Goal: Contribute content: Contribute content

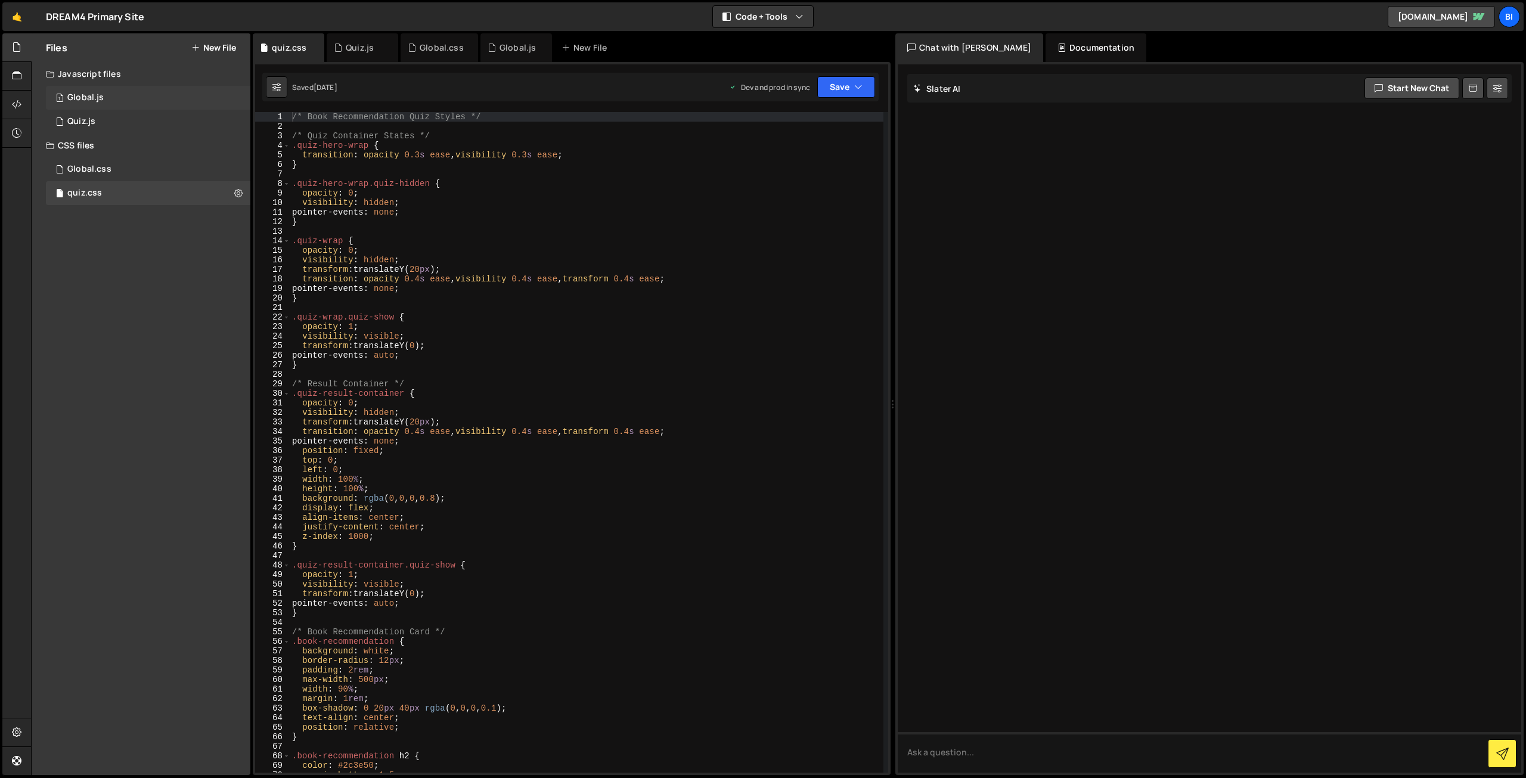
click at [124, 93] on div "1 Global.js 0" at bounding box center [148, 98] width 205 height 24
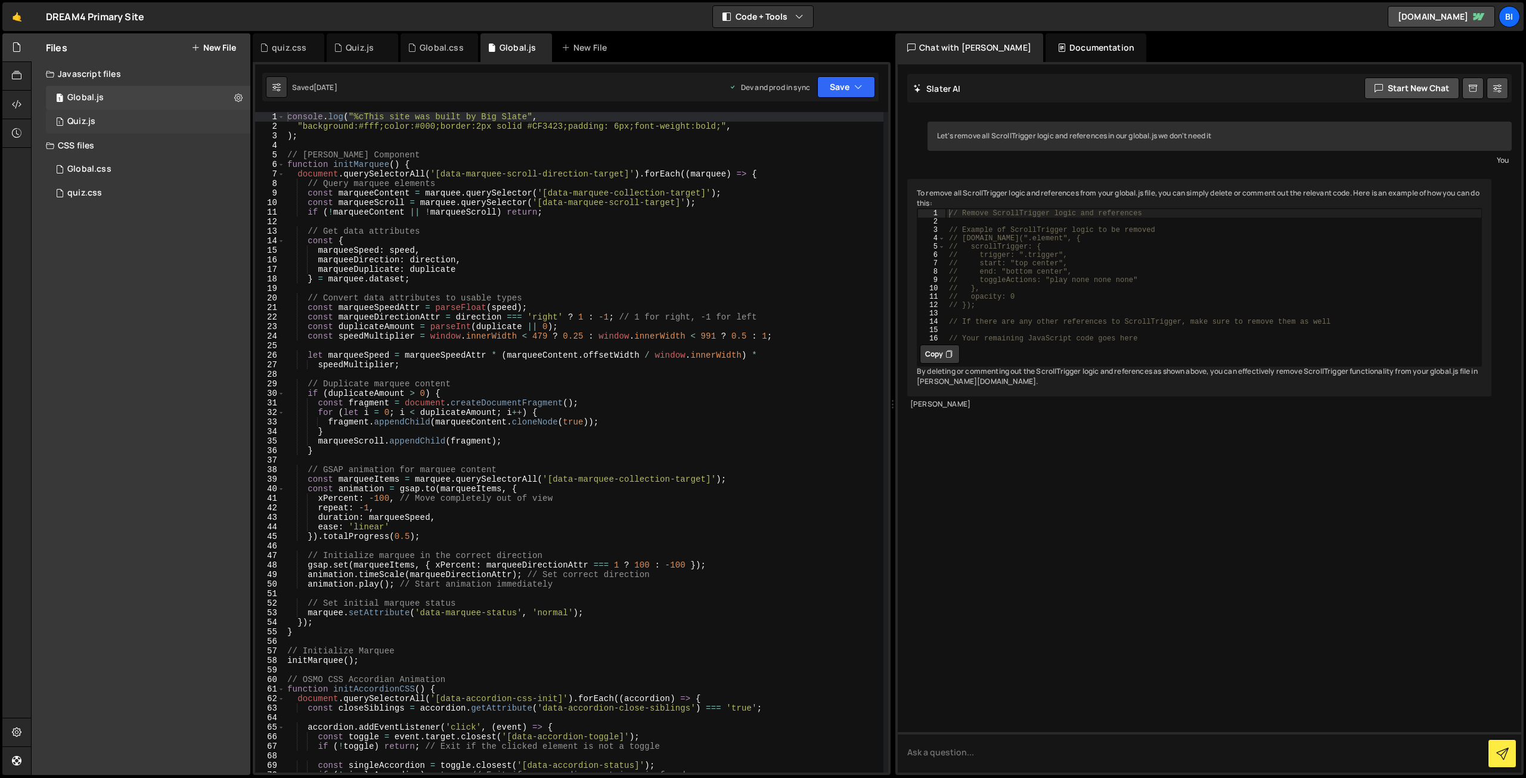
click at [125, 119] on div "1 Quiz.js 0" at bounding box center [148, 122] width 205 height 24
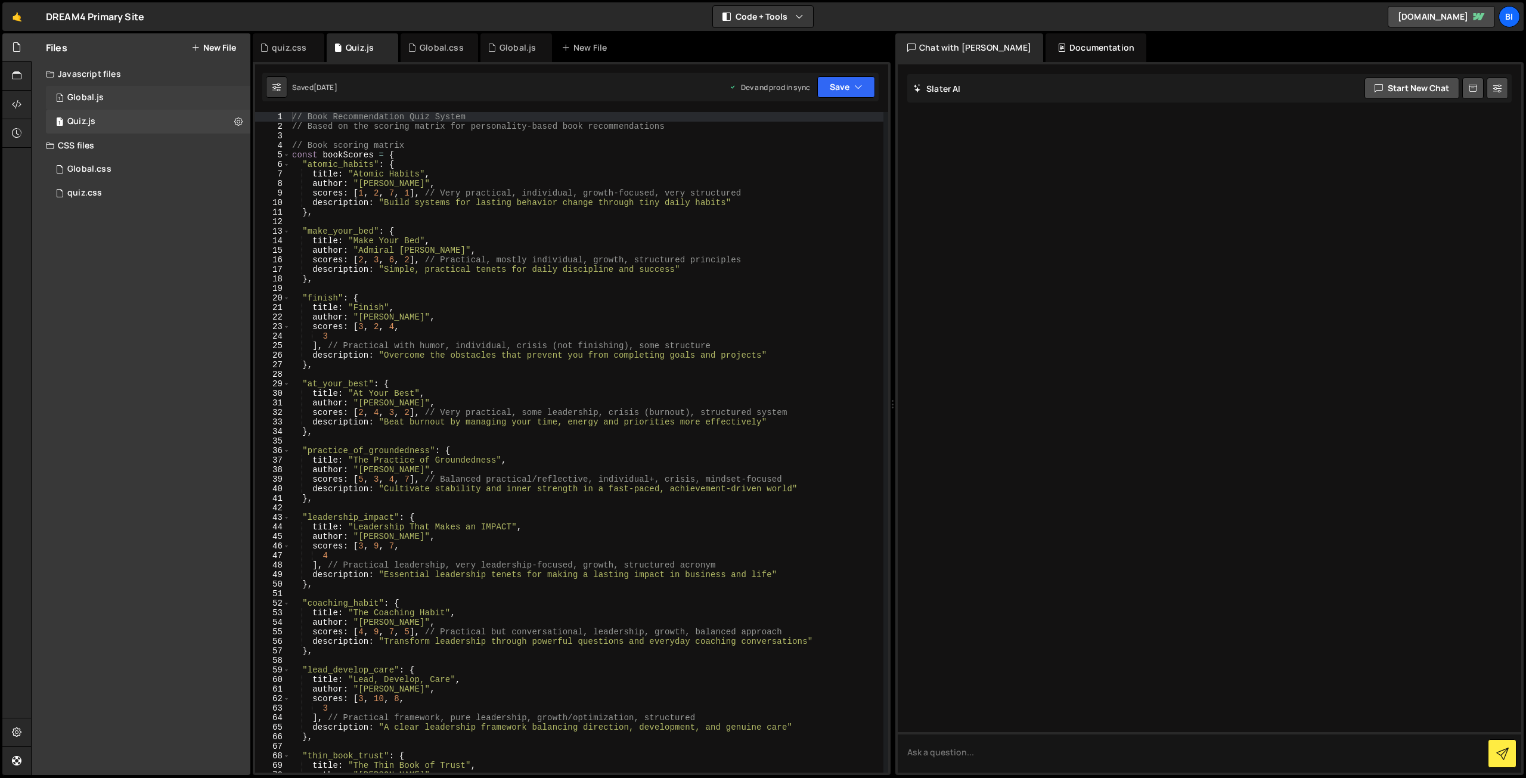
click at [126, 103] on div "1 Global.js 0" at bounding box center [148, 98] width 205 height 24
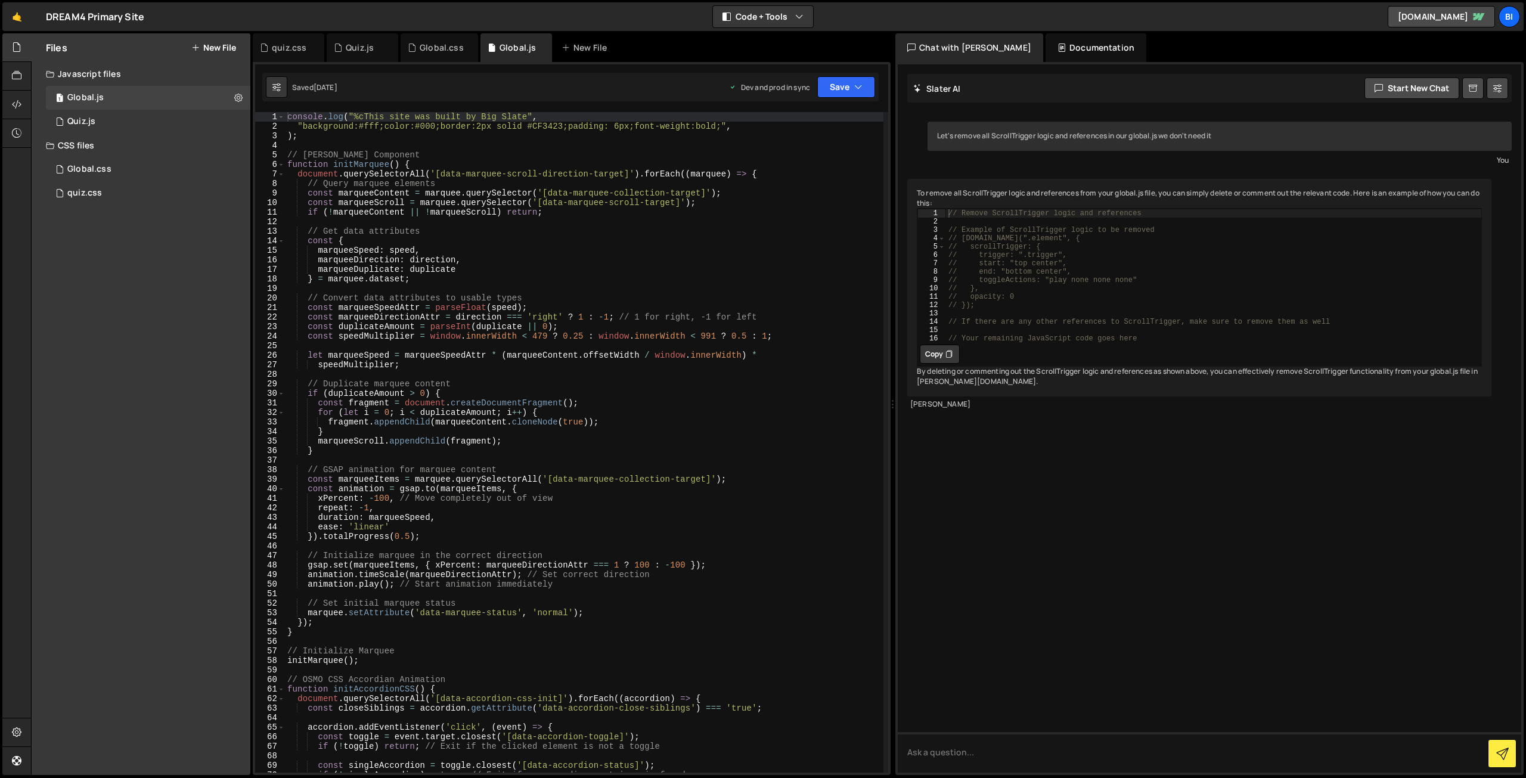
click at [421, 214] on div "console . log ( "%cThis site was built by Big Slate" , "background:#fff;color:#…" at bounding box center [584, 452] width 599 height 680
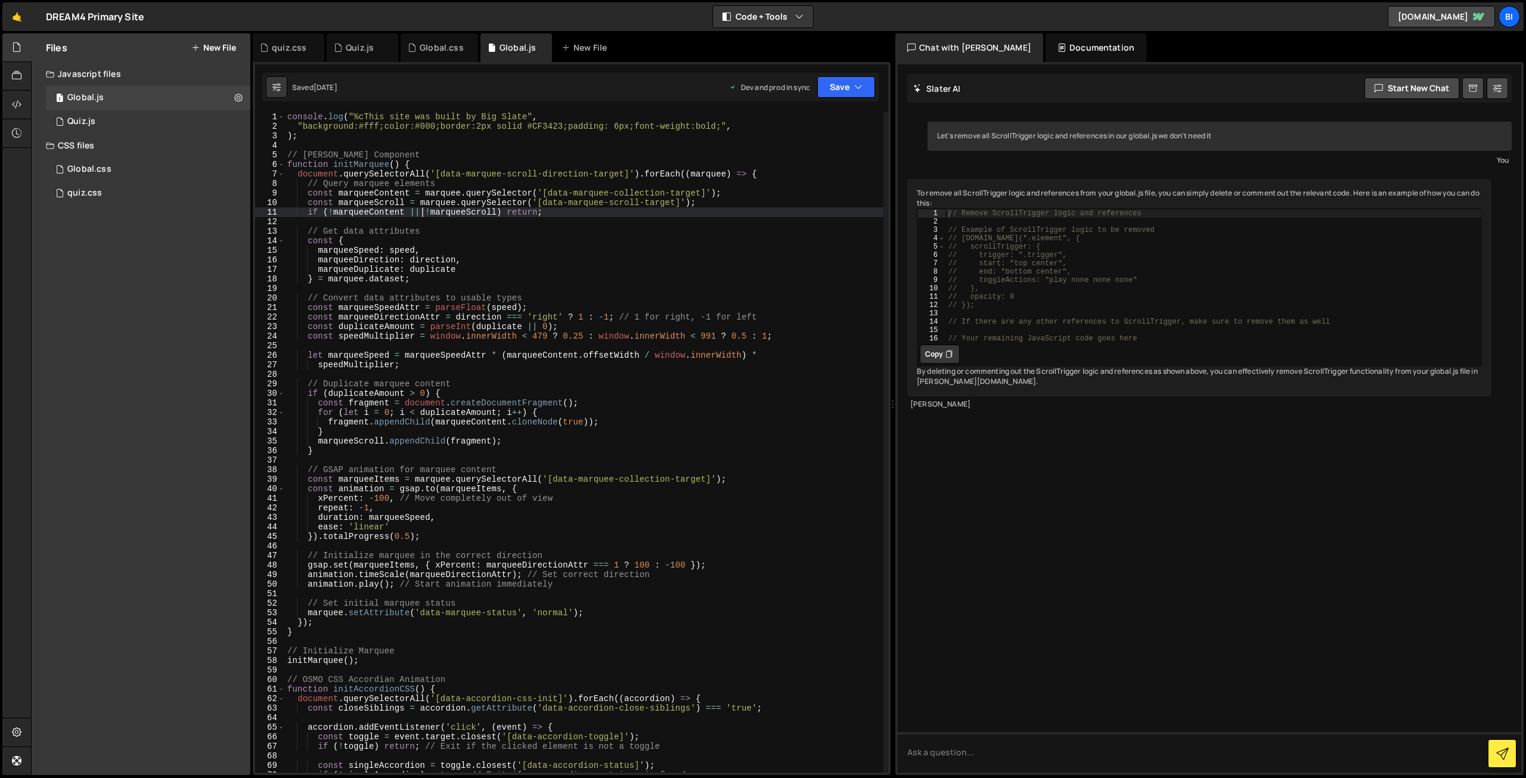
type textarea "initAccordionCSS();"
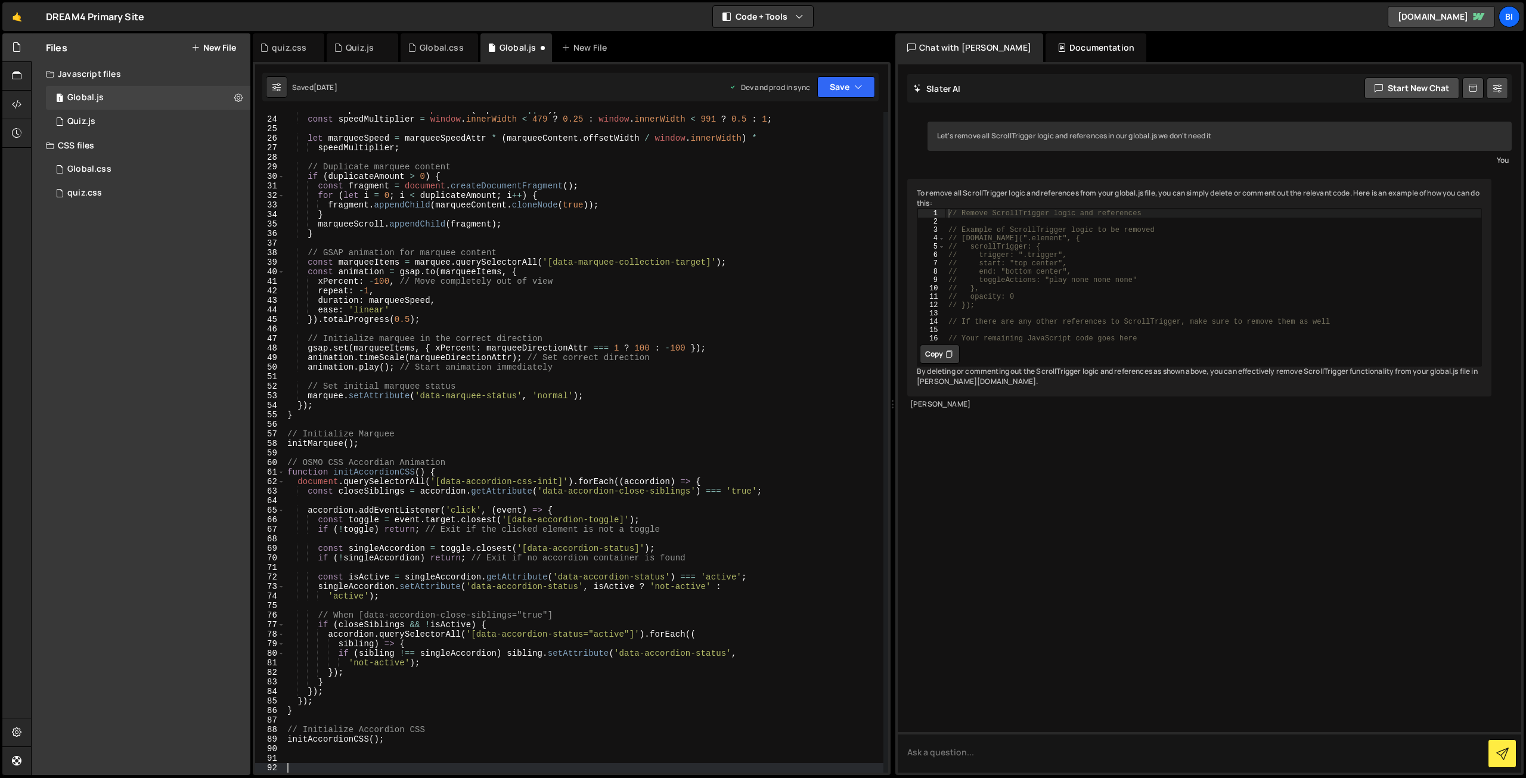
scroll to position [217, 0]
type textarea "//"
type textarea "// Logo Wall - OSMO"
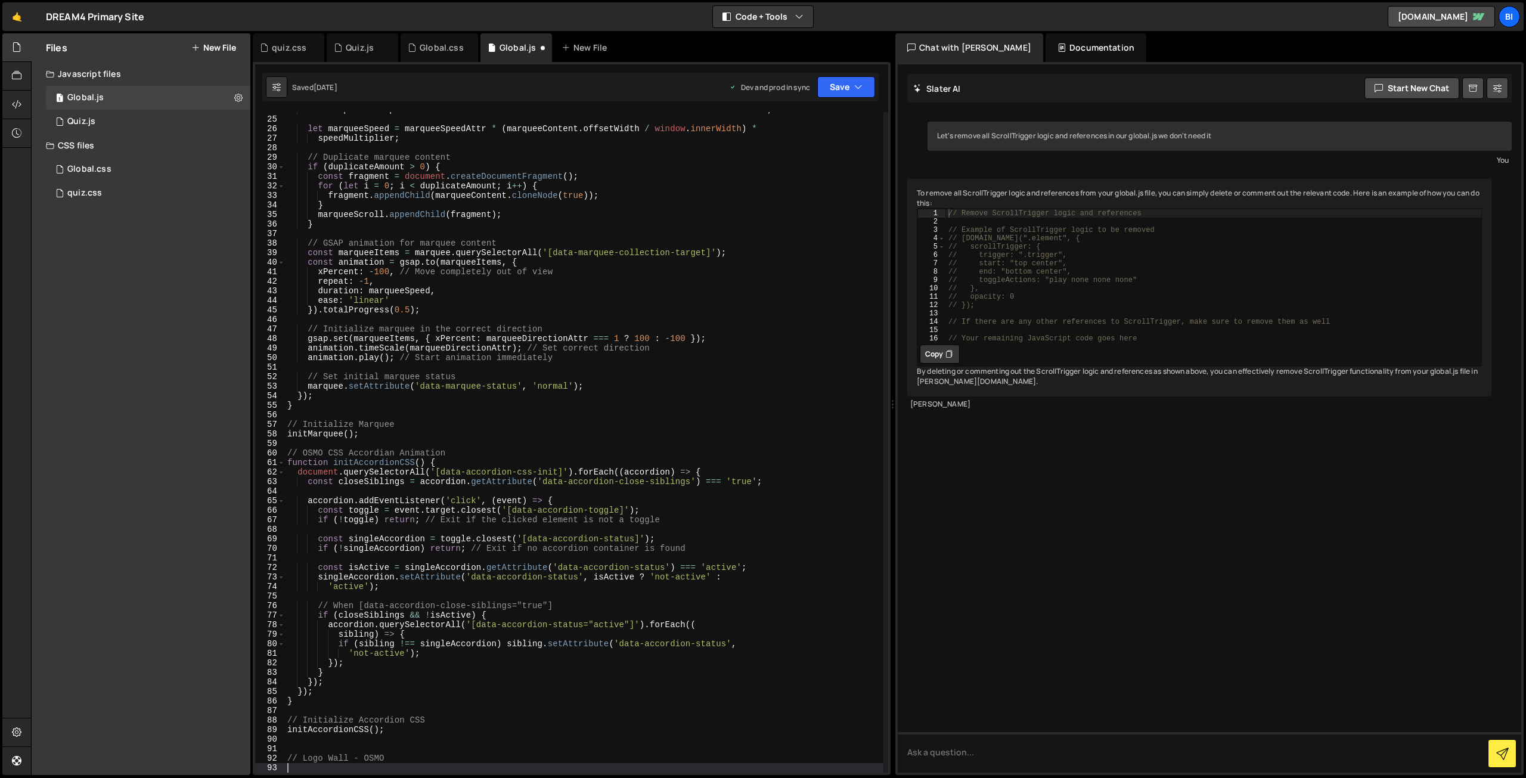
scroll to position [0, 0]
paste textarea "});"
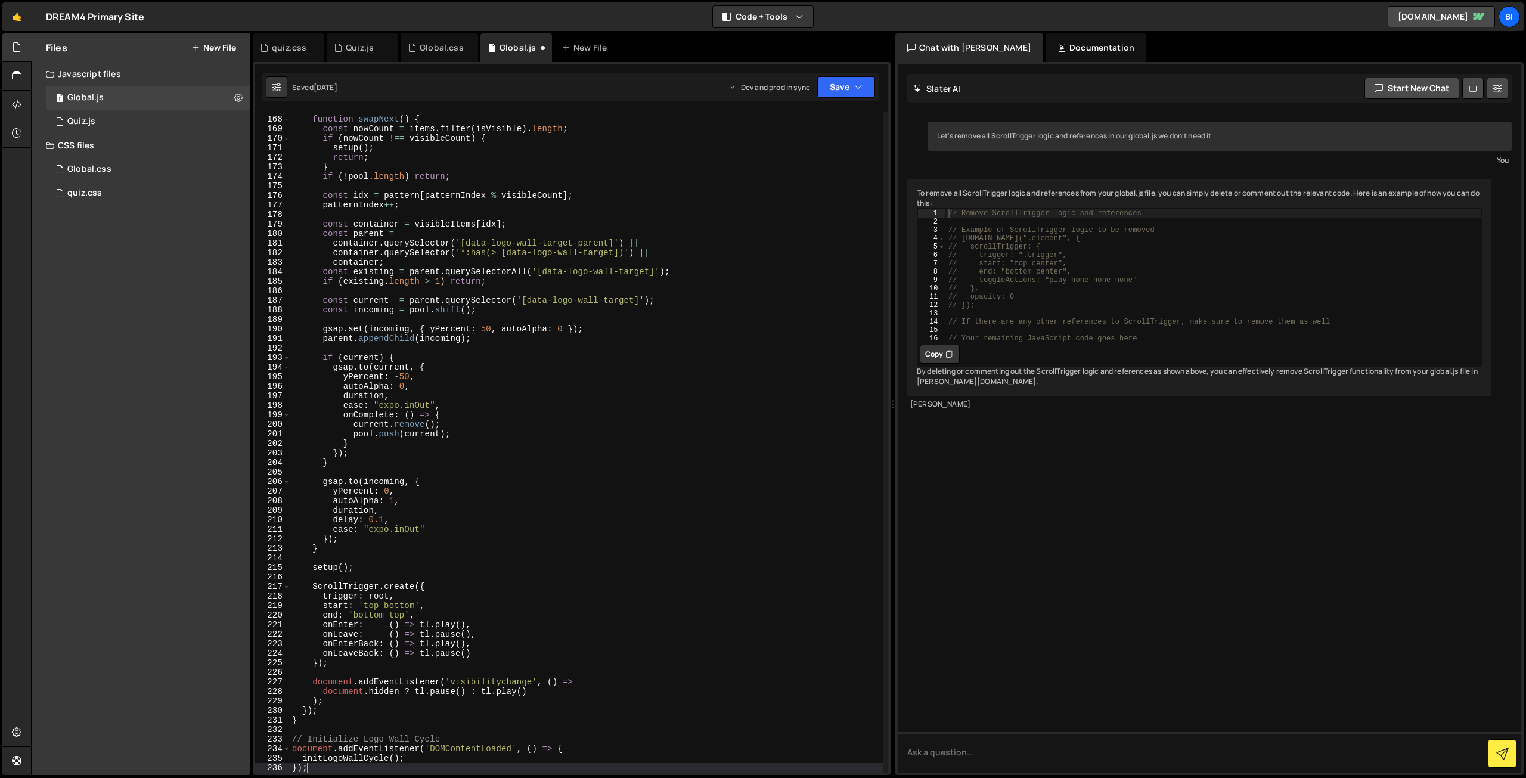
scroll to position [1770, 0]
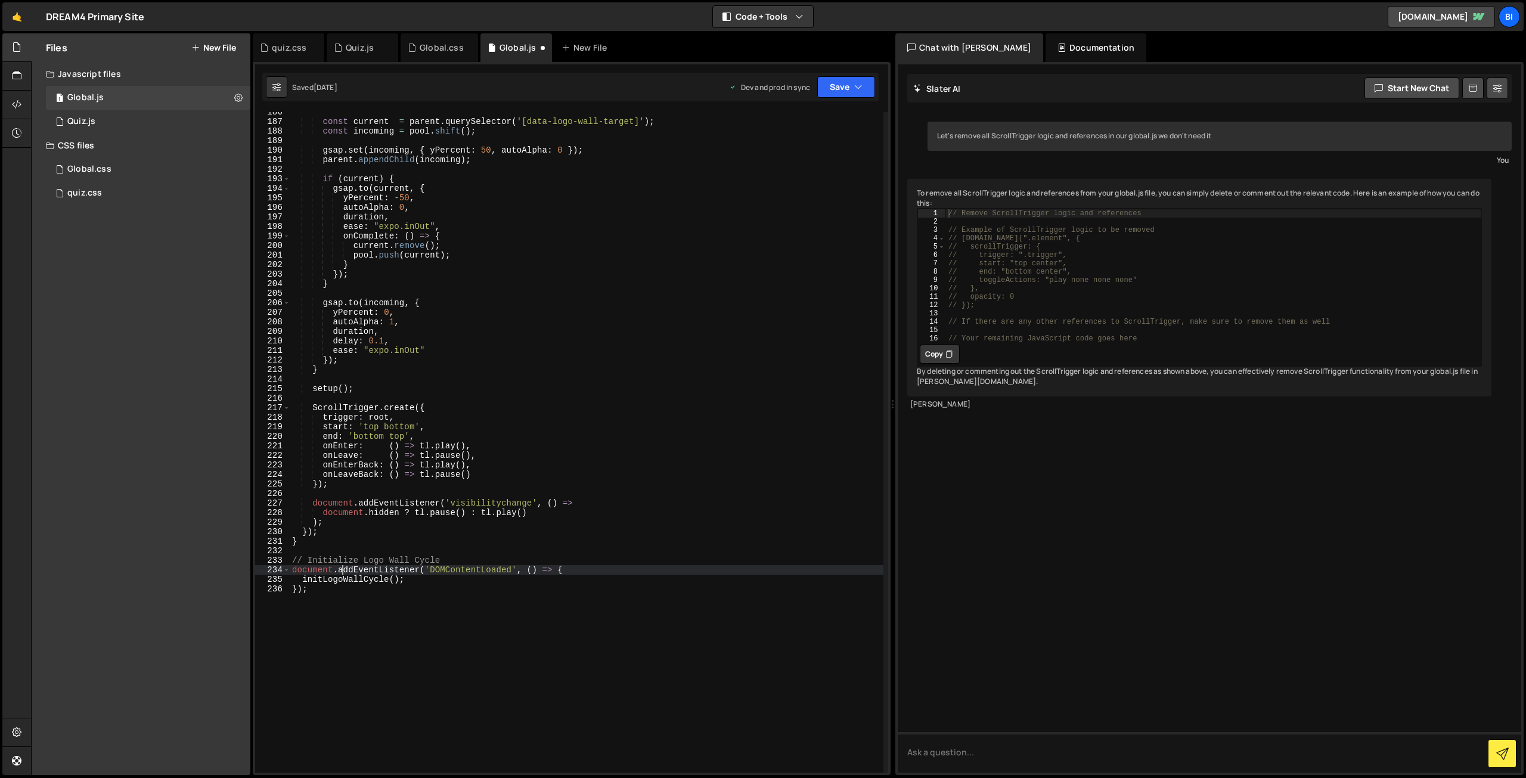
click at [341, 572] on div "const current = parent . querySelector ( '[data-logo-wall-target]' ) ; const in…" at bounding box center [587, 447] width 594 height 680
type textarea "}"
type textarea "initLogoWallCycle();"
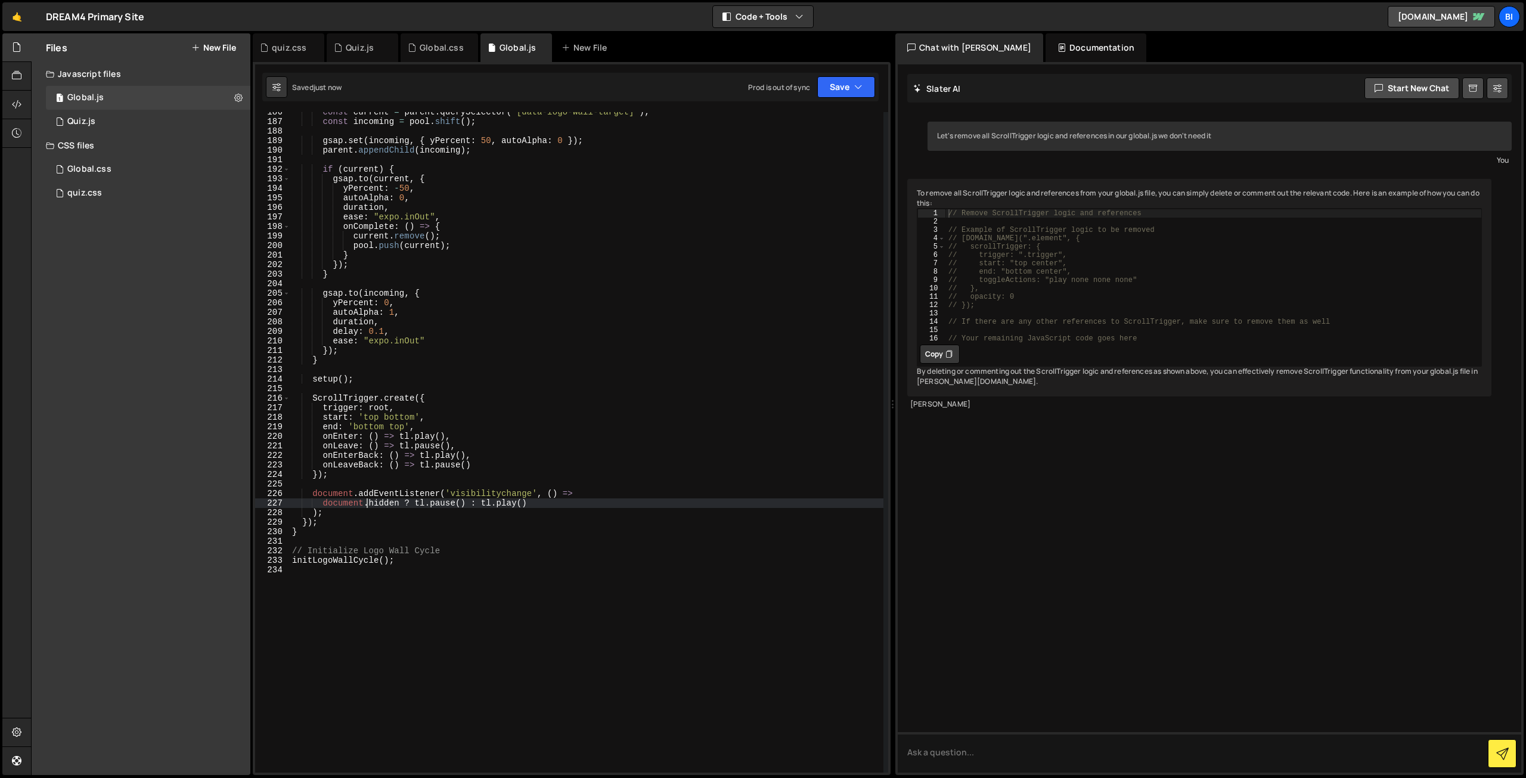
click at [368, 504] on div "const current = parent . querySelector ( '[data-logo-wall-target]' ) ; const in…" at bounding box center [587, 447] width 594 height 680
type textarea "document.hidden ? tl.pause() : [DOMAIN_NAME]()"
click at [148, 179] on div "Global.css 0" at bounding box center [148, 169] width 205 height 24
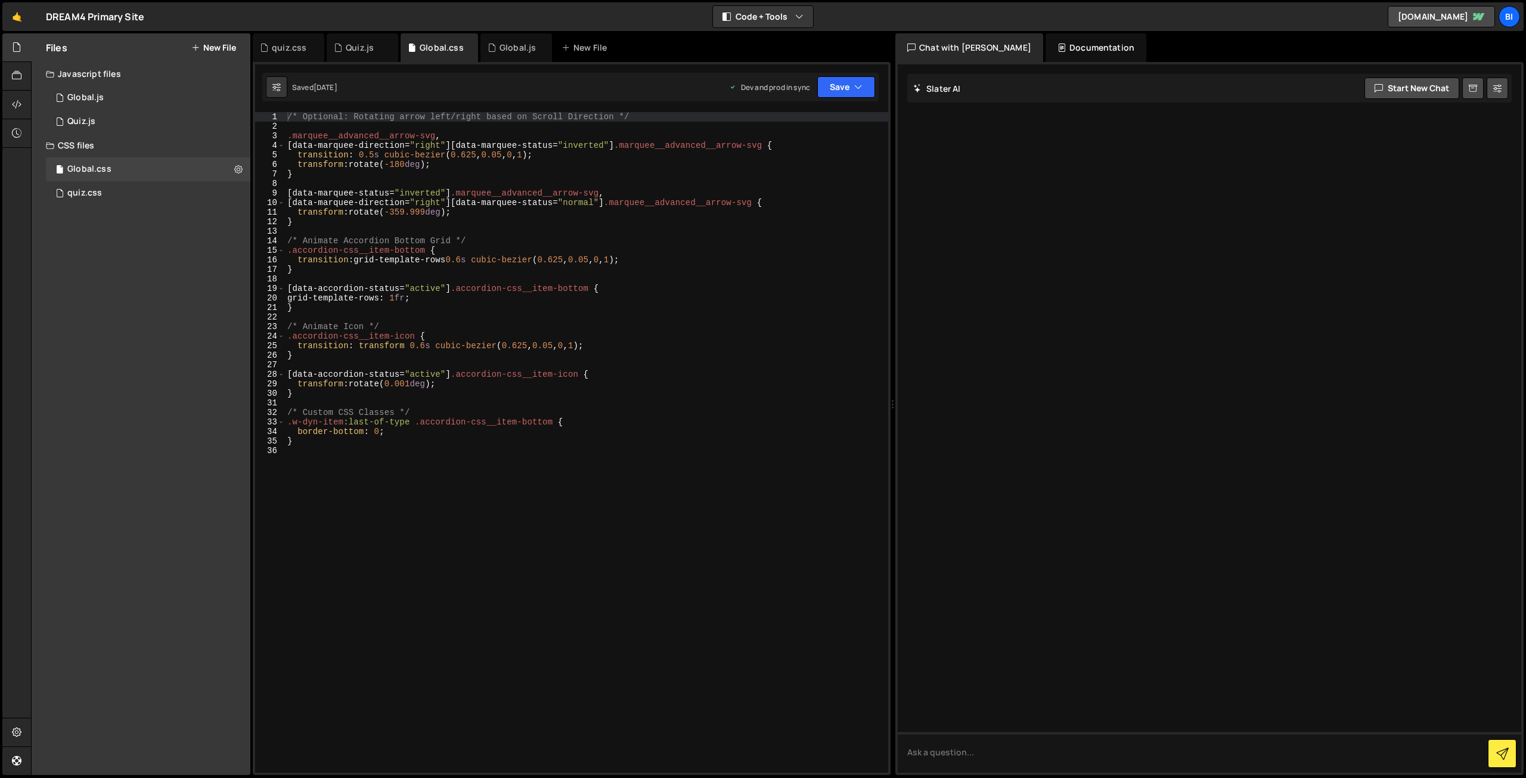
click at [379, 513] on div "/* Optional: Rotating arrow left/right based on Scroll Direction */ .marquee__a…" at bounding box center [586, 452] width 603 height 680
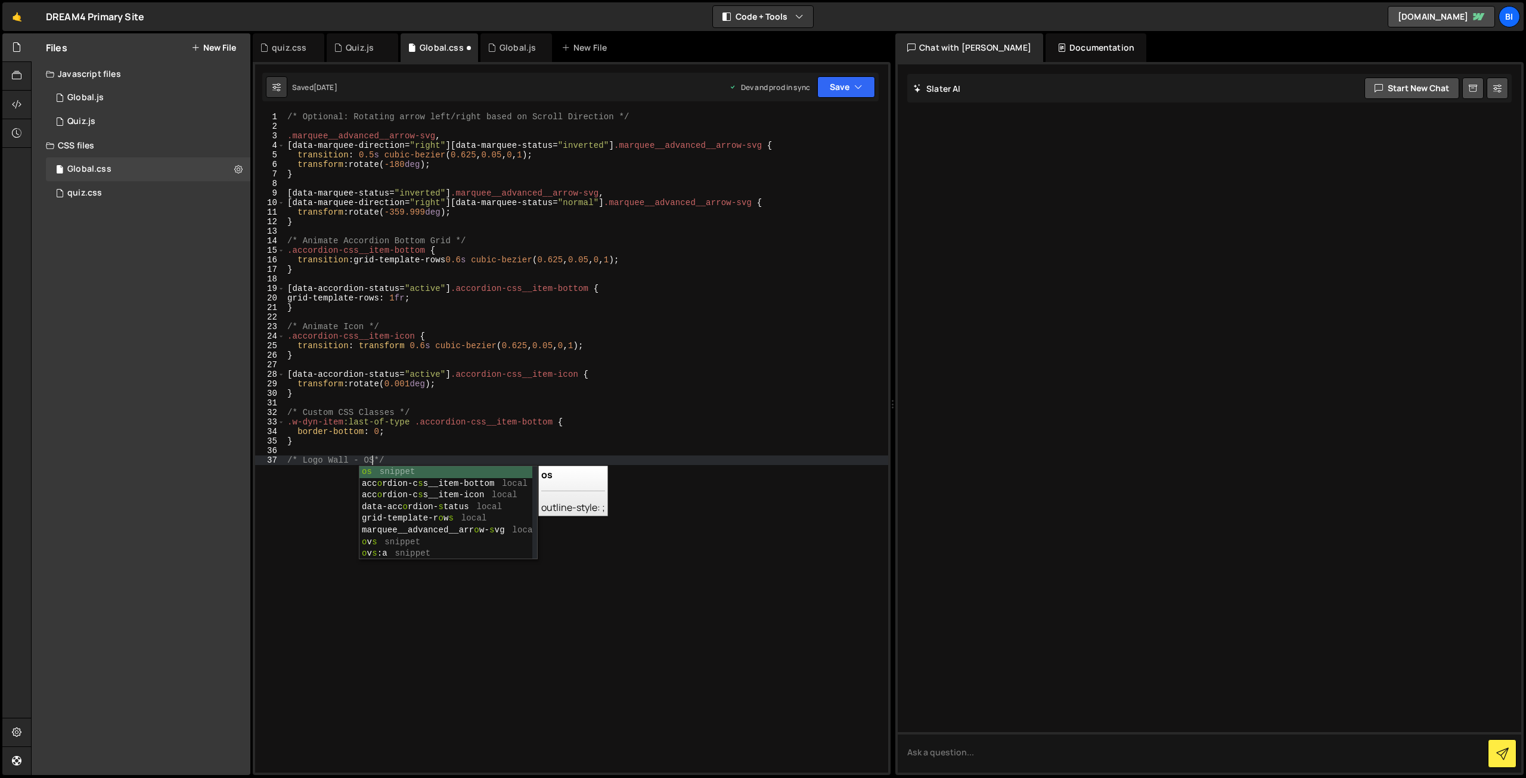
scroll to position [0, 7]
type textarea "/* Logo Wall - OSMO */"
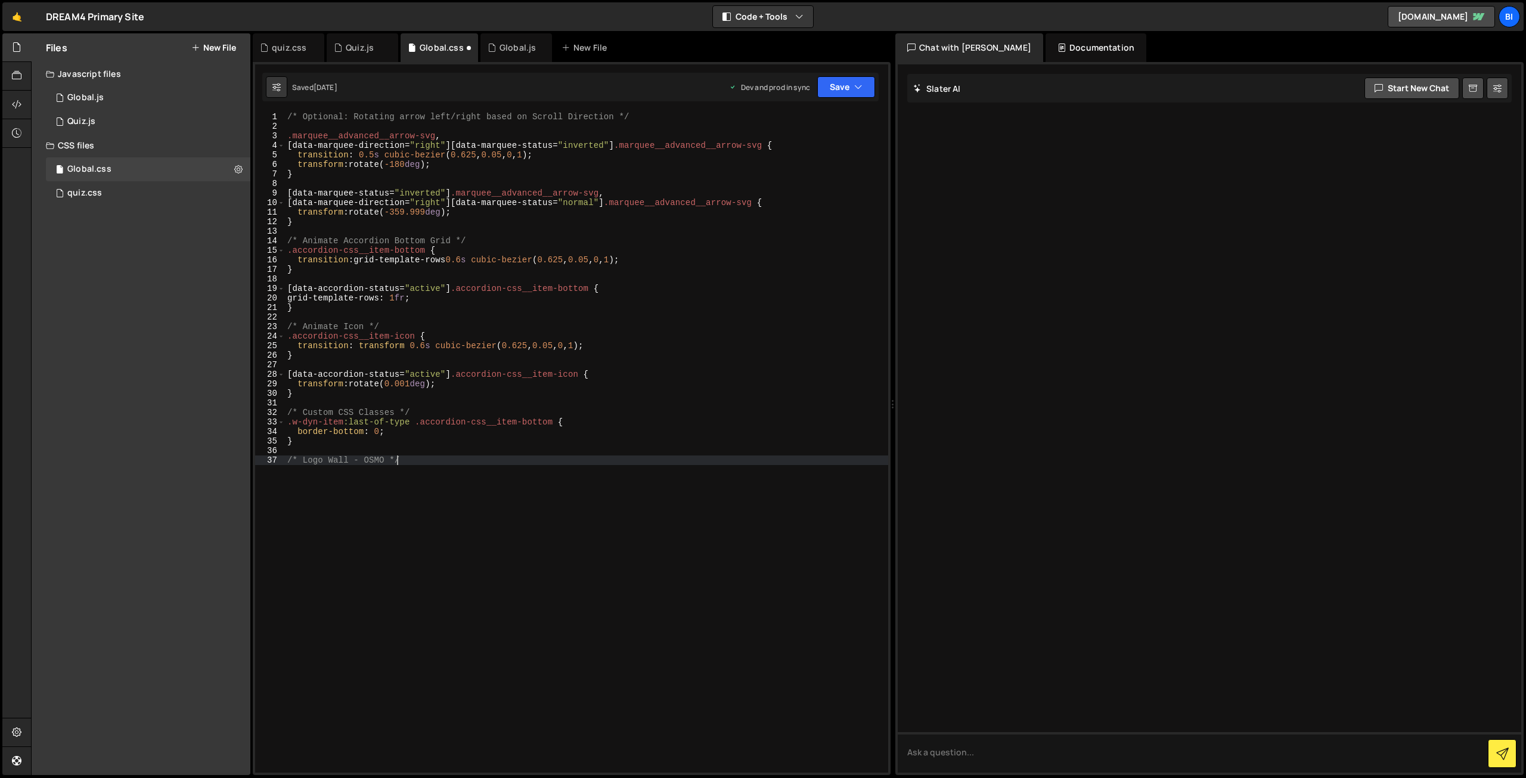
scroll to position [0, 0]
paste textarea "}"
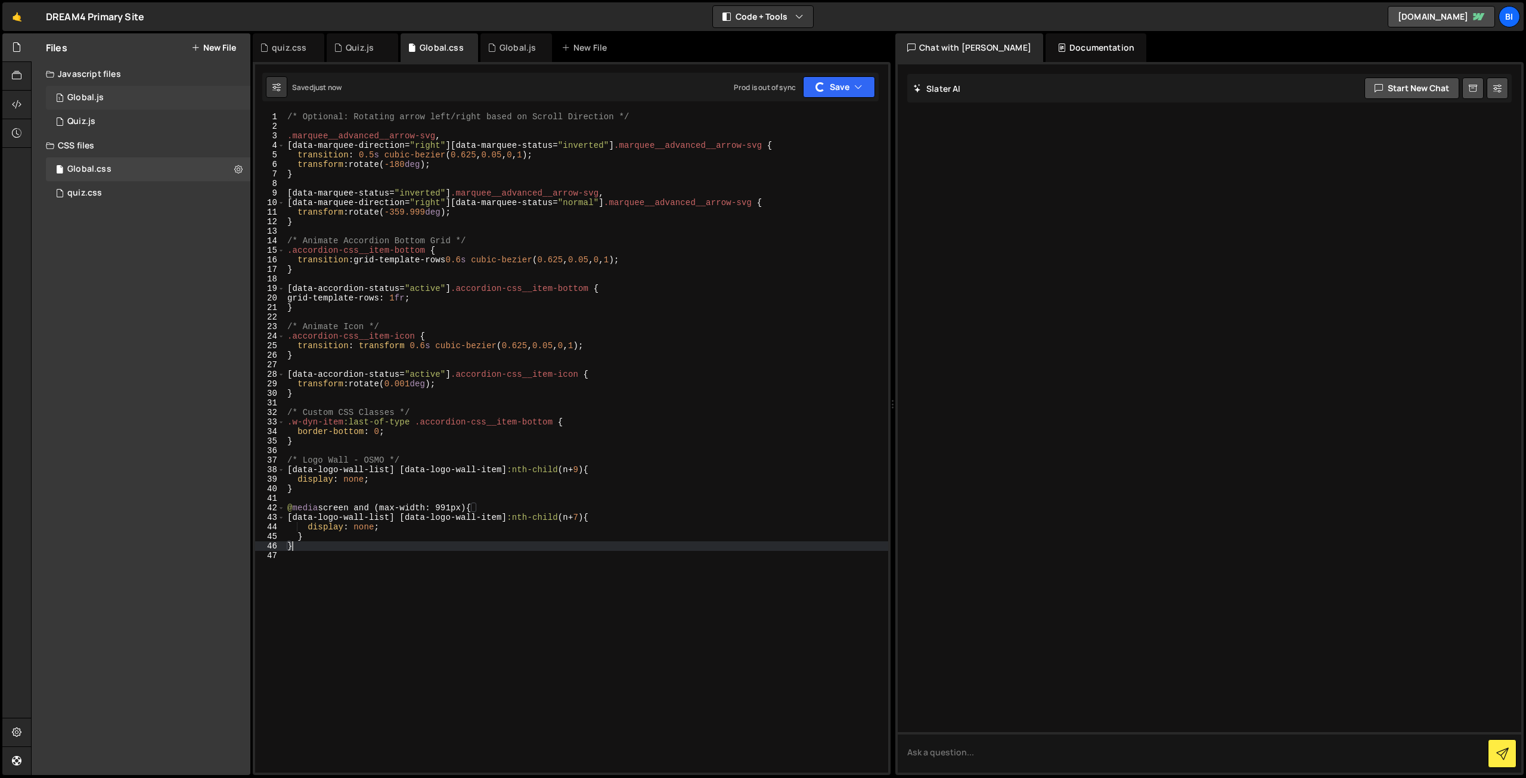
type textarea "}"
click at [130, 100] on div "1 Global.js 0" at bounding box center [148, 98] width 205 height 24
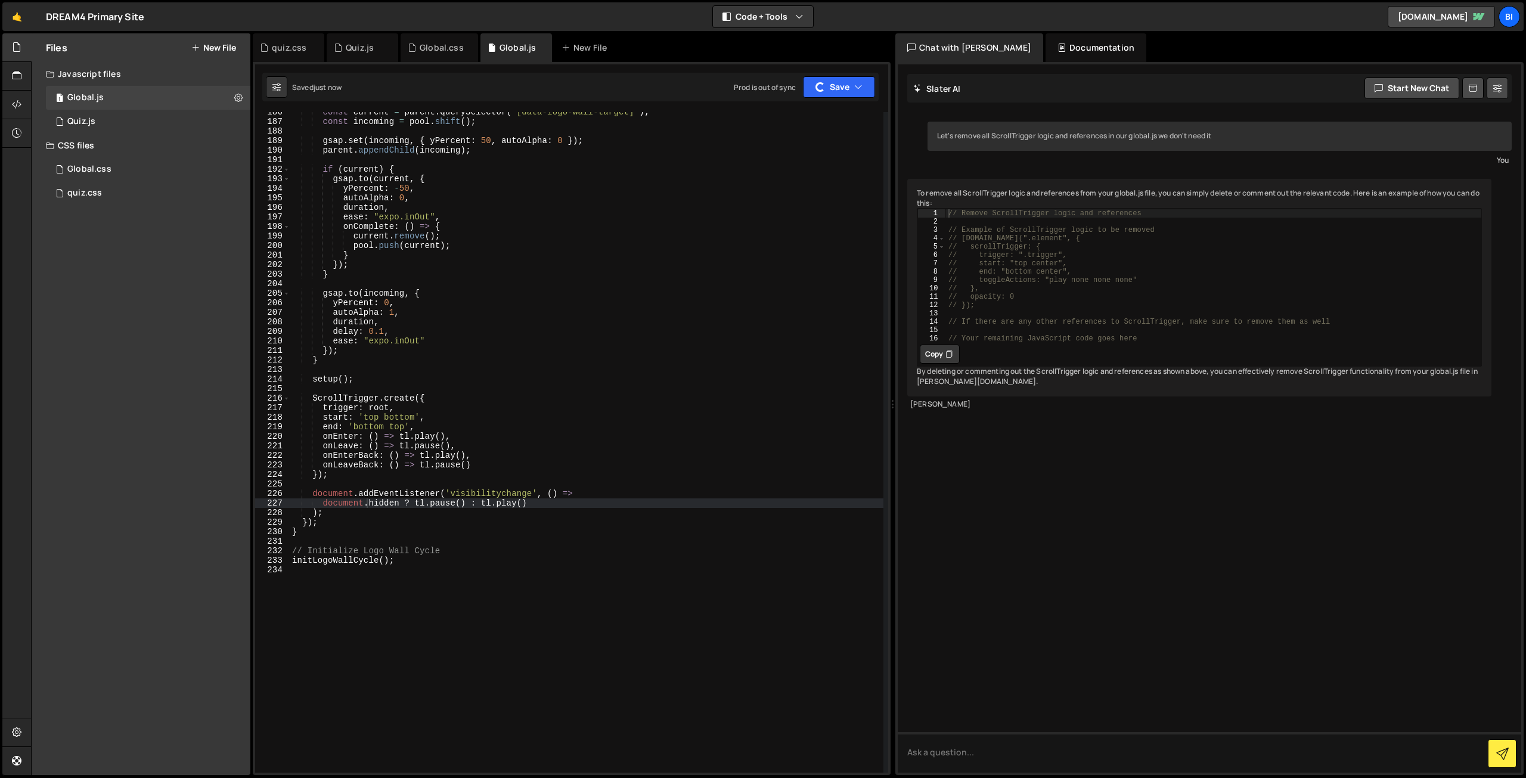
click at [500, 388] on div "const current = parent . querySelector ( '[data-logo-wall-target]' ) ; const in…" at bounding box center [587, 447] width 594 height 680
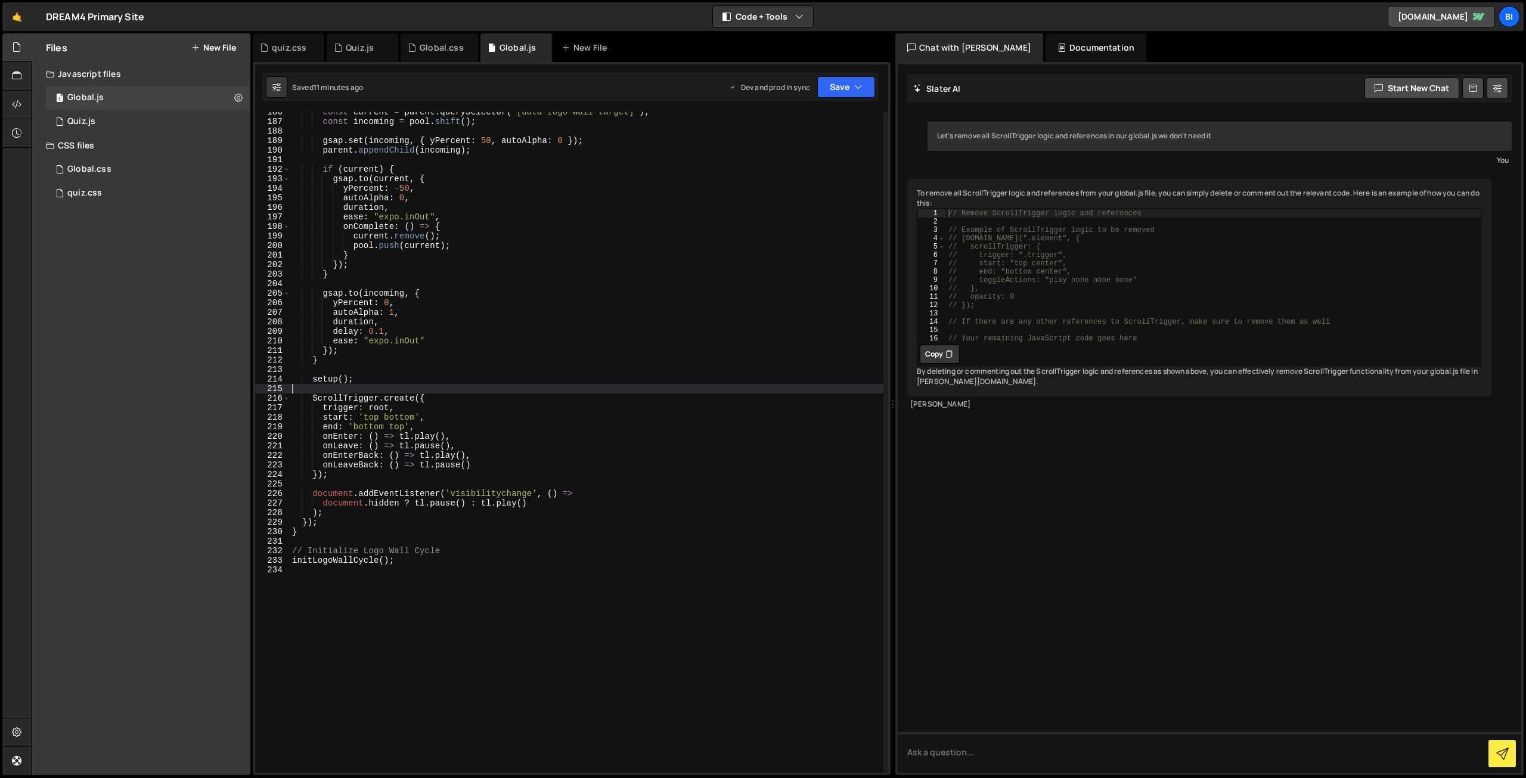
click at [394, 311] on div "const current = parent . querySelector ( '[data-logo-wall-target]' ) ; const in…" at bounding box center [587, 447] width 594 height 680
type textarea "autoAlpha: 1,"
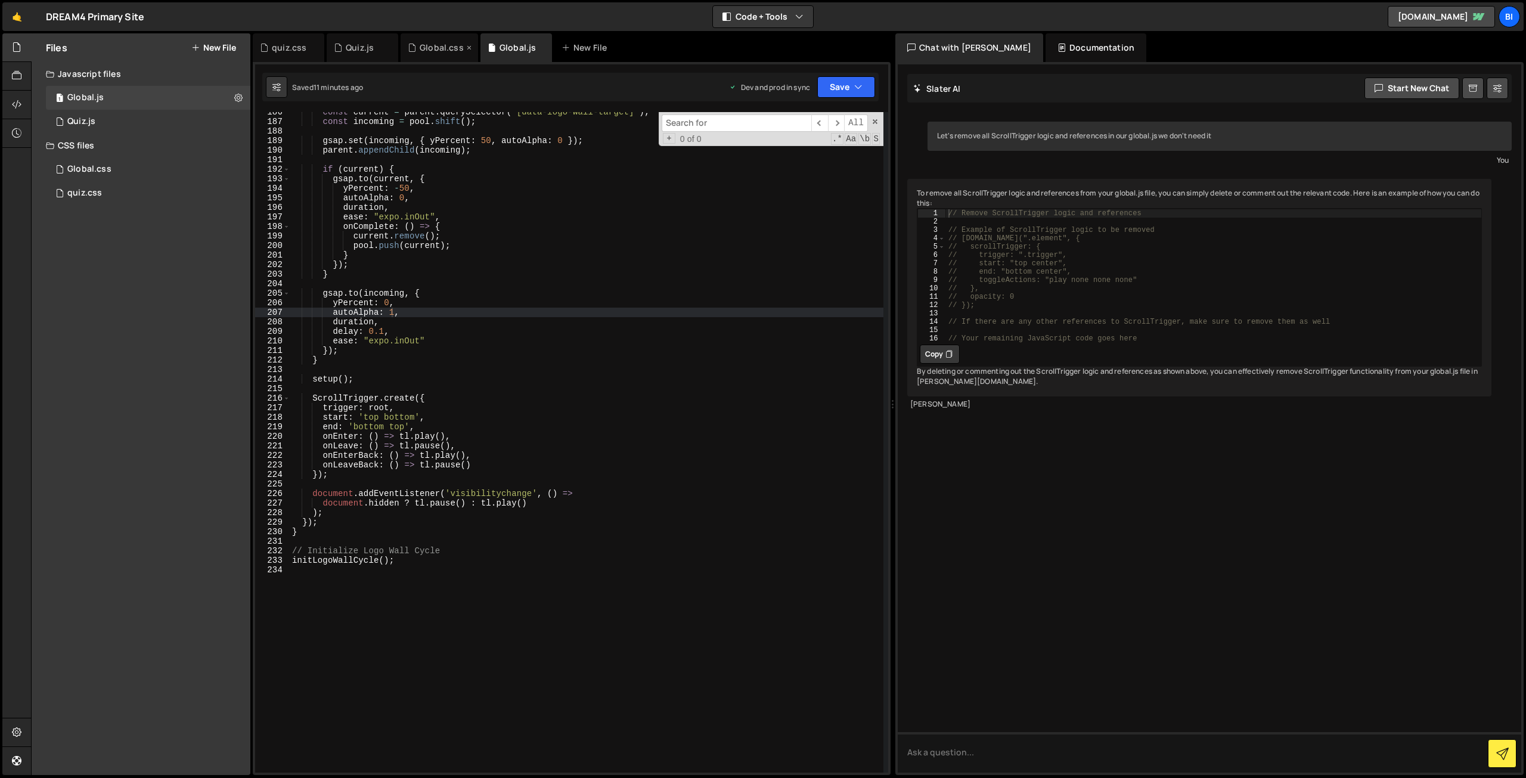
click at [434, 49] on div "Global.css" at bounding box center [442, 48] width 44 height 12
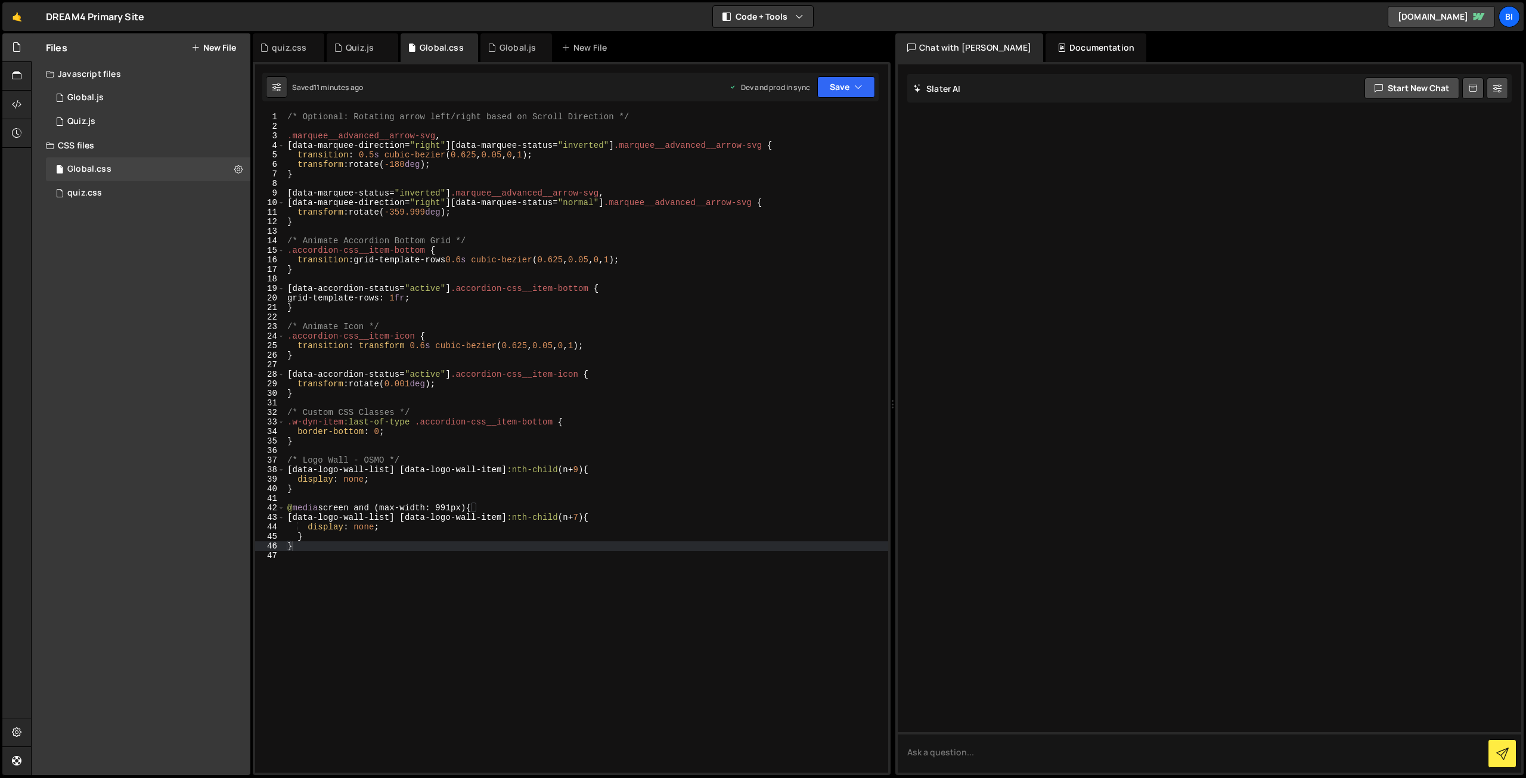
type textarea "transition: transform 0.6s cubic-bezier(0.625, 0.05, 0, 1);"
click at [465, 341] on div "/* Optional: Rotating arrow left/right based on Scroll Direction */ .marquee__a…" at bounding box center [586, 452] width 603 height 680
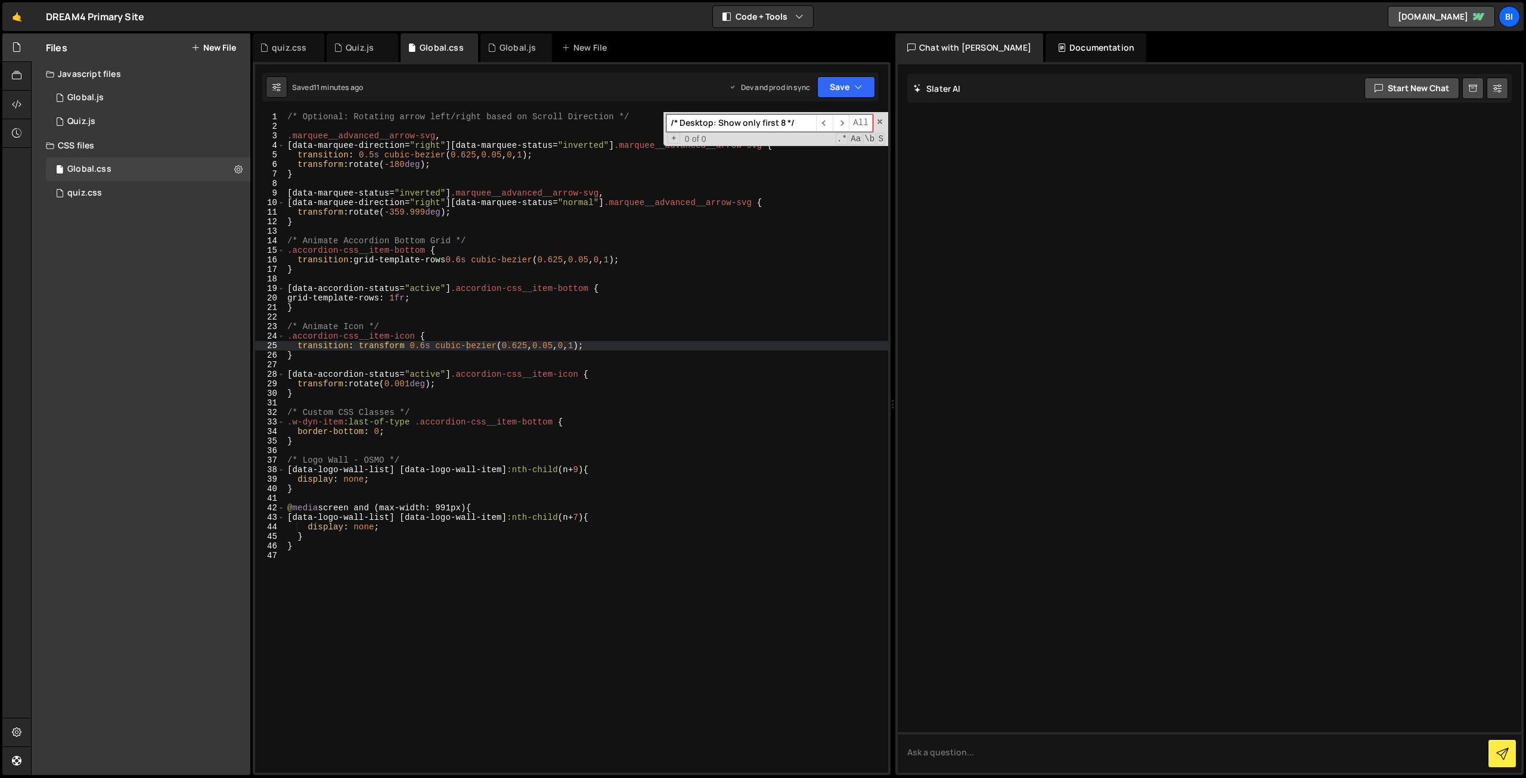
type input "/* Desktop: Show only first 8 */"
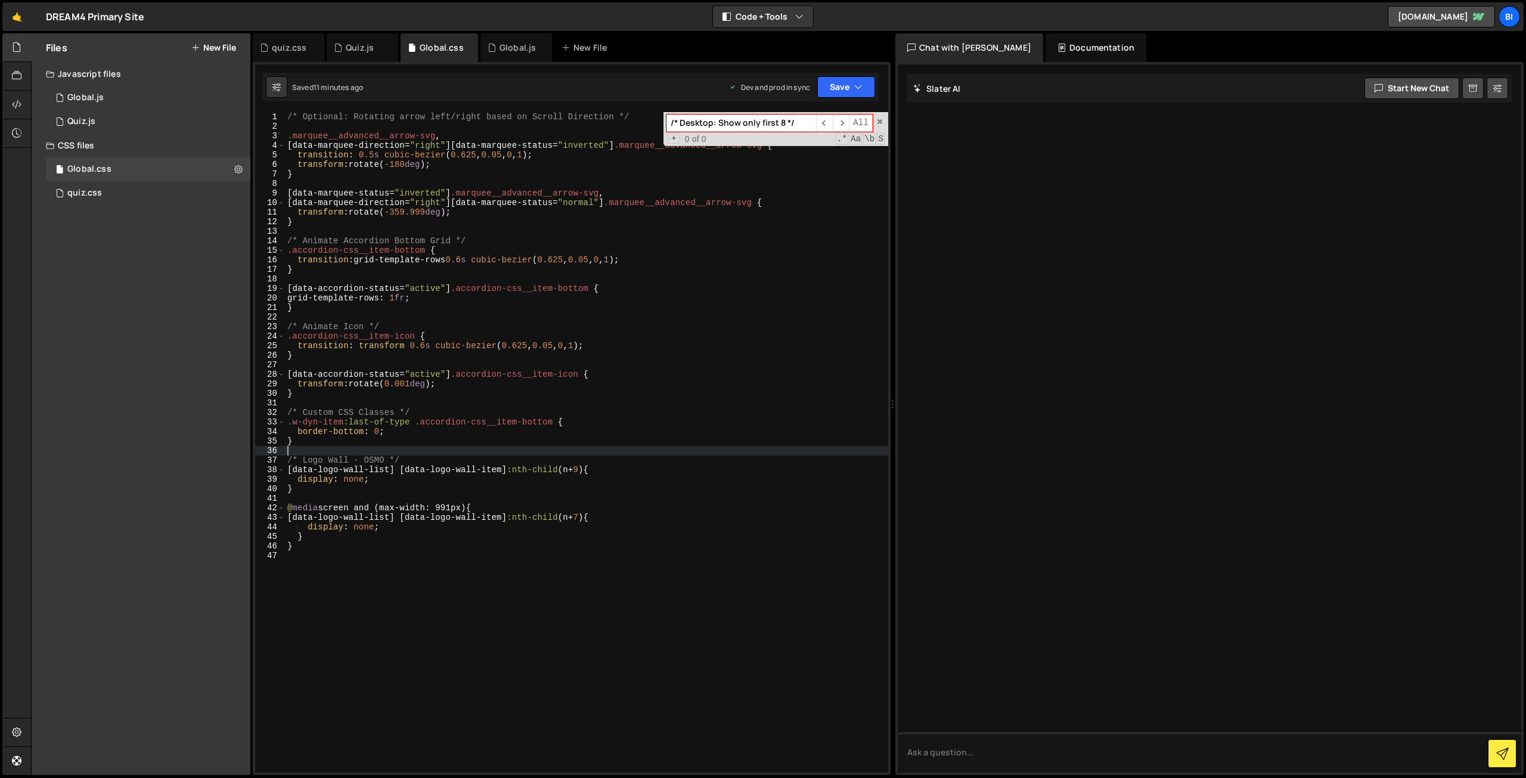
click at [427, 447] on div "/* Optional: Rotating arrow left/right based on Scroll Direction */ .marquee__a…" at bounding box center [586, 452] width 603 height 680
type textarea "/* Logo Wall - OSMO */"
click at [432, 457] on div "/* Optional: Rotating arrow left/right based on Scroll Direction */ .marquee__a…" at bounding box center [586, 452] width 603 height 680
click at [444, 451] on div "/* Optional: Rotating arrow left/right based on Scroll Direction */ .marquee__a…" at bounding box center [586, 452] width 603 height 680
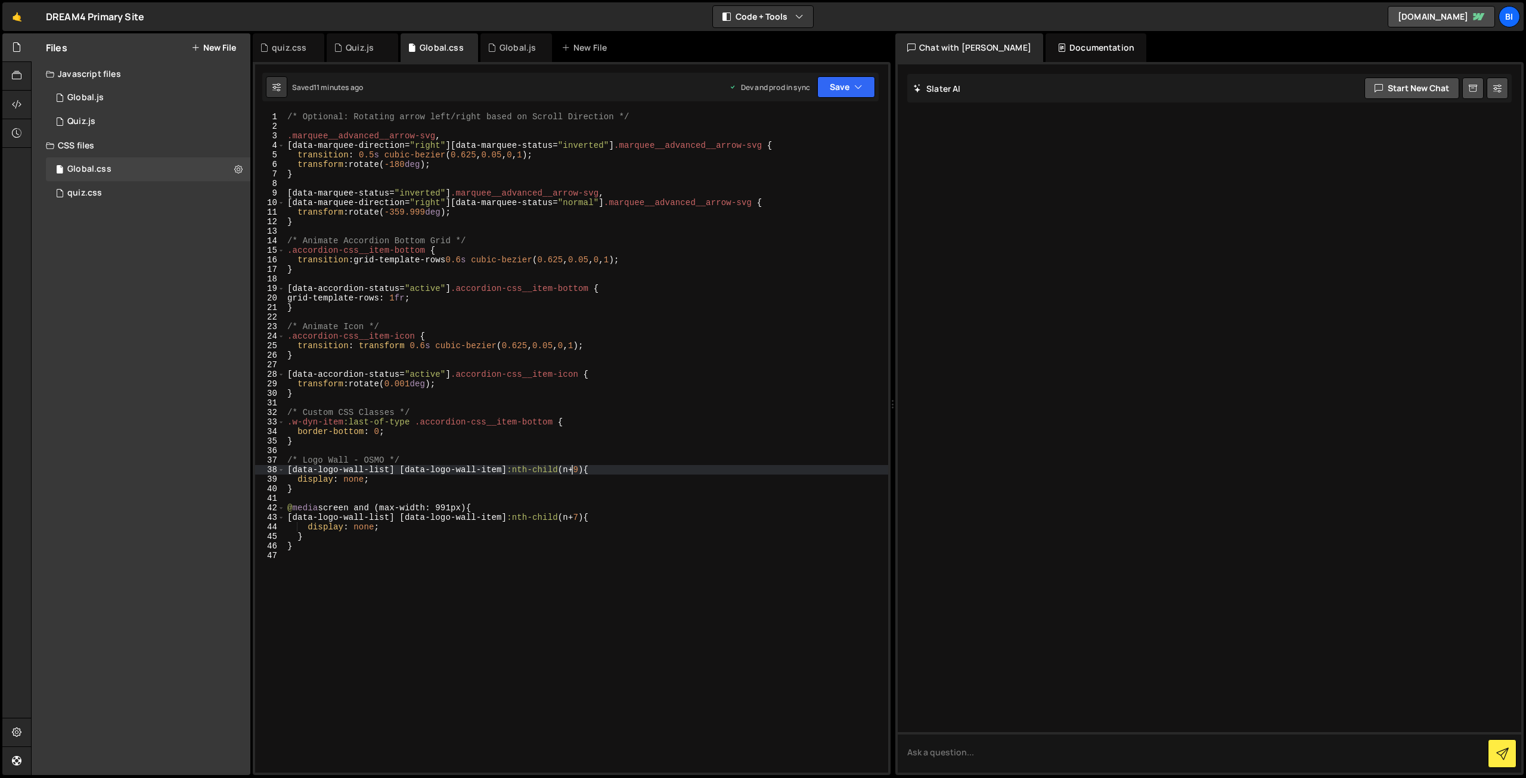
click at [572, 468] on div "/* Optional: Rotating arrow left/right based on Scroll Direction */ .marquee__a…" at bounding box center [586, 452] width 603 height 680
click at [583, 436] on div "/* Optional: Rotating arrow left/right based on Scroll Direction */ .marquee__a…" at bounding box center [586, 452] width 603 height 680
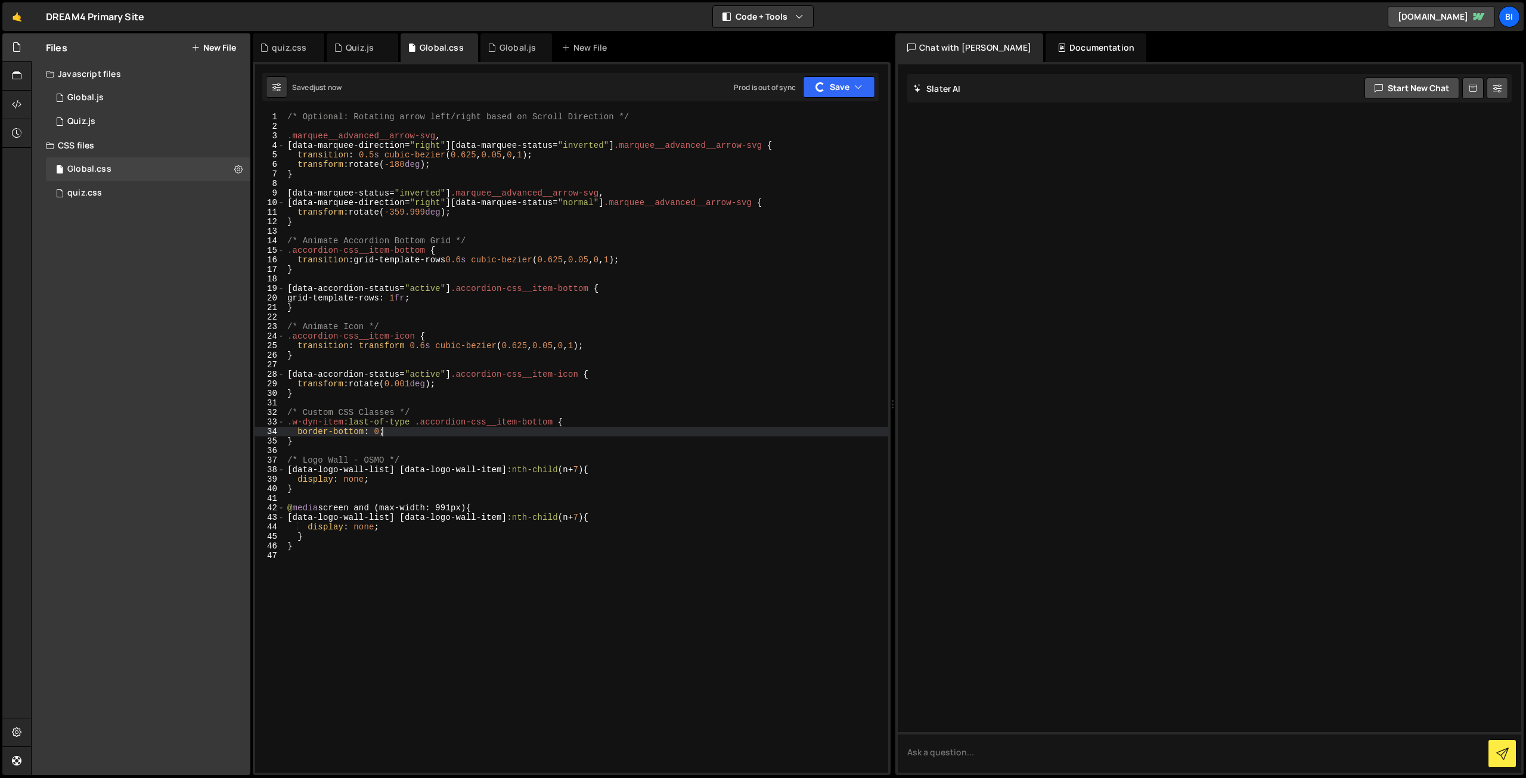
type textarea "border-bottom: 0;"
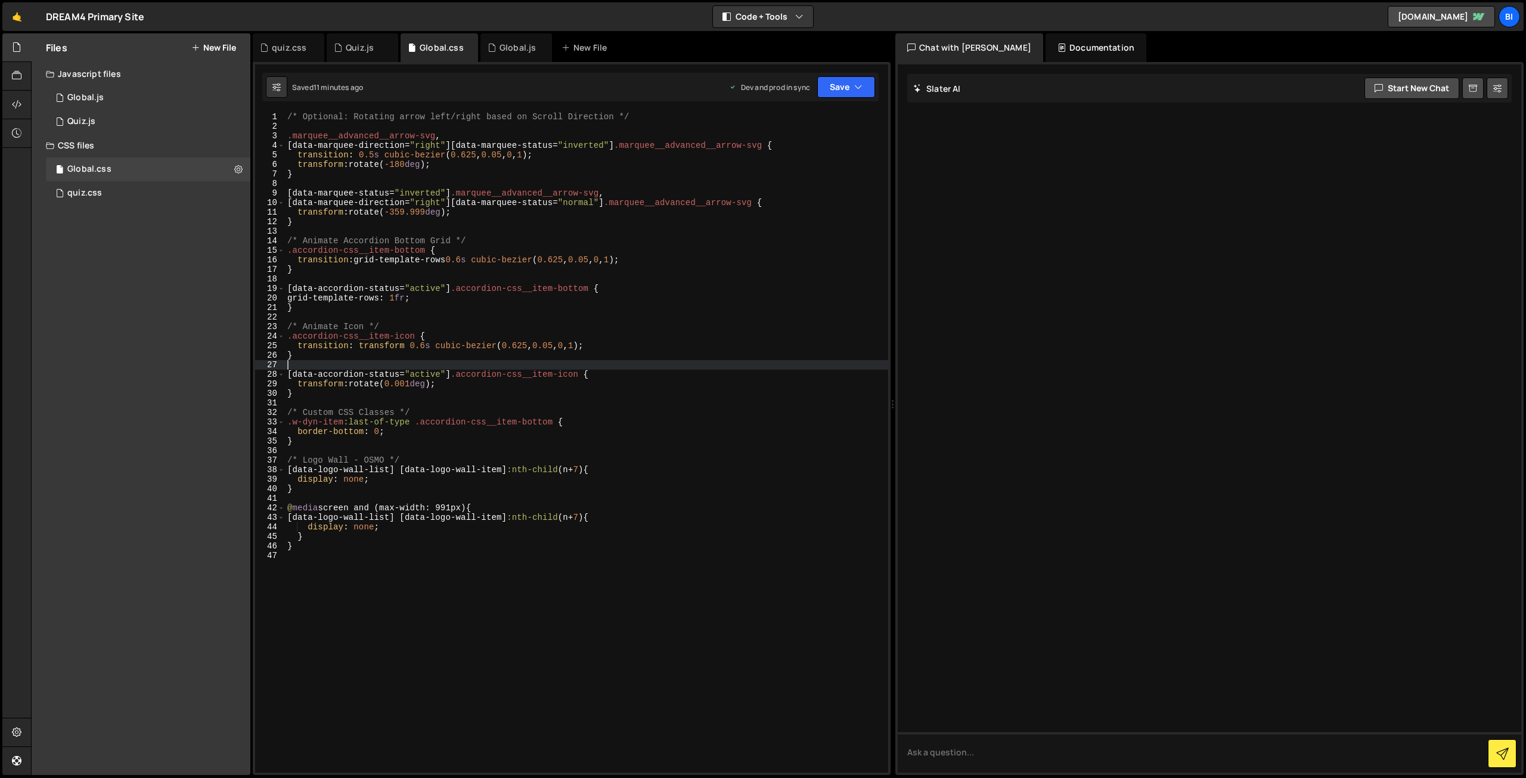
click at [410, 362] on div "/* Optional: Rotating arrow left/right based on Scroll Direction */ .marquee__a…" at bounding box center [586, 452] width 603 height 680
click at [469, 534] on div "/* Optional: Rotating arrow left/right based on Scroll Direction */ .marquee__a…" at bounding box center [586, 452] width 603 height 680
type textarea "}"
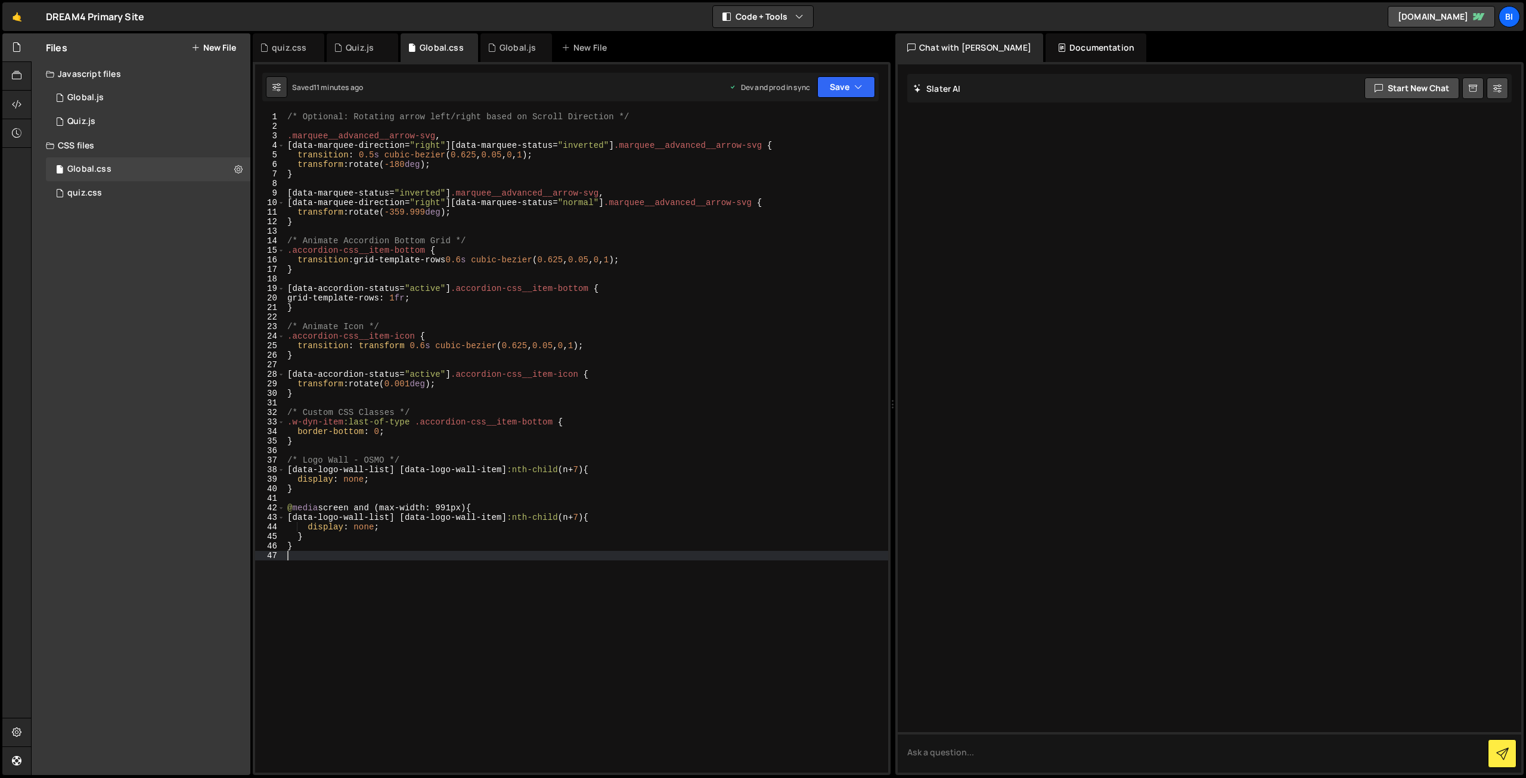
click at [439, 596] on div "/* Optional: Rotating arrow left/right based on Scroll Direction */ .marquee__a…" at bounding box center [586, 452] width 603 height 680
click at [586, 44] on div "New File" at bounding box center [587, 48] width 50 height 12
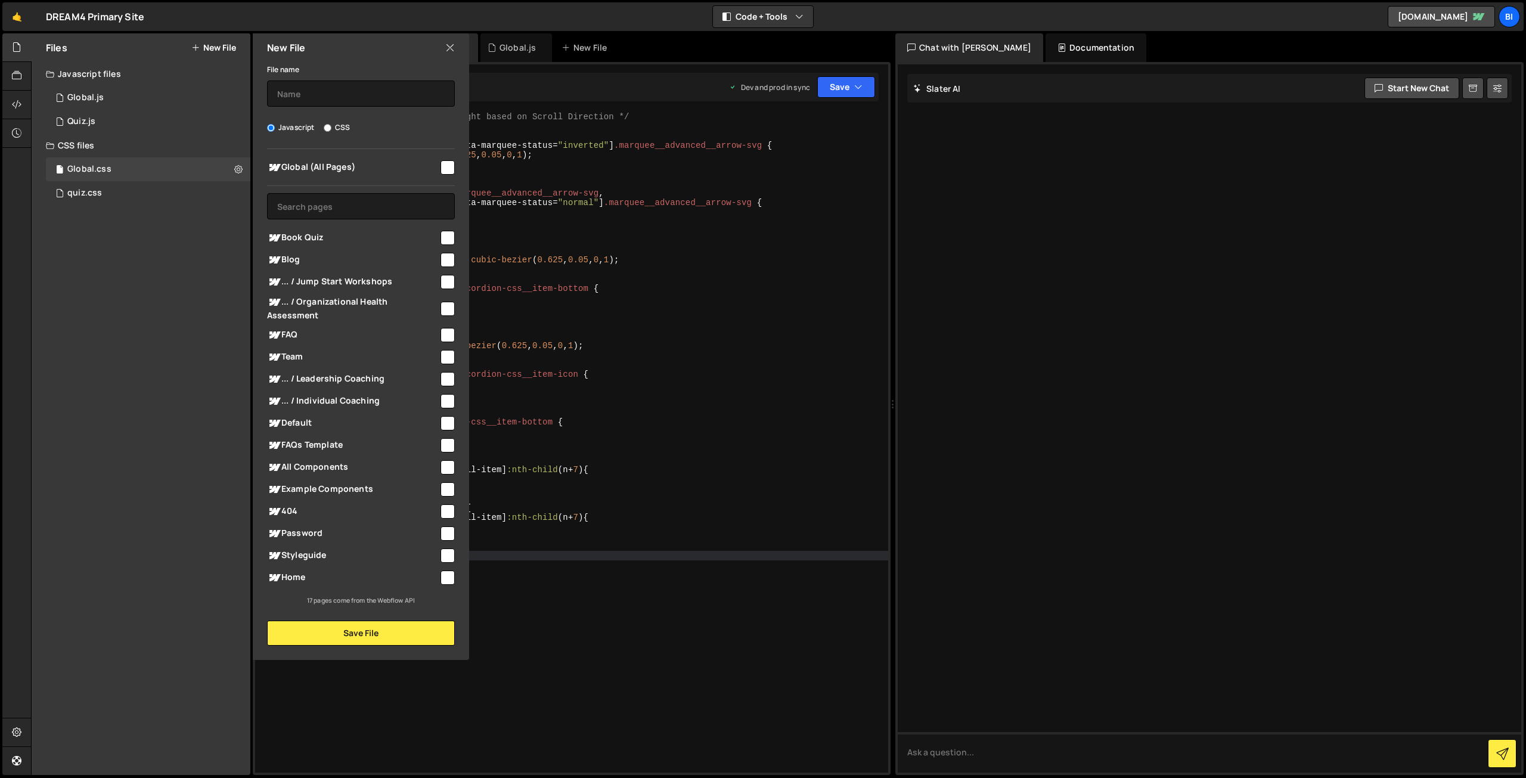
drag, startPoint x: 444, startPoint y: 158, endPoint x: 439, endPoint y: 165, distance: 8.6
click at [445, 159] on div at bounding box center [447, 167] width 16 height 16
drag, startPoint x: 441, startPoint y: 167, endPoint x: 416, endPoint y: 162, distance: 25.6
click at [441, 167] on input "checkbox" at bounding box center [448, 167] width 14 height 14
checkbox input "true"
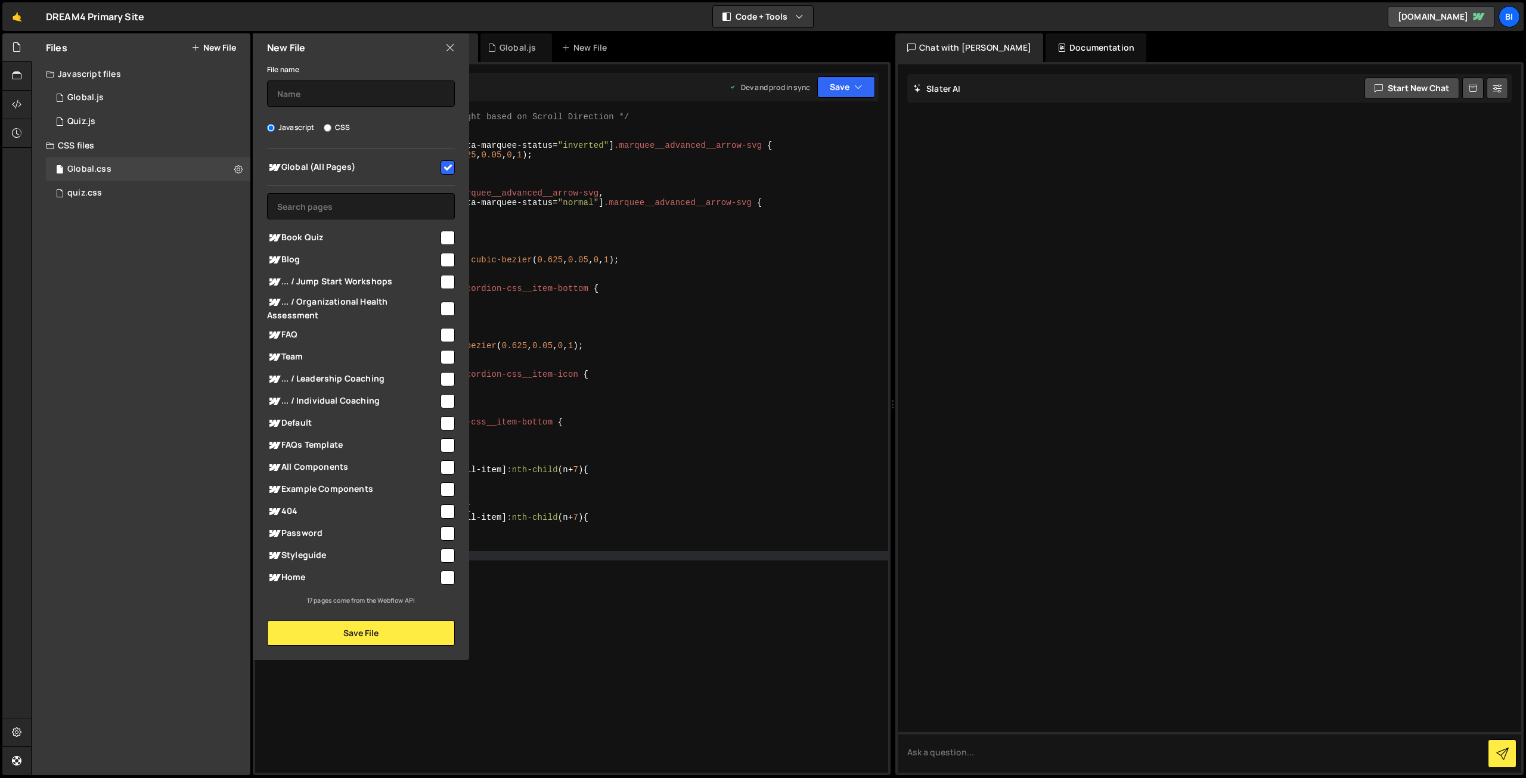
click at [339, 132] on label "CSS" at bounding box center [337, 128] width 26 height 12
click at [331, 132] on input "CSS" at bounding box center [328, 128] width 8 height 8
radio input "true"
click at [334, 98] on input "text" at bounding box center [361, 93] width 188 height 26
type input "Custom Clip Paths"
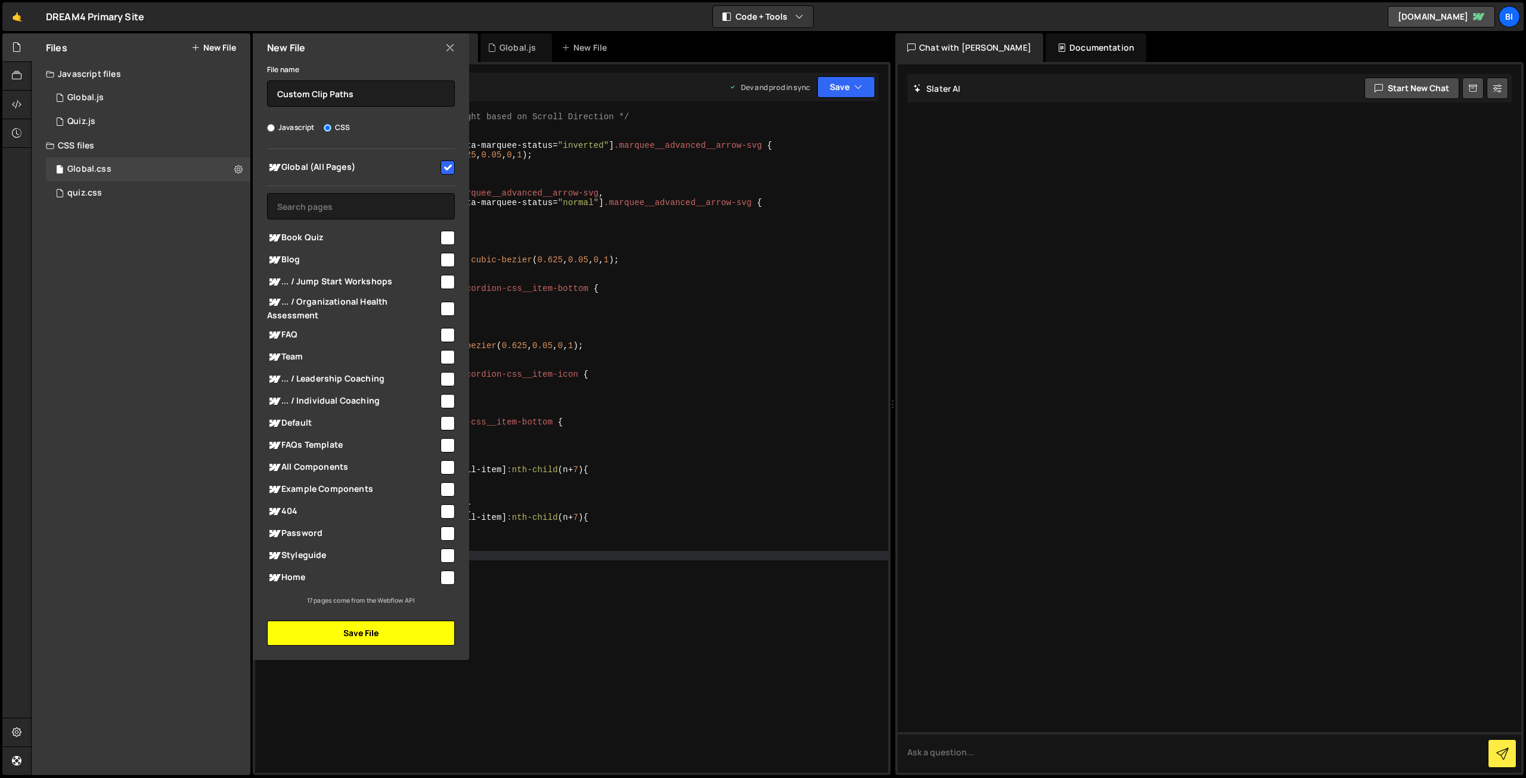
click at [299, 622] on button "Save File" at bounding box center [361, 633] width 188 height 25
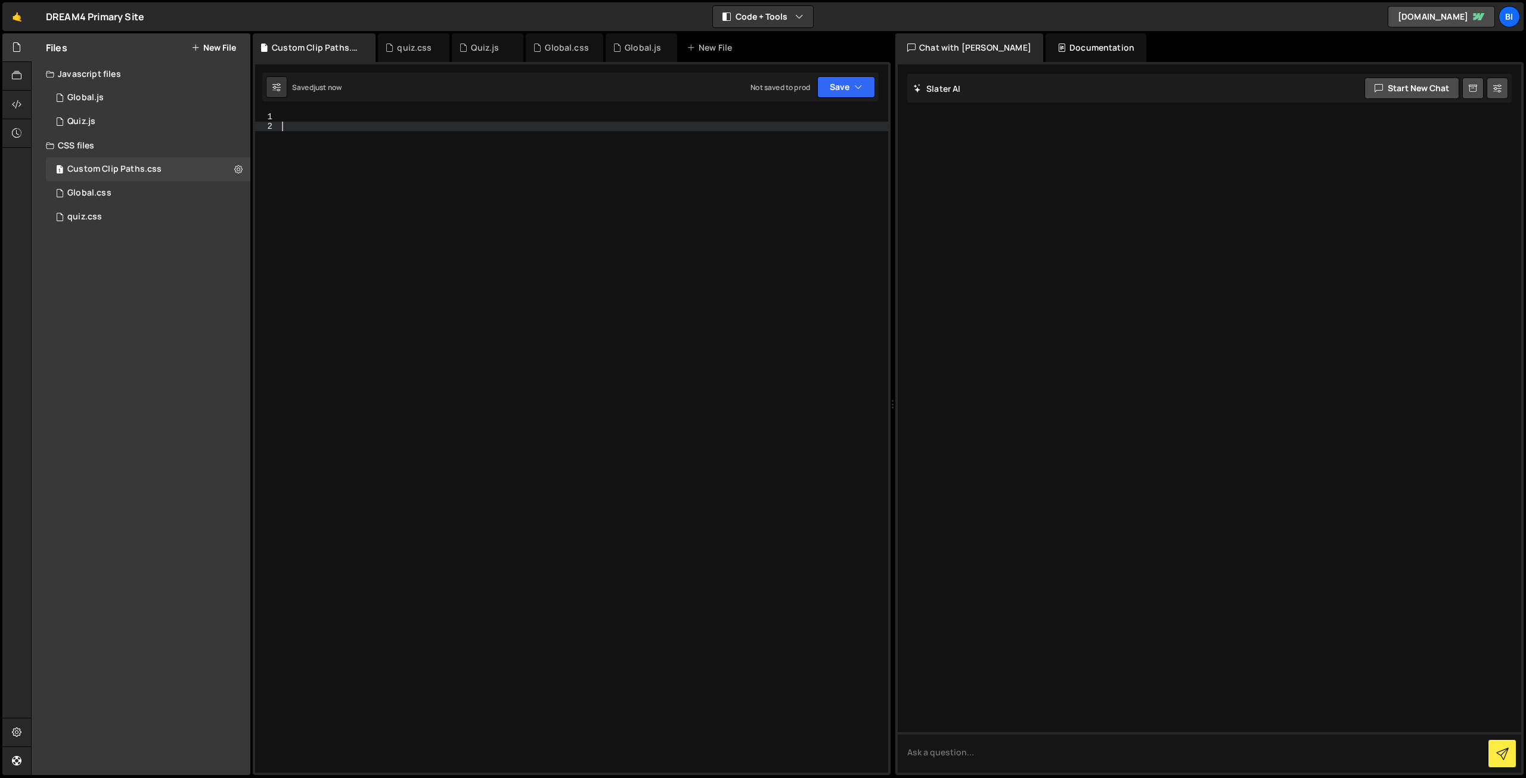
click at [483, 385] on div at bounding box center [584, 452] width 609 height 680
paste textarea "M393.411 73C393.411 89.5685 406.843 103 423.411 103H441.589C458.157 103 471.589…"
type textarea "M393.411 73C393.411 89.5685 406.843 103 423.411 103H441.589C458.157 103 471.589…"
click at [474, 339] on div at bounding box center [584, 452] width 609 height 680
type textarea "k"
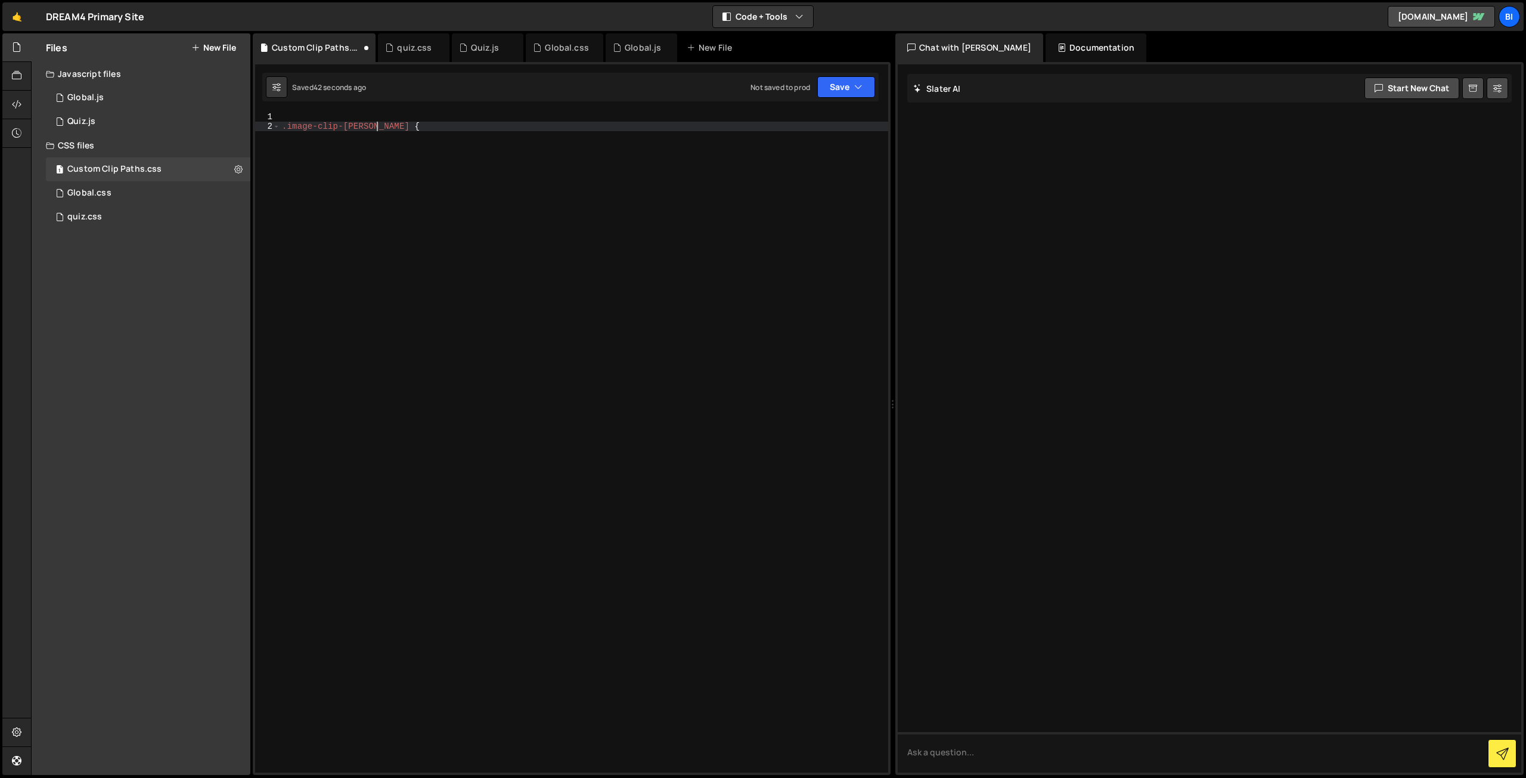
scroll to position [0, 6]
type textarea ".image-clip-[PERSON_NAME] {"
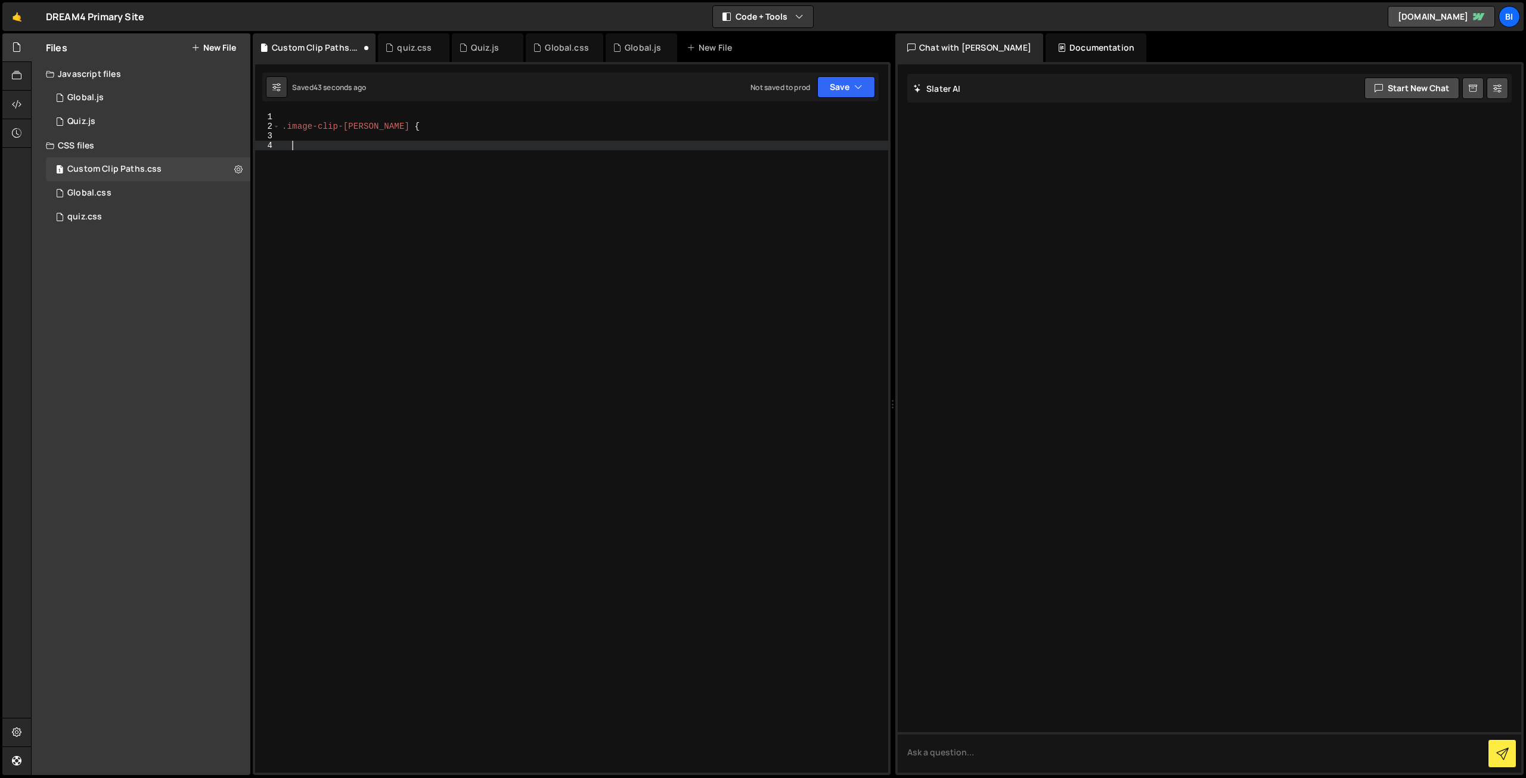
type textarea "}"
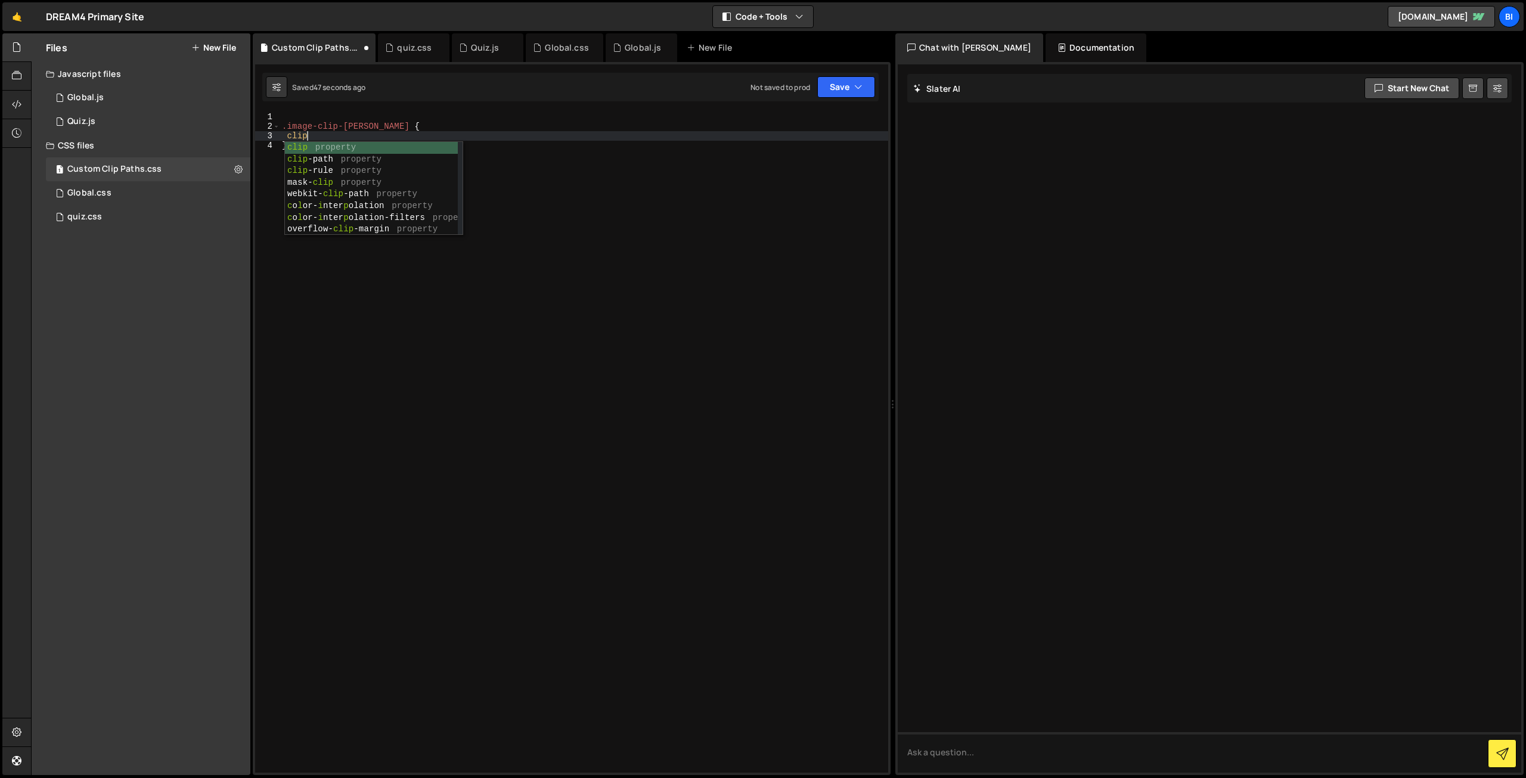
scroll to position [0, 1]
paste textarea "M393.411 73C393.411 89.5685 406.843 103 423.411 103H441.589C458.157 103 471.589…"
type textarea "clip-path: path("M393.411 73C393.411 89.5685 406.843 103 423.411 103H441.589C45…"
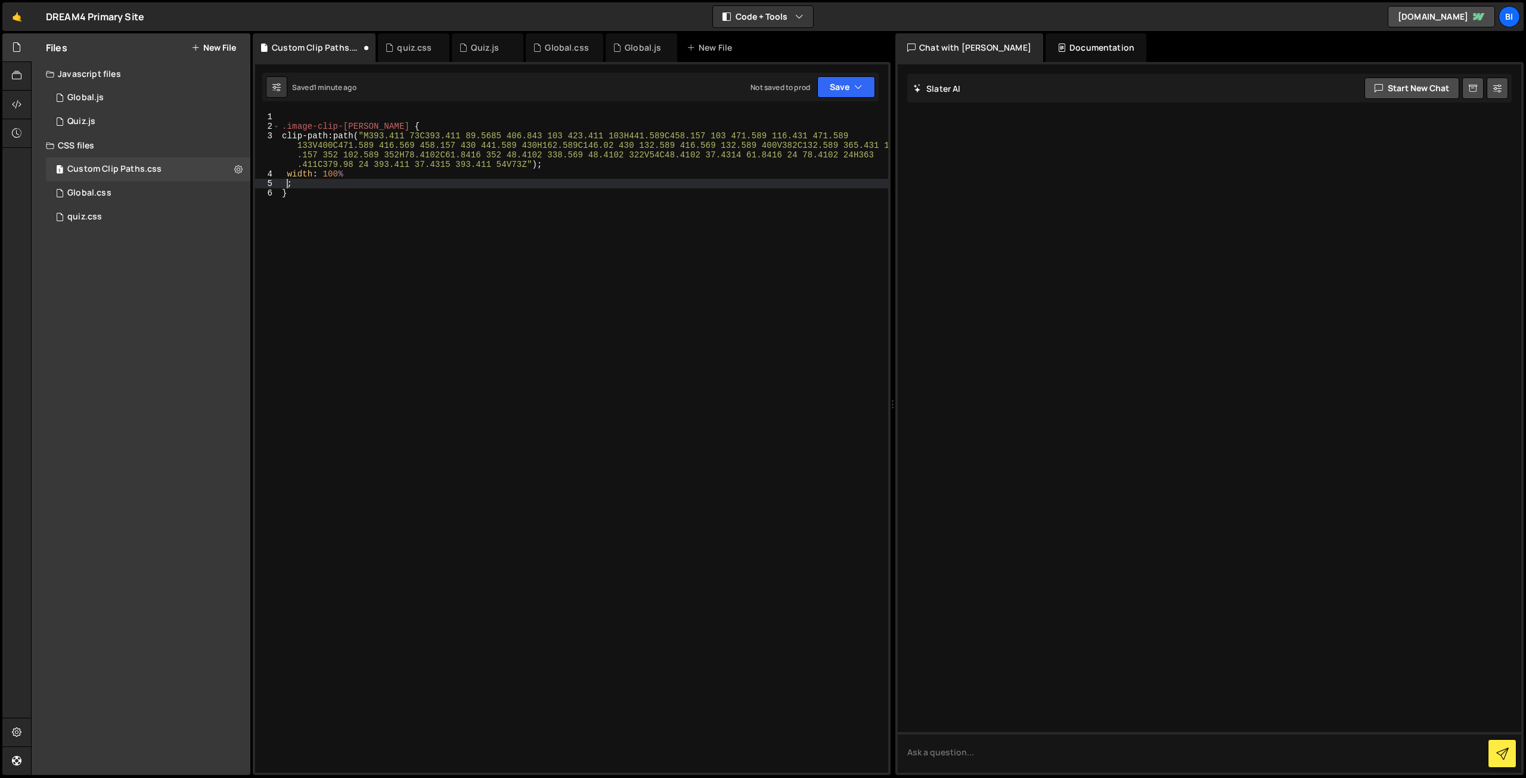
scroll to position [0, 0]
type textarea "height: 100%;"
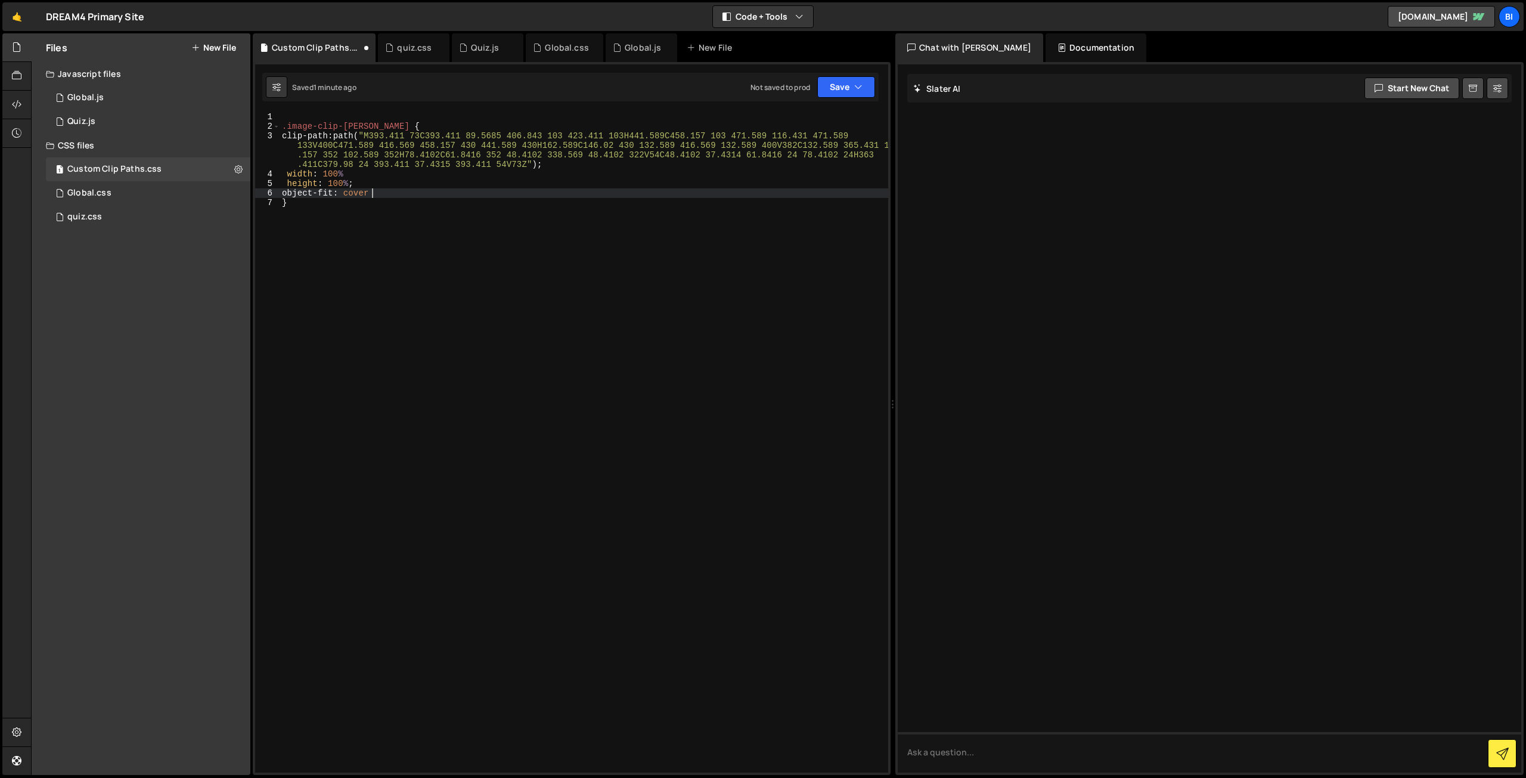
type textarea "object-fit: cover;"
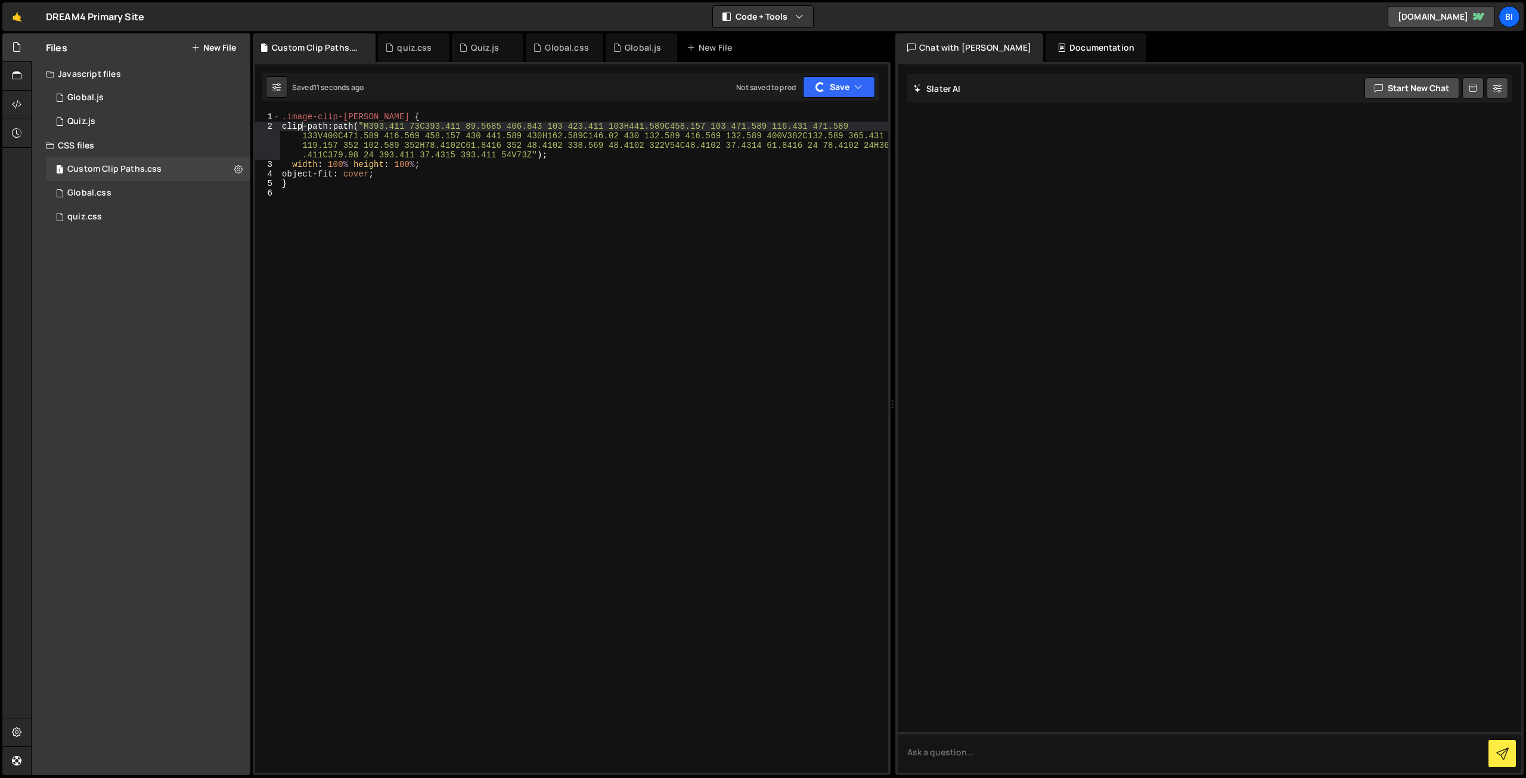
type textarea "clip-path: path("M393.411 73C393.411 89.5685 406.843 103 423.411 103H441.589C45…"
click at [296, 278] on div ".image-clip-[PERSON_NAME] { clip-path : path( " M393.411 73C393.411 89.5685 406…" at bounding box center [584, 452] width 609 height 680
drag, startPoint x: 367, startPoint y: 115, endPoint x: 287, endPoint y: 120, distance: 80.0
click at [287, 120] on div ".image-clip-[PERSON_NAME] { clip-path : path( " M393.411 73C393.411 89.5685 406…" at bounding box center [584, 452] width 609 height 680
type textarea ".image-clip-[PERSON_NAME] {"
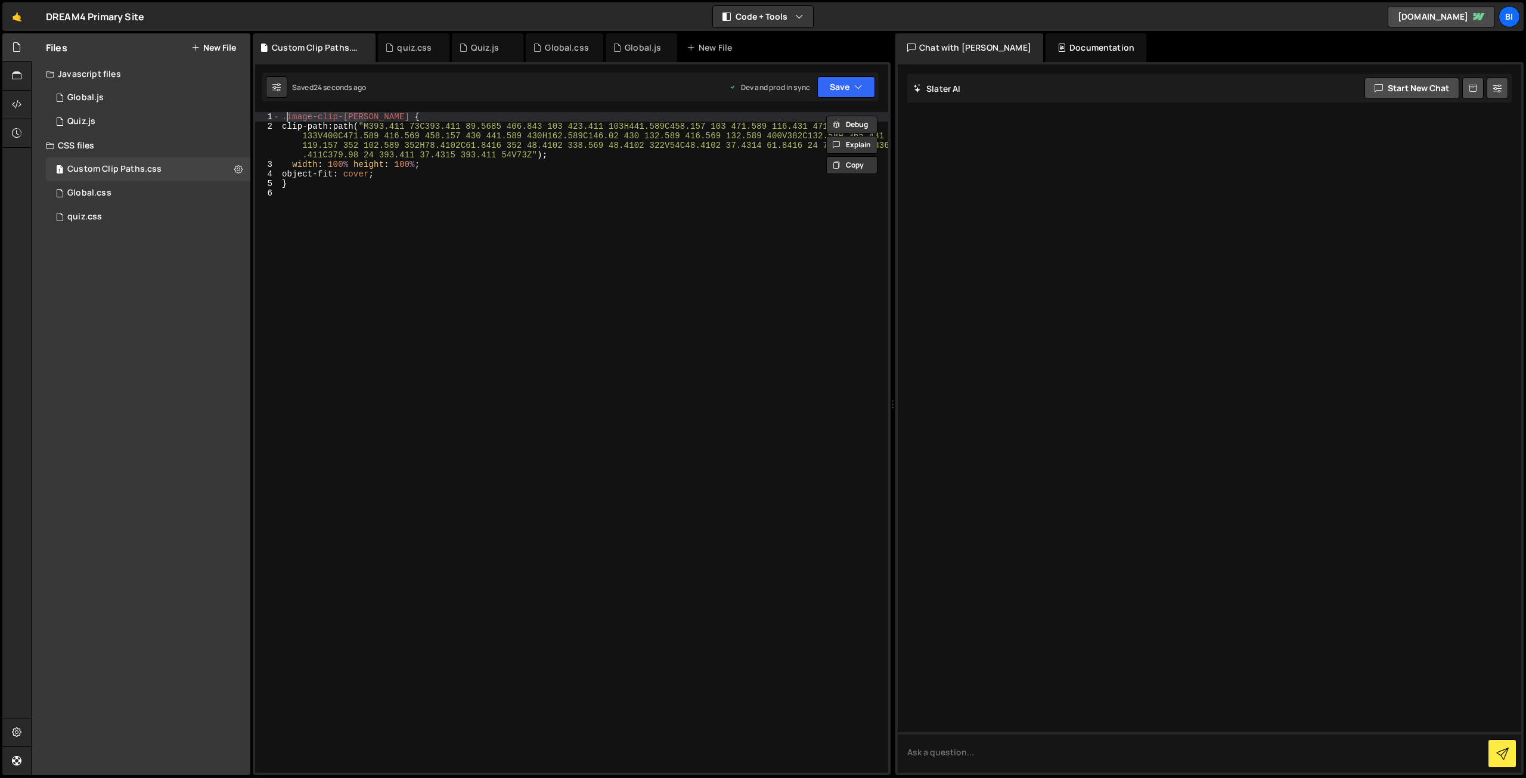
click at [383, 269] on div ".image-clip-[PERSON_NAME] { clip-path : path( " M393.411 73C393.411 89.5685 406…" at bounding box center [584, 452] width 609 height 680
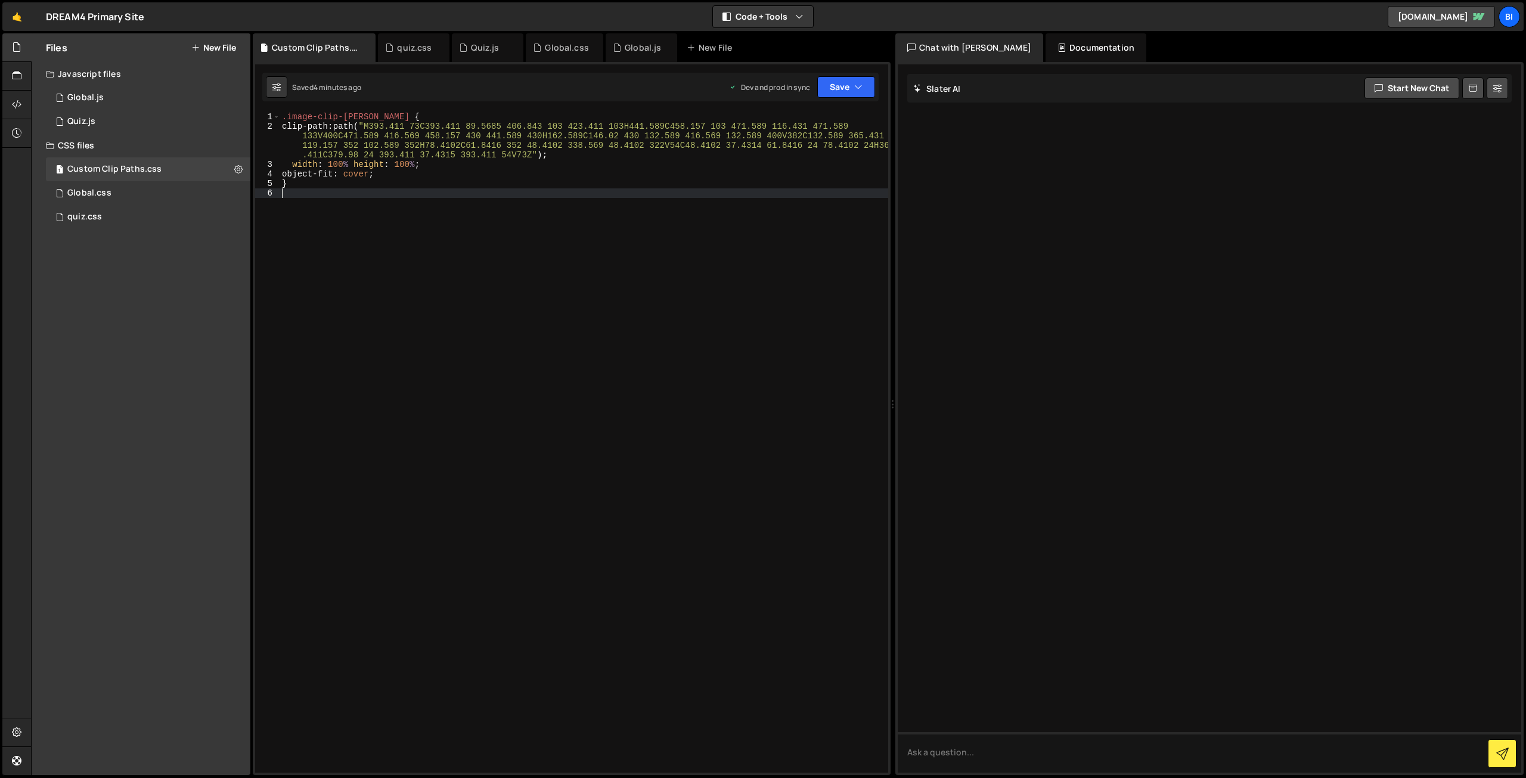
click at [458, 302] on div ".image-clip-[PERSON_NAME] { clip-path : path( " M393.411 73C393.411 89.5685 406…" at bounding box center [584, 452] width 609 height 680
type textarea ".image-clip-bl-landscape {"
paste textarea "M563 265.969C563 265.986 562.986 266 562.969 266C562.951 266 562.938 266.014 56…"
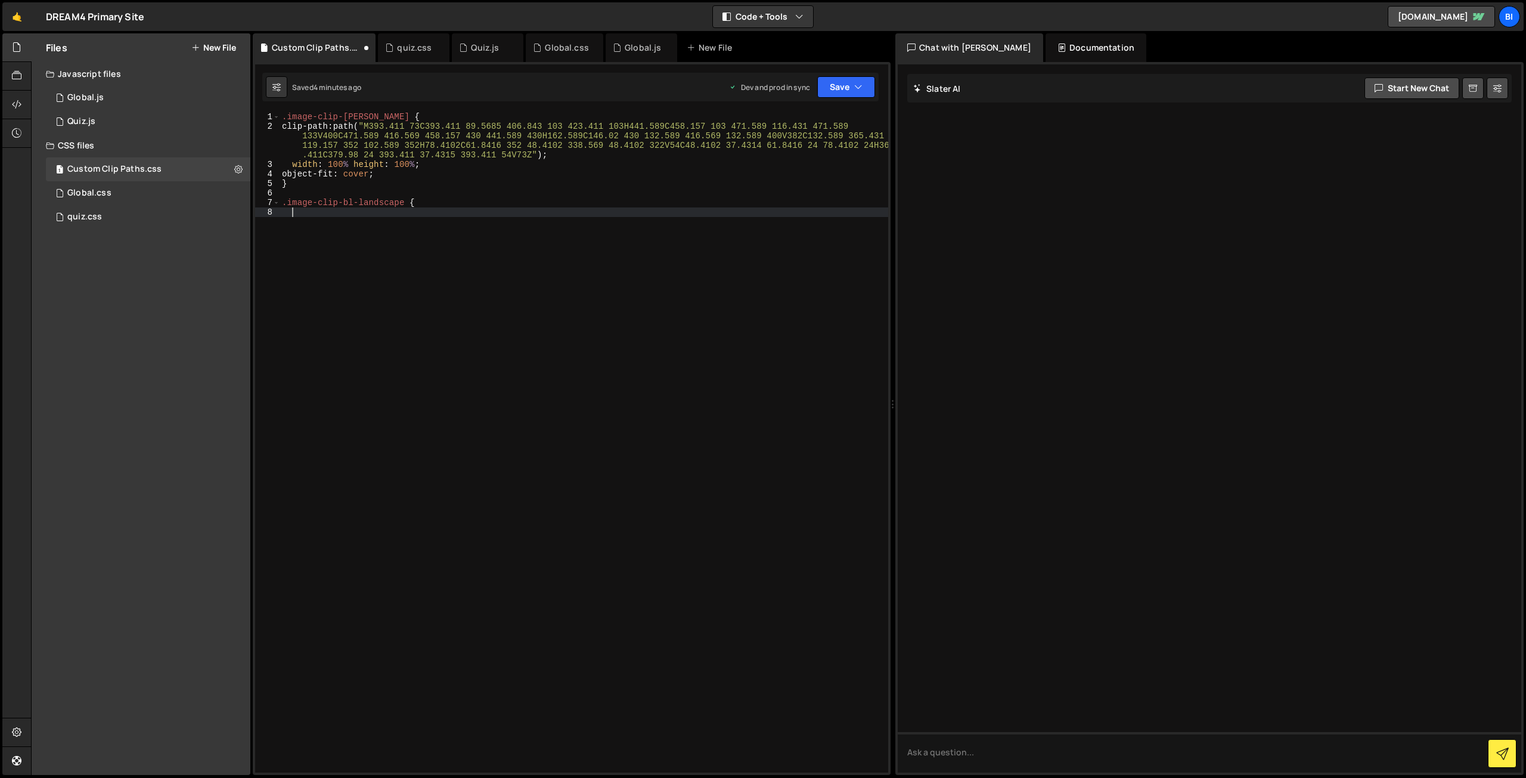
type textarea "M563 265.969C563 265.986 562.986 266 562.969 266C562.951 266 562.938 266.014 56…"
paste textarea "M563 265.969C563 265.986 562.986 266 562.969 266C562.951 266 562.938 266.014 56…"
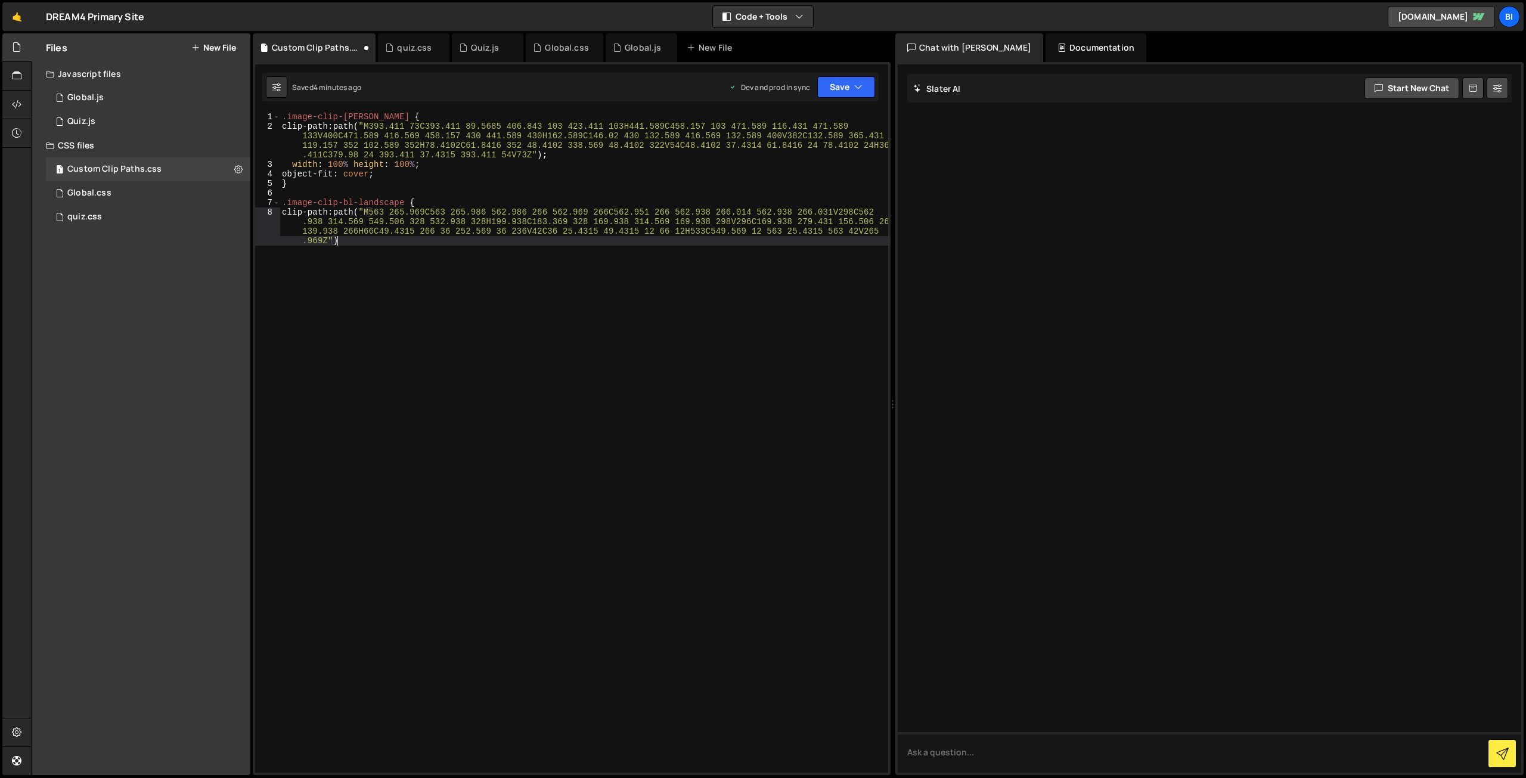
type textarea "clip-path: path("M563 265.969C563 265.986 562.986 266 562.969 266C562.951 266 5…"
type textarea "width: 100%;"
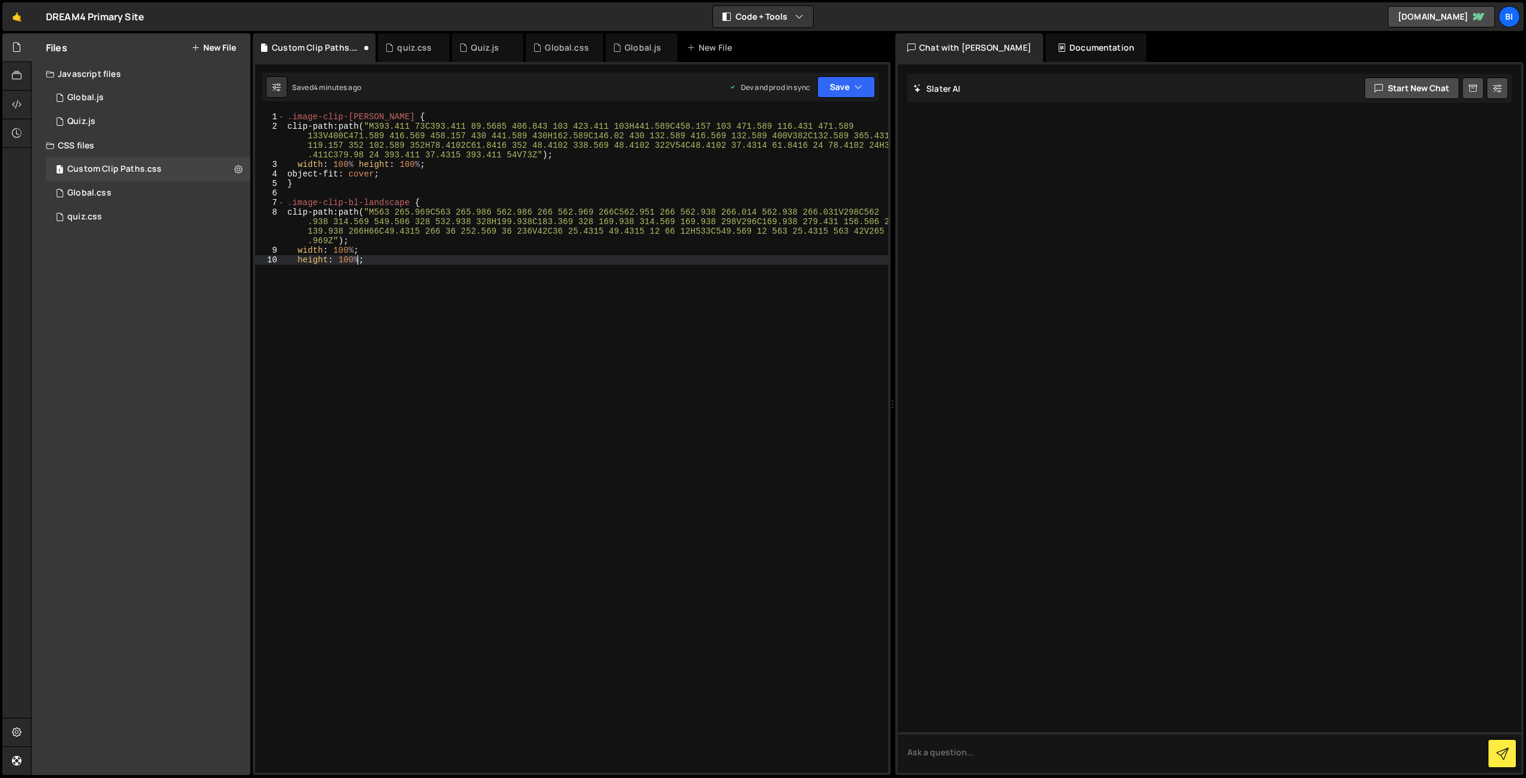
scroll to position [0, 4]
type textarea "height: 100%;"
type textarea "object-fit: cover;;"
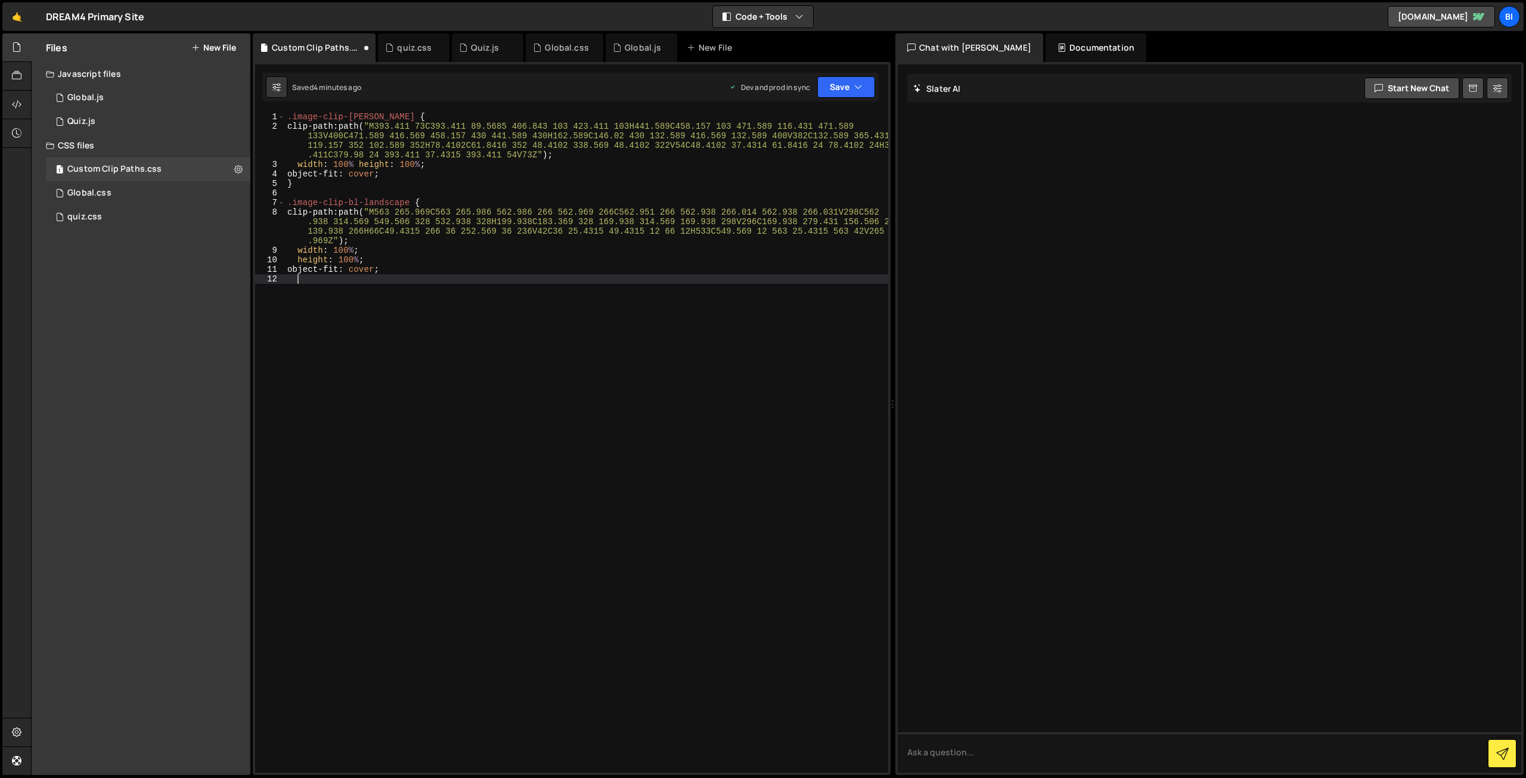
scroll to position [0, 0]
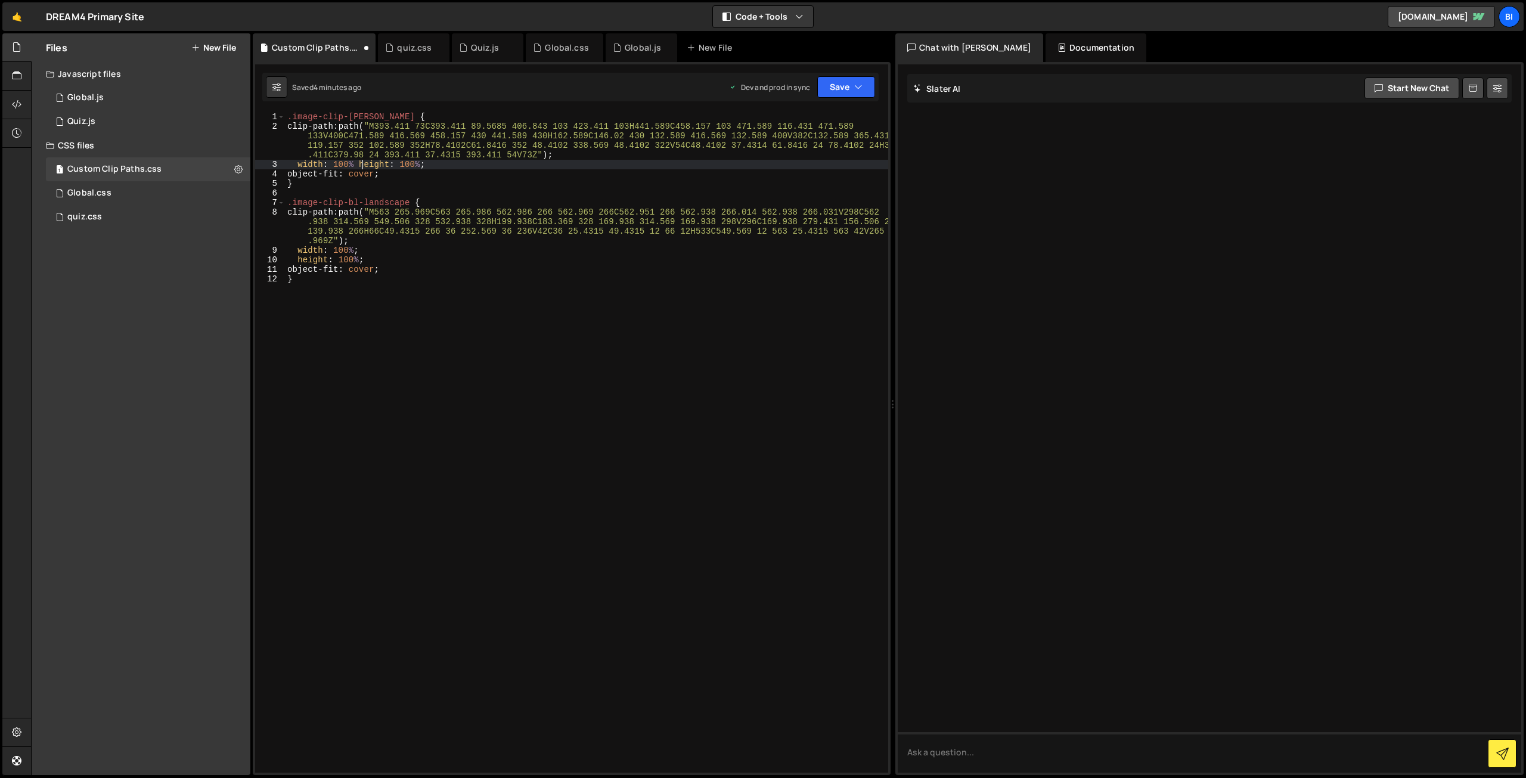
click at [360, 162] on div ".image-clip-[PERSON_NAME] { clip-path : path( " M393.411 73C393.411 89.5685 406…" at bounding box center [586, 452] width 603 height 680
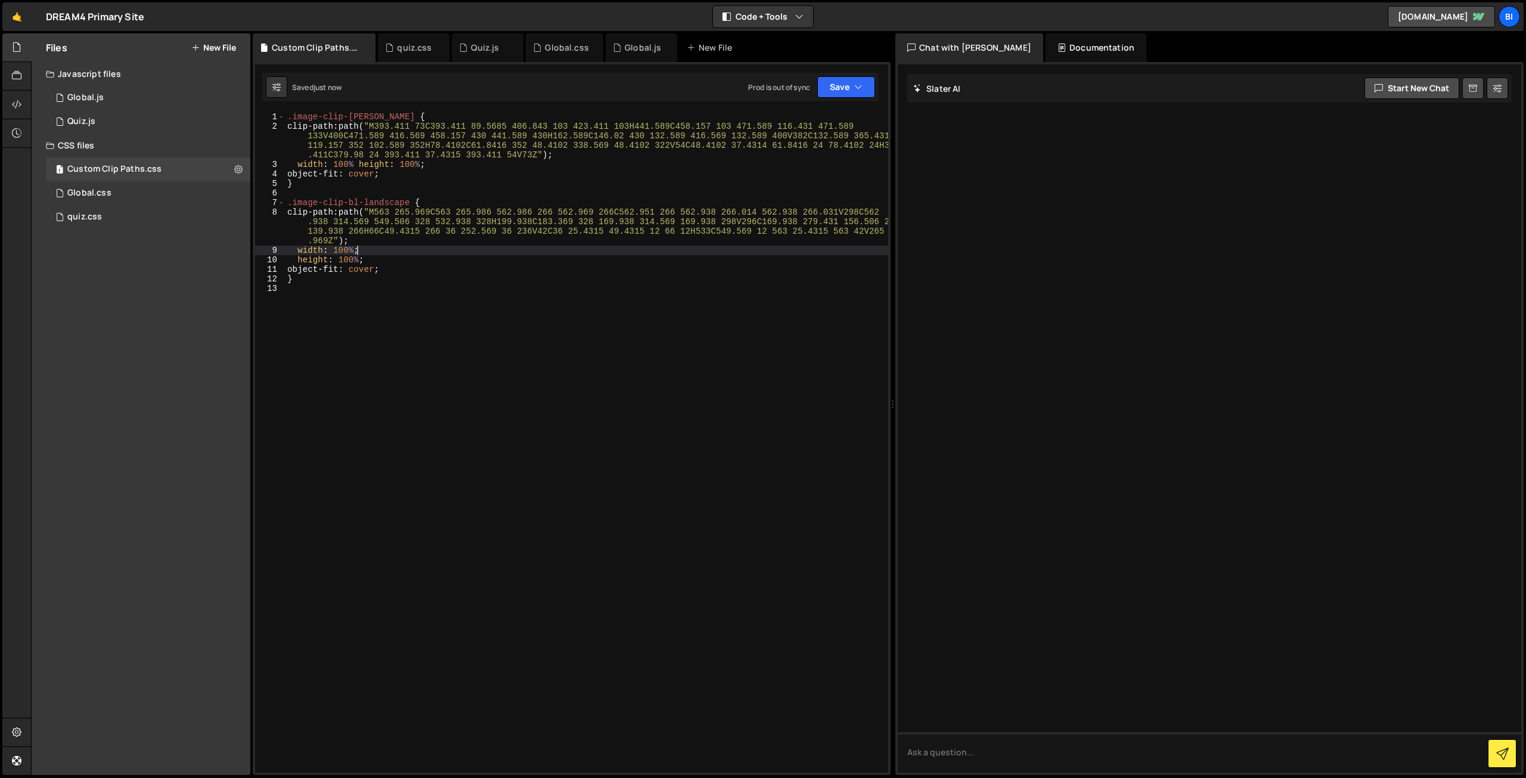
click at [444, 247] on div ".image-clip-[PERSON_NAME] { clip-path : path( " M393.411 73C393.411 89.5685 406…" at bounding box center [586, 452] width 603 height 680
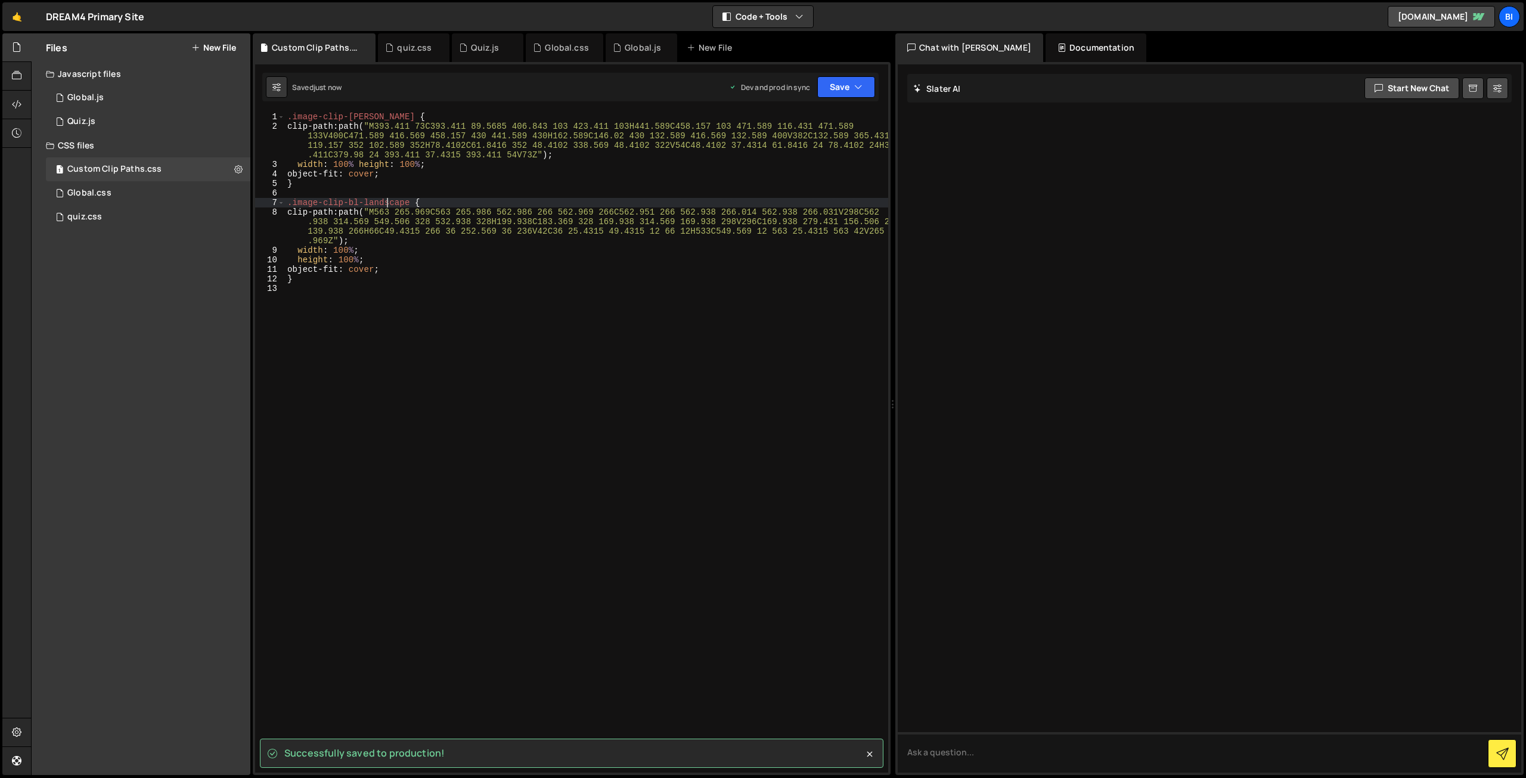
click at [386, 203] on div ".image-clip-[PERSON_NAME] { clip-path : path( " M393.411 73C393.411 89.5685 406…" at bounding box center [586, 452] width 603 height 680
click at [292, 206] on div ".image-clip-[PERSON_NAME] { clip-path : path( " M393.411 73C393.411 89.5685 406…" at bounding box center [586, 452] width 603 height 680
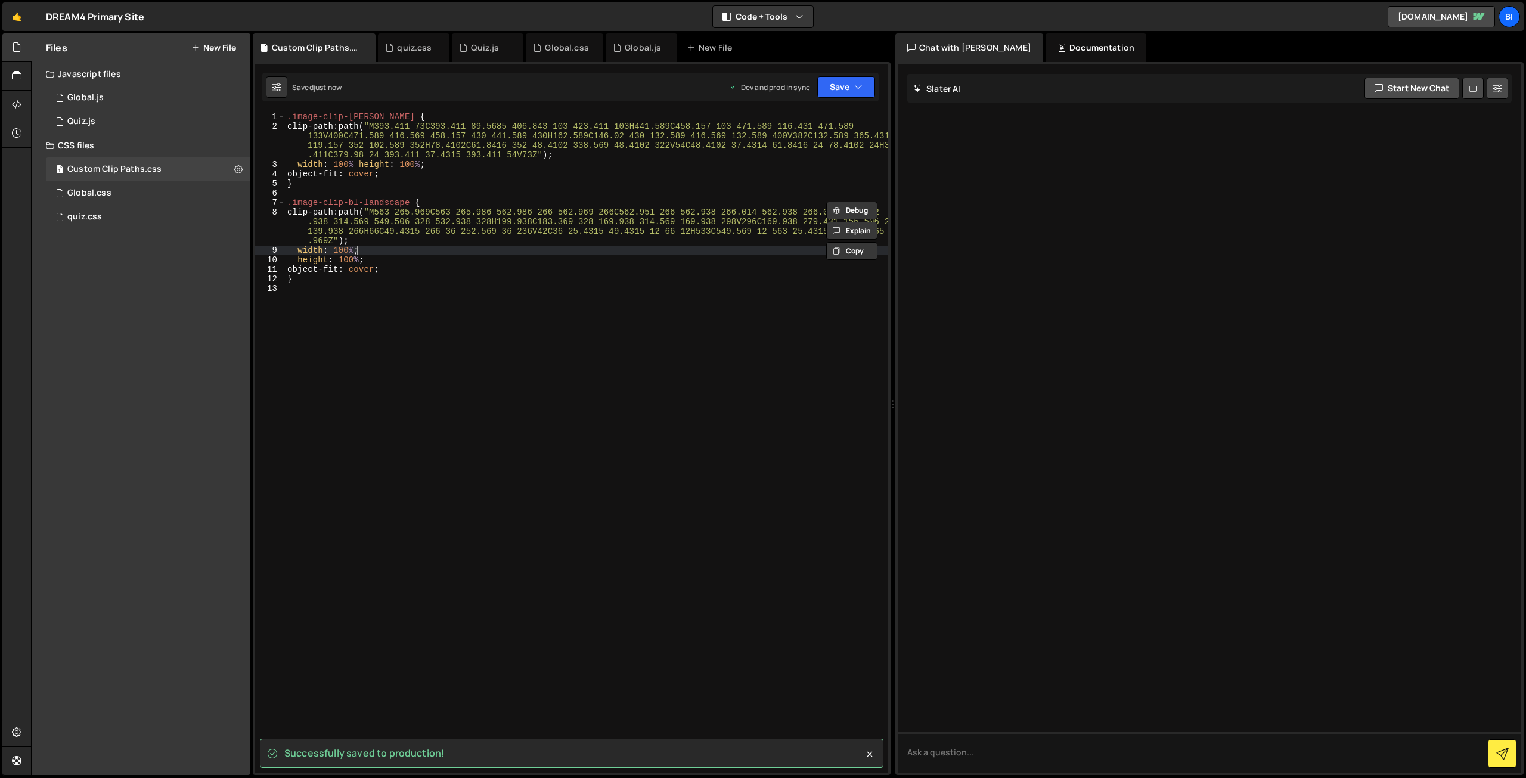
click at [410, 253] on div ".image-clip-[PERSON_NAME] { clip-path : path( " M393.411 73C393.411 89.5685 406…" at bounding box center [586, 452] width 603 height 680
type textarea "width: 100%;"
click at [405, 317] on div ".image-clip-[PERSON_NAME] { clip-path : path( " M393.411 73C393.411 89.5685 406…" at bounding box center [586, 452] width 603 height 680
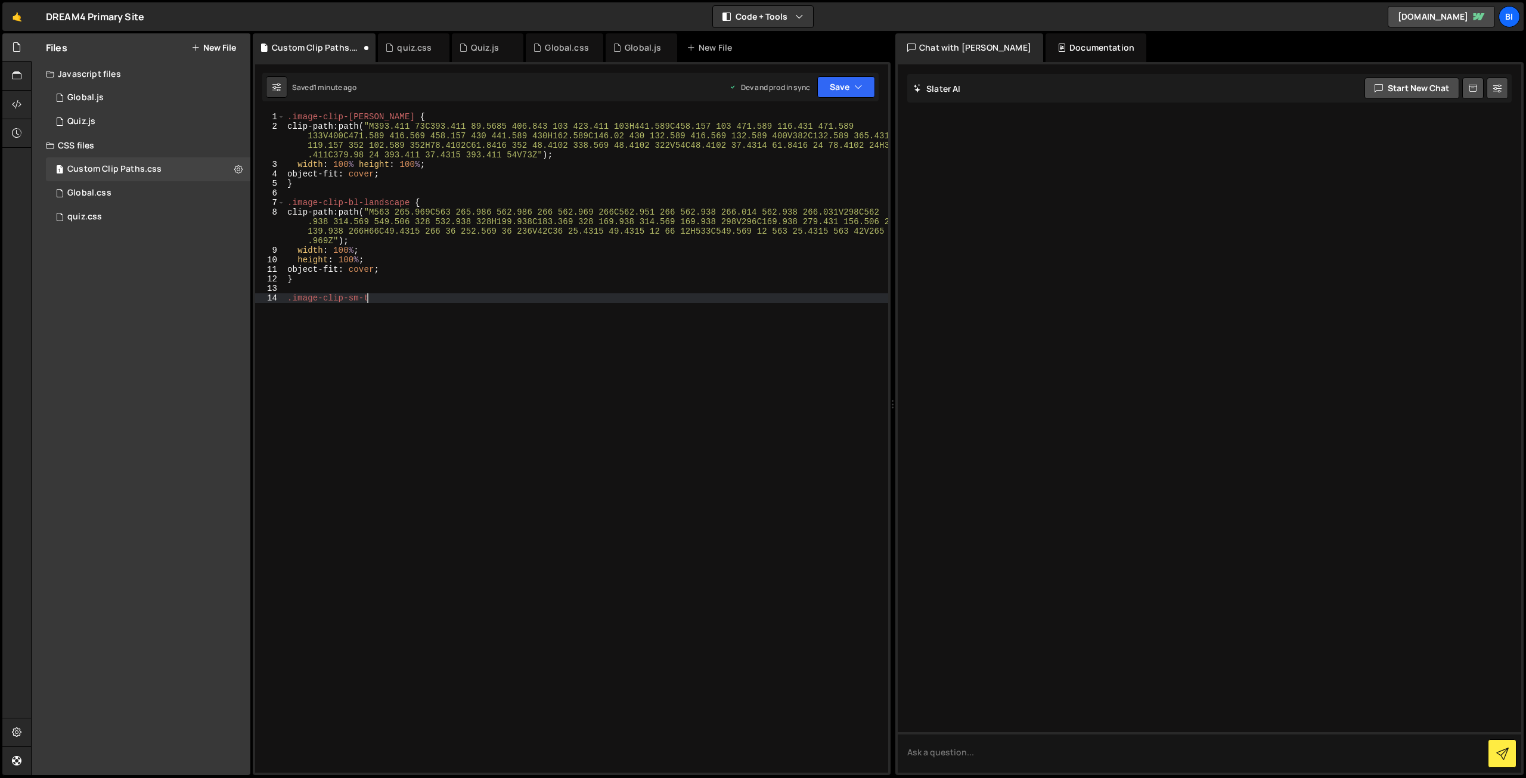
scroll to position [0, 5]
type textarea ".image-clip-[PERSON_NAME] {"
click at [395, 298] on div ".image-clip-[PERSON_NAME] { clip-path : path( " M393.411 73C393.411 89.5685 406…" at bounding box center [586, 452] width 603 height 680
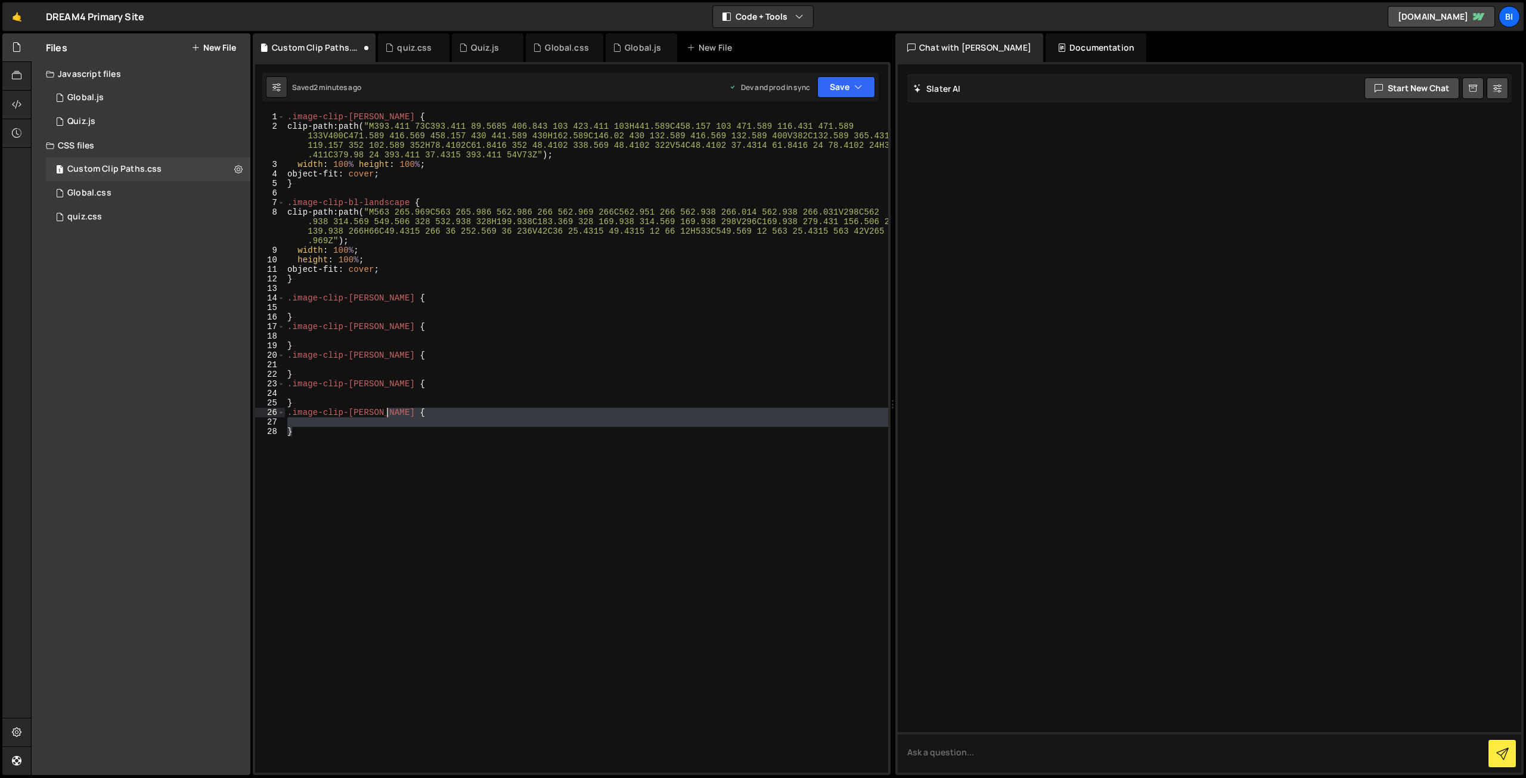
click at [365, 331] on div ".image-clip-[PERSON_NAME] { clip-path : path( " M393.411 73C393.411 89.5685 406…" at bounding box center [586, 452] width 603 height 680
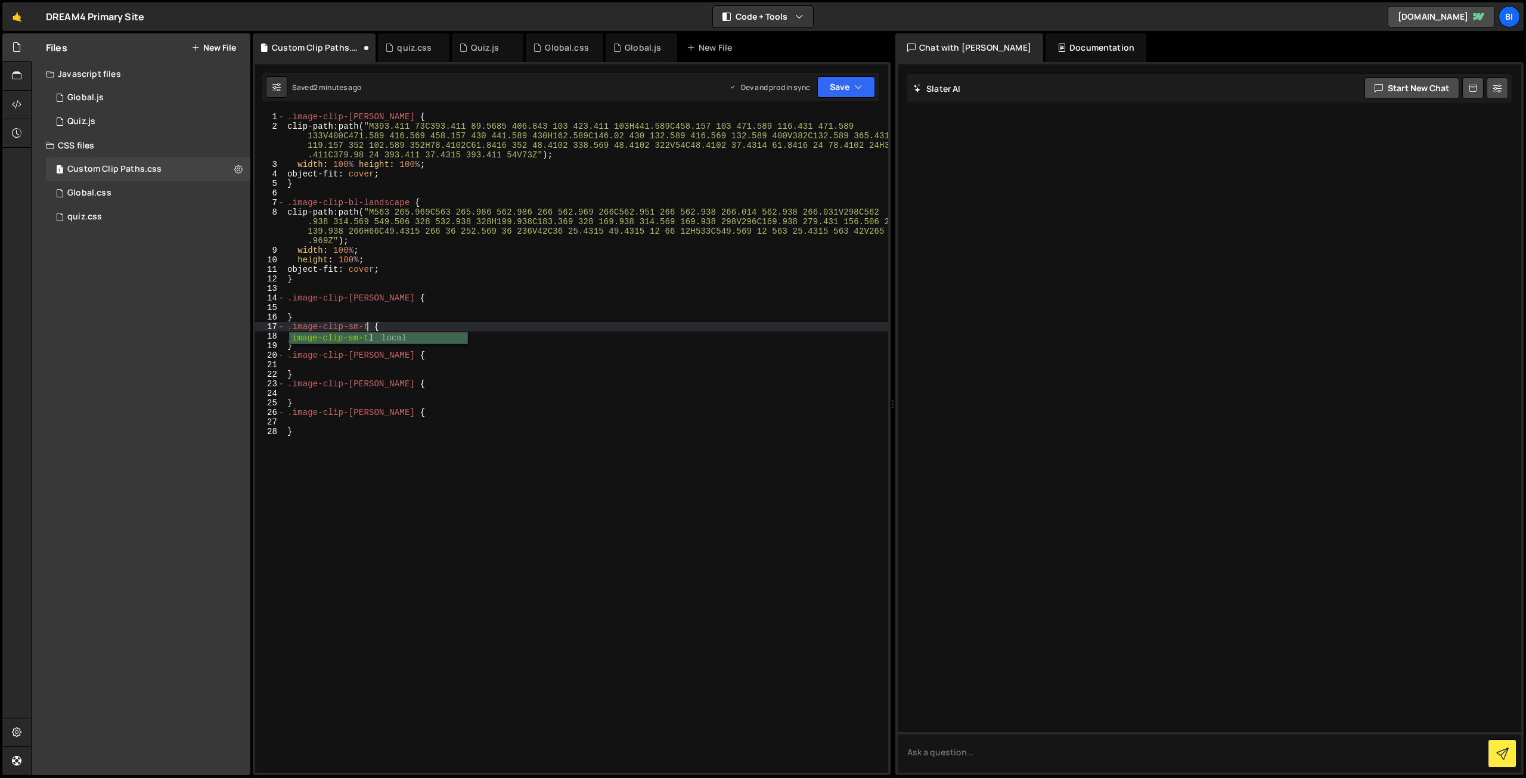
scroll to position [0, 6]
click at [364, 360] on div ".image-clip-[PERSON_NAME] { clip-path : path( " M393.411 73C393.411 89.5685 406…" at bounding box center [586, 452] width 603 height 680
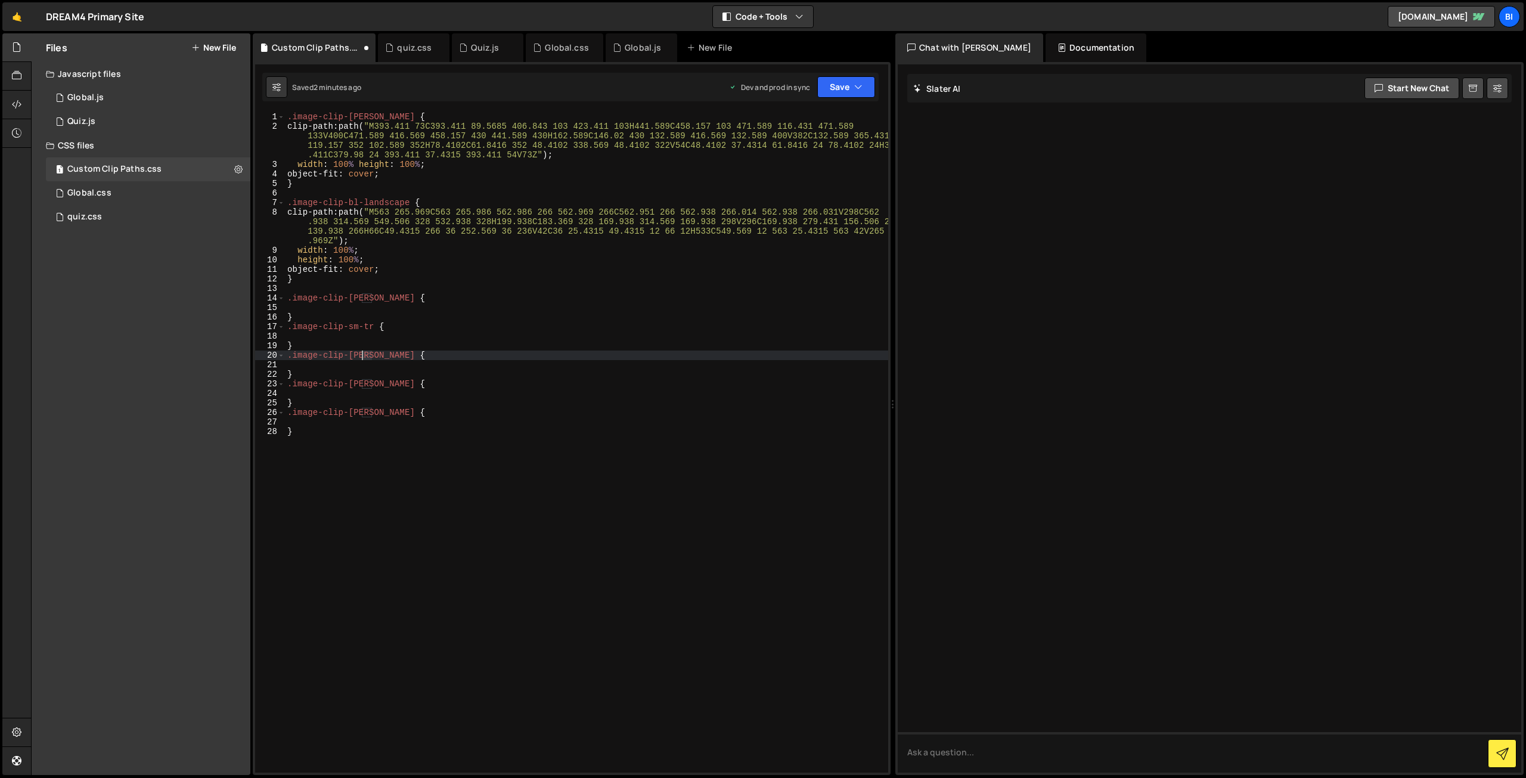
click at [364, 360] on div ".image-clip-[PERSON_NAME] { clip-path : path( " M393.411 73C393.411 89.5685 406…" at bounding box center [586, 452] width 603 height 680
type textarea ".image-clip-sm-br {"
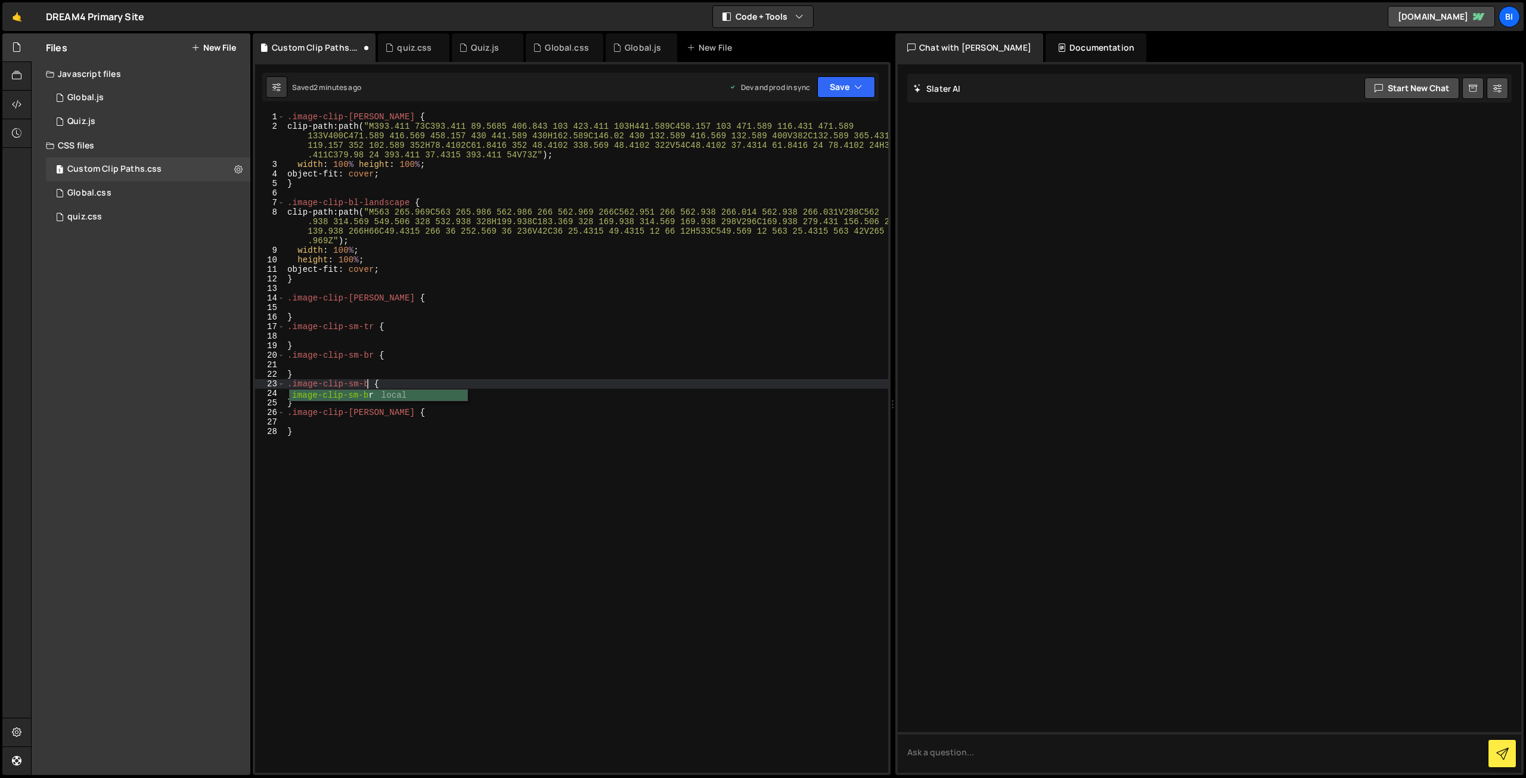
type textarea ".image-clip-[PERSON_NAME] {"
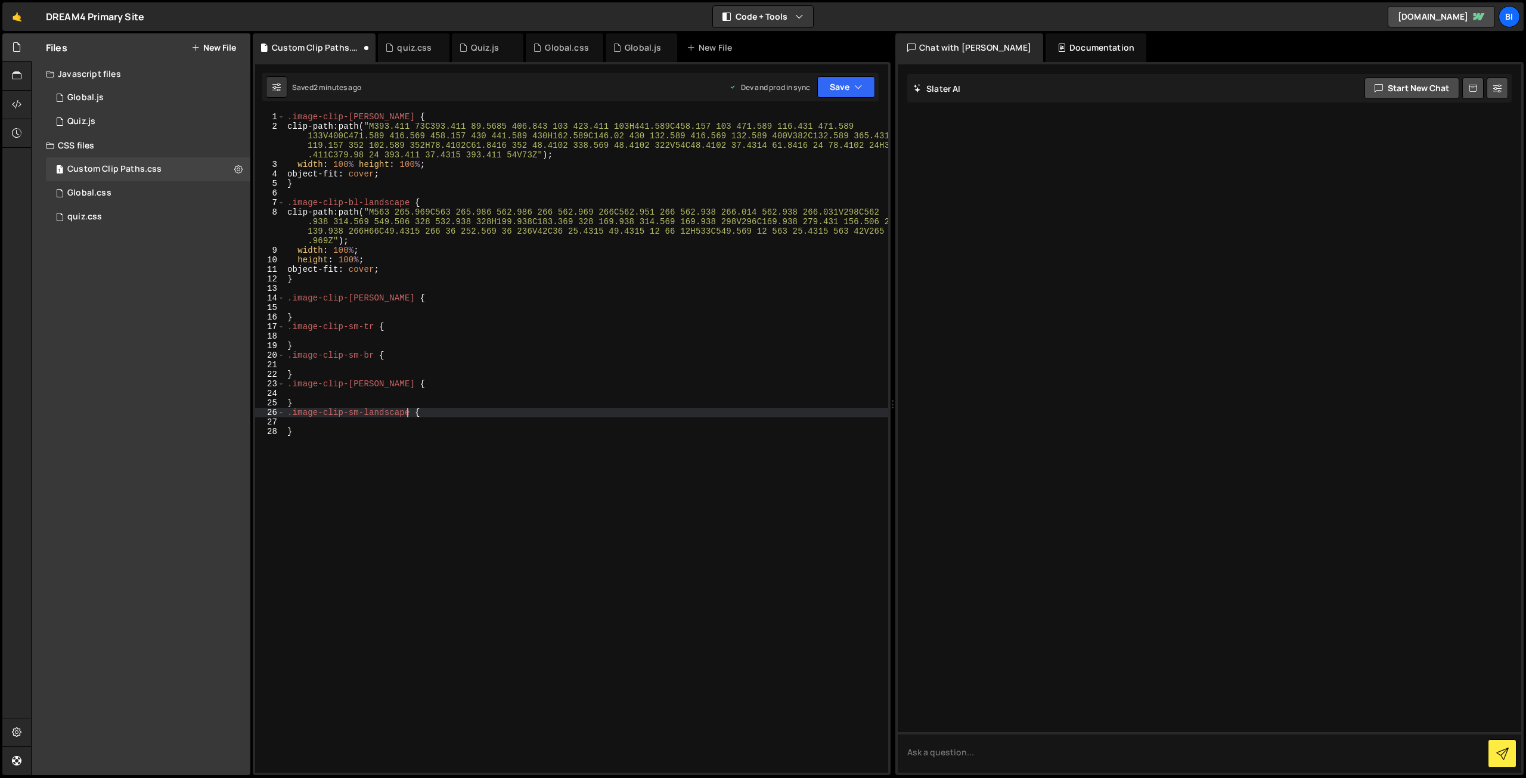
scroll to position [0, 8]
type textarea ".image-clip-sm-landscape-tl {"
click at [386, 309] on div ".image-clip-[PERSON_NAME] { clip-path : path( " M393.411 73C393.411 89.5685 406…" at bounding box center [586, 452] width 603 height 680
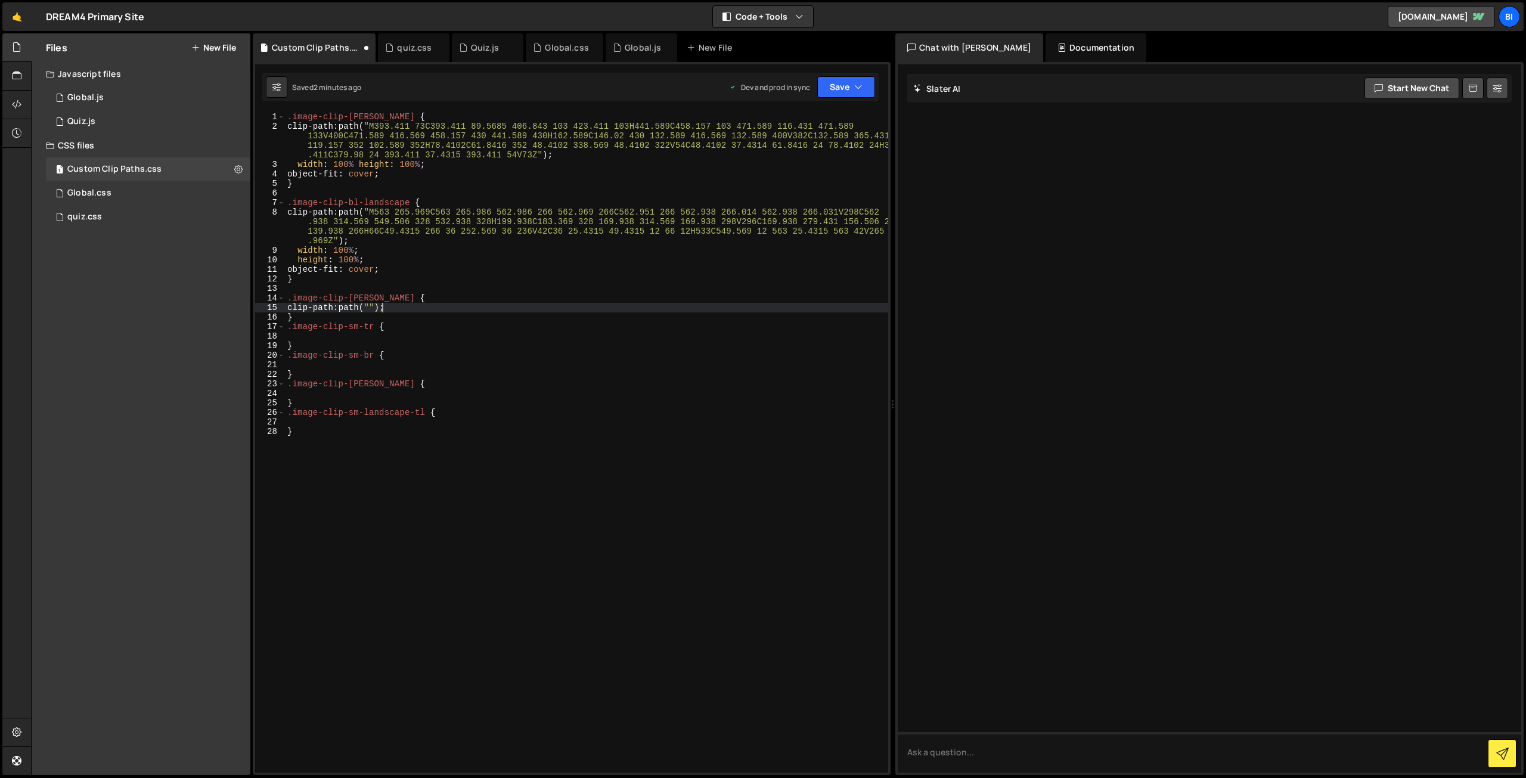
paste textarea "M177 130C177 146.569 163.569 160 147 160H50C33.4315 160 20 146.569 20 130V80.55…"
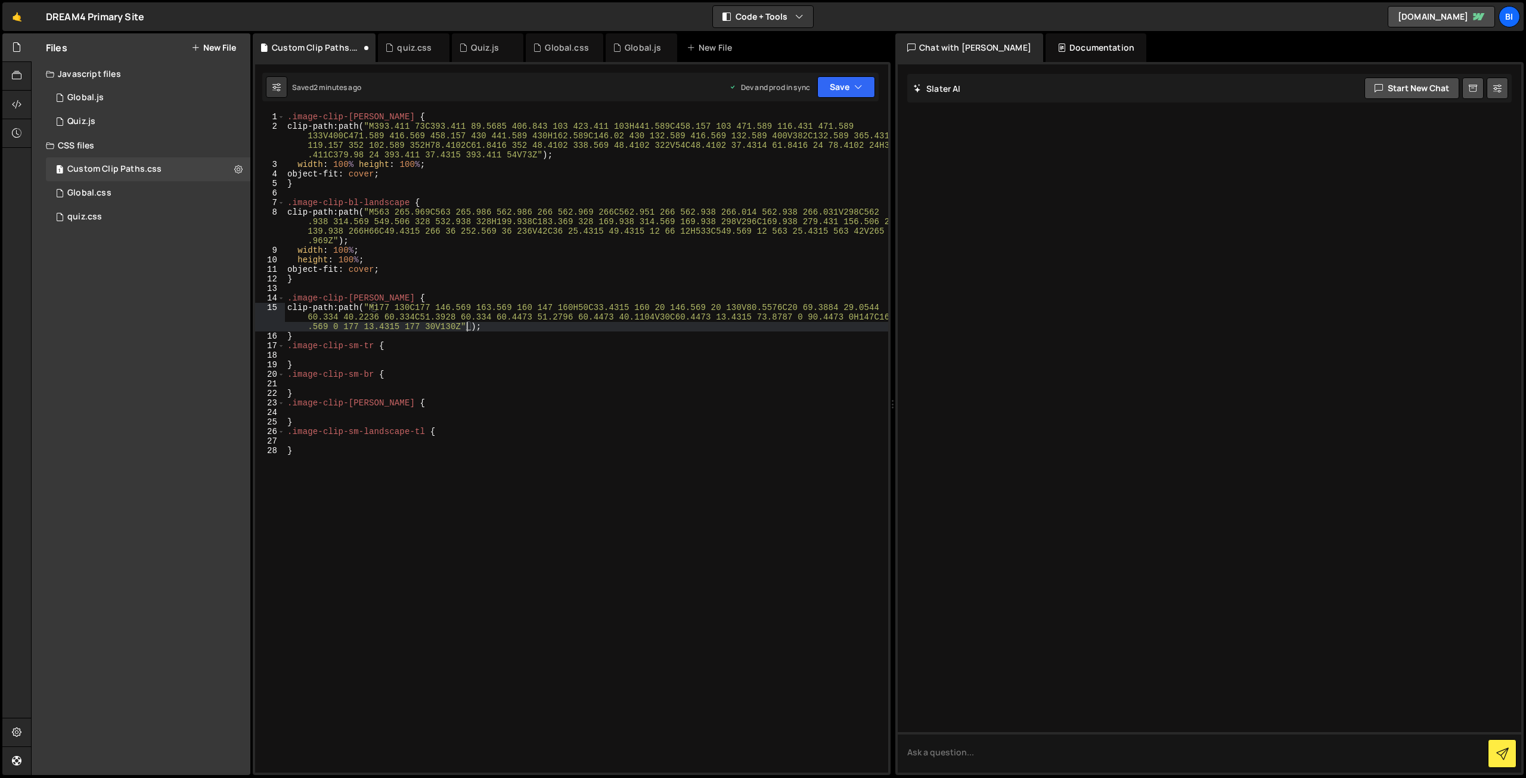
type textarea "clip-path: path("M177 130C177 146.569 163.569 160 147 160H50C33.4315 160 20 146…"
type textarea "width: 100%;"
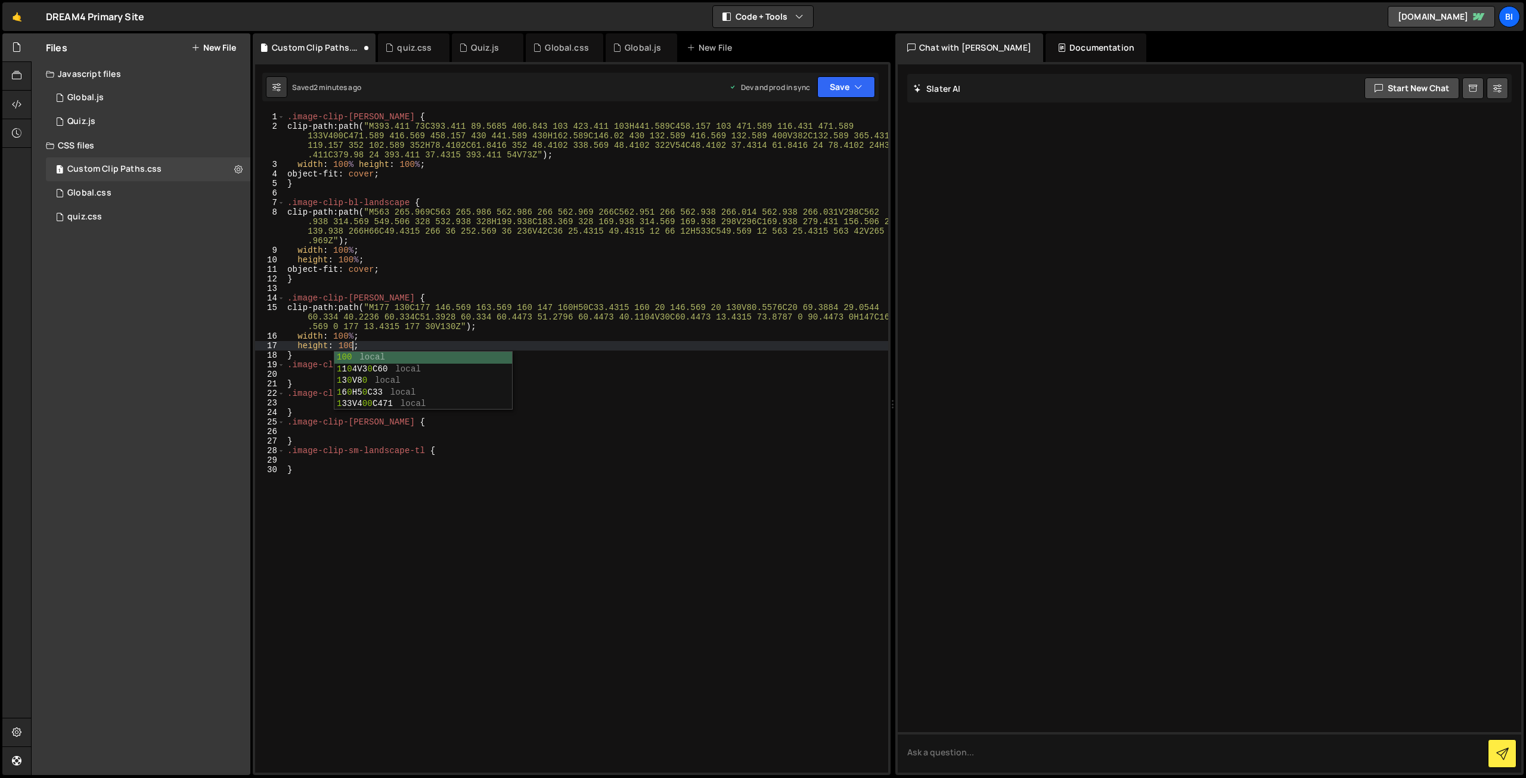
scroll to position [0, 4]
type textarea "height: 100%;"
click at [399, 353] on div ".image-clip-[PERSON_NAME] { clip-path : path( " M393.411 73C393.411 89.5685 406…" at bounding box center [586, 452] width 603 height 680
drag, startPoint x: 402, startPoint y: 355, endPoint x: 249, endPoint y: 338, distance: 154.1
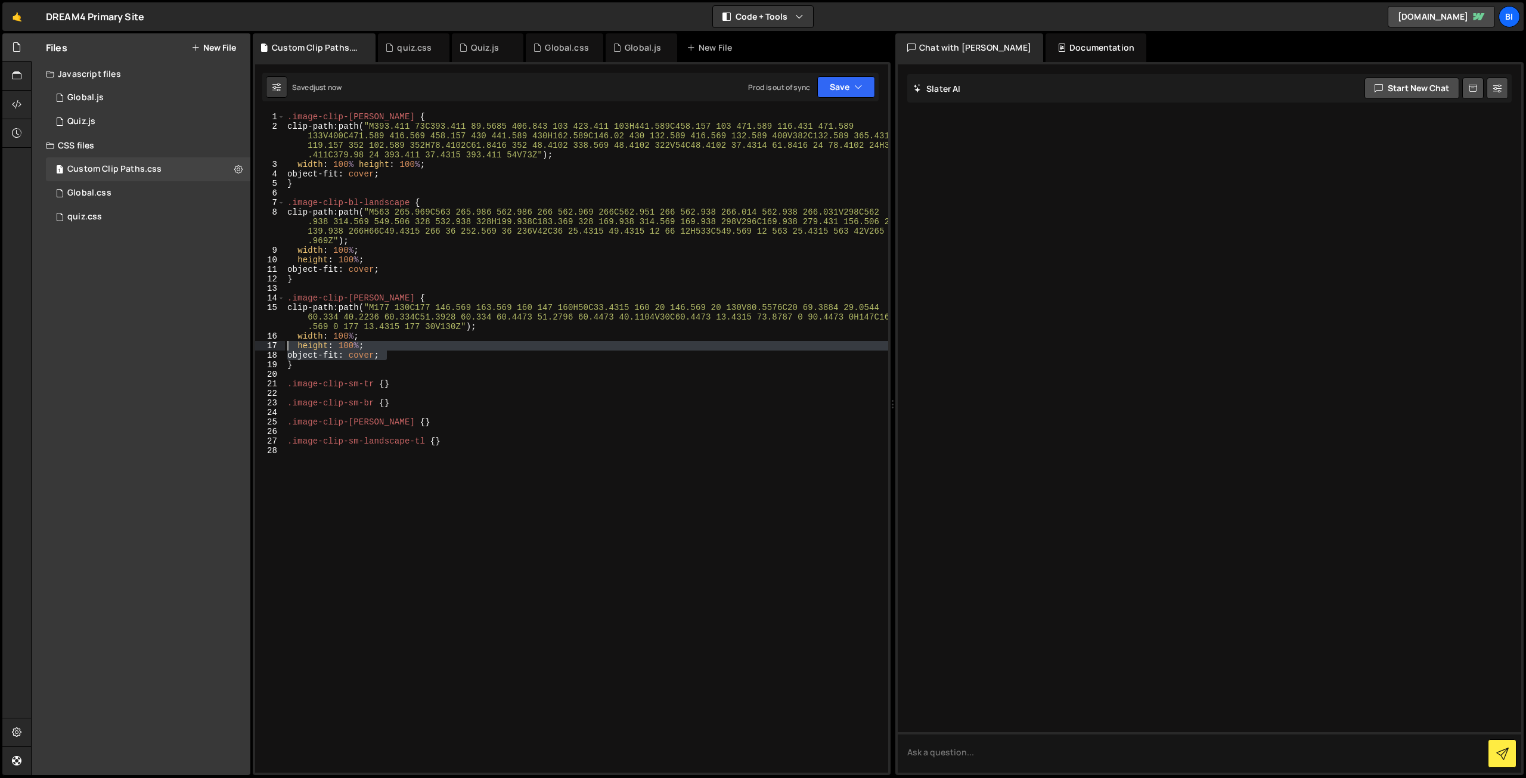
click at [249, 338] on div "Files New File Javascript files 1 Global.js 0 1 Quiz.js 0 CSS files 1 Custom Cl…" at bounding box center [778, 404] width 1495 height 742
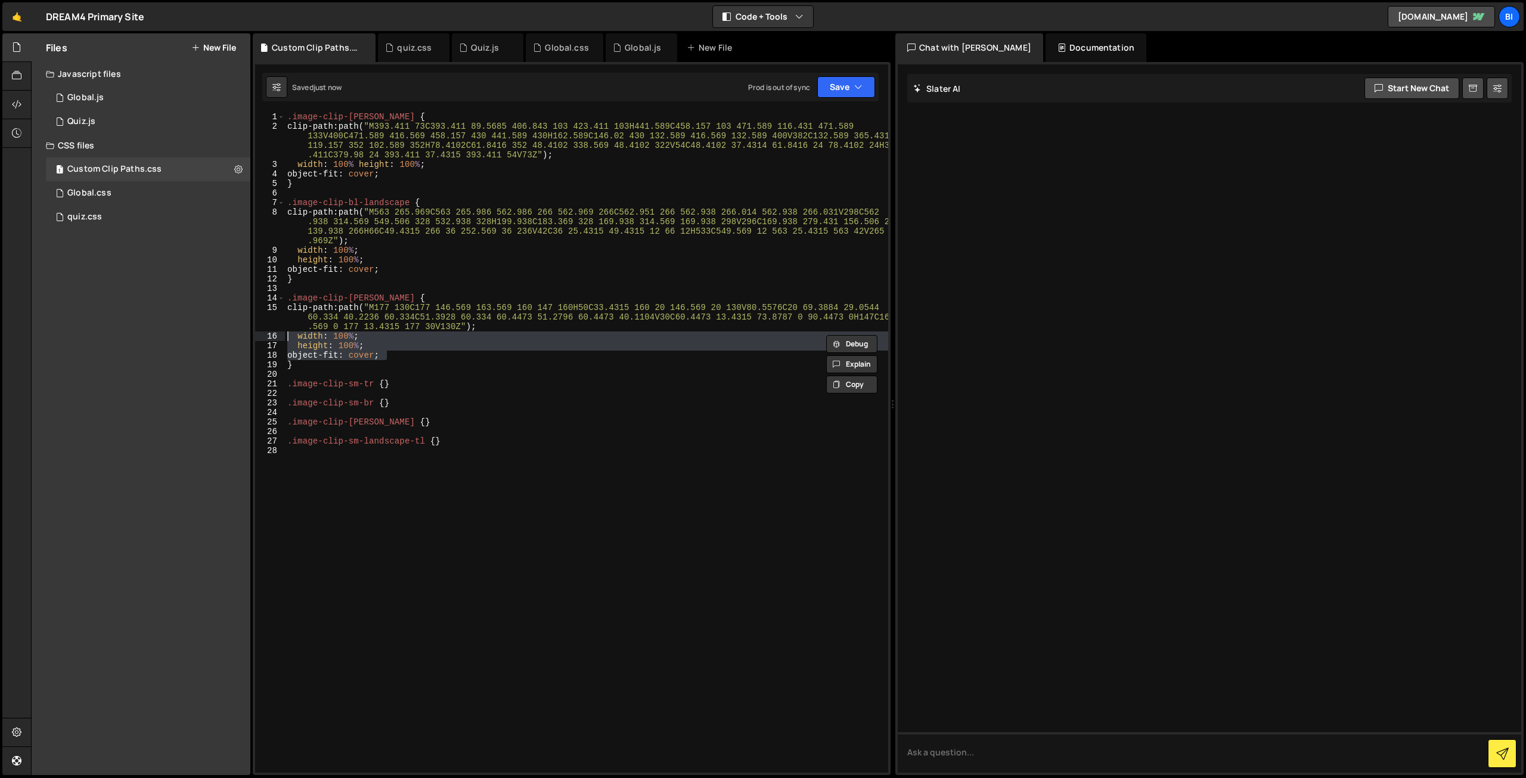
scroll to position [0, 5]
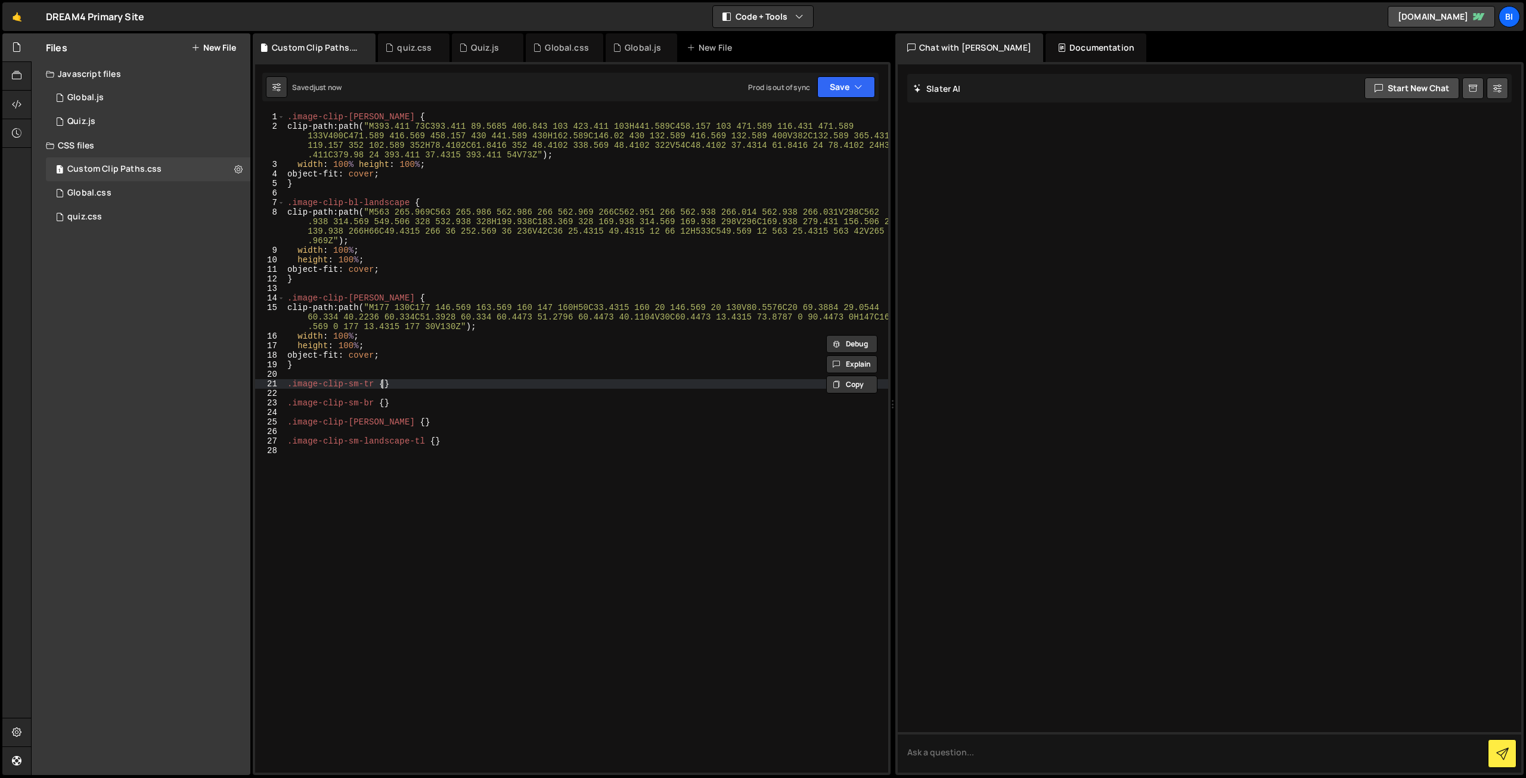
click at [382, 381] on div ".image-clip-[PERSON_NAME] { clip-path : path( " M393.411 73C393.411 89.5685 406…" at bounding box center [586, 452] width 603 height 680
type textarea ".image-clip-sm-tr {}"
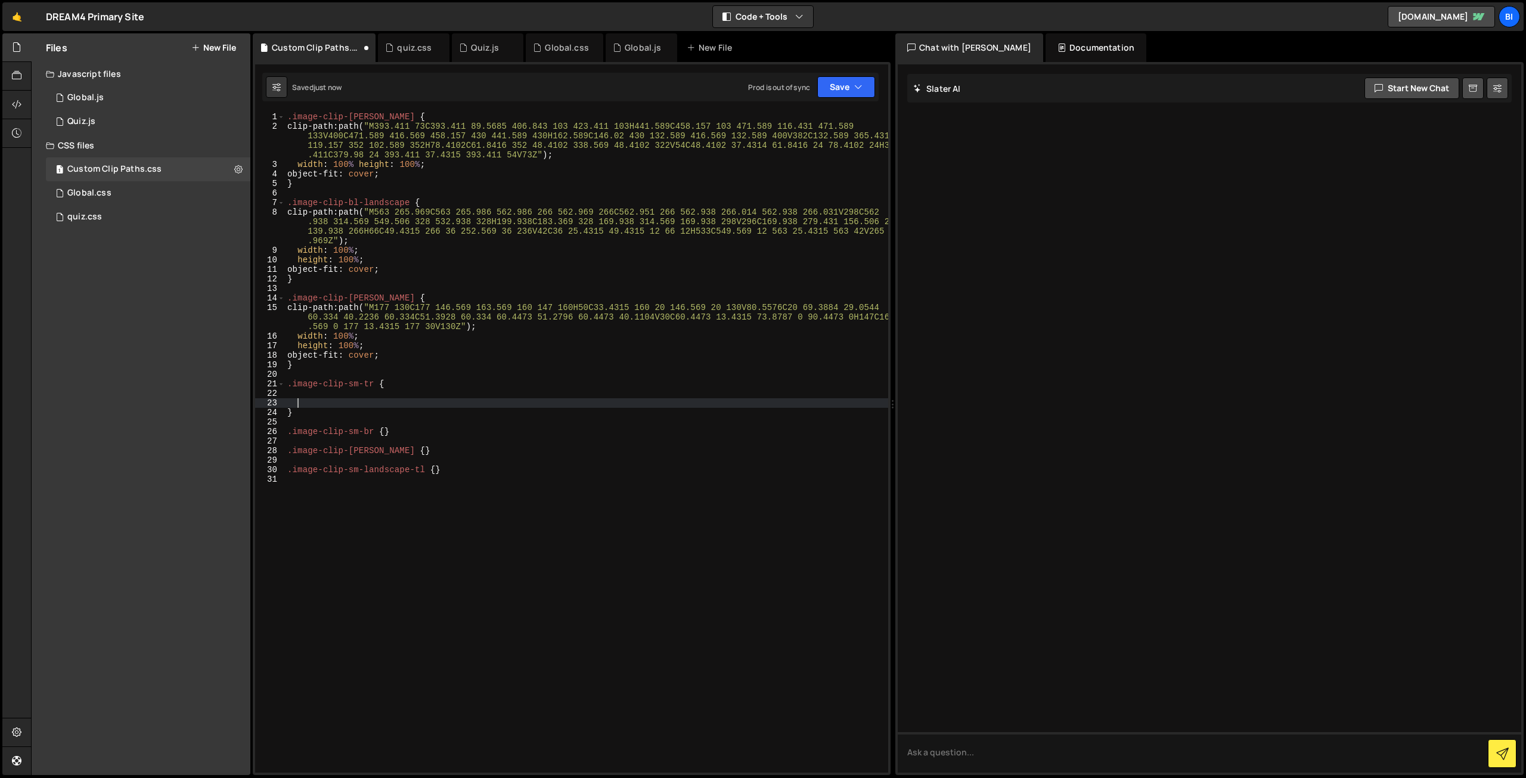
paste textarea "object-fit: cover;"
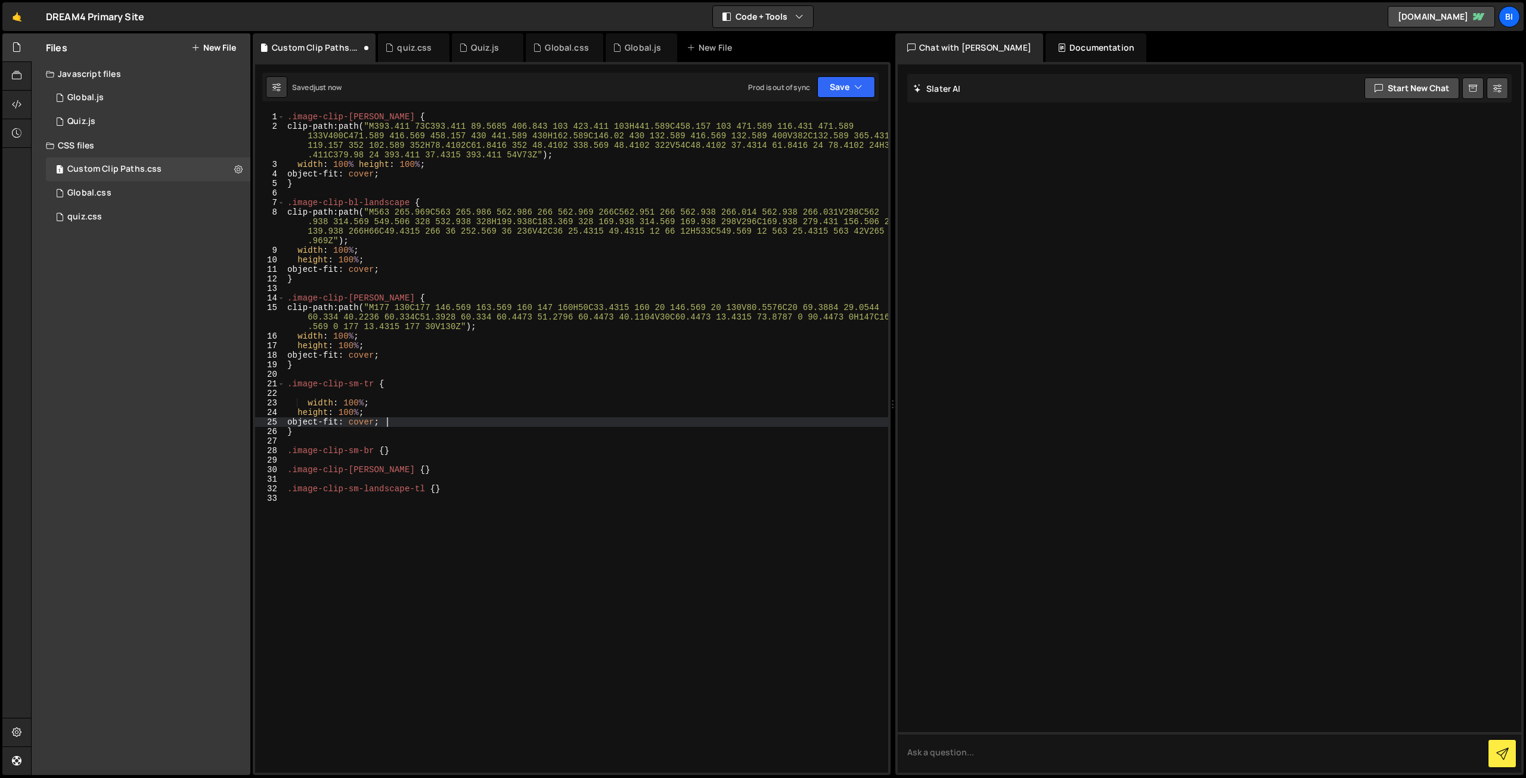
type textarea "}"
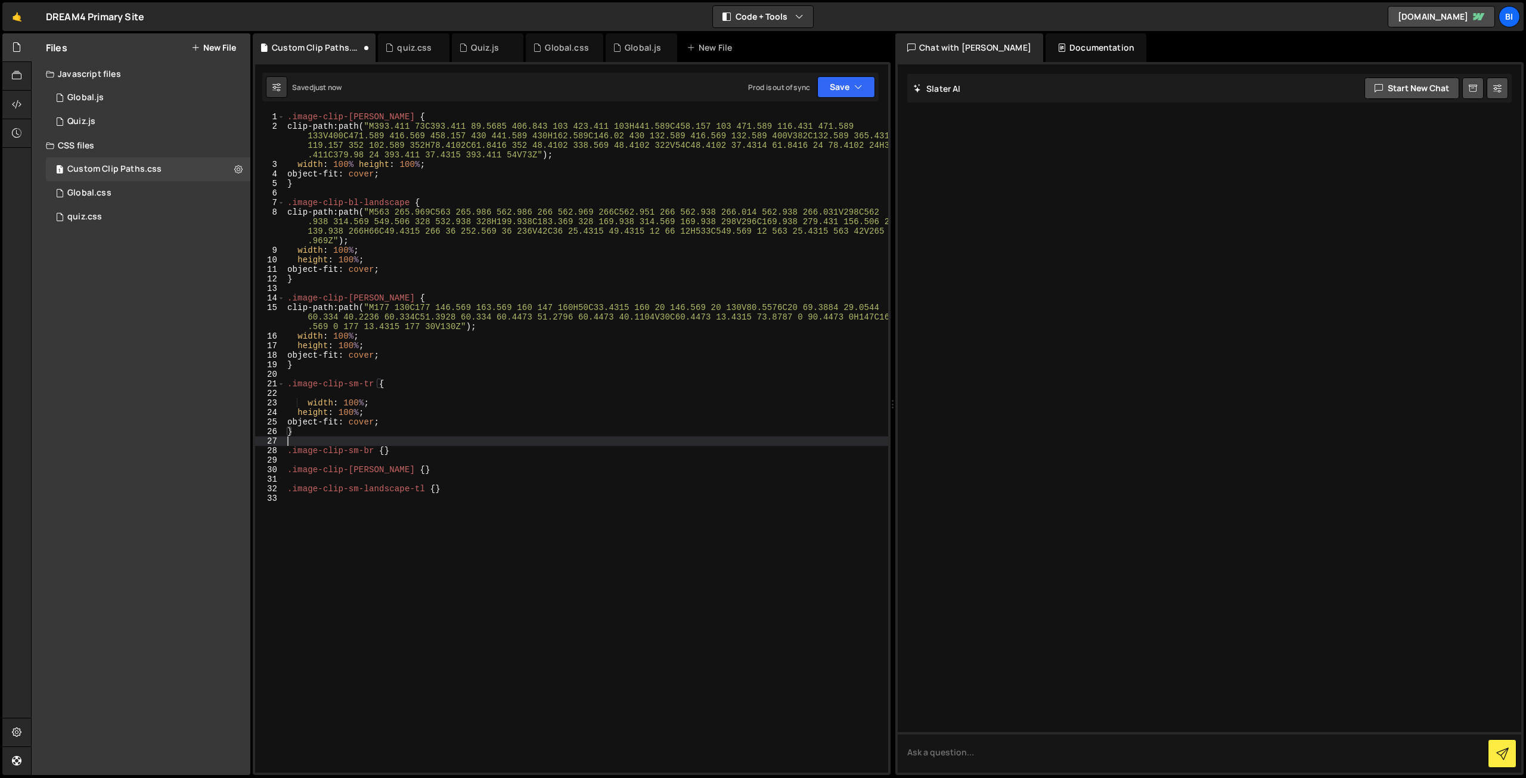
type textarea ".image-clip-sm-br {}"
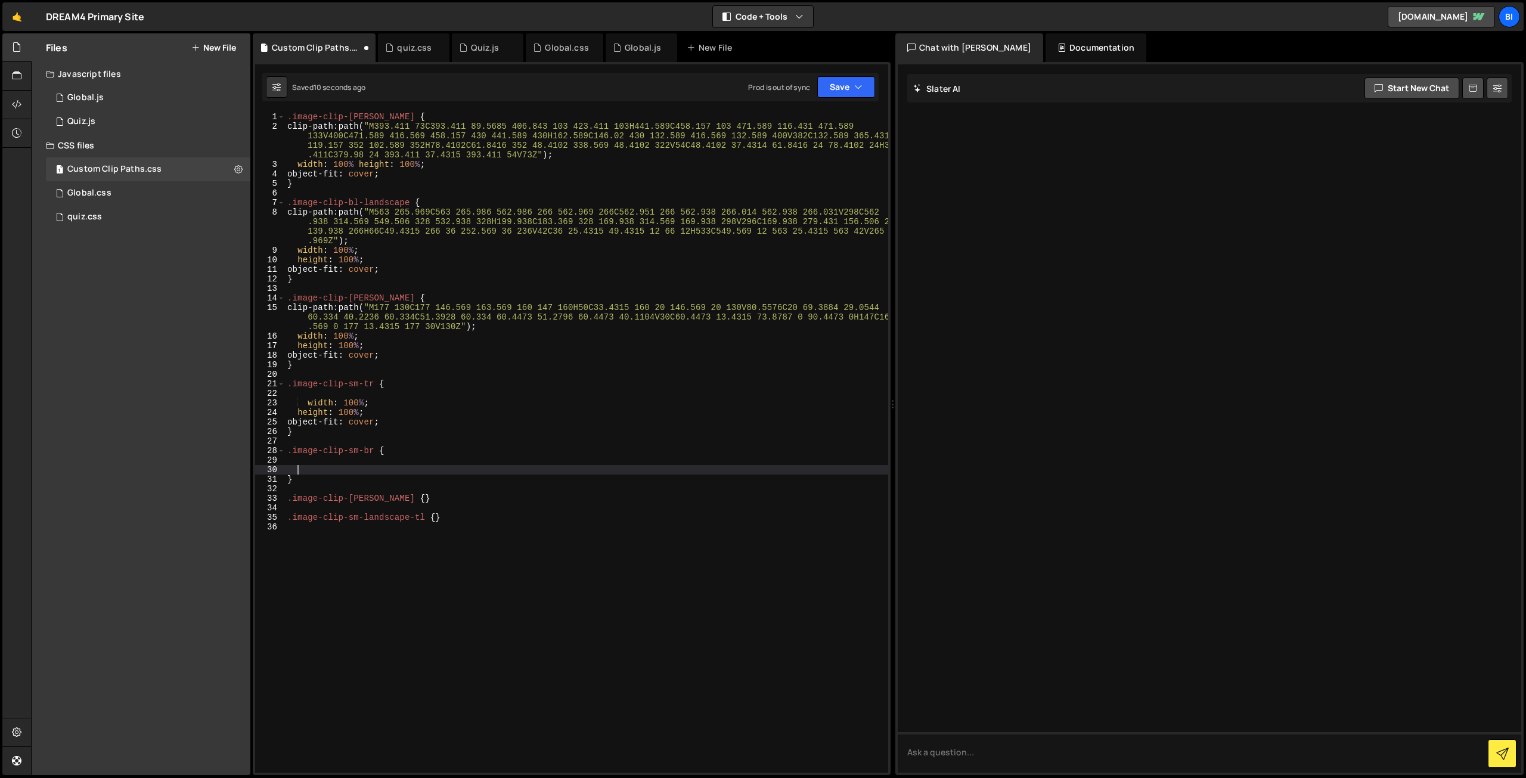
paste textarea "object-fit: cover;"
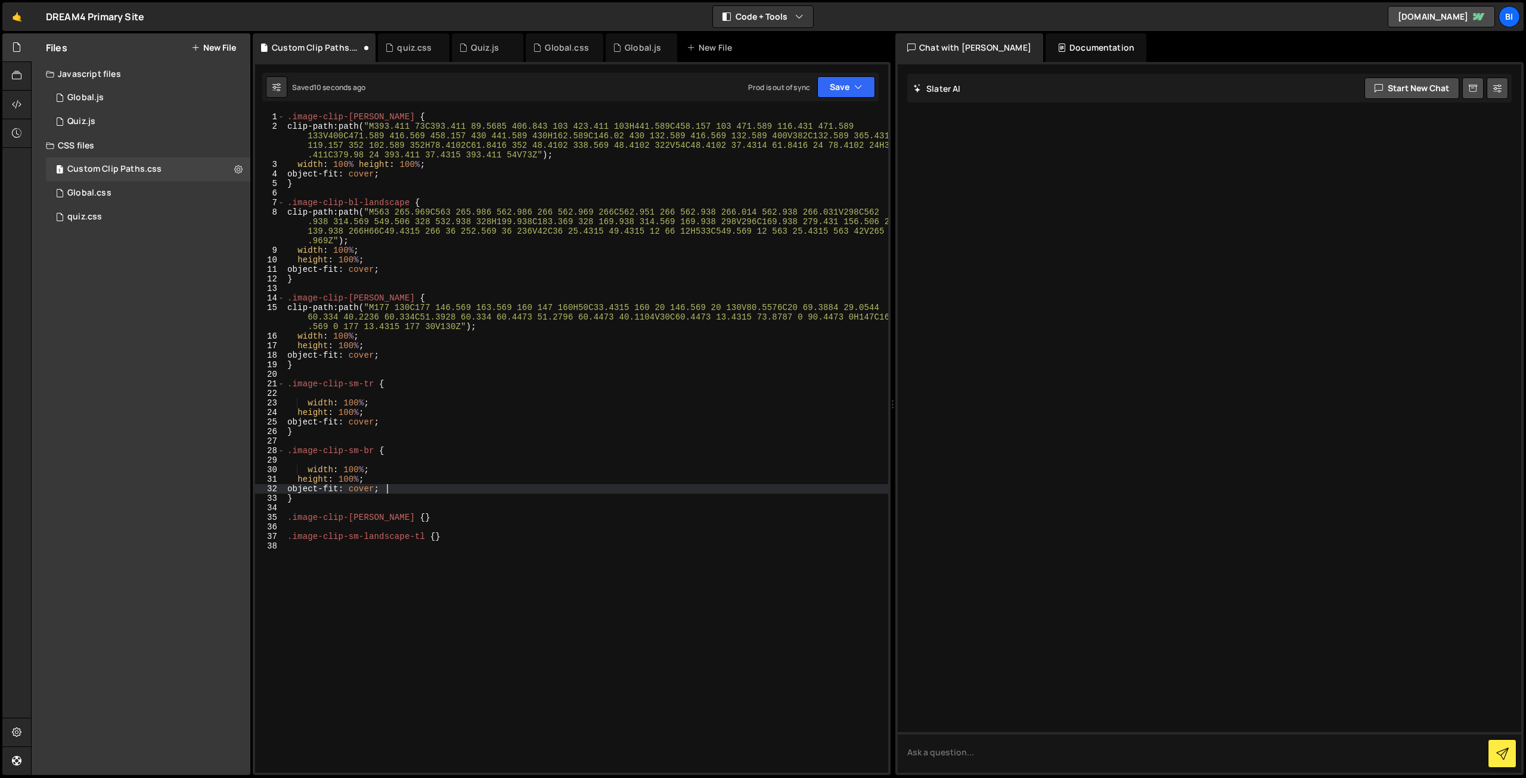
type textarea "}"
type textarea ".image-clip-[PERSON_NAME] {}"
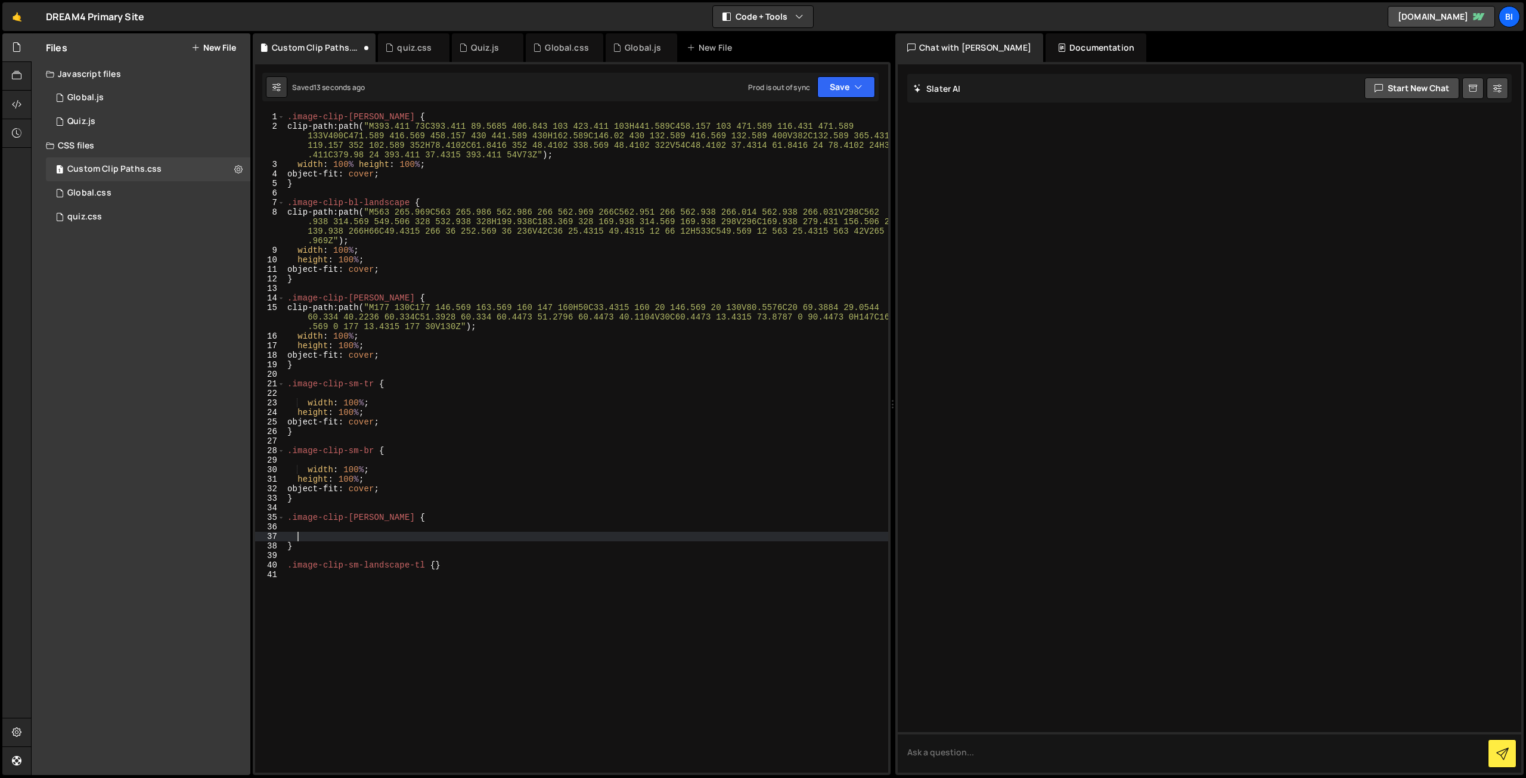
paste textarea "object-fit: cover;"
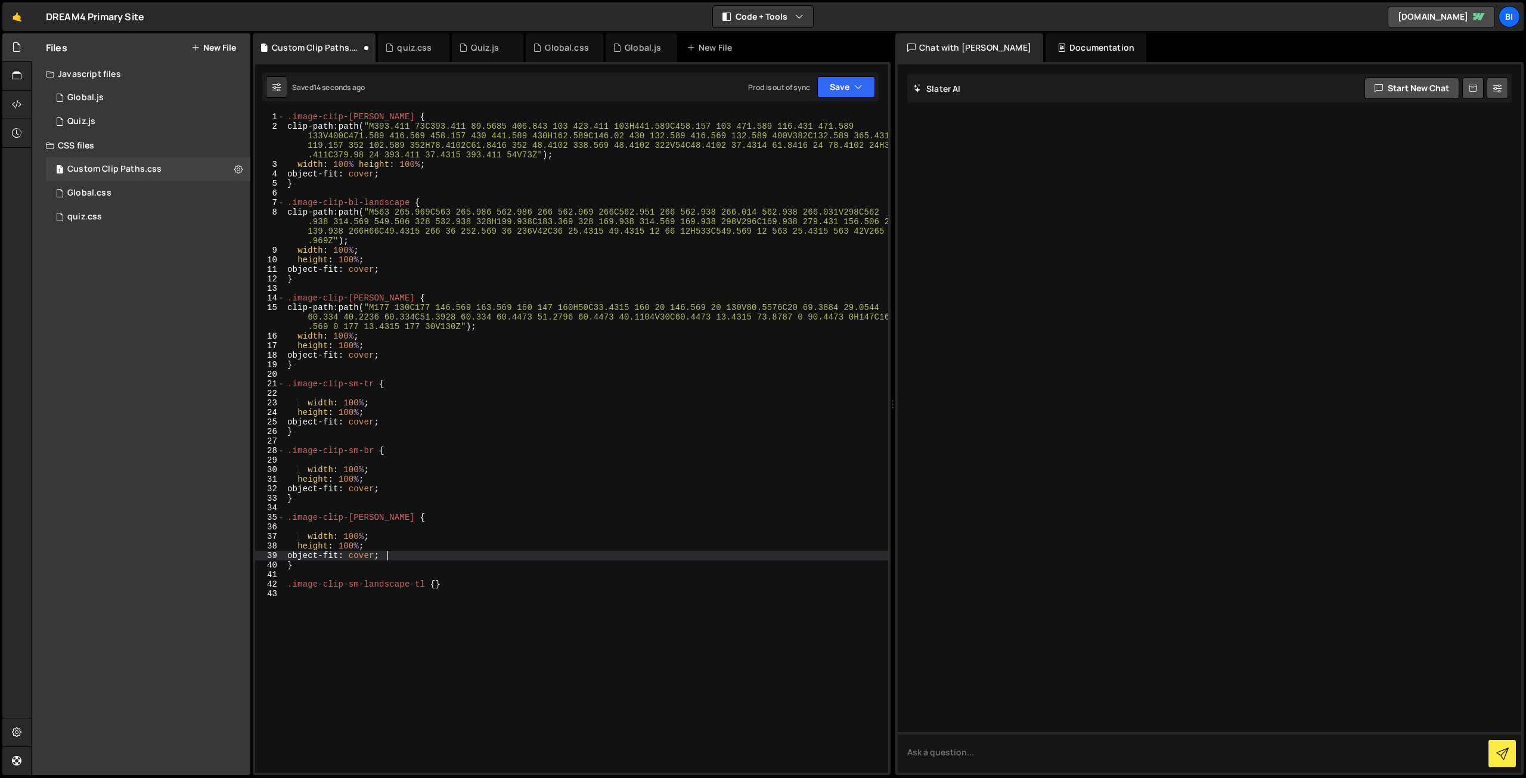
type textarea "}"
type textarea ".image-clip-sm-landscape-tl {}"
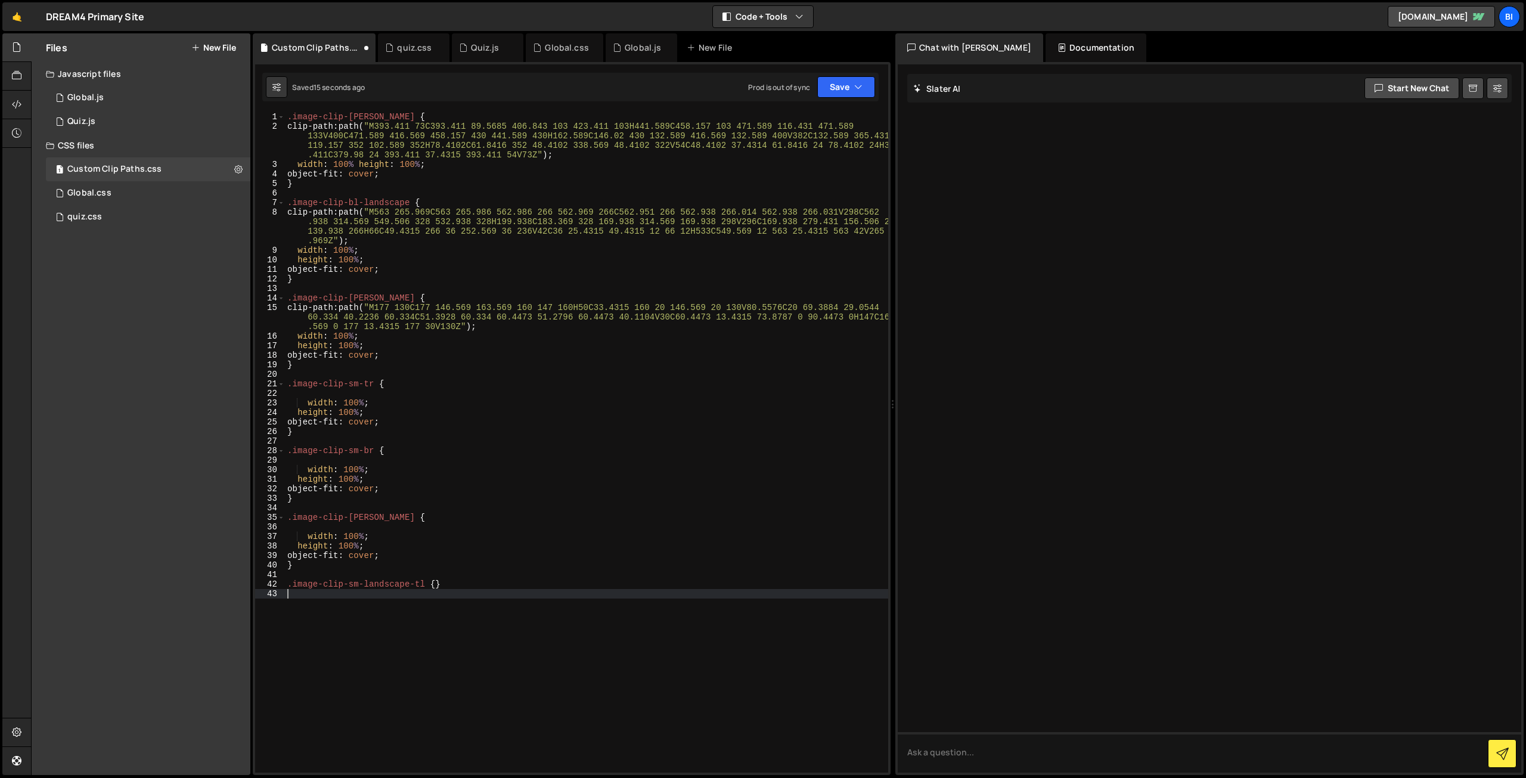
type textarea ".image-clip-sm-landscape-tl {}"
paste textarea "object-fit: cover;"
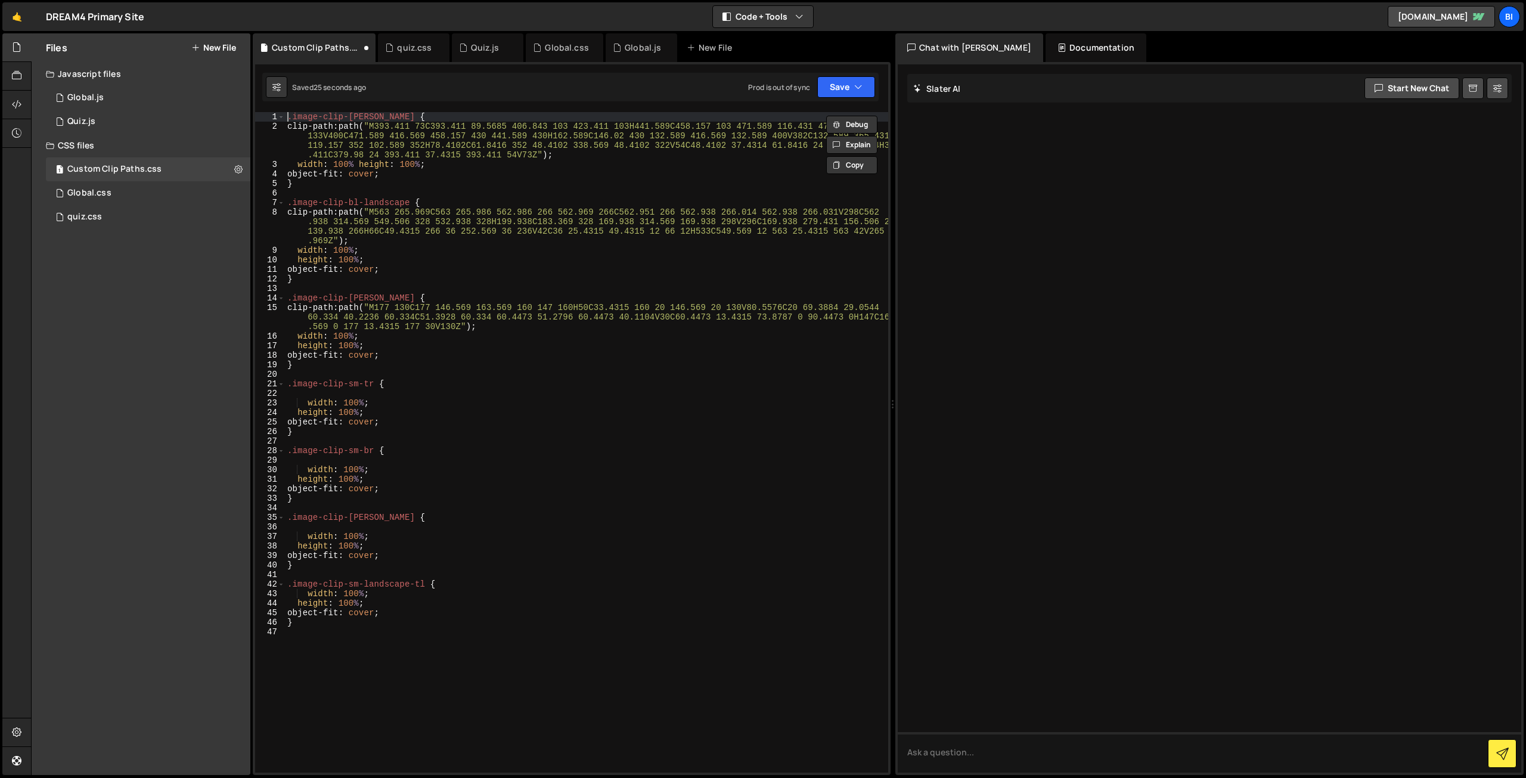
type textarea ".image-clip-[PERSON_NAME] {"
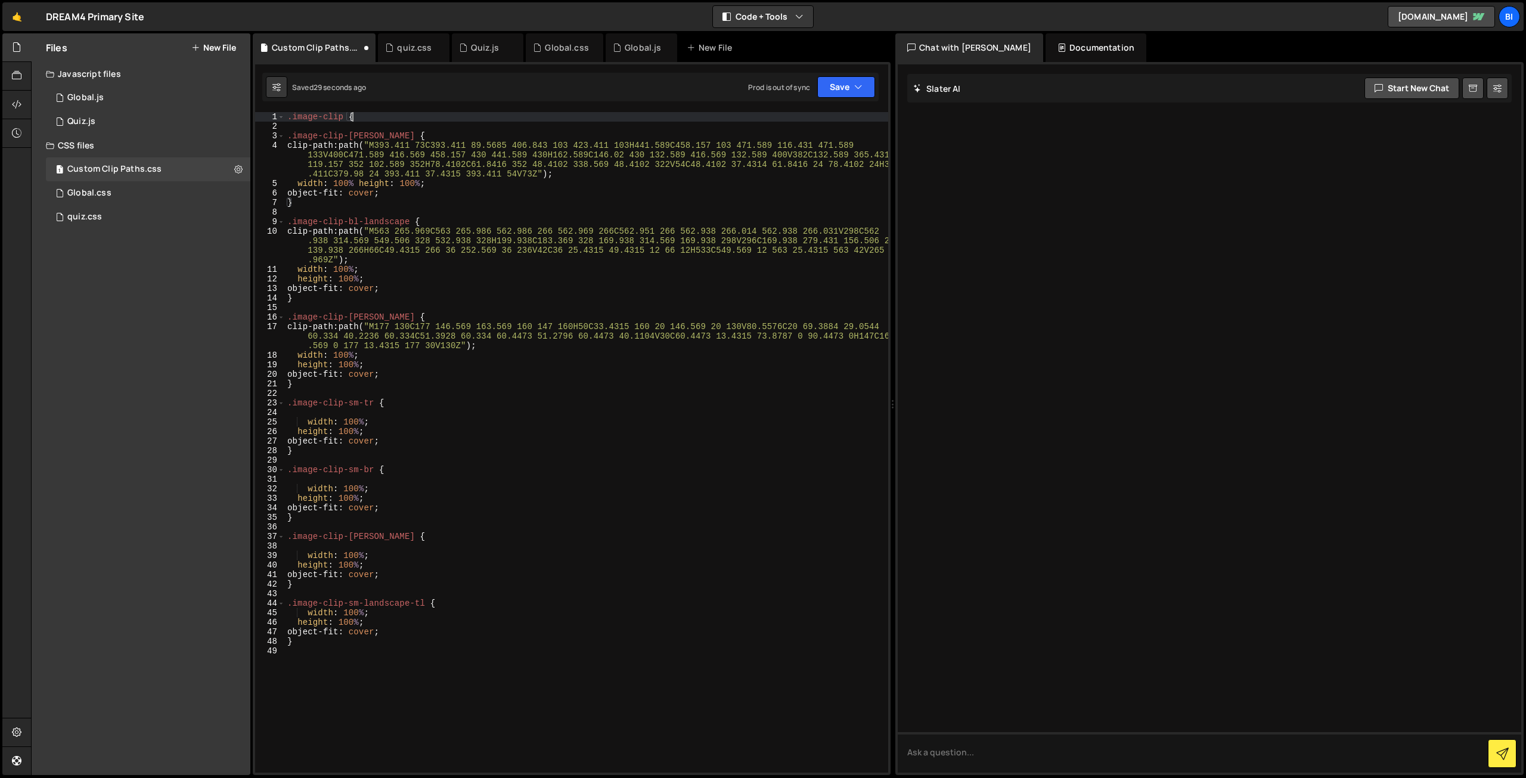
scroll to position [0, 4]
type textarea ".image-clip { }"
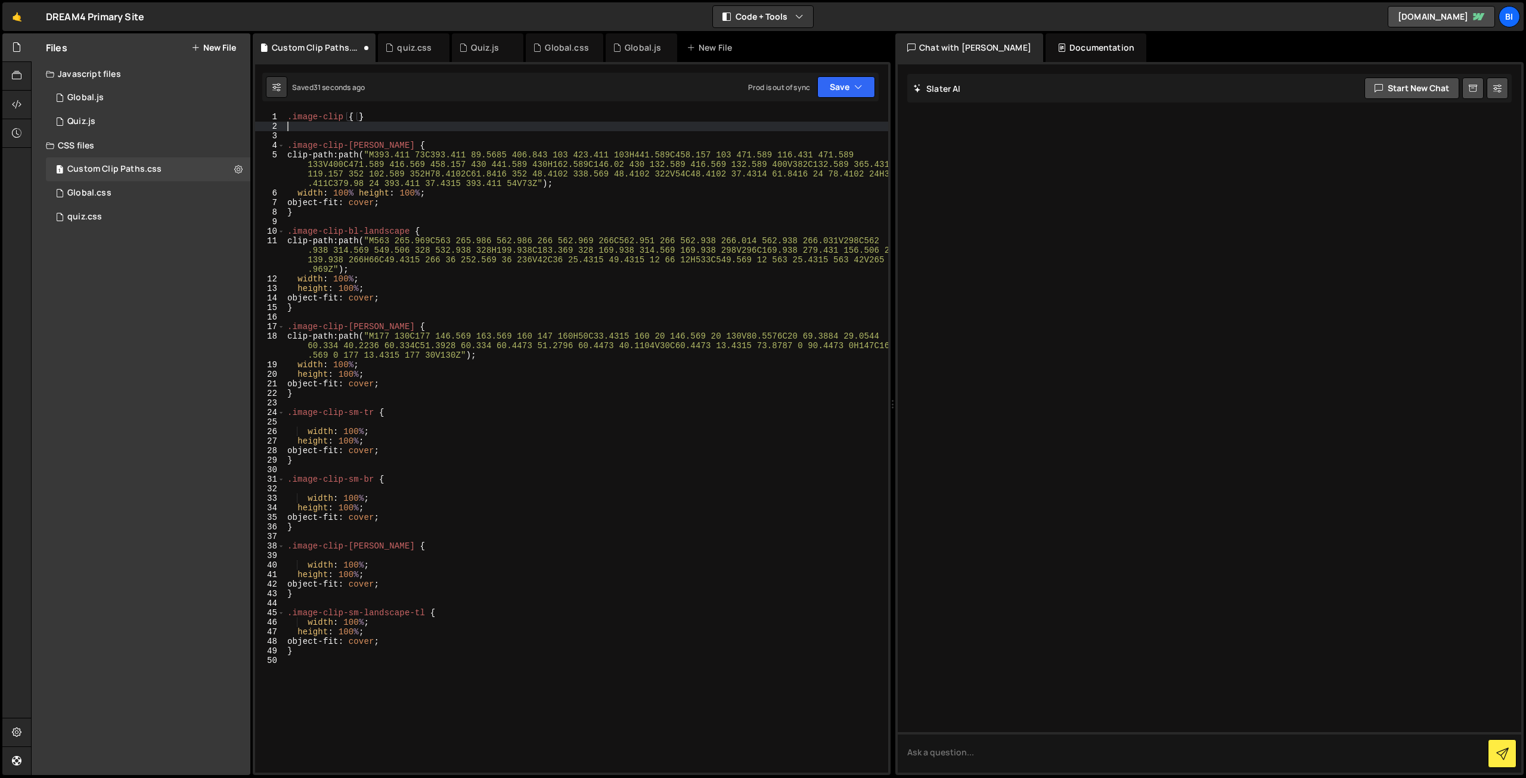
scroll to position [0, 0]
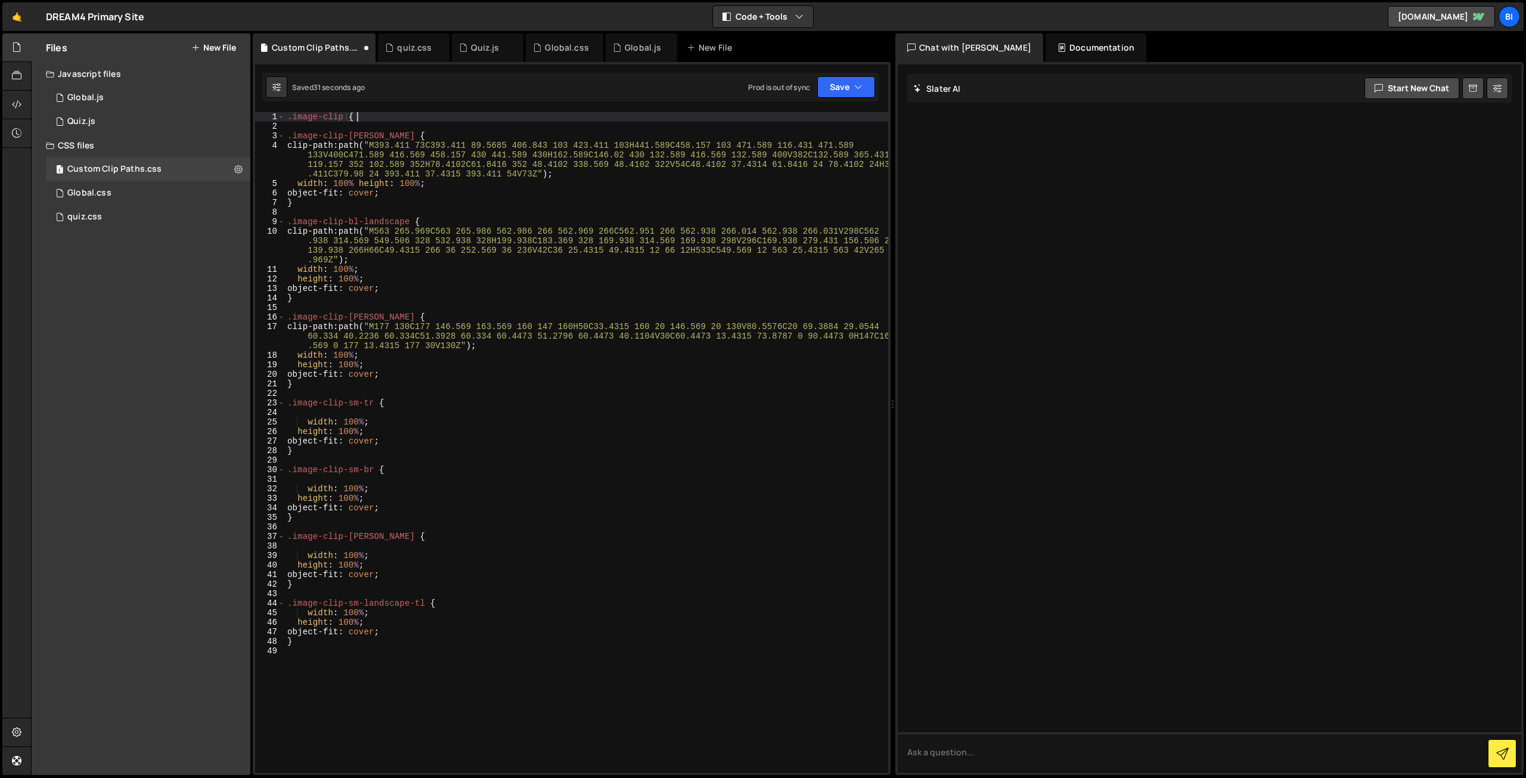
type textarea ".image-clip {"
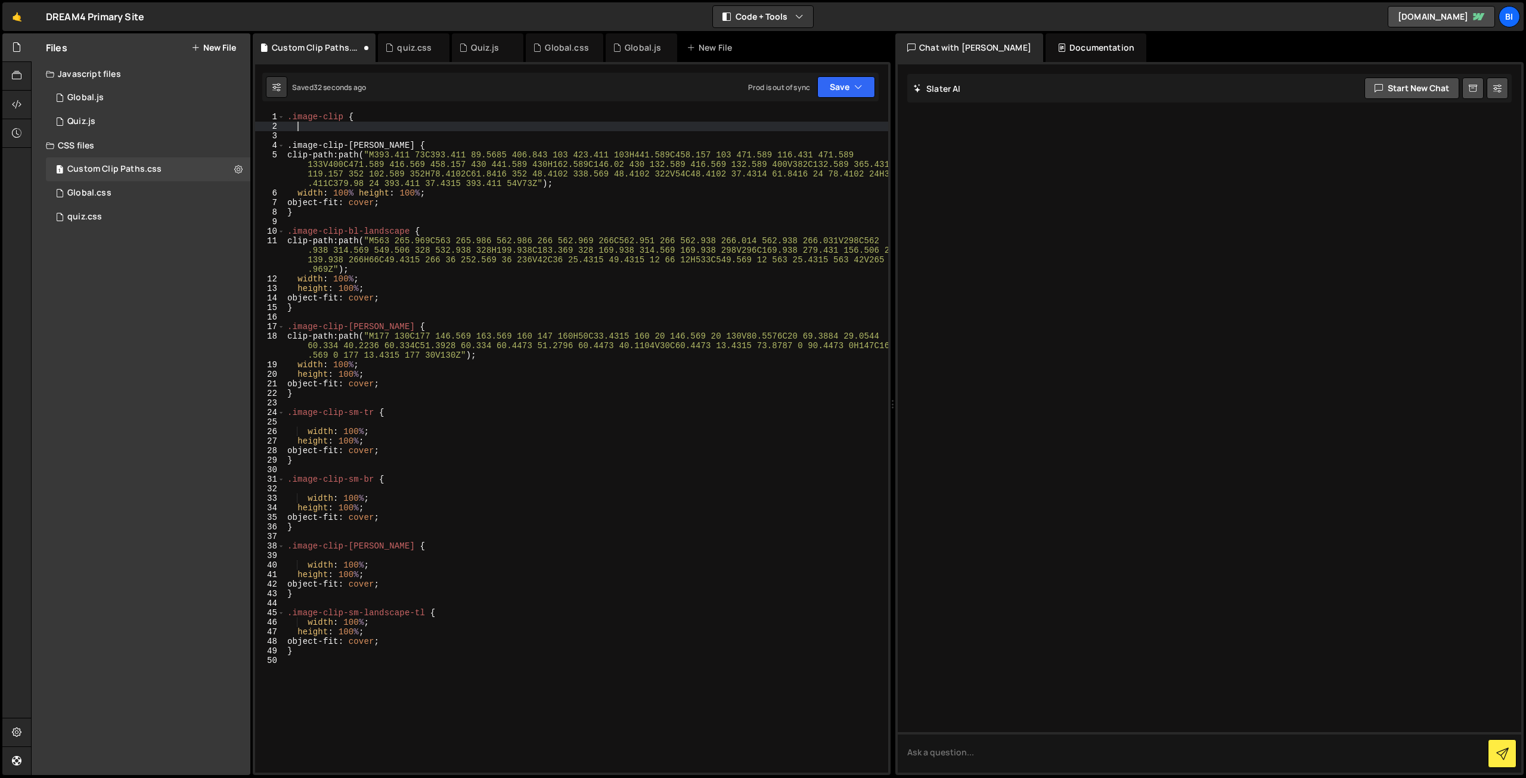
paste textarea "object-fit: cover;"
type textarea "object-fit: cover;"
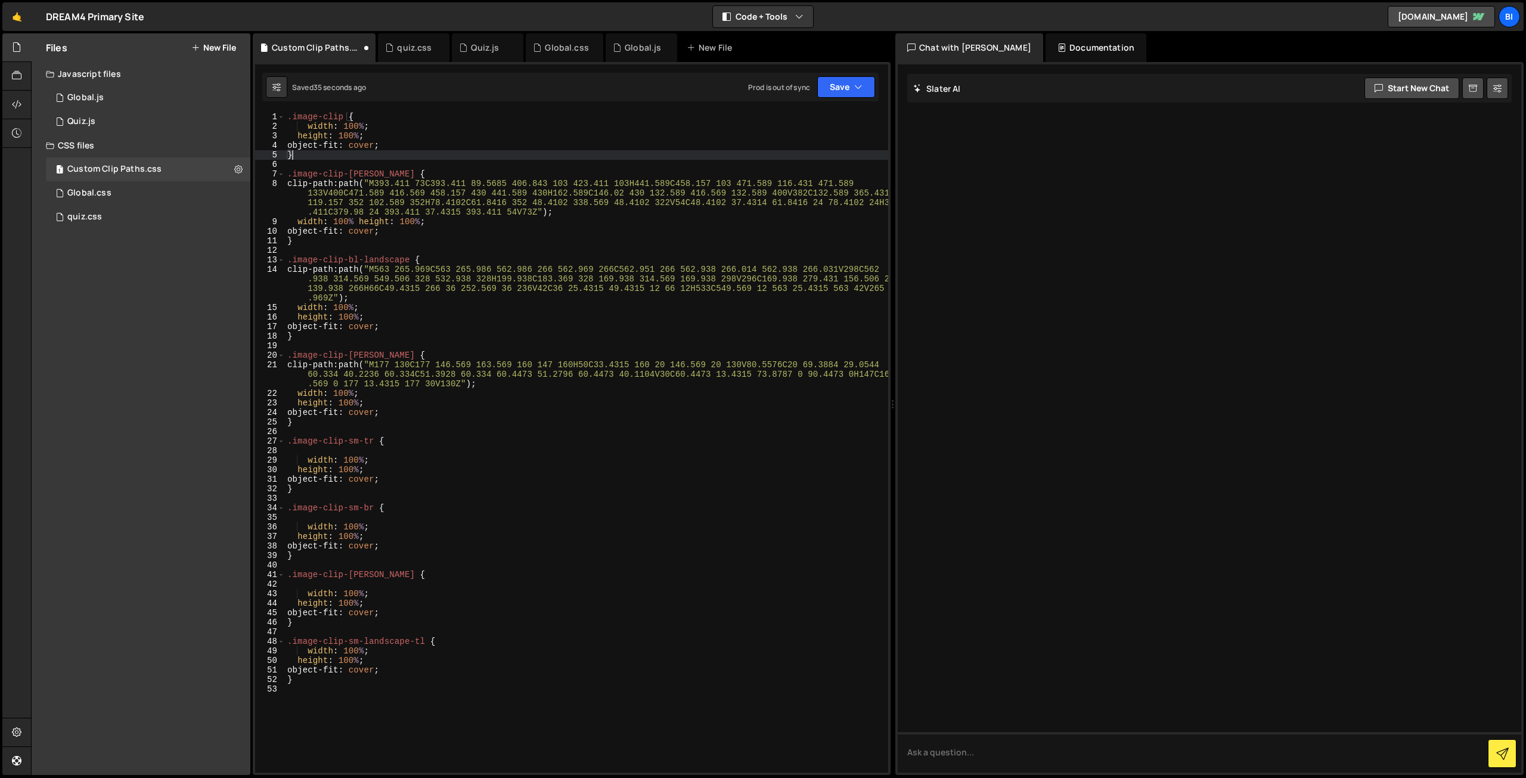
click at [330, 172] on div ".image-clip { width : 100 % ; height : 100 % ; object-fit : cover ; } .image-cl…" at bounding box center [586, 452] width 603 height 680
type textarea ".image-clip-[PERSON_NAME] {"
click at [330, 172] on div ".image-clip { width : 100 % ; height : 100 % ; object-fit : cover ; } .image-cl…" at bounding box center [586, 452] width 603 height 680
click at [292, 173] on div ".image-clip { width : 100 % ; height : 100 % ; object-fit : cover ; } .image-cl…" at bounding box center [586, 452] width 603 height 680
click at [336, 169] on div ".image-clip { width : 100 % ; height : 100 % ; object-fit : cover ; } .image-cl…" at bounding box center [586, 452] width 603 height 680
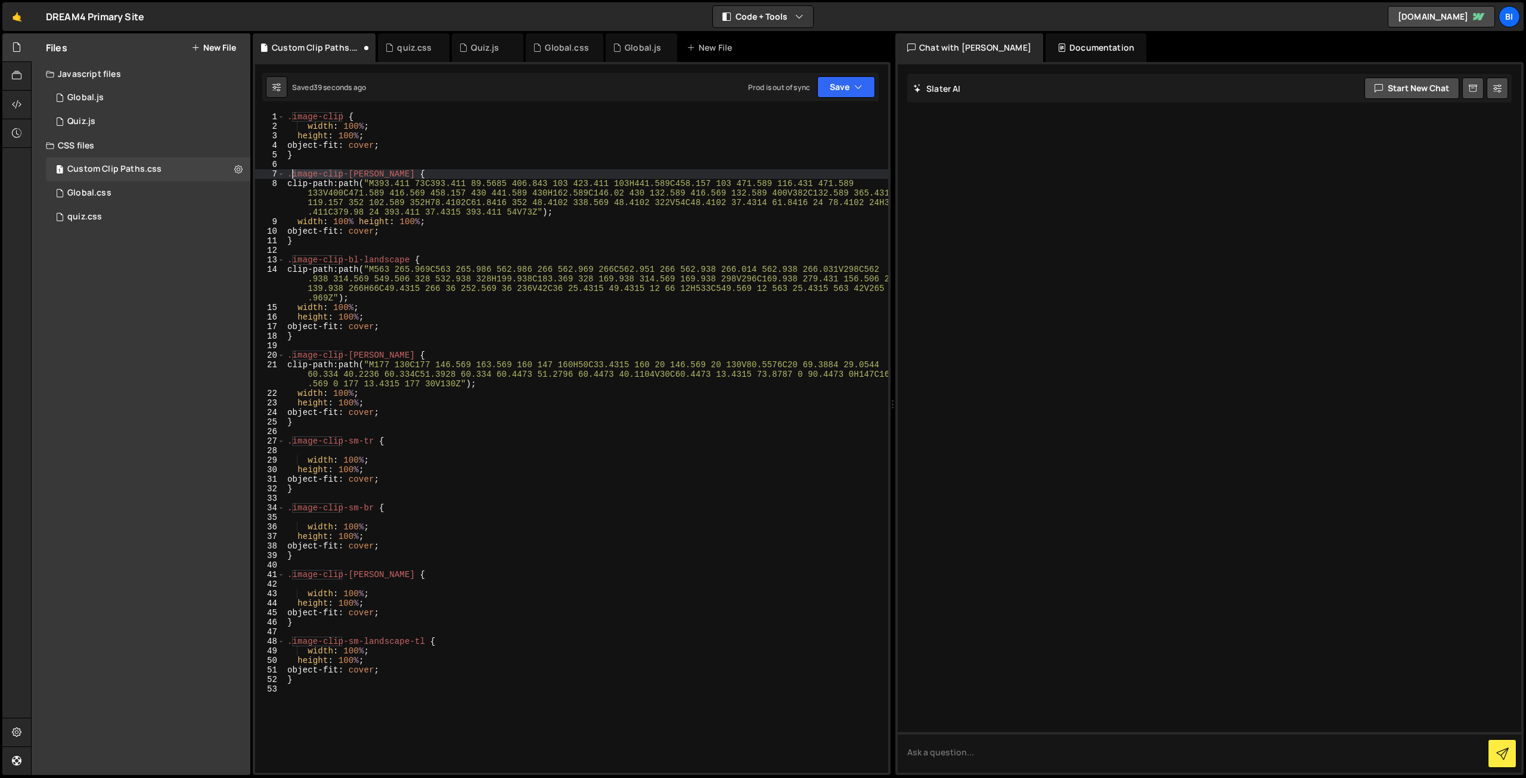
drag, startPoint x: 340, startPoint y: 172, endPoint x: 293, endPoint y: 172, distance: 47.1
click at [293, 172] on div ".image-clip { width : 100 % ; height : 100 % ; object-fit : cover ; } .image-cl…" at bounding box center [586, 452] width 603 height 680
click at [367, 186] on div ".image-clip { width : 100 % ; height : 100 % ; object-fit : cover ; } .image-cl…" at bounding box center [586, 452] width 603 height 680
click at [333, 171] on div ".image-clip { width : 100 % ; height : 100 % ; object-fit : cover ; } .image-cl…" at bounding box center [586, 452] width 603 height 680
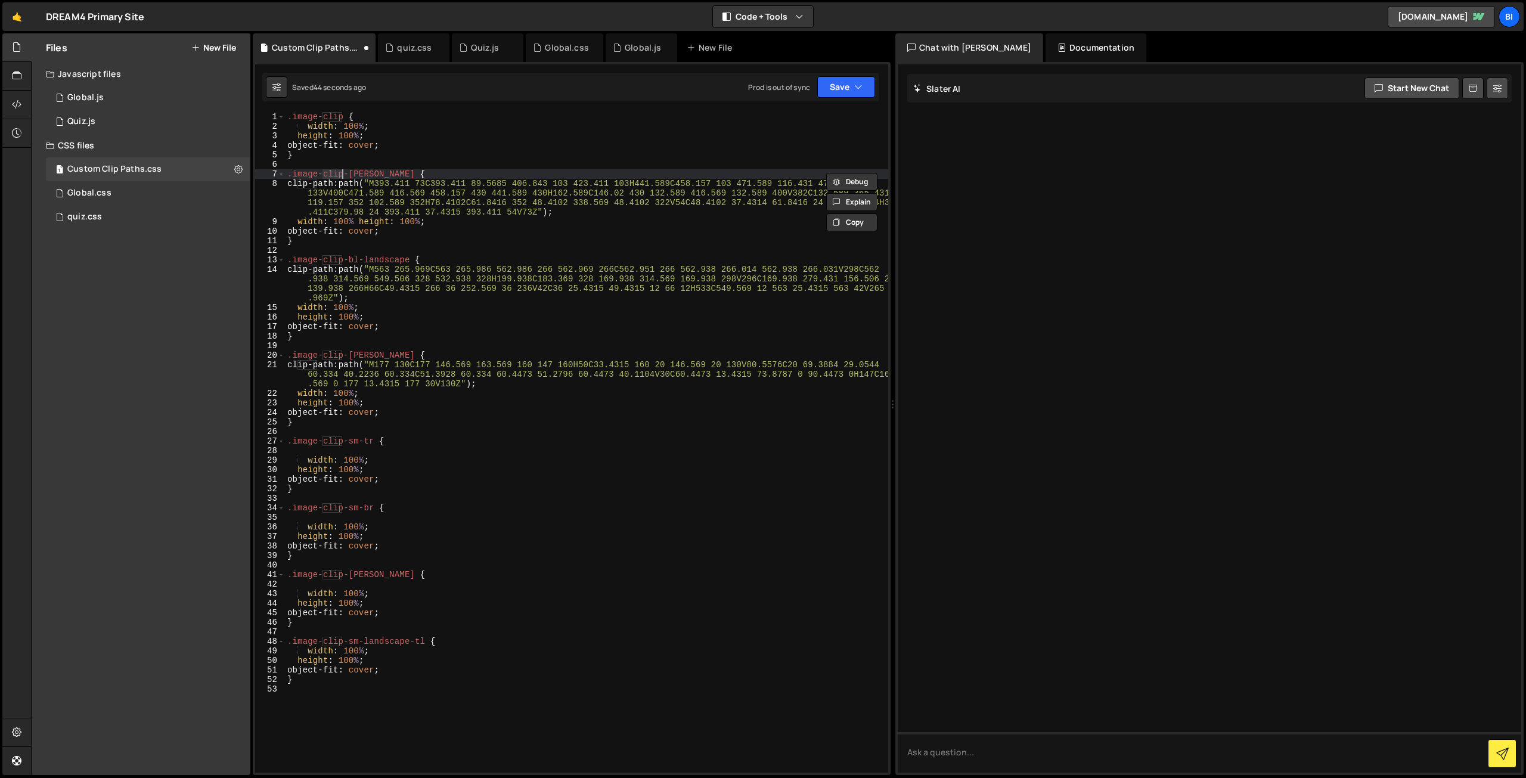
click at [293, 175] on div ".image-clip { width : 100 % ; height : 100 % ; object-fit : cover ; } .image-cl…" at bounding box center [586, 452] width 603 height 680
click at [293, 175] on div ".image-clip { width : 100 % ; height : 100 % ; object-fit : cover ; } .image-cl…" at bounding box center [586, 442] width 603 height 661
click at [339, 174] on div ".image-clip { width : 100 % ; height : 100 % ; object-fit : cover ; } .image-cl…" at bounding box center [586, 452] width 603 height 680
click at [340, 174] on div ".image-clip { width : 100 % ; height : 100 % ; object-fit : cover ; } .image-cl…" at bounding box center [586, 452] width 603 height 680
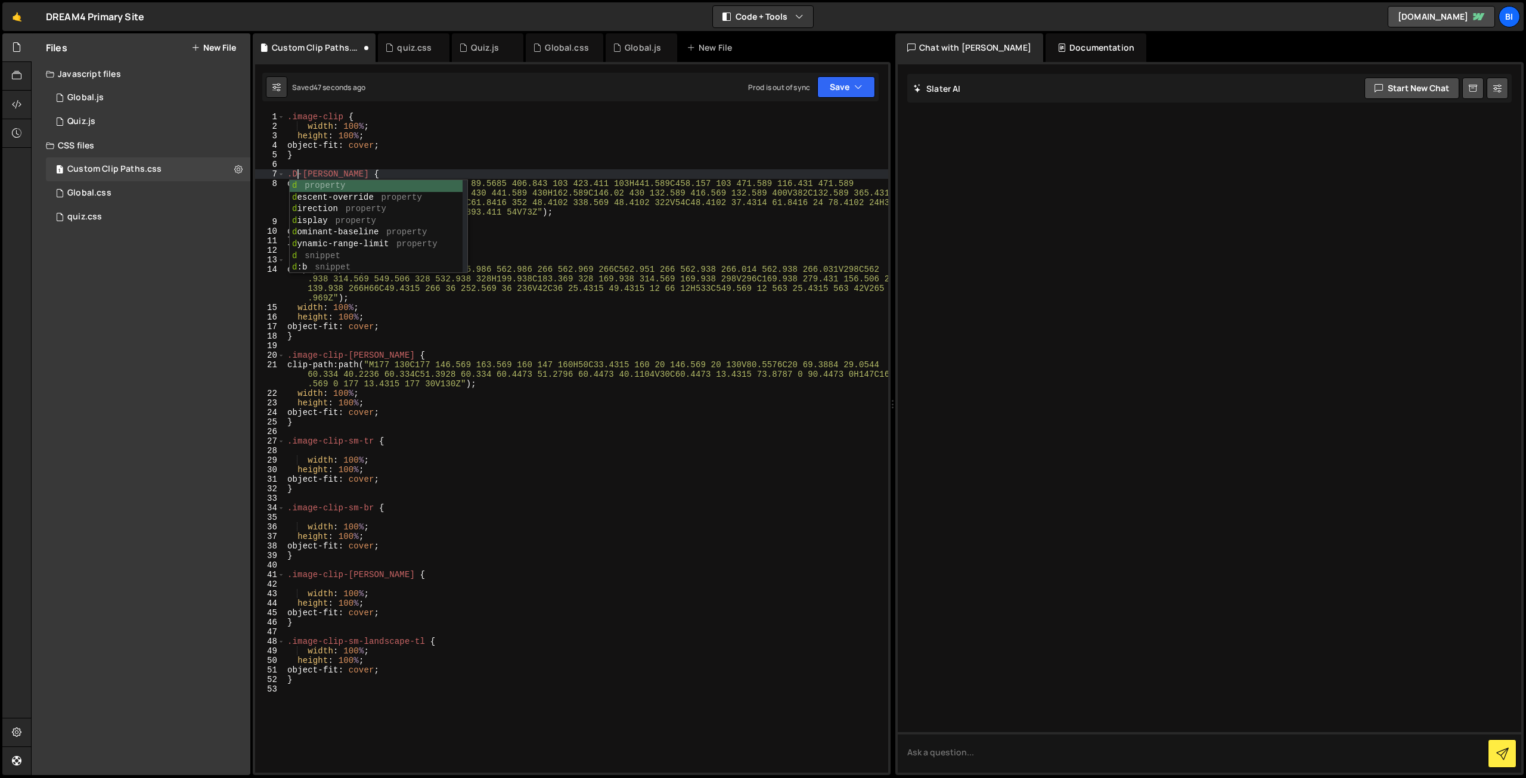
scroll to position [0, 1]
type textarea ".image-clip-[PERSON_NAME] {"
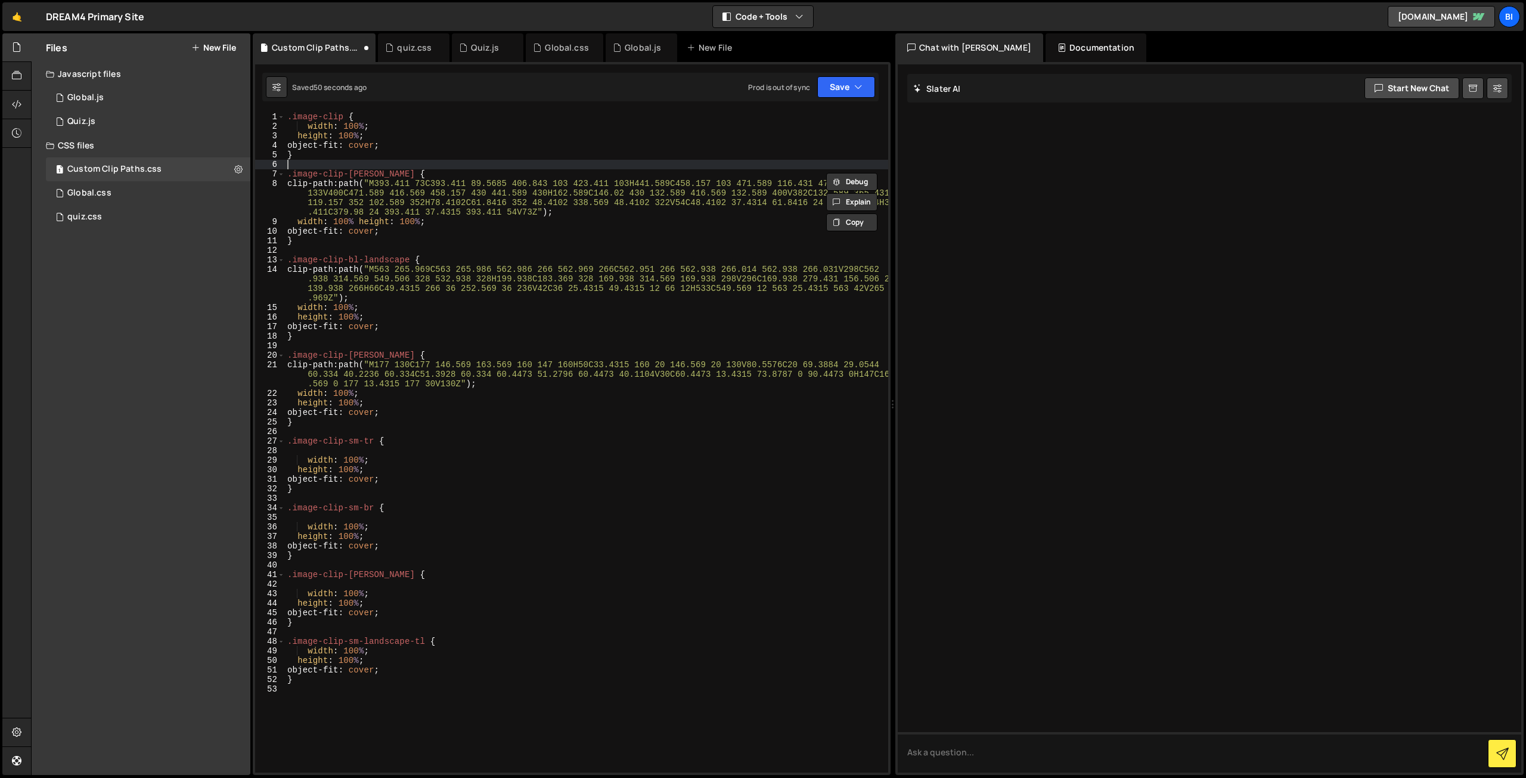
click at [343, 169] on div ".image-clip { width : 100 % ; height : 100 % ; object-fit : cover ; } .image-cl…" at bounding box center [586, 452] width 603 height 680
click at [342, 176] on div ".image-clip { width : 100 % ; height : 100 % ; object-fit : cover ; } .image-cl…" at bounding box center [586, 452] width 603 height 680
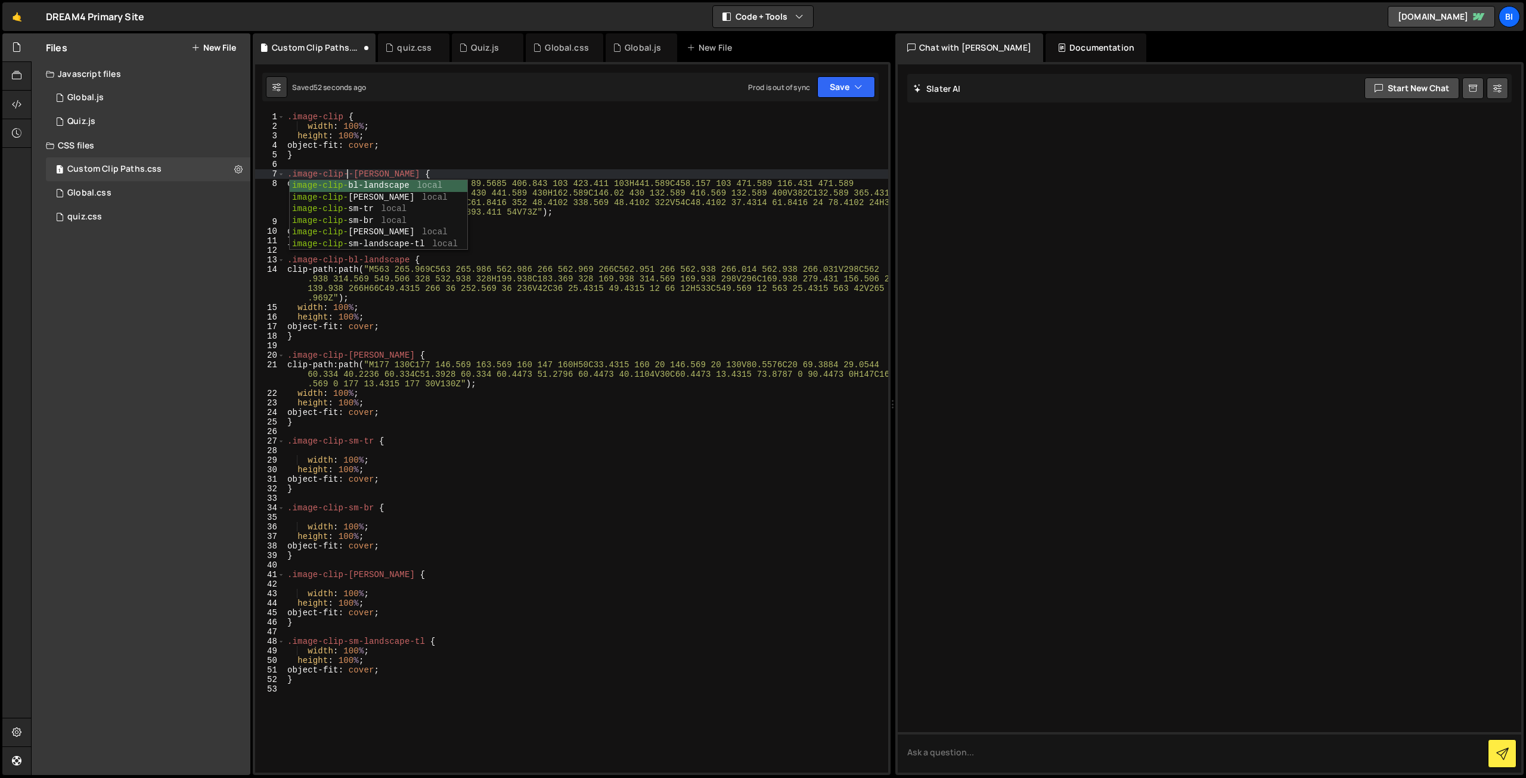
click at [339, 269] on div ".image-clip { width : 100 % ; height : 100 % ; object-fit : cover ; } .image-cl…" at bounding box center [586, 452] width 603 height 680
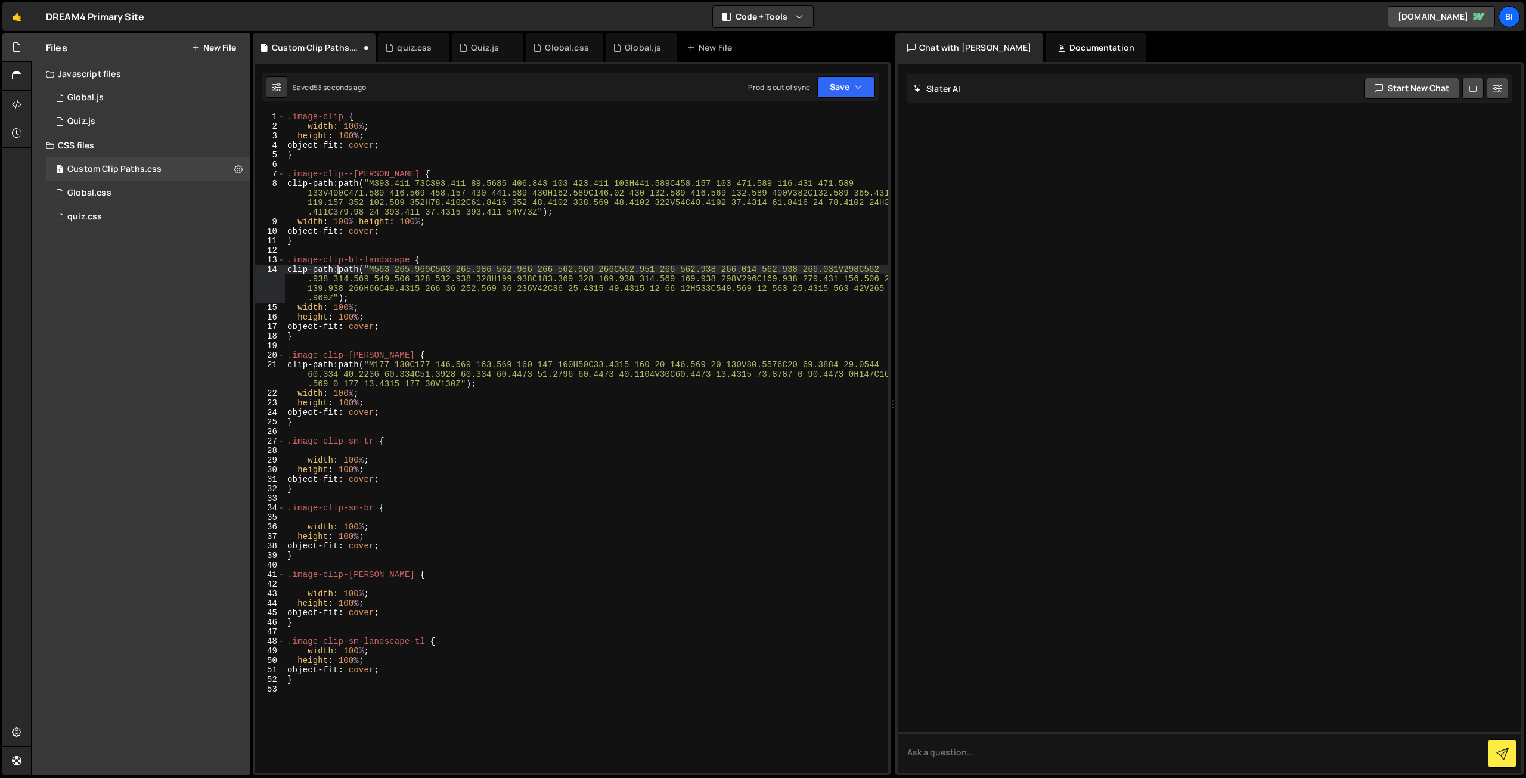
click at [345, 261] on div ".image-clip { width : 100 % ; height : 100 % ; object-fit : cover ; } .image-cl…" at bounding box center [586, 452] width 603 height 680
click at [337, 368] on div ".image-clip { width : 100 % ; height : 100 % ; object-fit : cover ; } .image-cl…" at bounding box center [586, 452] width 603 height 680
click at [343, 356] on div ".image-clip { width : 100 % ; height : 100 % ; object-fit : cover ; } .image-cl…" at bounding box center [586, 452] width 603 height 680
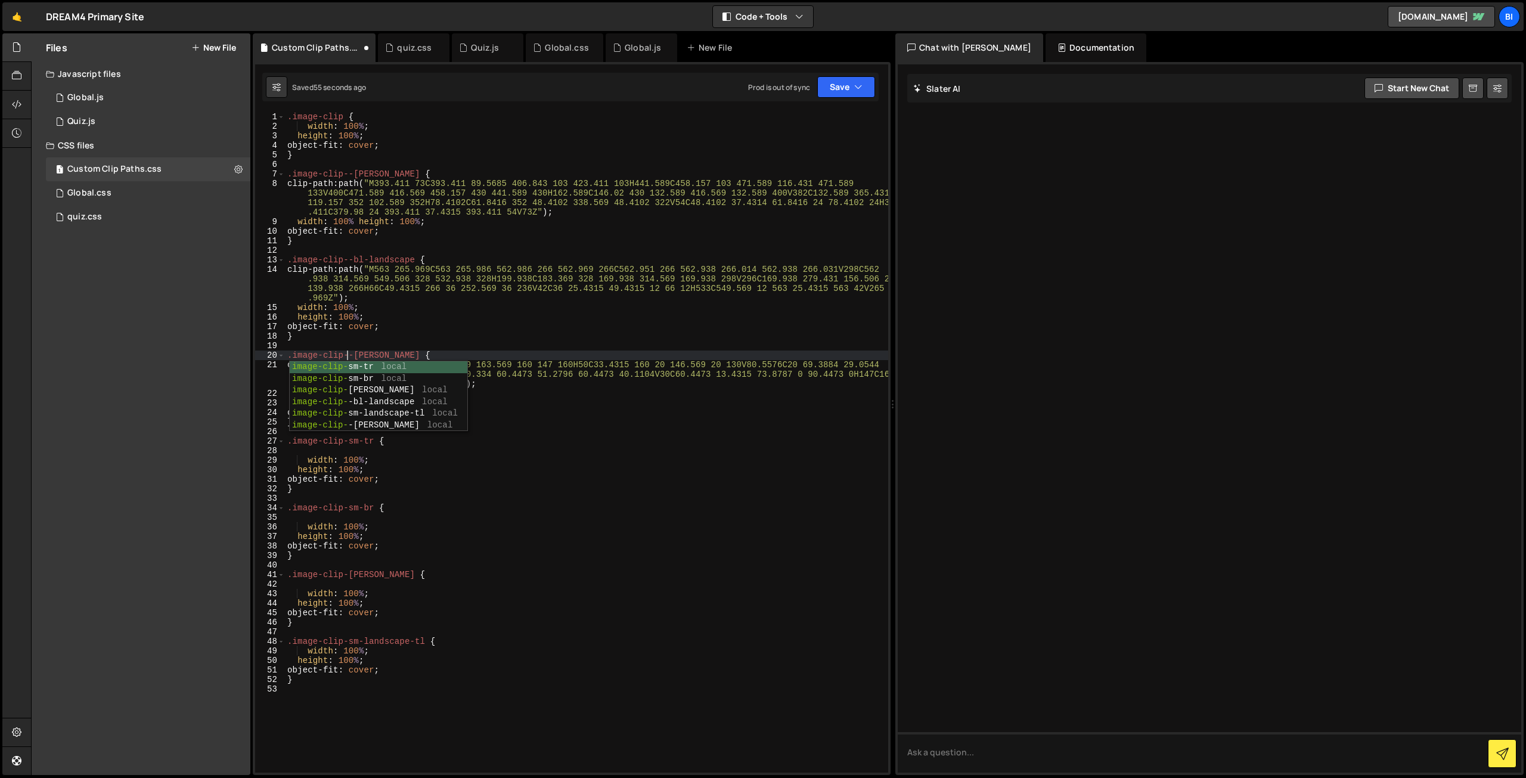
click at [346, 469] on div ".image-clip { width : 100 % ; height : 100 % ; object-fit : cover ; } .image-cl…" at bounding box center [586, 452] width 603 height 680
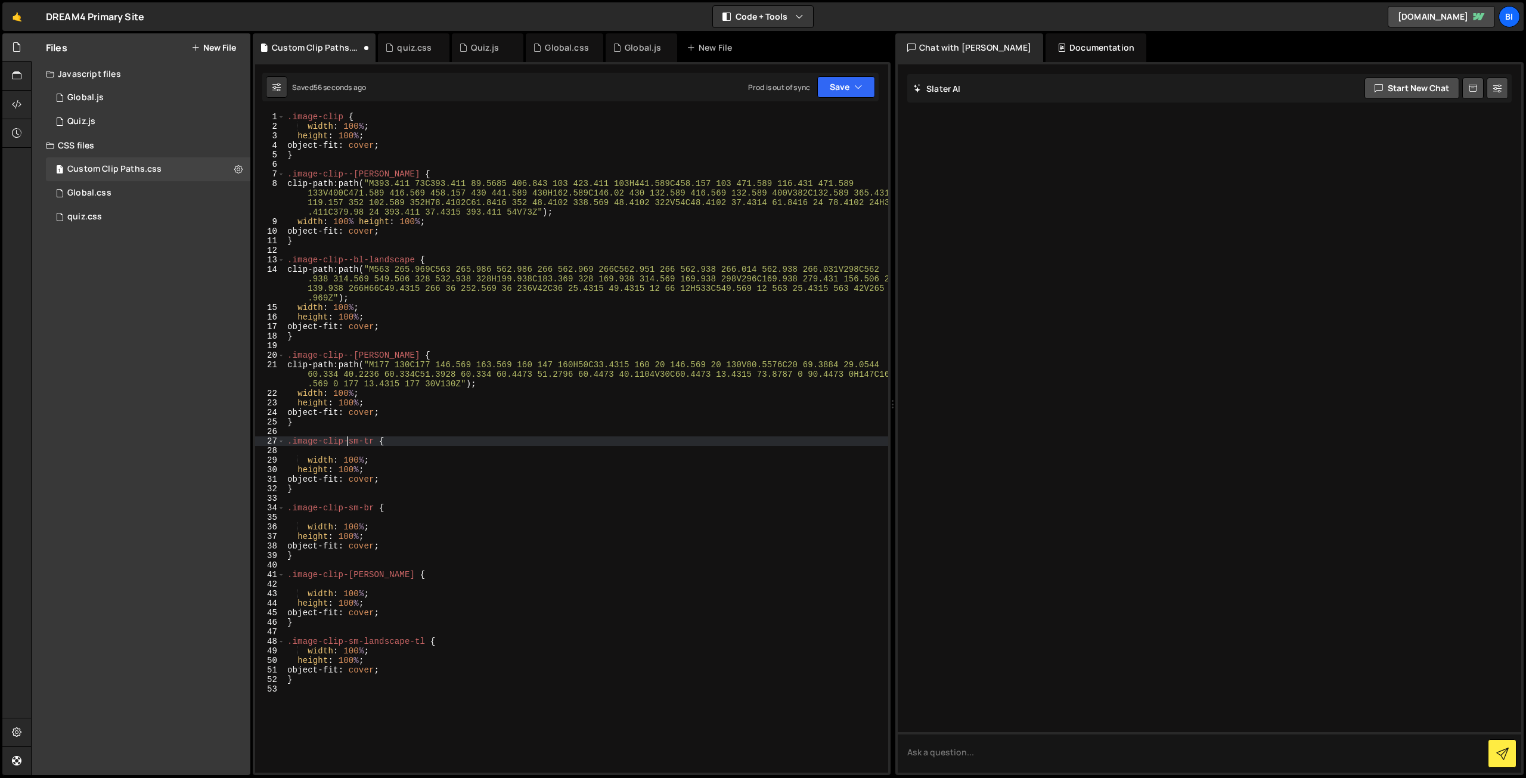
click at [347, 441] on div ".image-clip { width : 100 % ; height : 100 % ; object-fit : cover ; } .image-cl…" at bounding box center [586, 452] width 603 height 680
type textarea ".image-clip--sm-tr {"
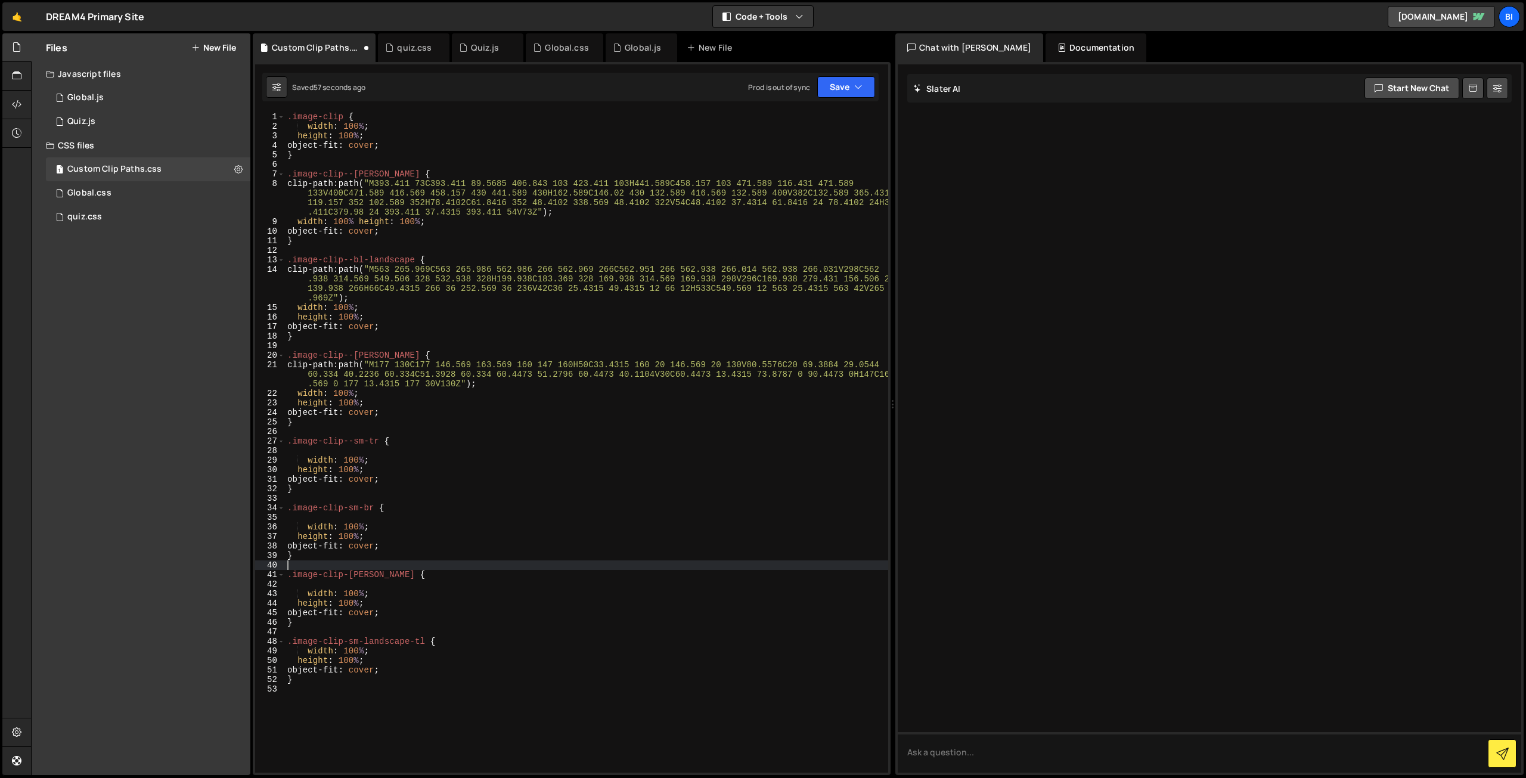
click at [348, 566] on div ".image-clip { width : 100 % ; height : 100 % ; object-fit : cover ; } .image-cl…" at bounding box center [586, 452] width 603 height 680
click at [346, 509] on div ".image-clip { width : 100 % ; height : 100 % ; object-fit : cover ; } .image-cl…" at bounding box center [586, 452] width 603 height 680
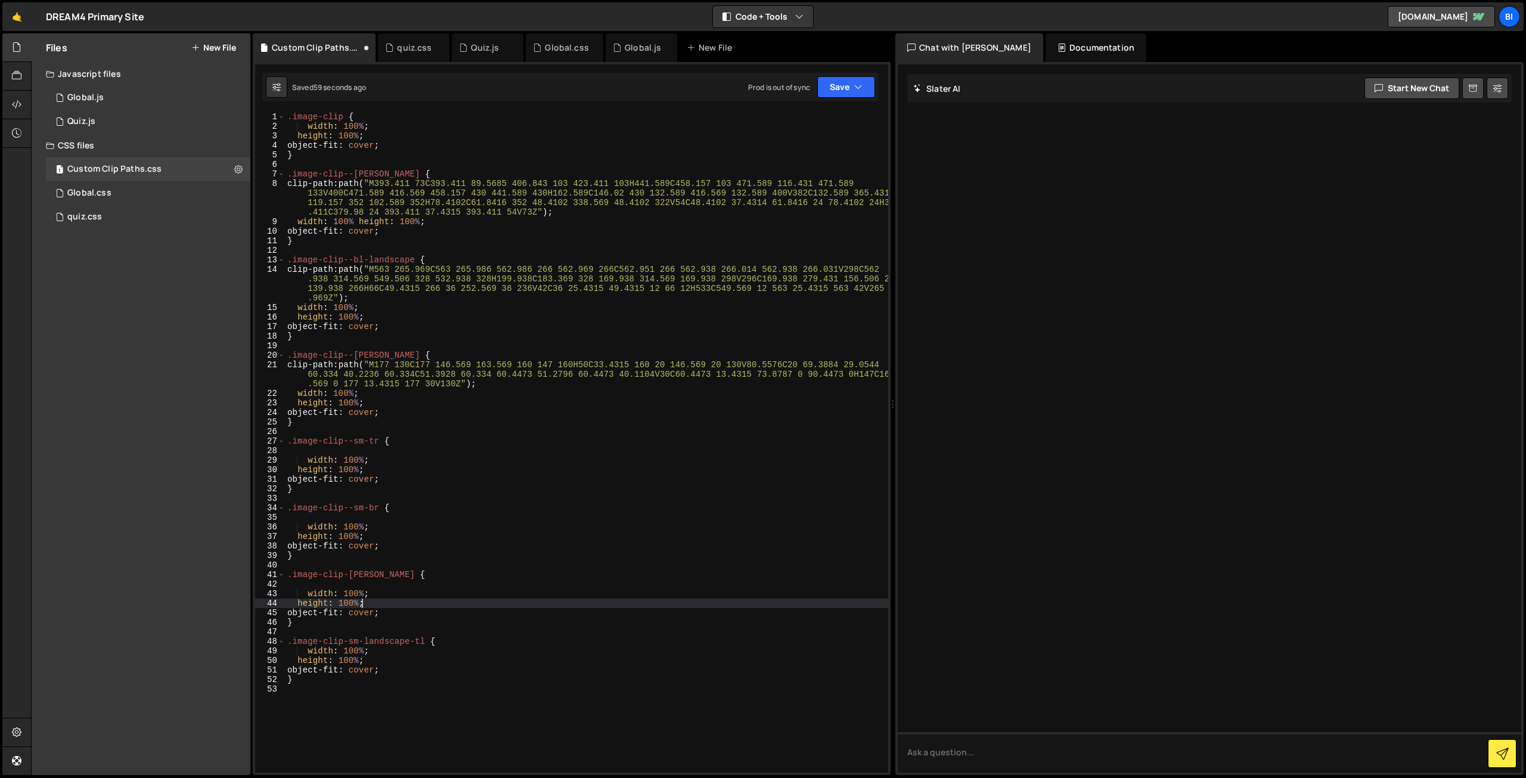
click at [366, 608] on div ".image-clip { width : 100 % ; height : 100 % ; object-fit : cover ; } .image-cl…" at bounding box center [586, 452] width 603 height 680
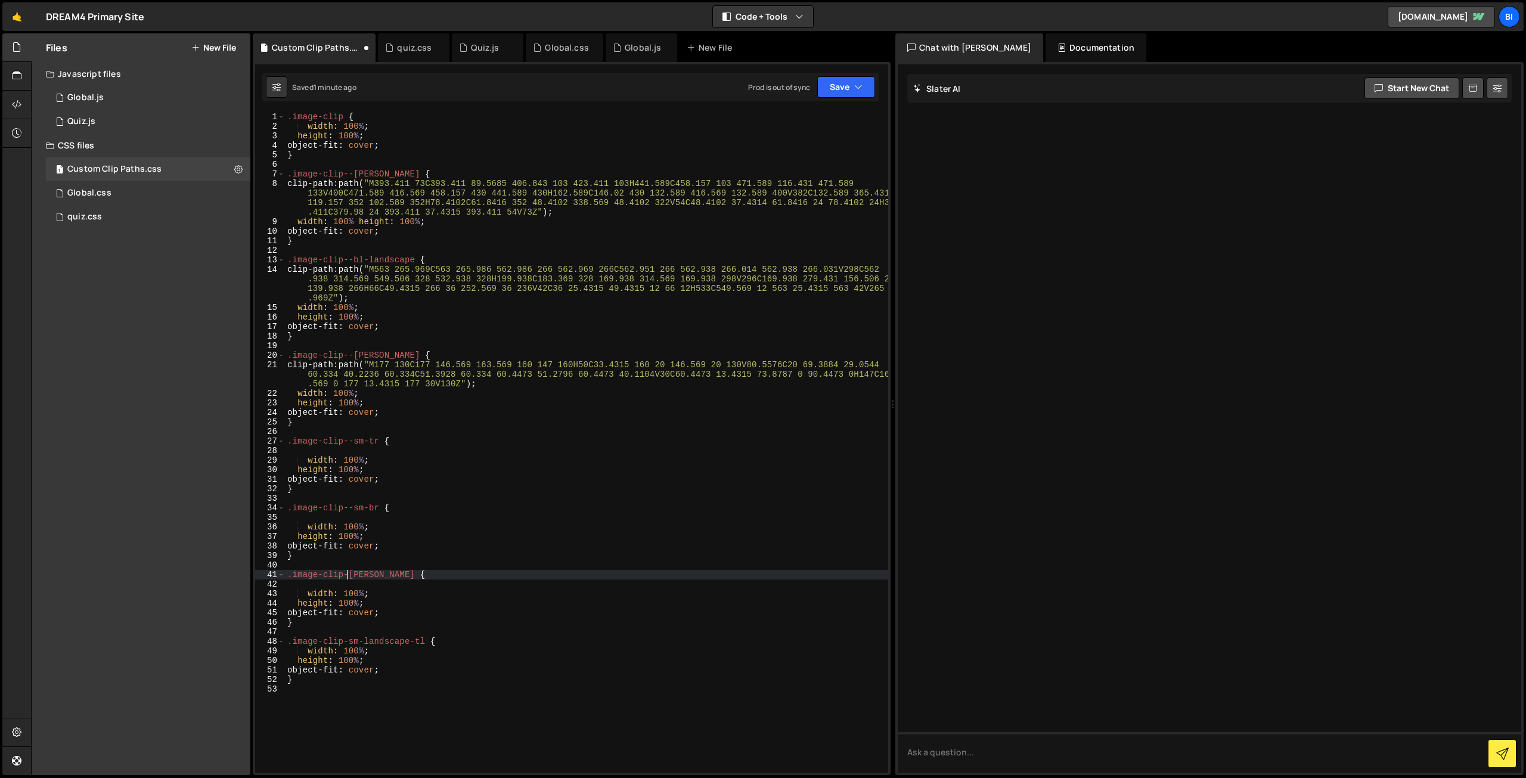
click at [346, 573] on div ".image-clip { width : 100 % ; height : 100 % ; object-fit : cover ; } .image-cl…" at bounding box center [586, 452] width 603 height 680
click at [436, 553] on div ".image-clip { width : 100 % ; height : 100 % ; object-fit : cover ; } .image-cl…" at bounding box center [586, 452] width 603 height 680
click at [343, 641] on div ".image-clip { width : 100 % ; height : 100 % ; object-fit : cover ; } .image-cl…" at bounding box center [586, 452] width 603 height 680
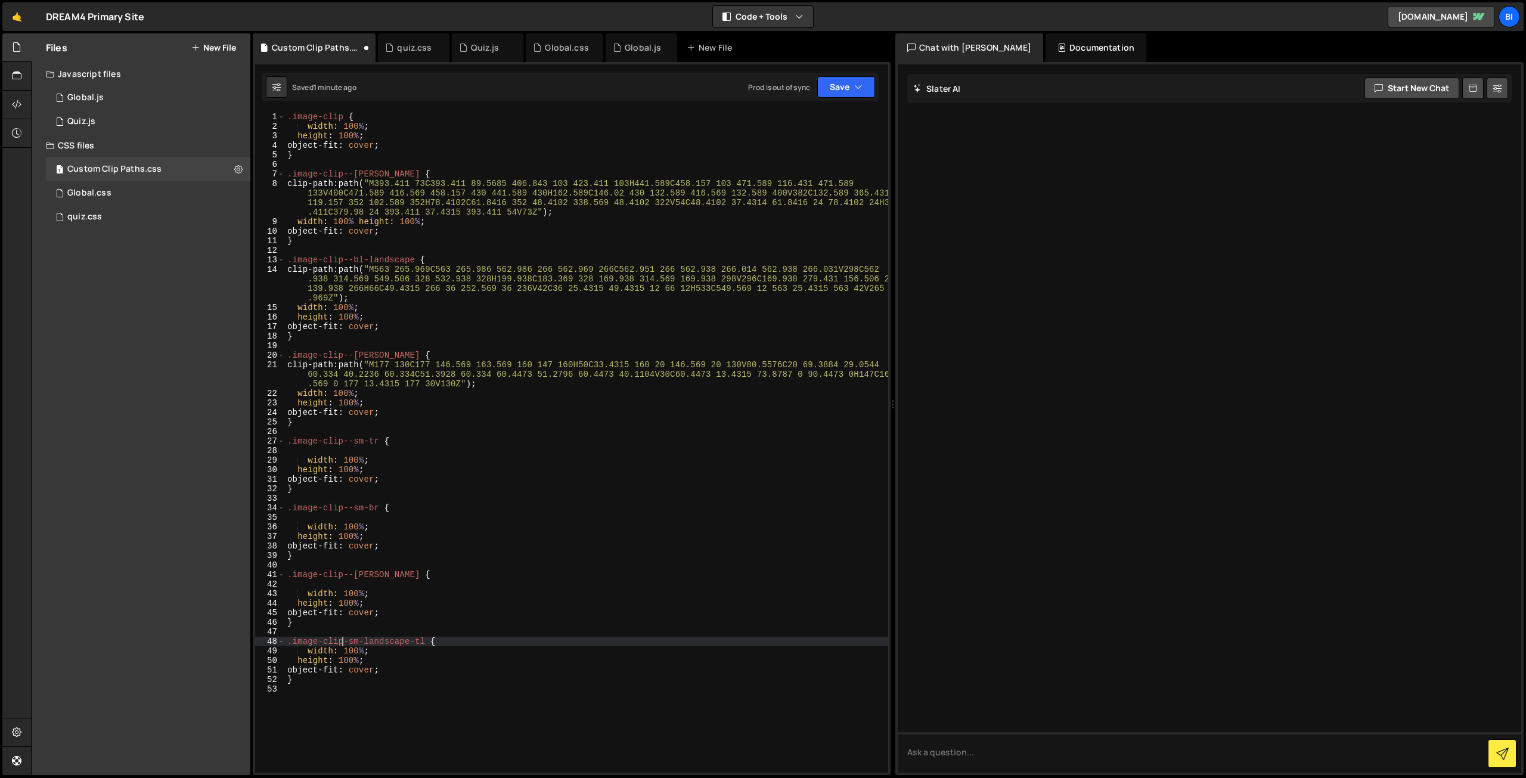
type textarea ".image-clip--sm-landscape-tl {"
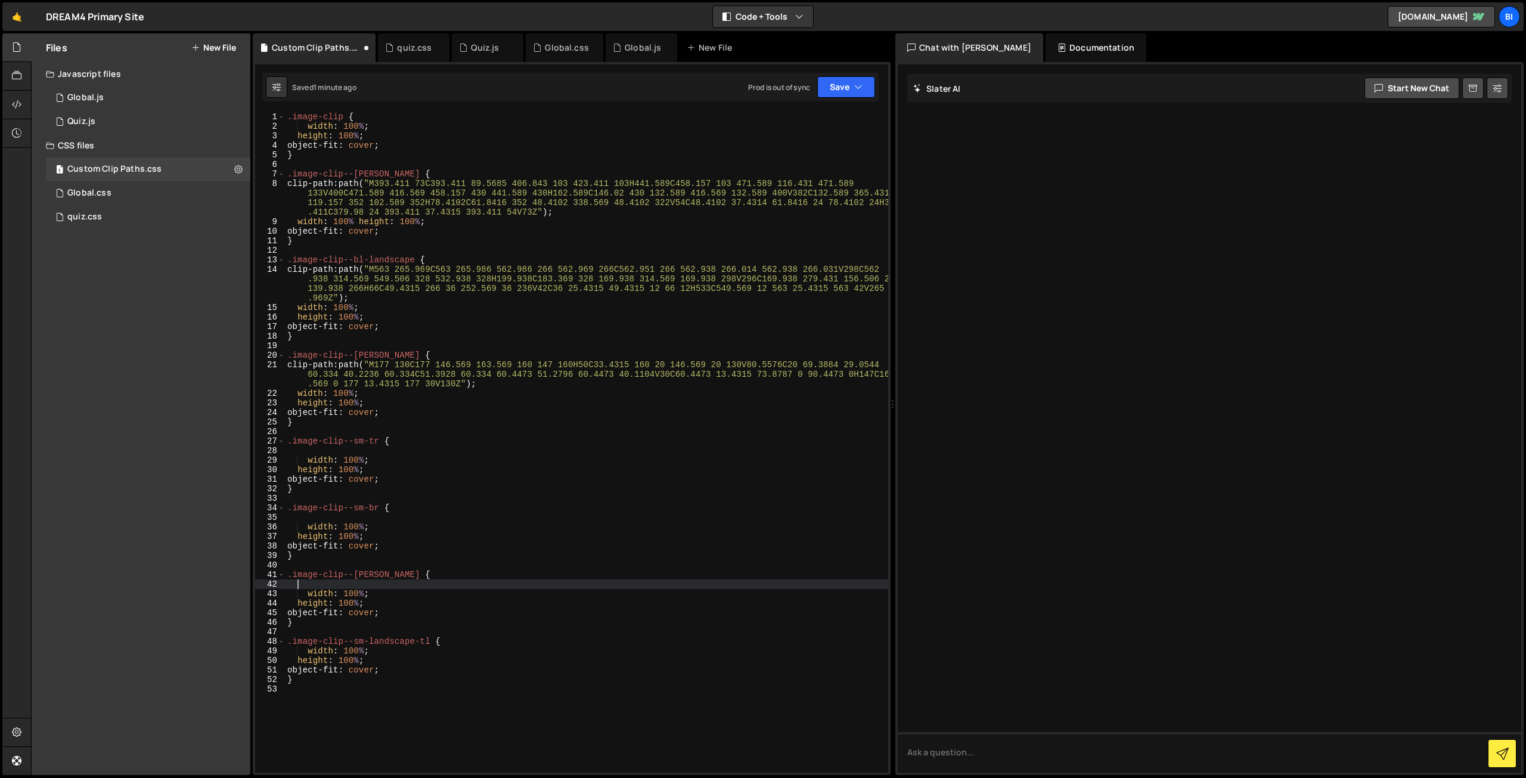
click at [463, 588] on div ".image-clip { width : 100 % ; height : 100 % ; object-fit : cover ; } .image-cl…" at bounding box center [586, 452] width 603 height 680
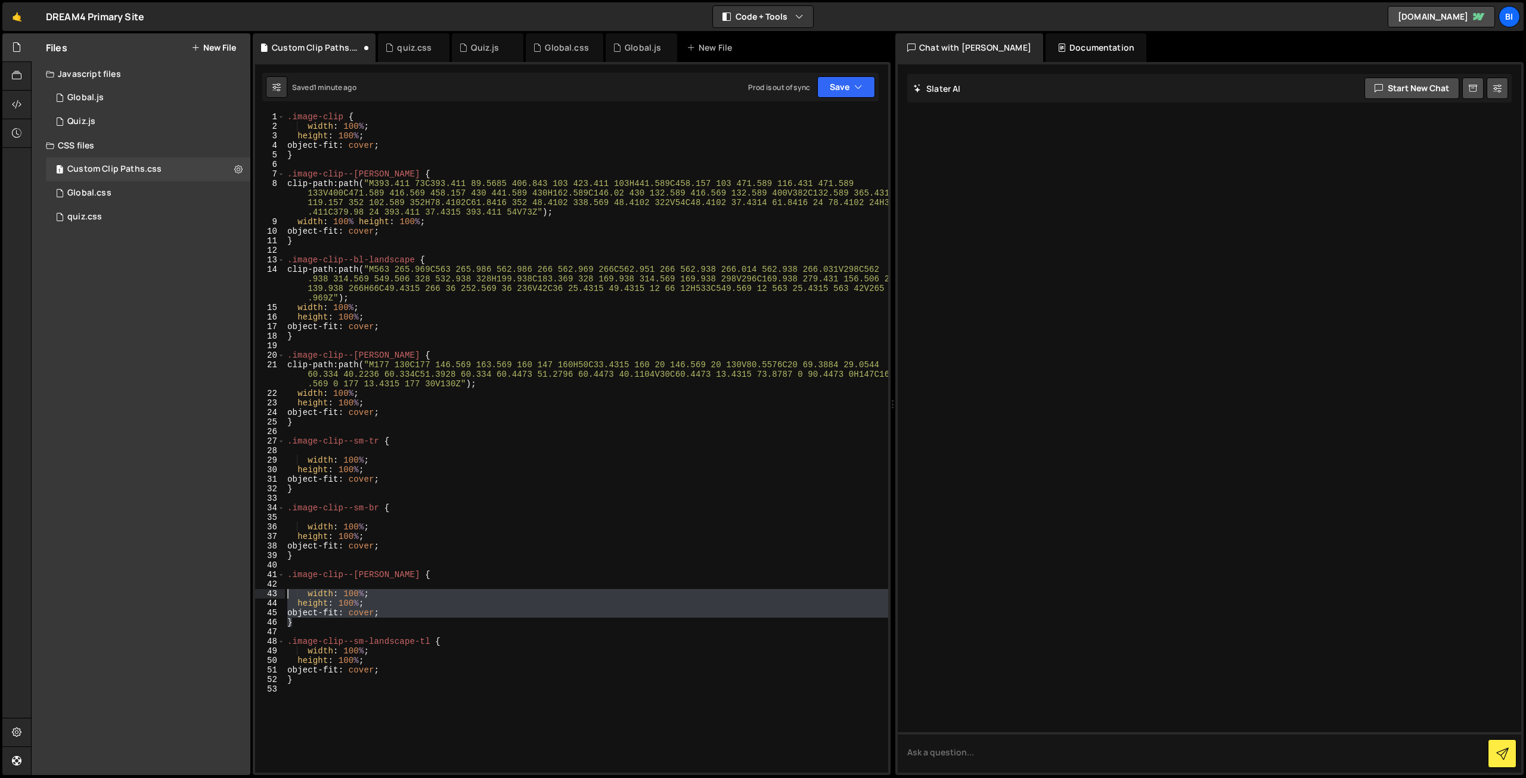
drag, startPoint x: 398, startPoint y: 618, endPoint x: 279, endPoint y: 594, distance: 120.9
click at [279, 594] on div "1 2 3 4 5 6 7 8 9 10 11 12 13 14 15 16 17 18 19 20 21 22 23 24 25 26 27 28 29 3…" at bounding box center [571, 442] width 633 height 661
type textarea "-"
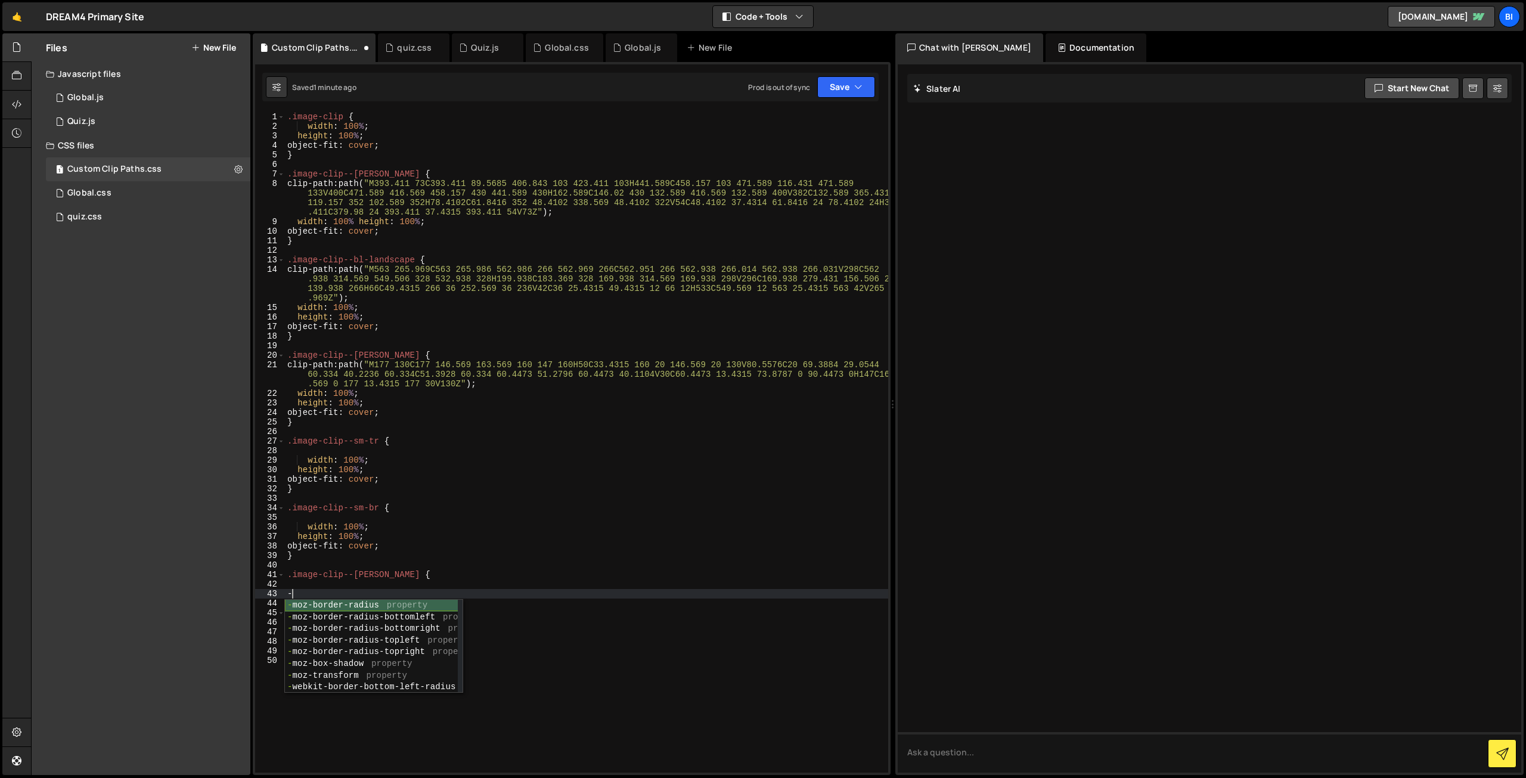
click at [349, 568] on div ".image-clip { width : 100 % ; height : 100 % ; object-fit : cover ; } .image-cl…" at bounding box center [586, 452] width 603 height 680
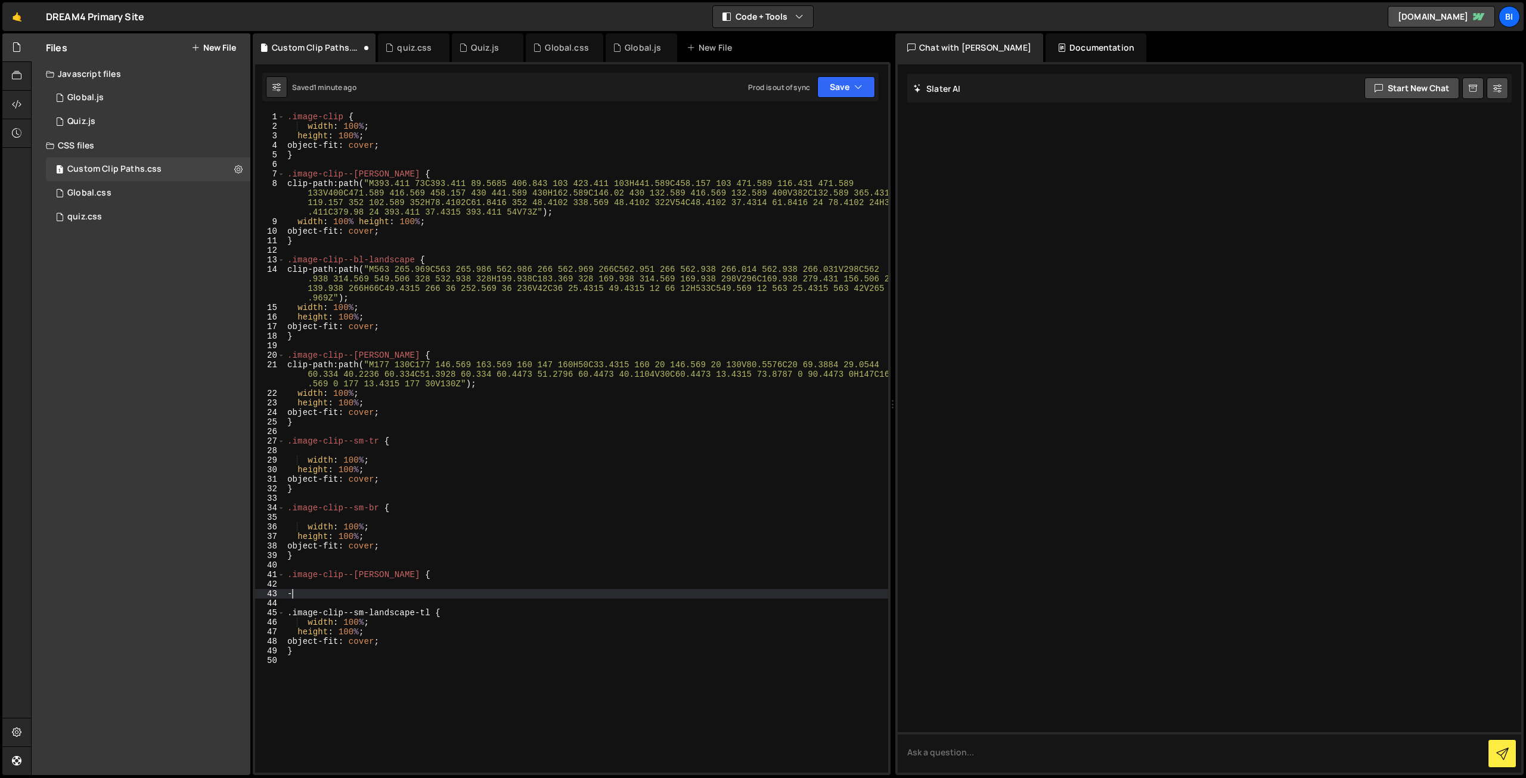
click at [321, 593] on div ".image-clip { width : 100 % ; height : 100 % ; object-fit : cover ; } .image-cl…" at bounding box center [586, 452] width 603 height 680
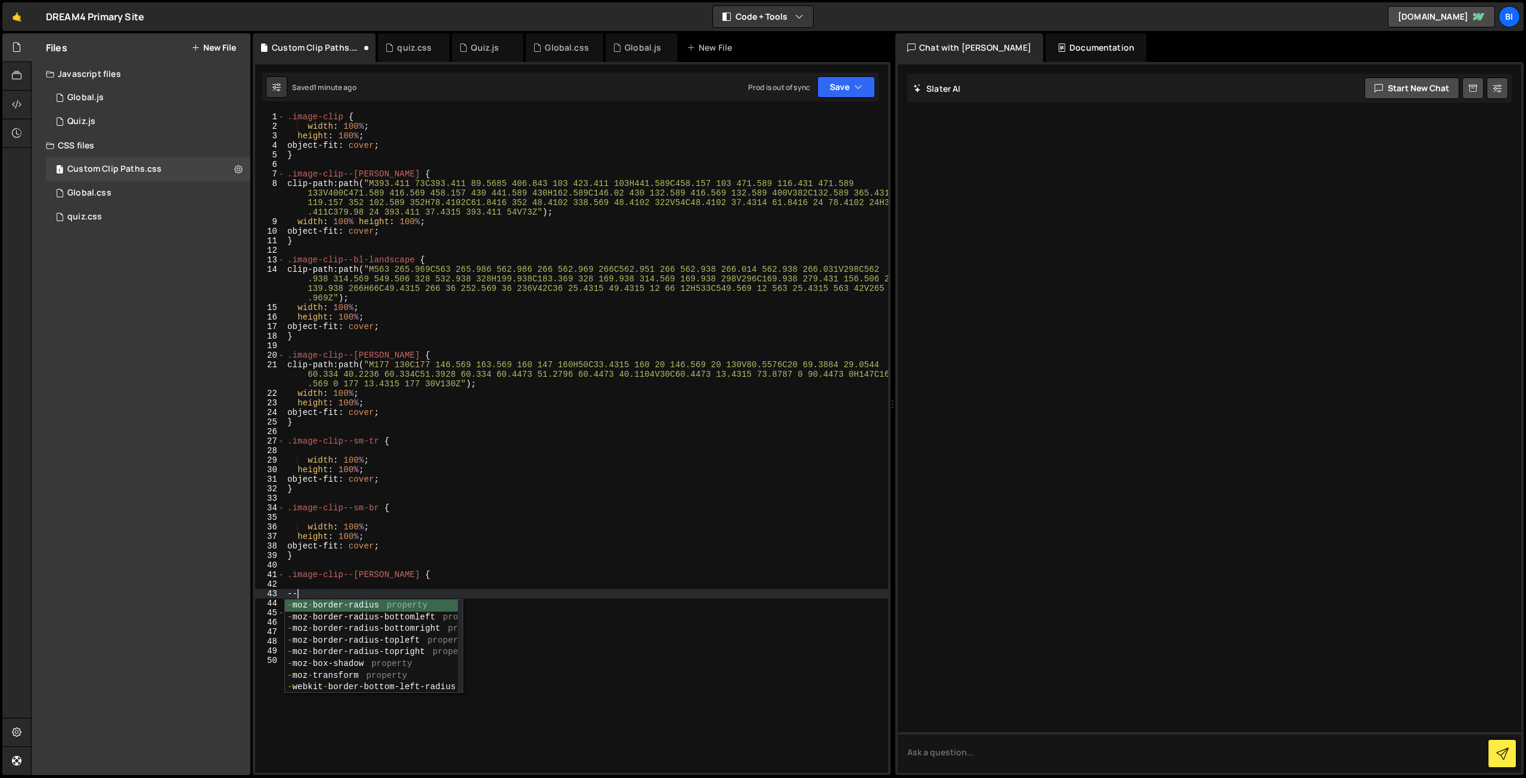
type textarea "-"
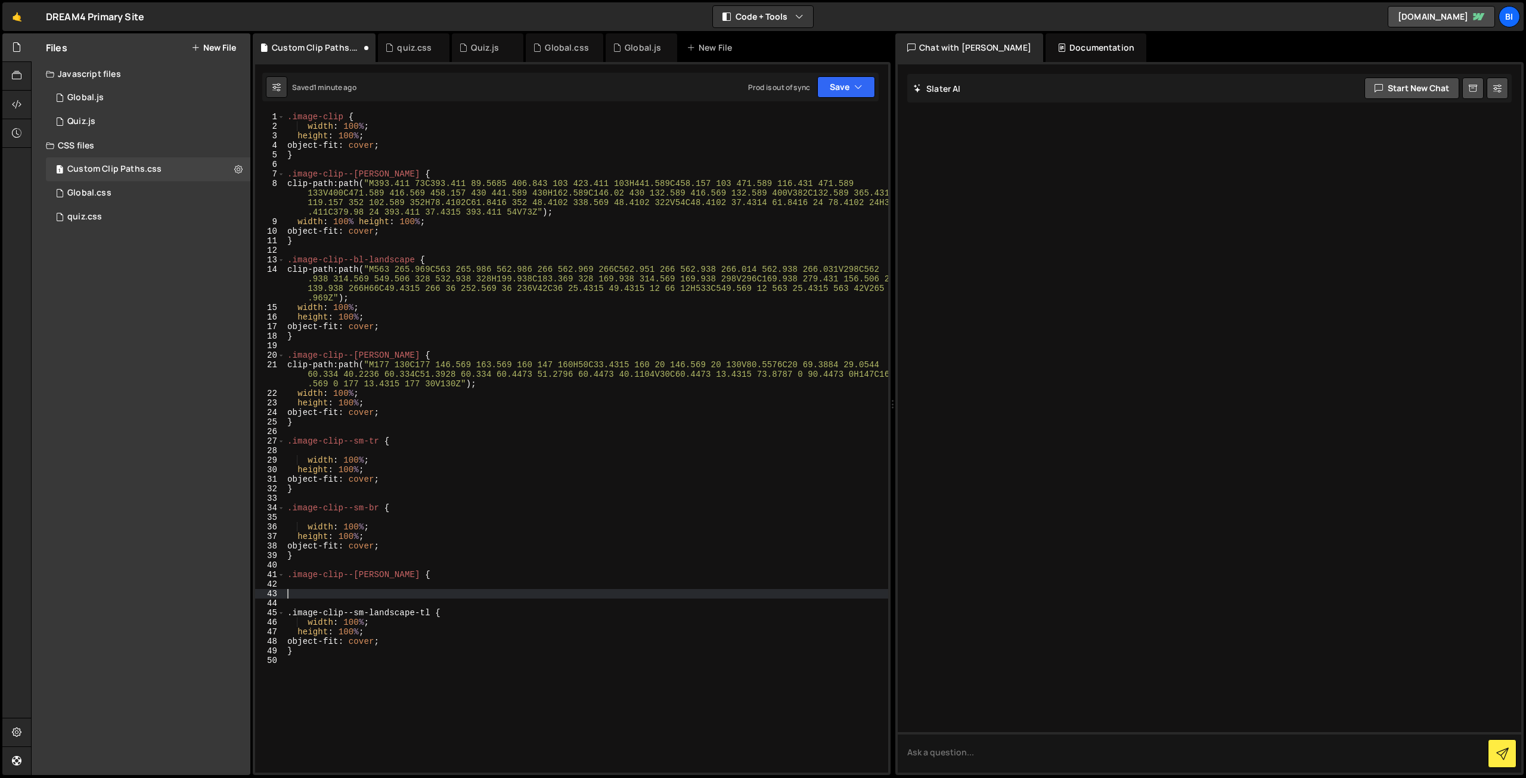
type textarea "}"
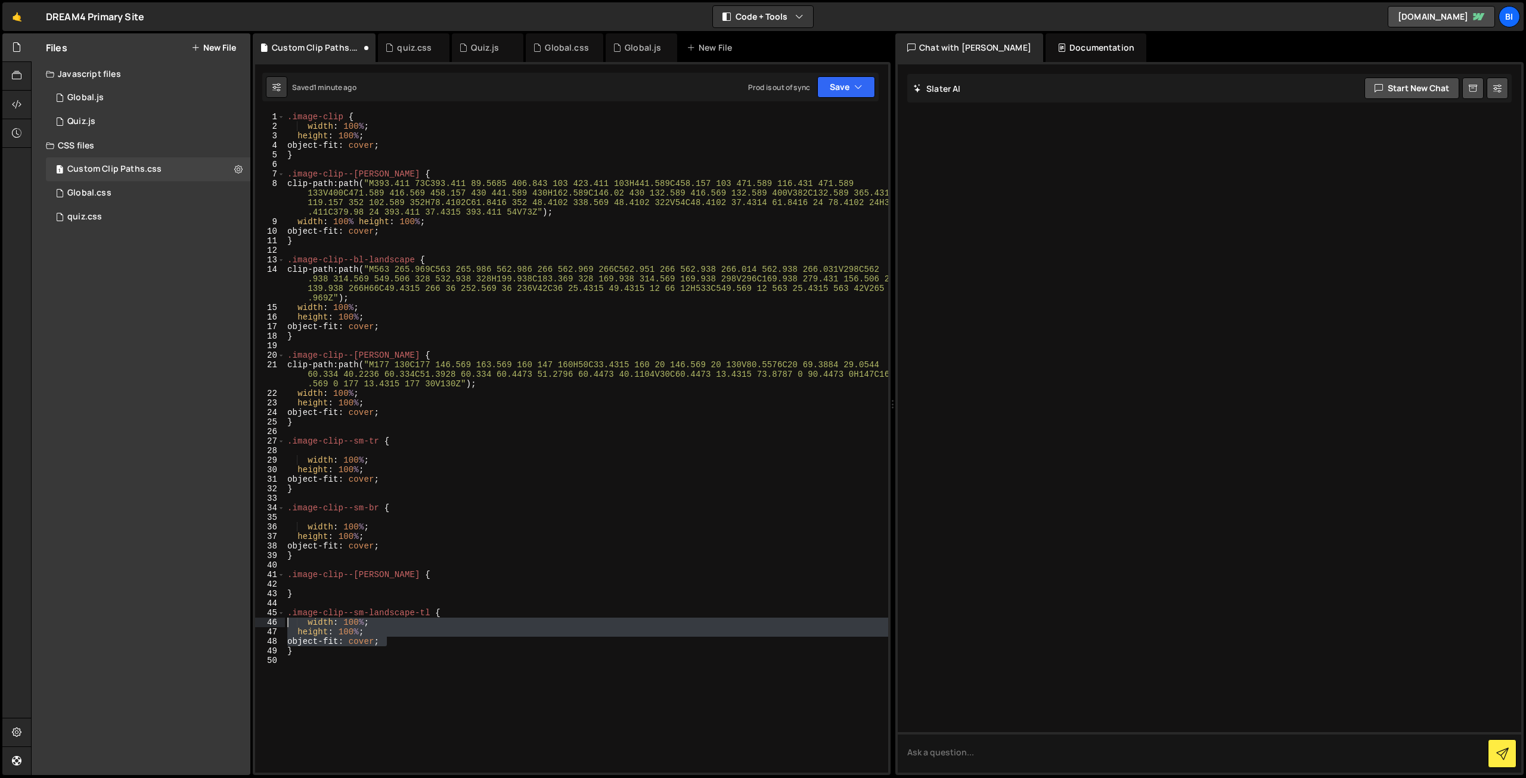
drag, startPoint x: 394, startPoint y: 637, endPoint x: 283, endPoint y: 625, distance: 112.1
click at [283, 625] on div ".image-clip--sm-landscape-tl { 1 2 3 4 5 6 7 8 9 10 11 12 13 14 15 16 17 18 19 …" at bounding box center [571, 442] width 633 height 661
type textarea "width: 100%; height: 100%;"
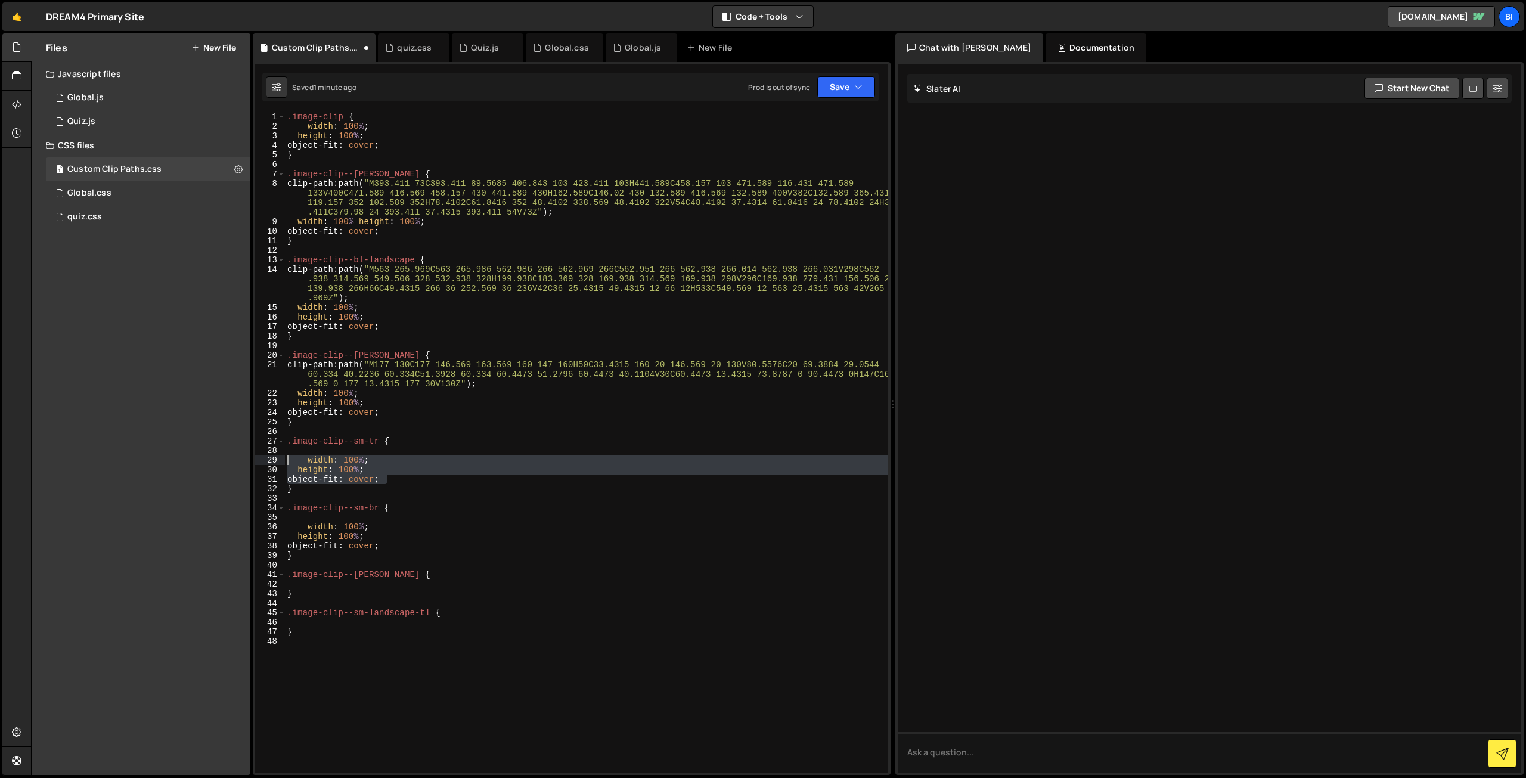
drag, startPoint x: 391, startPoint y: 476, endPoint x: 282, endPoint y: 460, distance: 110.4
click at [282, 460] on div "1 2 3 4 5 6 7 8 9 10 11 12 13 14 15 16 17 18 19 20 21 22 23 24 25 26 27 28 29 3…" at bounding box center [571, 442] width 633 height 661
type textarea "width: 100%; height: 100%;"
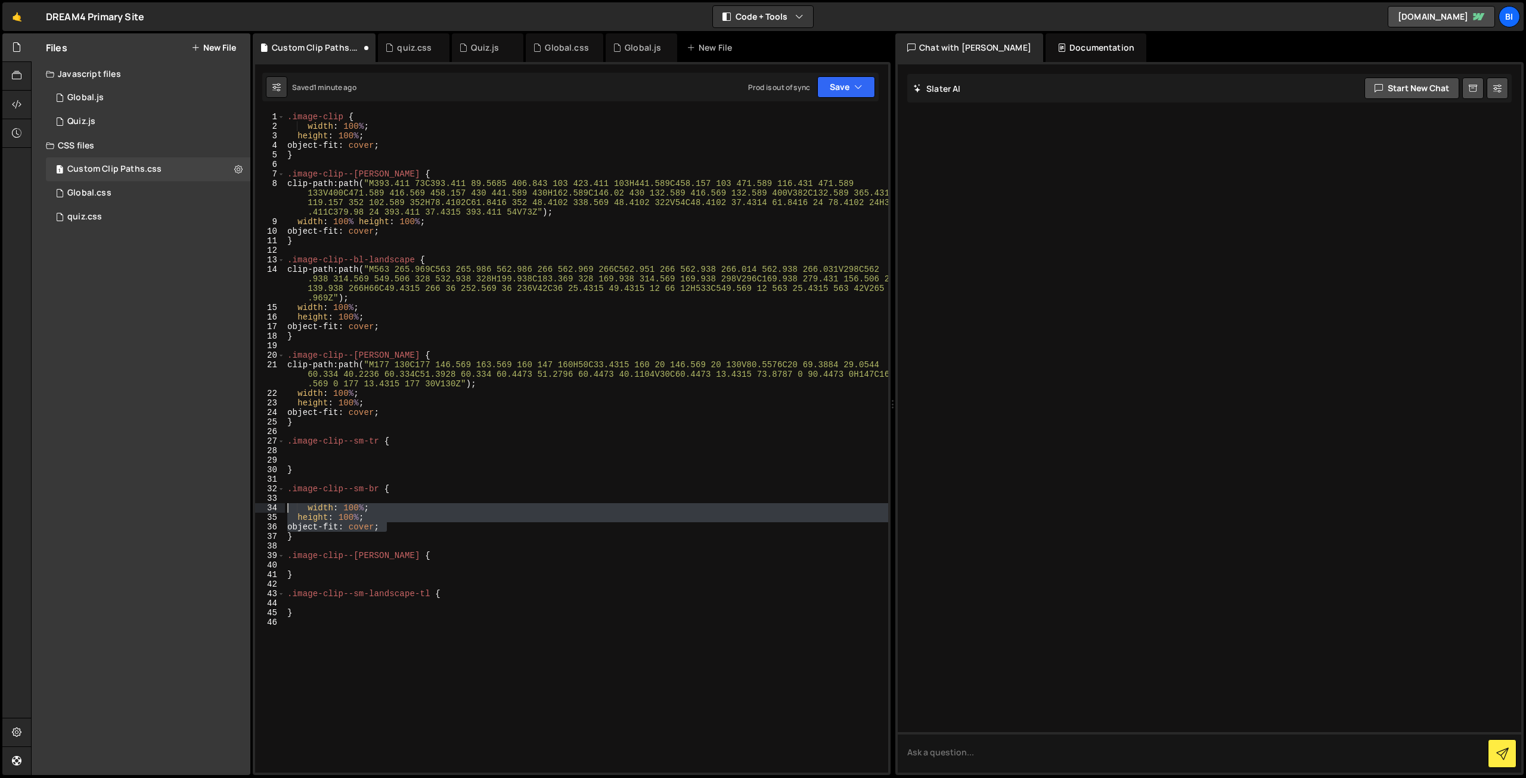
drag, startPoint x: 389, startPoint y: 530, endPoint x: 258, endPoint y: 510, distance: 132.7
click at [258, 510] on div "1 2 3 4 5 6 7 8 9 10 11 12 13 14 15 16 17 18 19 20 21 22 23 24 25 26 27 28 29 3…" at bounding box center [571, 442] width 633 height 661
type textarea "width: 100%; height: 100%;"
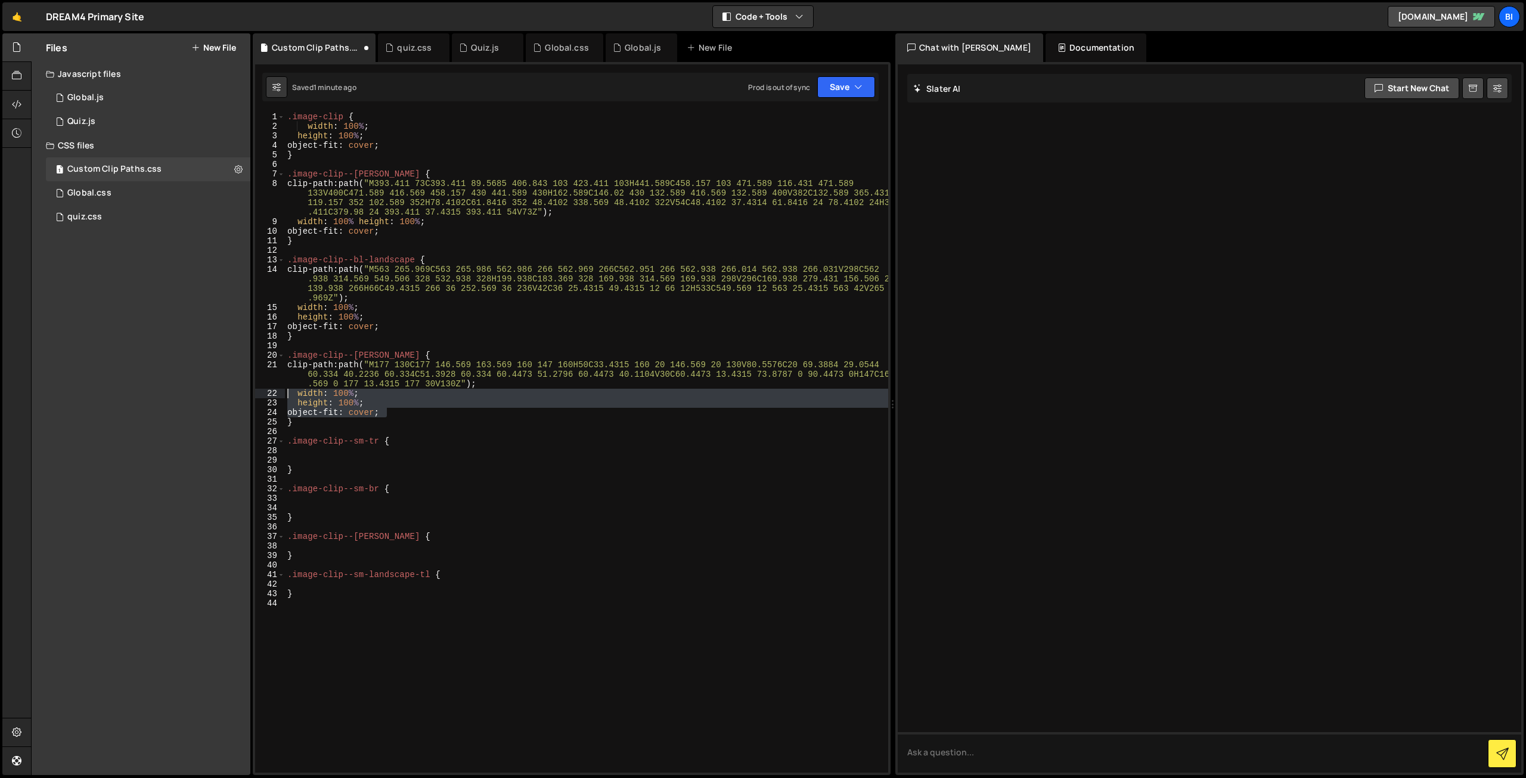
drag, startPoint x: 391, startPoint y: 408, endPoint x: 237, endPoint y: 393, distance: 155.2
click at [237, 393] on div "Files New File Javascript files 1 Global.js 0 1 Quiz.js 0 CSS files 1 Custom Cl…" at bounding box center [778, 404] width 1495 height 742
type textarea "width: 100%; height: 100%;"
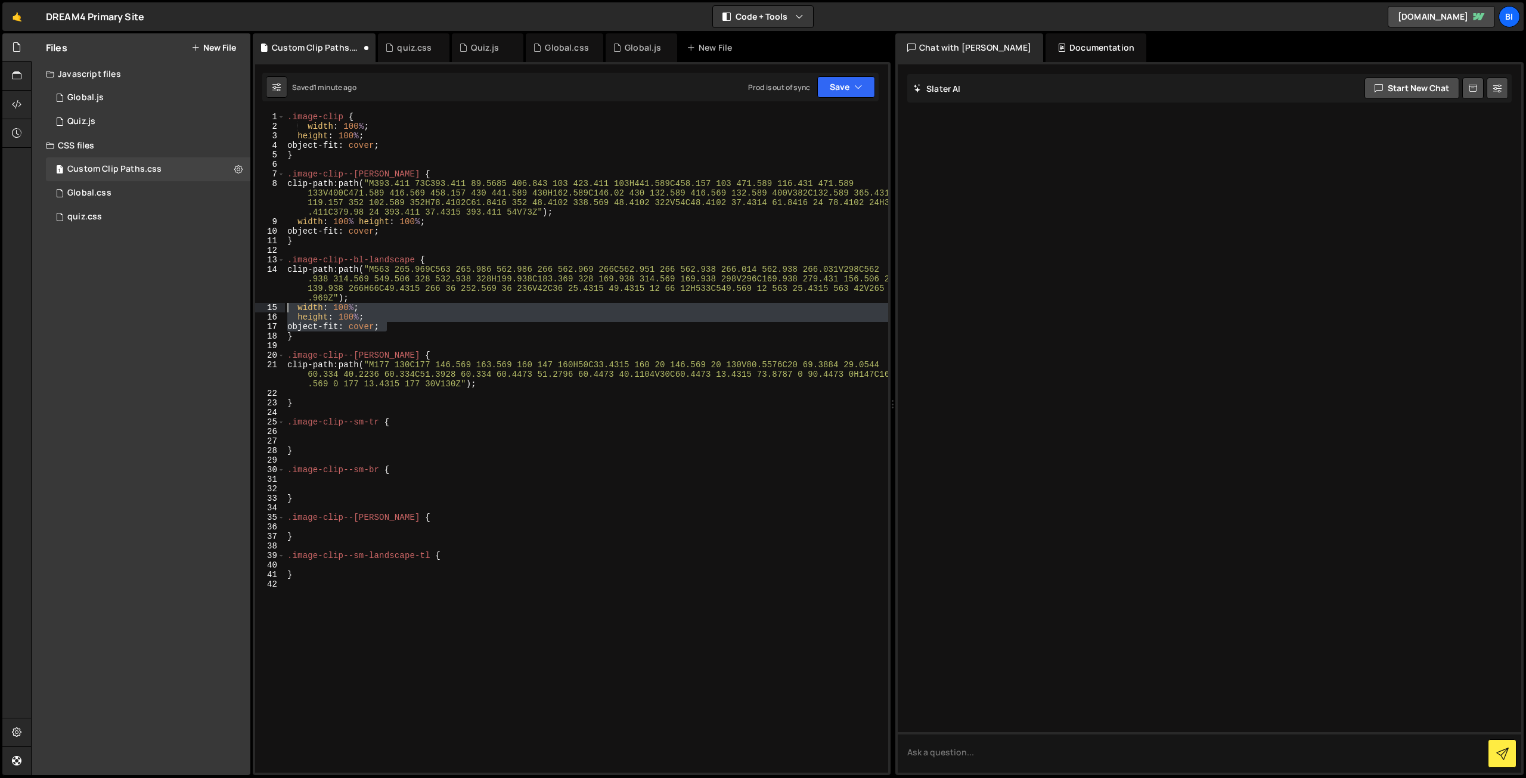
drag, startPoint x: 409, startPoint y: 326, endPoint x: 270, endPoint y: 308, distance: 140.1
click at [270, 308] on div "1 2 3 4 5 6 7 8 9 10 11 12 13 14 15 16 17 18 19 20 21 22 23 24 25 26 27 28 29 3…" at bounding box center [571, 442] width 633 height 661
type textarea "width: 100%; height: 100%;"
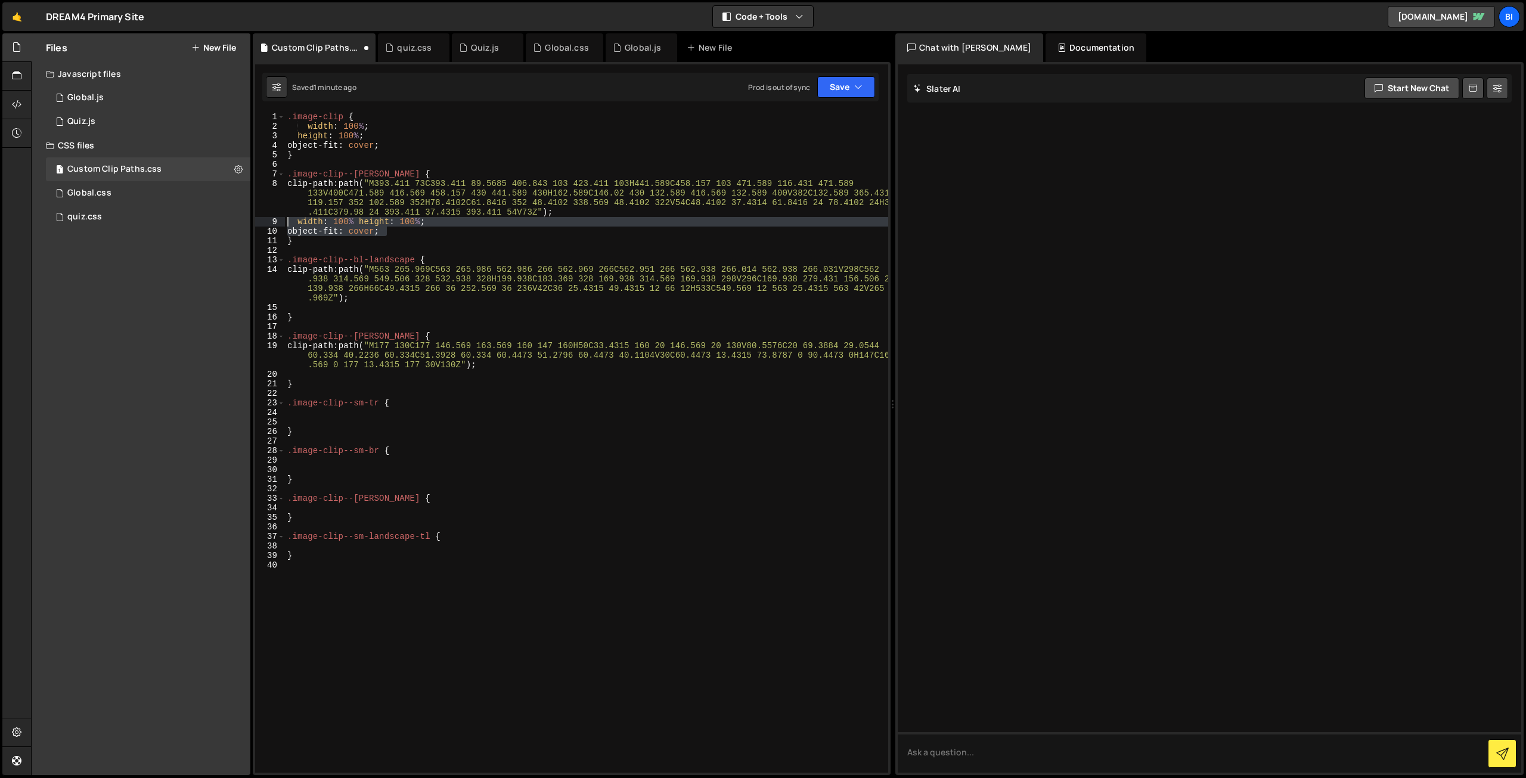
drag, startPoint x: 399, startPoint y: 232, endPoint x: 267, endPoint y: 225, distance: 133.1
click at [267, 225] on div "1 2 3 4 5 6 7 8 9 10 11 12 13 14 15 16 17 18 19 20 21 22 23 24 25 26 27 28 29 3…" at bounding box center [571, 442] width 633 height 661
type textarea "width: 100% height: 100%; object-fit: cover;"
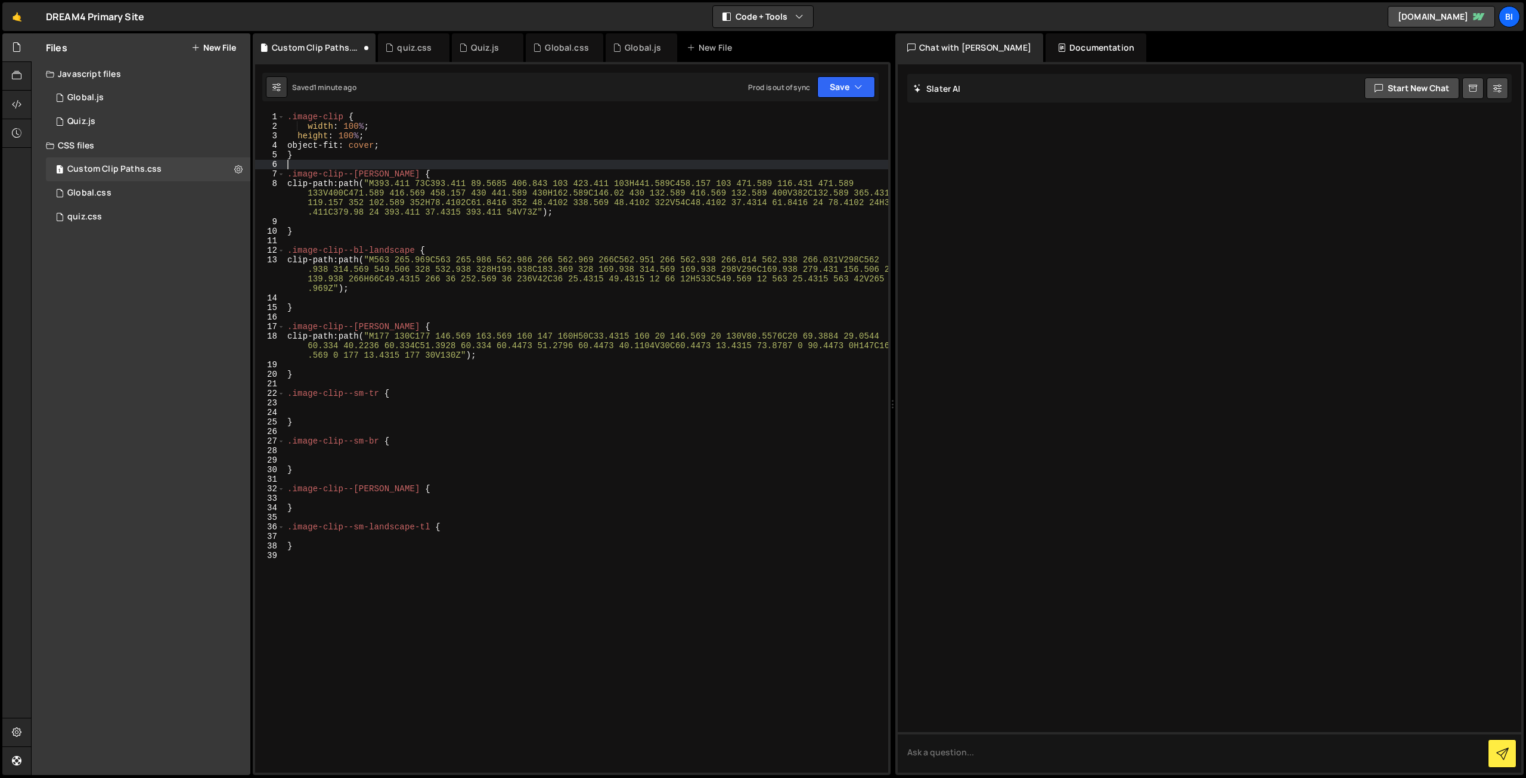
click at [382, 163] on div ".image-clip { width : 100 % ; height : 100 % ; object-fit : cover ; } .image-cl…" at bounding box center [586, 452] width 603 height 680
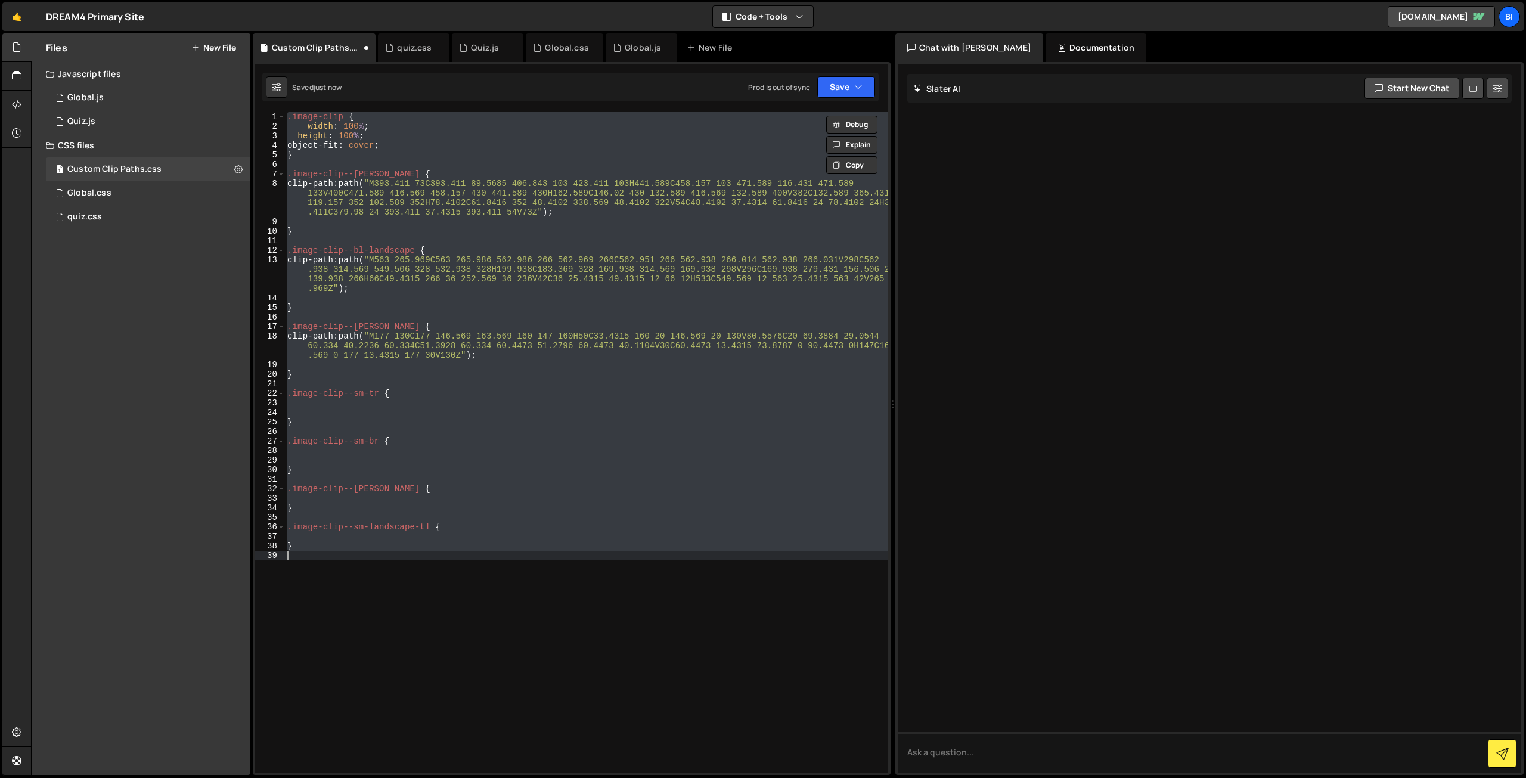
type textarea "}"
click at [396, 164] on div ".image-clip { width : 100 % ; height : 100 % ; object-fit : cover ; } .image-cl…" at bounding box center [586, 442] width 603 height 661
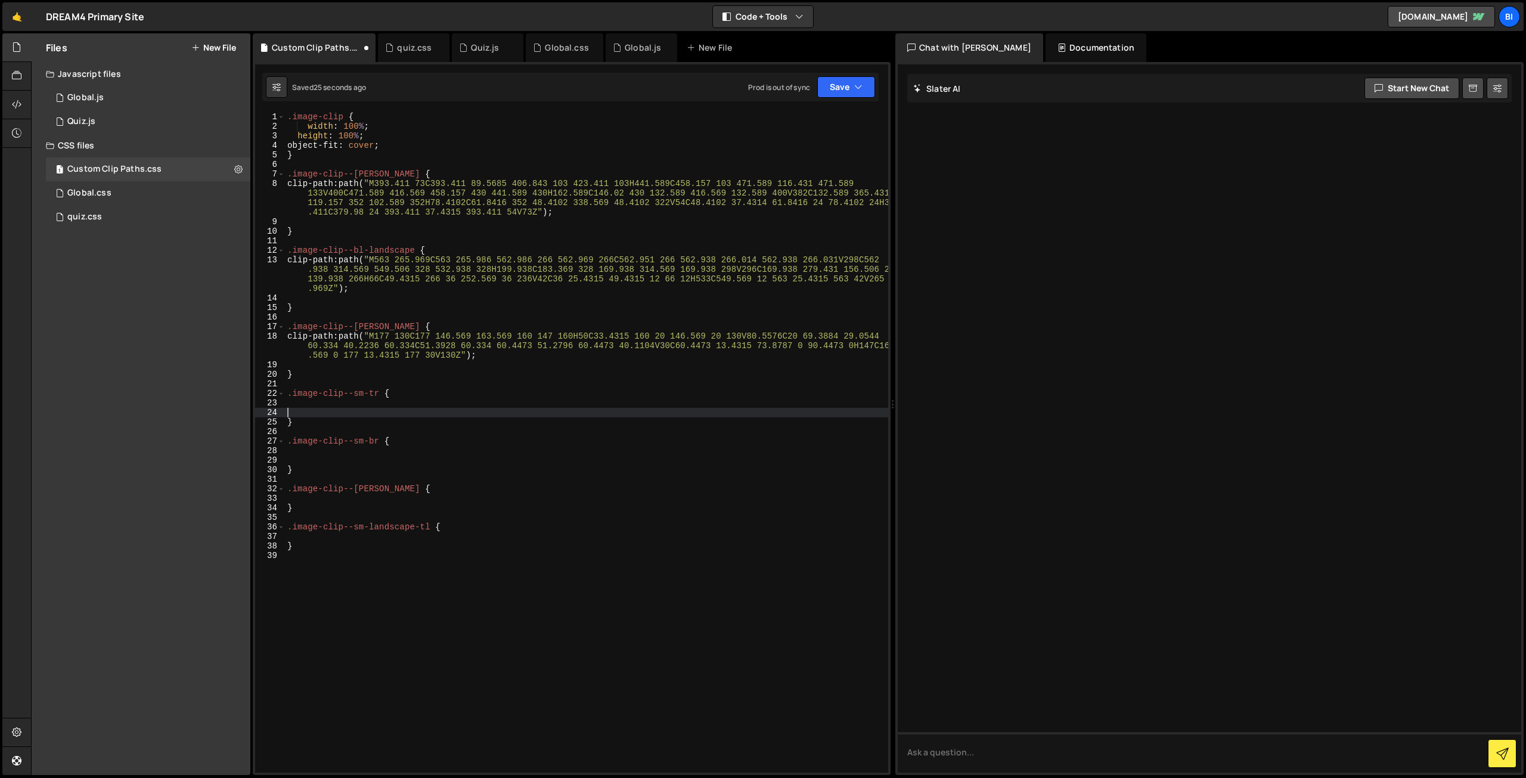
click at [334, 409] on div ".image-clip { width : 100 % ; height : 100 % ; object-fit : cover ; } .image-cl…" at bounding box center [586, 452] width 603 height 680
click at [336, 405] on div ".image-clip { width : 100 % ; height : 100 % ; object-fit : cover ; } .image-cl…" at bounding box center [586, 452] width 603 height 680
paste textarea "M149 75C149 82.732 155.268 89 163 89C170.732 89 177 95.268 177 103V207C177 223.…"
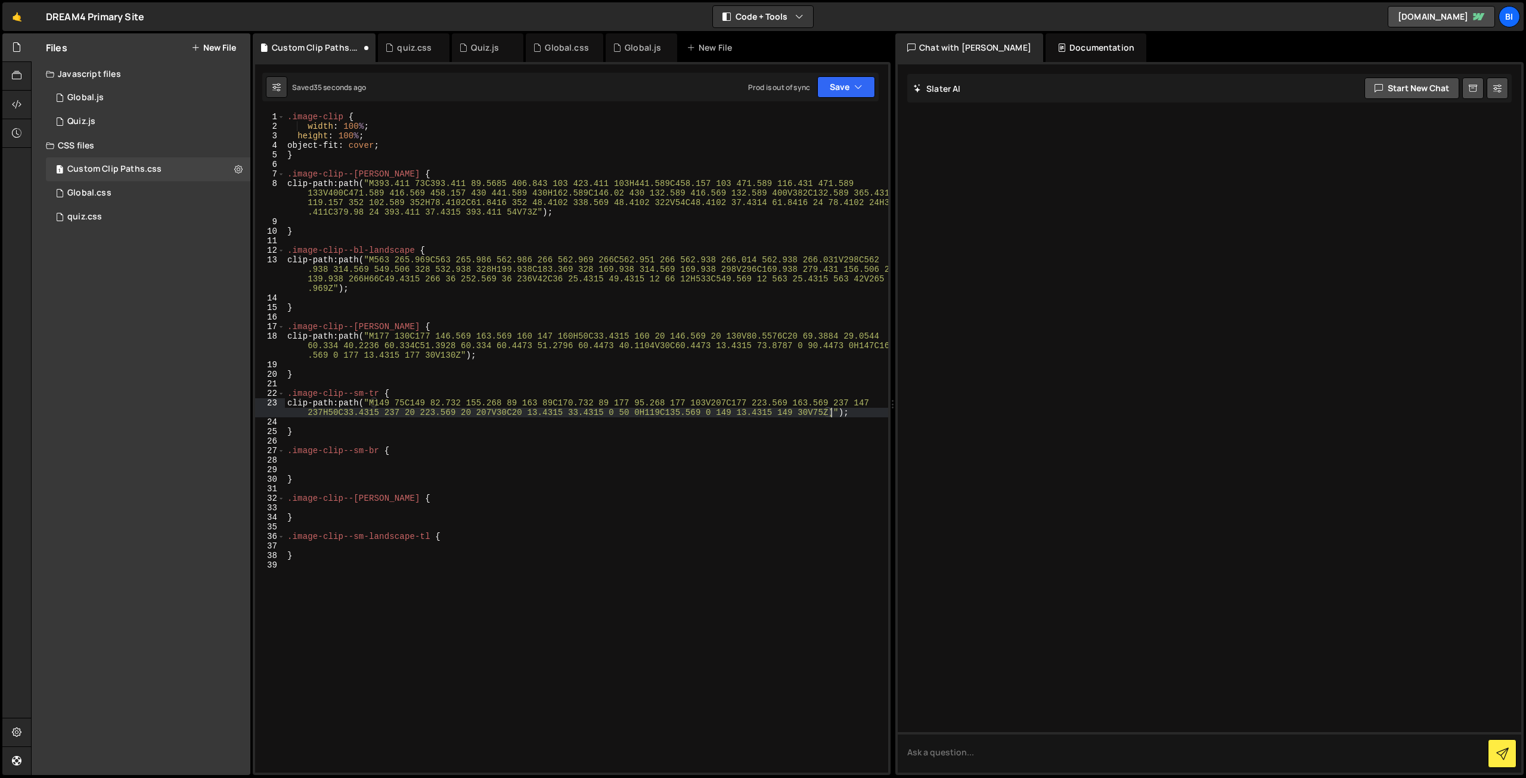
type textarea "clip-path: path("M149 75C149 82.732 155.268 89 163 89C170.732 89 177 95.268 177…"
click at [345, 464] on div ".image-clip { width : 100 % ; height : 100 % ; object-fit : cover ; } .image-cl…" at bounding box center [586, 452] width 603 height 680
paste textarea "M196 64.5C196 73.6127 188.613 81 179.5 81C170.387 81 163 88.3873 163 97.5V104.5…"
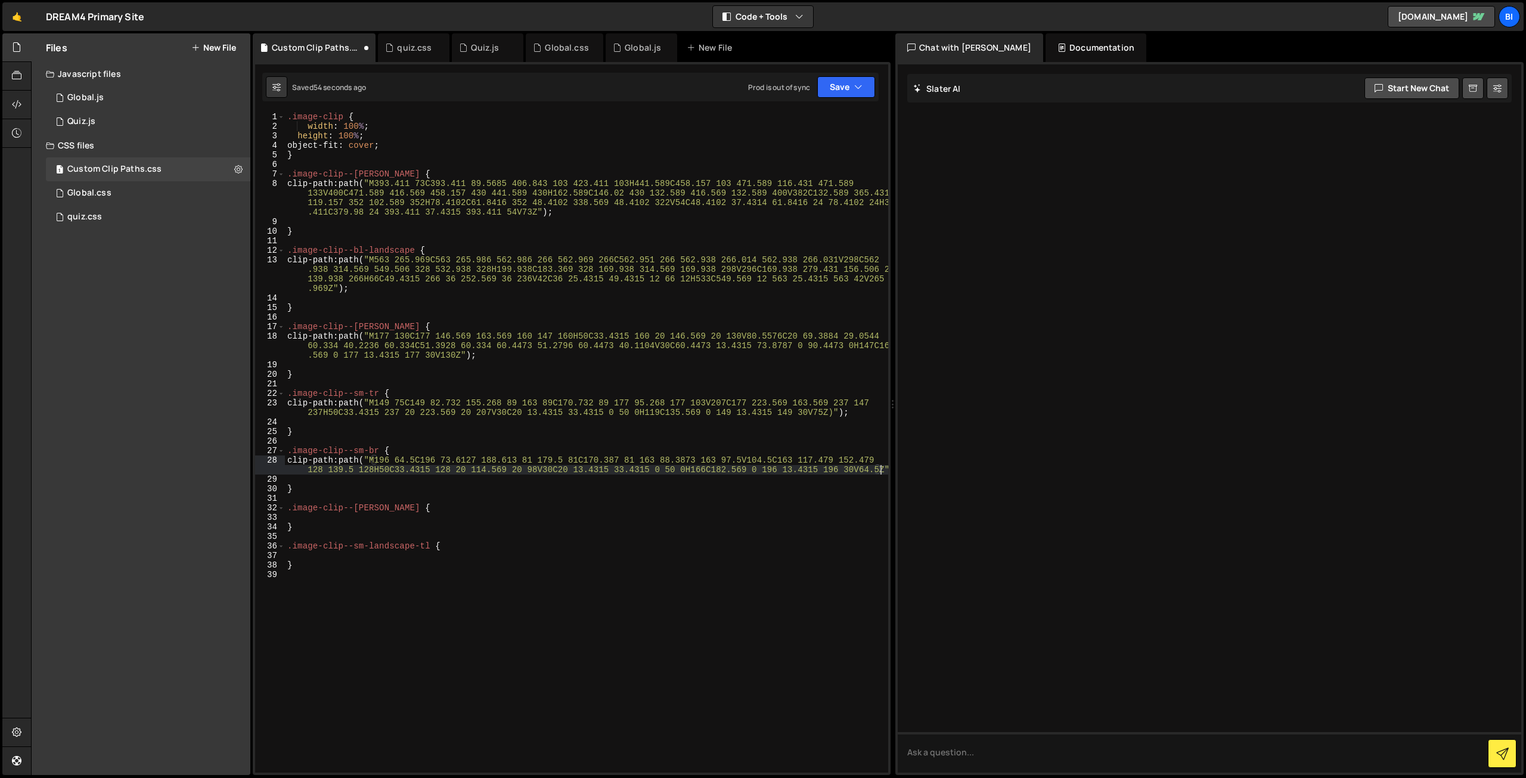
scroll to position [0, 81]
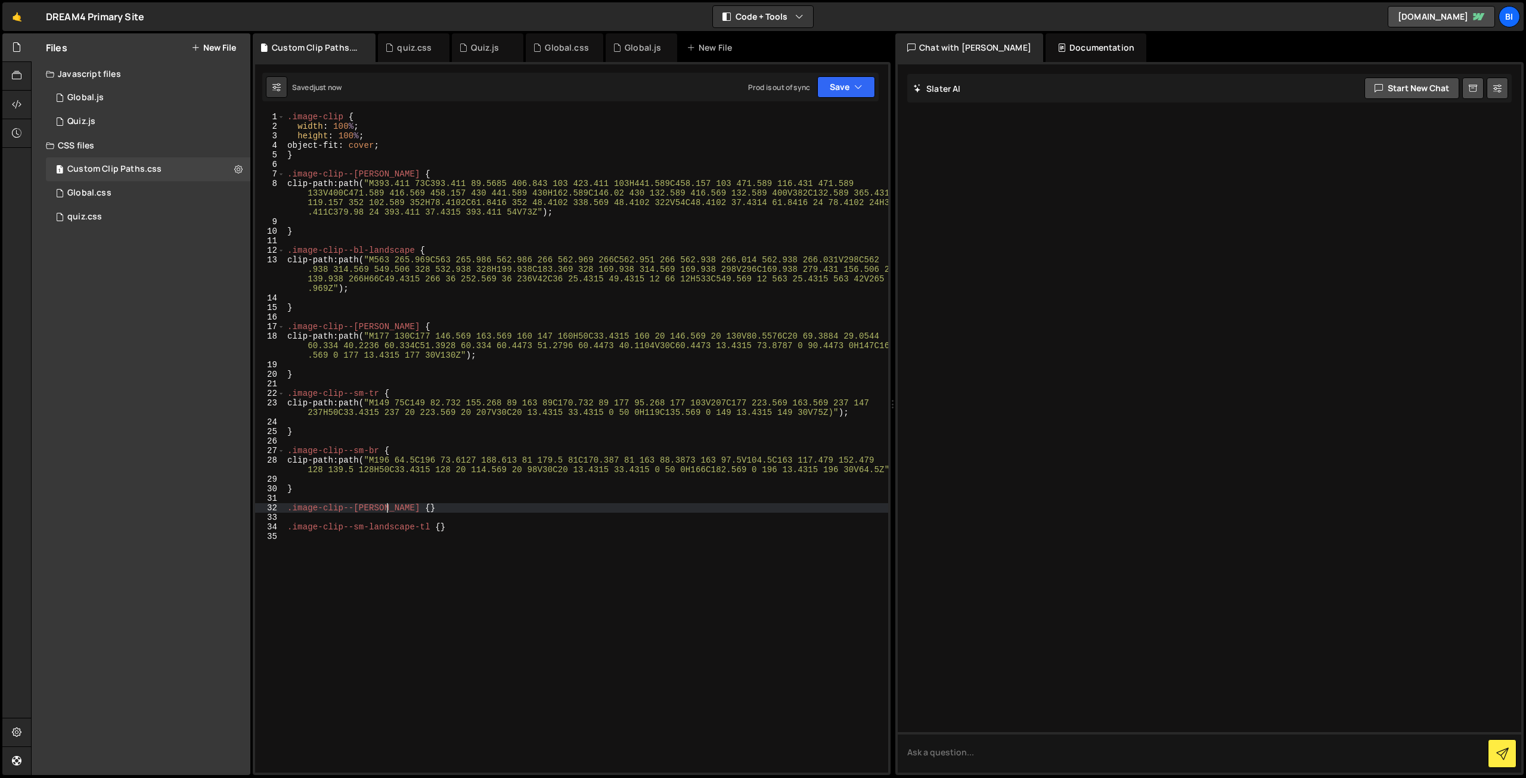
drag, startPoint x: 386, startPoint y: 509, endPoint x: 395, endPoint y: 495, distance: 16.6
click at [386, 509] on div ".image-clip { width : 100 % ; height : 100 % ; object-fit : cover ; } .image-cl…" at bounding box center [586, 452] width 603 height 680
type textarea ".image-clip--[PERSON_NAME] {}"
paste textarea "M184 210C184 226.569 170.569 240 154 240H70.5C59.1782 240 50 230.822 50 219.5V2…"
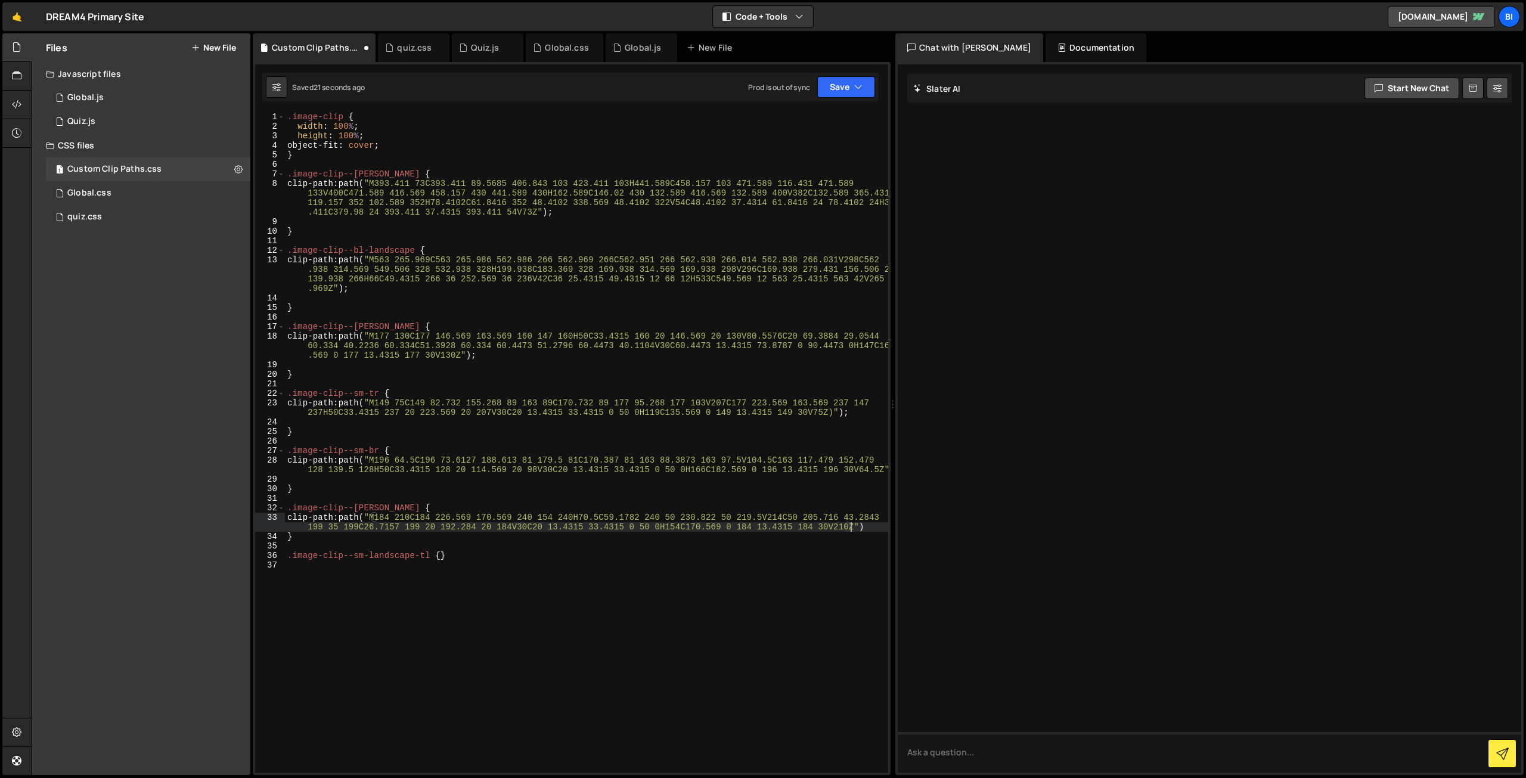
scroll to position [0, 80]
click at [435, 556] on div ".image-clip { width : 100 % ; height : 100 % ; object-fit : cover ; } .image-cl…" at bounding box center [586, 452] width 603 height 680
type textarea ".image-clip--sm-landscape-tl {}"
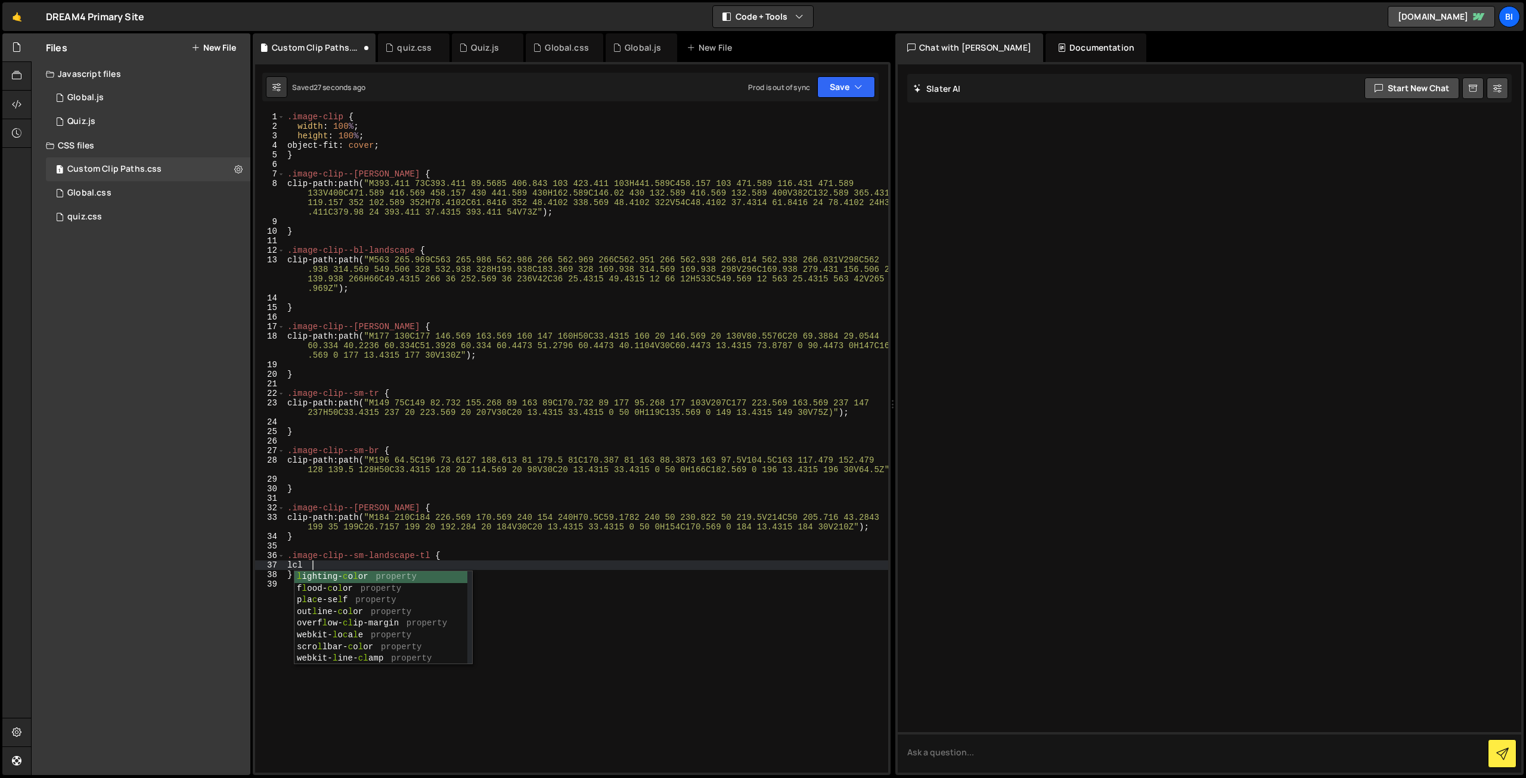
scroll to position [0, 1]
type textarea "l"
paste textarea "M218 95C218 111.569 204.569 125 188 125H50C33.4315 125 20 111.569 20 95V64.5C20…"
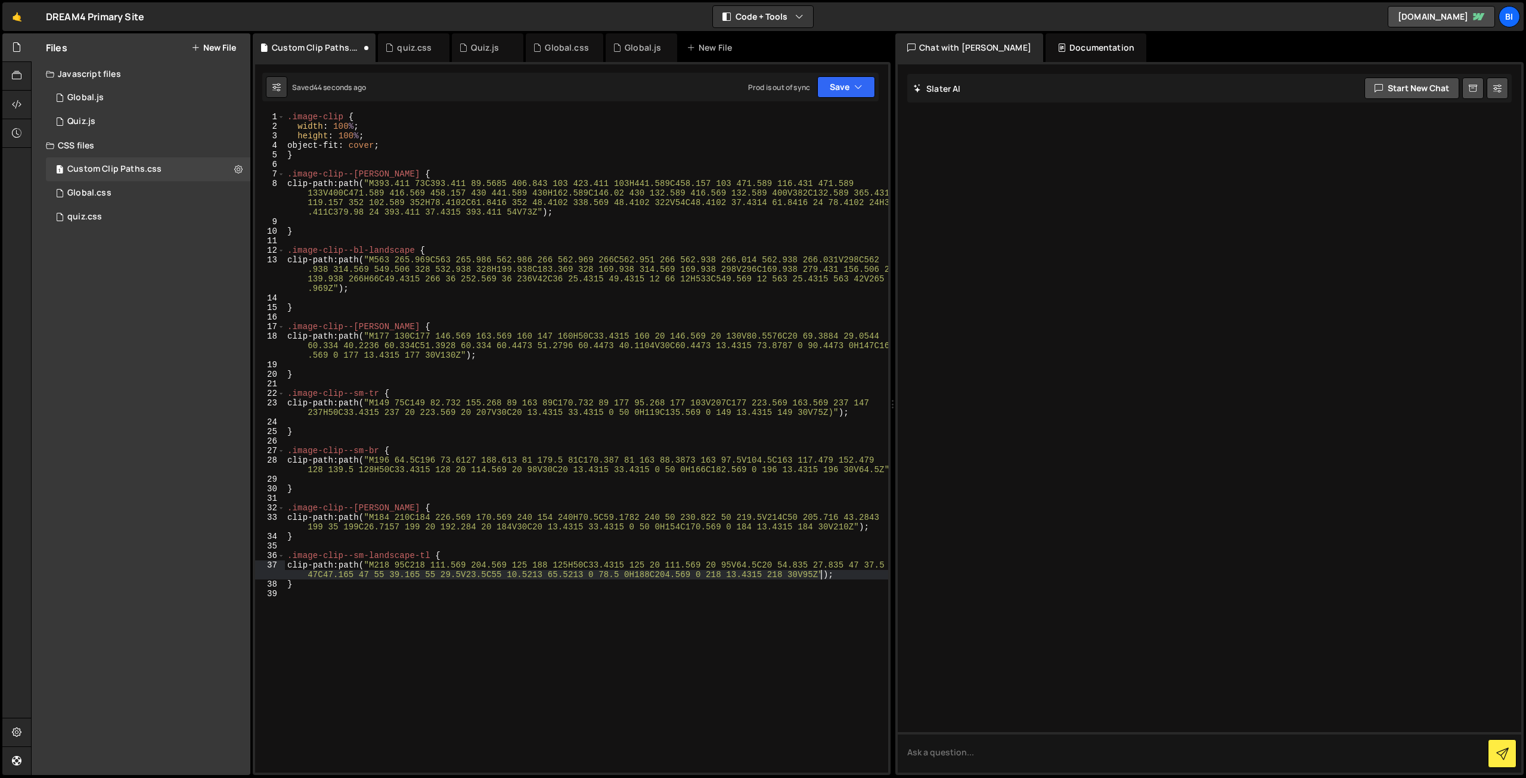
scroll to position [0, 78]
click at [459, 377] on div ".image-clip { width : 100 % ; height : 100 % ; object-fit : cover ; } .image-cl…" at bounding box center [586, 452] width 603 height 680
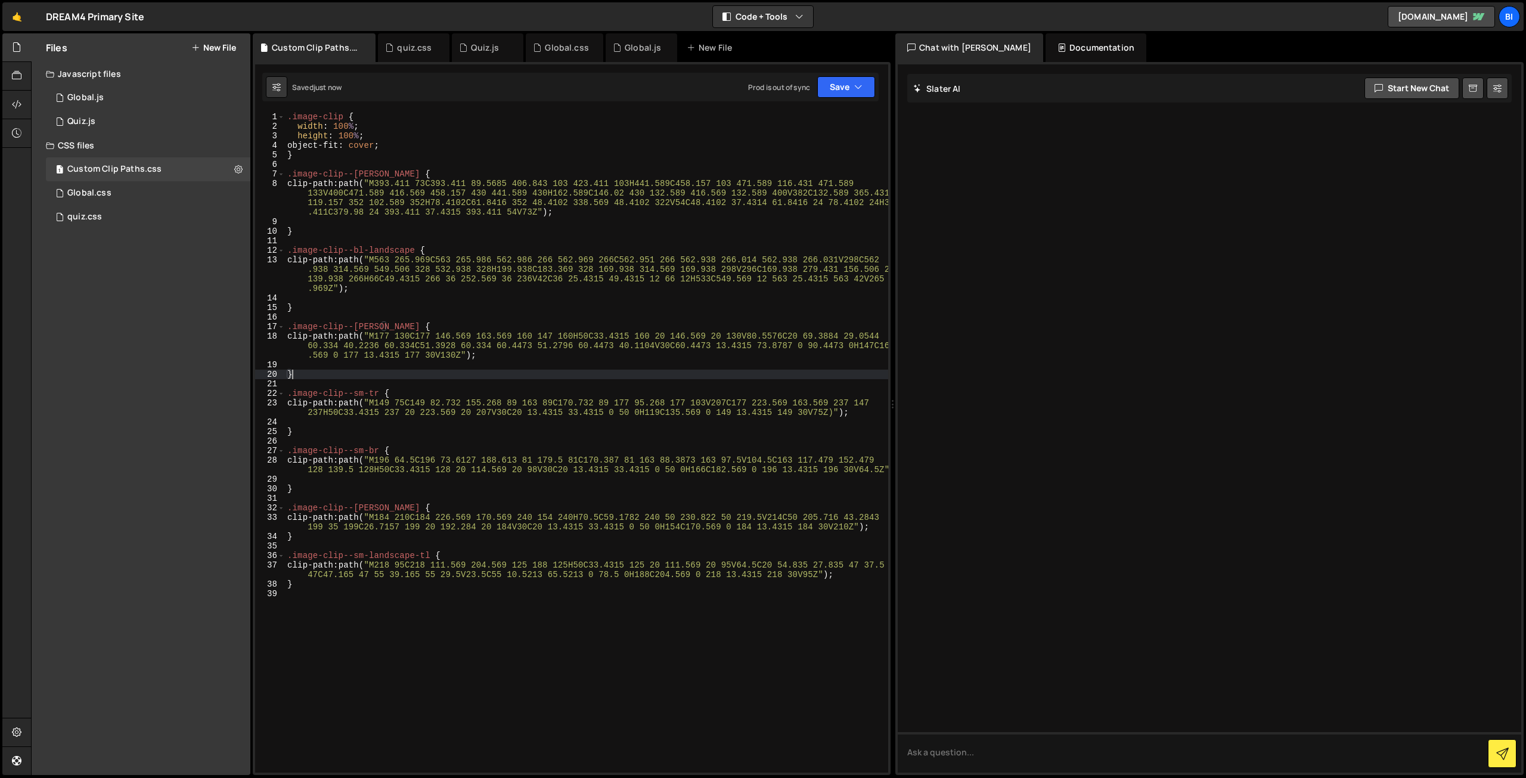
scroll to position [0, 0]
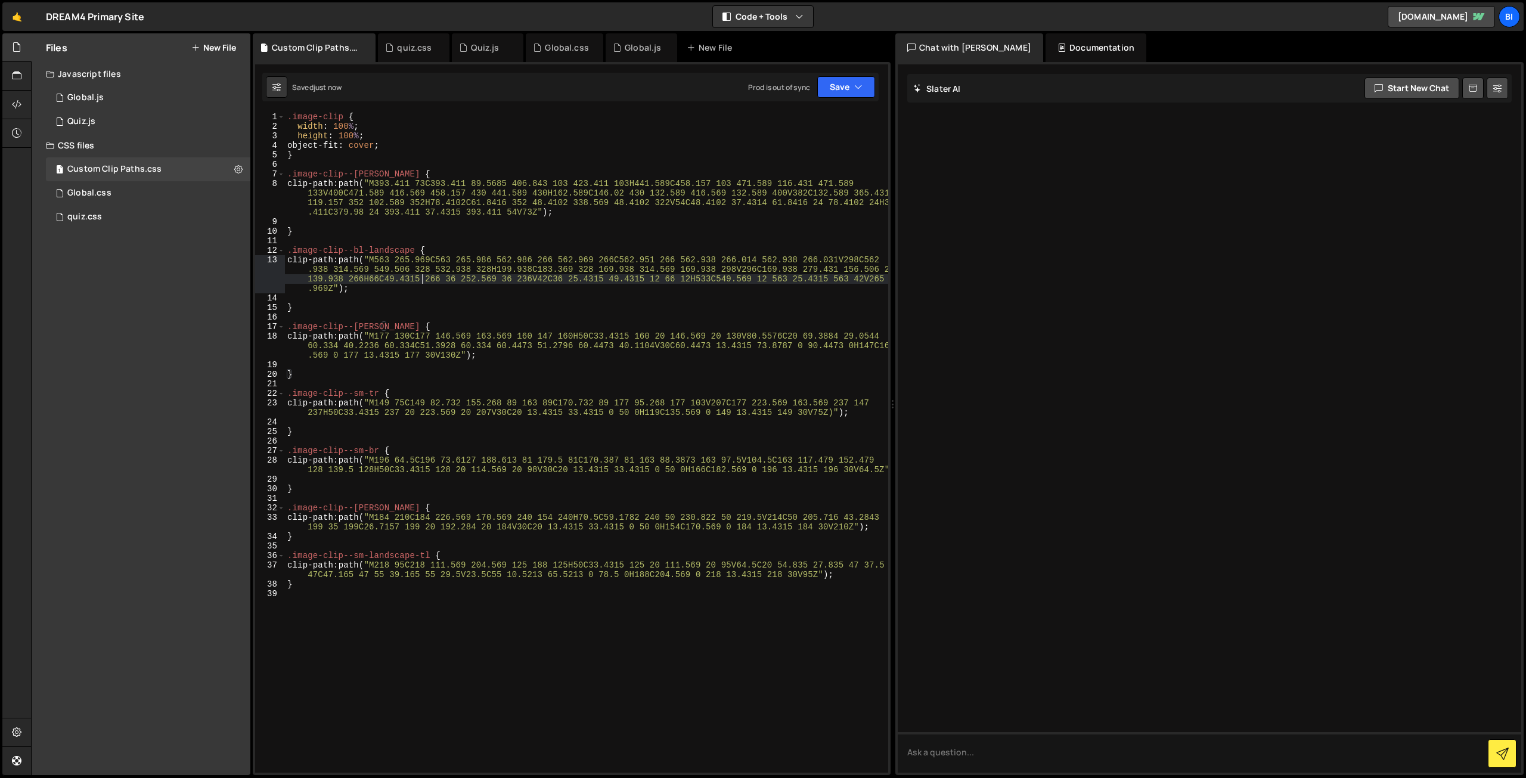
click at [423, 281] on div ".image-clip { width : 100 % ; height : 100 % ; object-fit : cover ; } .image-cl…" at bounding box center [586, 452] width 603 height 680
type textarea "clip-path: path("M563 265.969C563 265.986 562.986 266 562.969 266C562.951 266 5…"
click at [446, 295] on div ".image-clip { width : 100 % ; height : 100 % ; object-fit : cover ; } .image-cl…" at bounding box center [586, 452] width 603 height 680
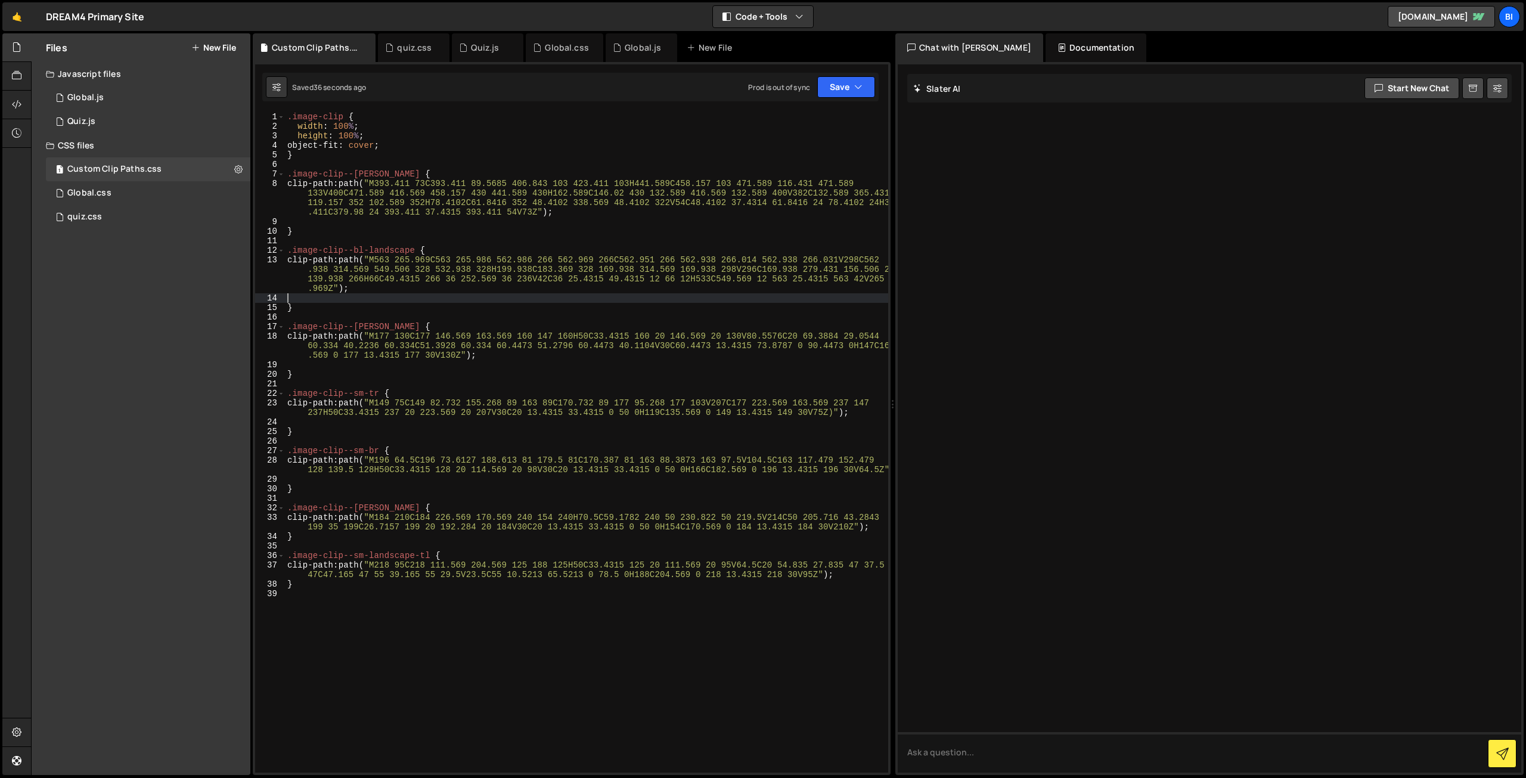
click at [326, 114] on div ".image-clip { width : 100 % ; height : 100 % ; object-fit : cover ; } .image-cl…" at bounding box center [586, 452] width 603 height 680
type textarea ".image-clip {"
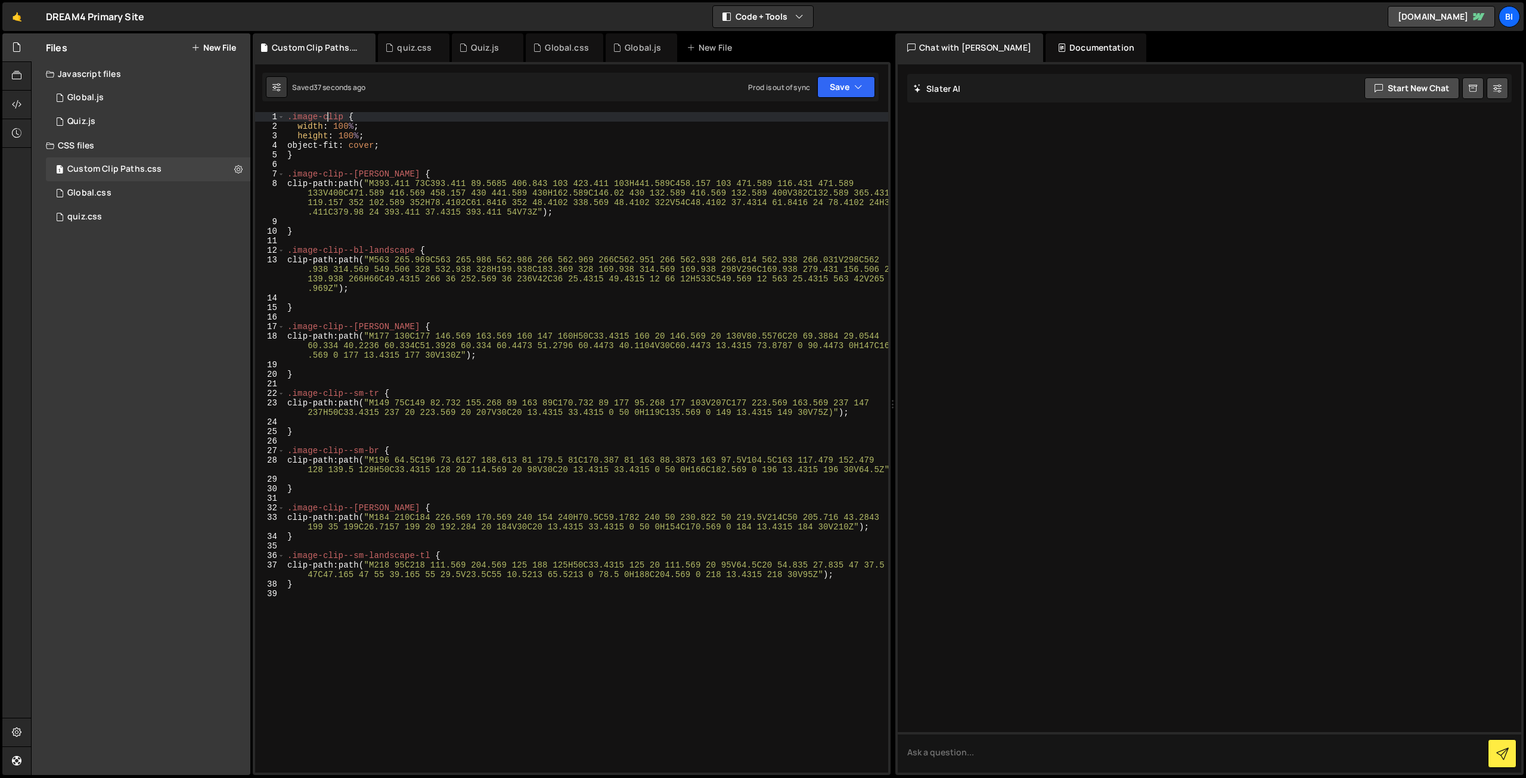
click at [326, 114] on div ".image-clip { width : 100 % ; height : 100 % ; object-fit : cover ; } .image-cl…" at bounding box center [586, 452] width 603 height 680
drag, startPoint x: 293, startPoint y: 114, endPoint x: 340, endPoint y: 113, distance: 46.5
click at [340, 113] on div ".image-clip { width : 100 % ; height : 100 % ; object-fit : cover ; } .image-cl…" at bounding box center [586, 452] width 603 height 680
click at [390, 118] on div ".image-clip { width : 100 % ; height : 100 % ; object-fit : cover ; } .image-cl…" at bounding box center [586, 452] width 603 height 680
click at [390, 385] on div ".image-clip { width : 100 % ; height : 100 % ; object-fit : cover ; } .image-cl…" at bounding box center [586, 452] width 603 height 680
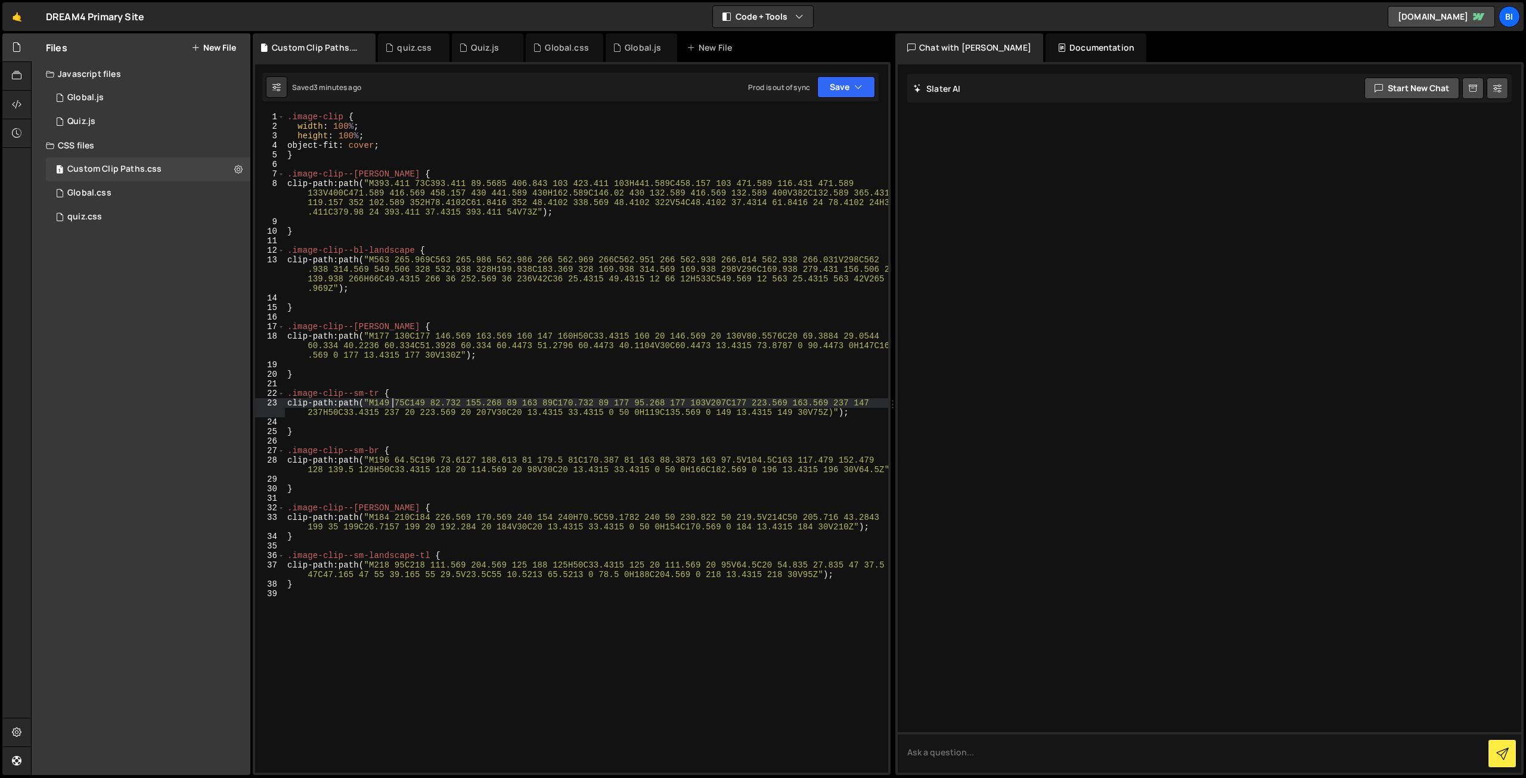
click at [391, 401] on div ".image-clip { width : 100 % ; height : 100 % ; object-fit : cover ; } .image-cl…" at bounding box center [586, 452] width 603 height 680
type textarea "clip-path: path("M149 75C149 82.732 155.268 89 163 89C170.732 89 177 95.268 177…"
click at [391, 401] on div ".image-clip { width : 100 % ; height : 100 % ; object-fit : cover ; } .image-cl…" at bounding box center [586, 452] width 603 height 680
click at [815, 408] on div ".image-clip { width : 100 % ; height : 100 % ; object-fit : cover ; } .image-cl…" at bounding box center [586, 452] width 603 height 680
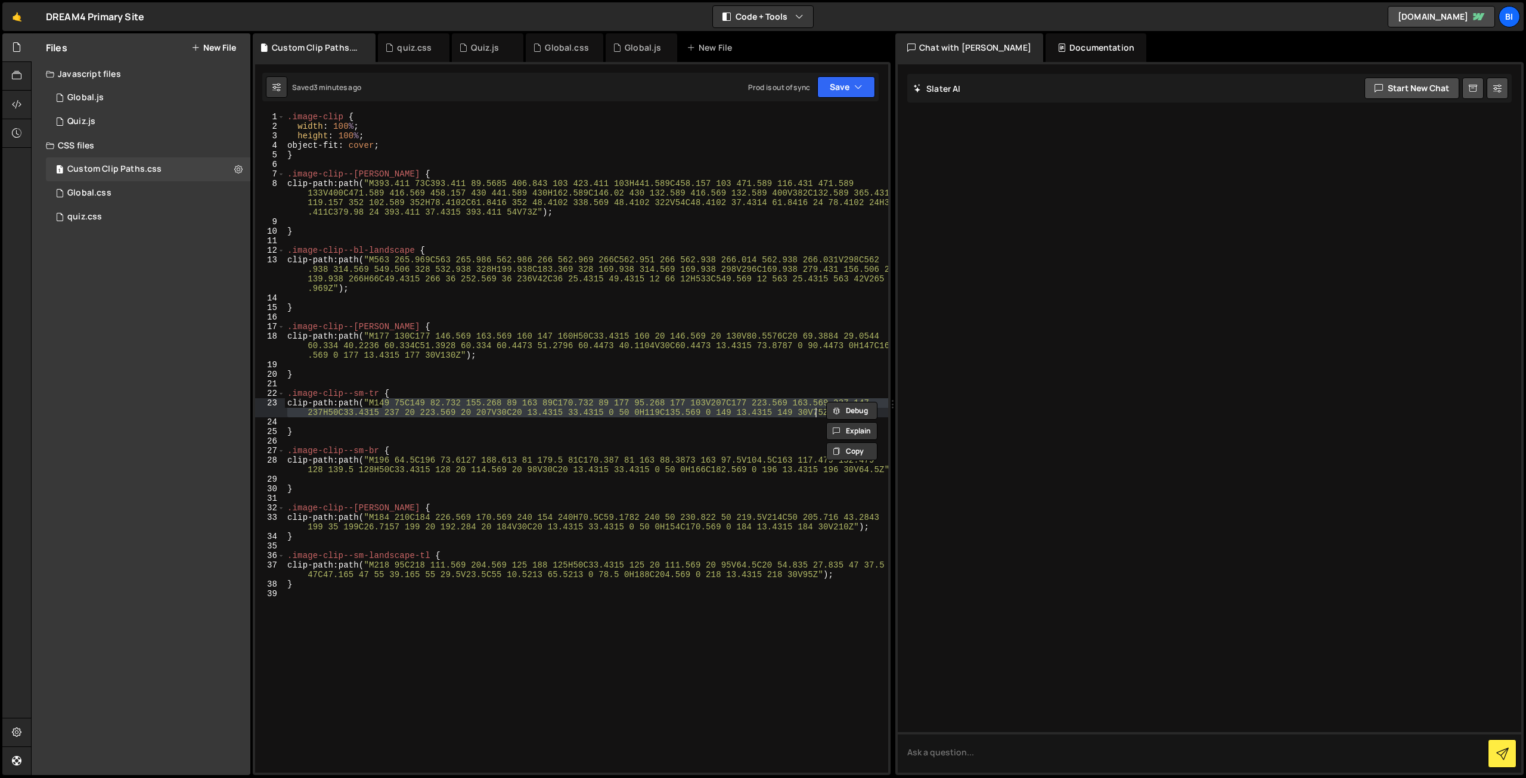
paste textarea
click at [587, 385] on div ".image-clip { width : 100 % ; height : 100 % ; object-fit : cover ; } .image-cl…" at bounding box center [586, 452] width 603 height 680
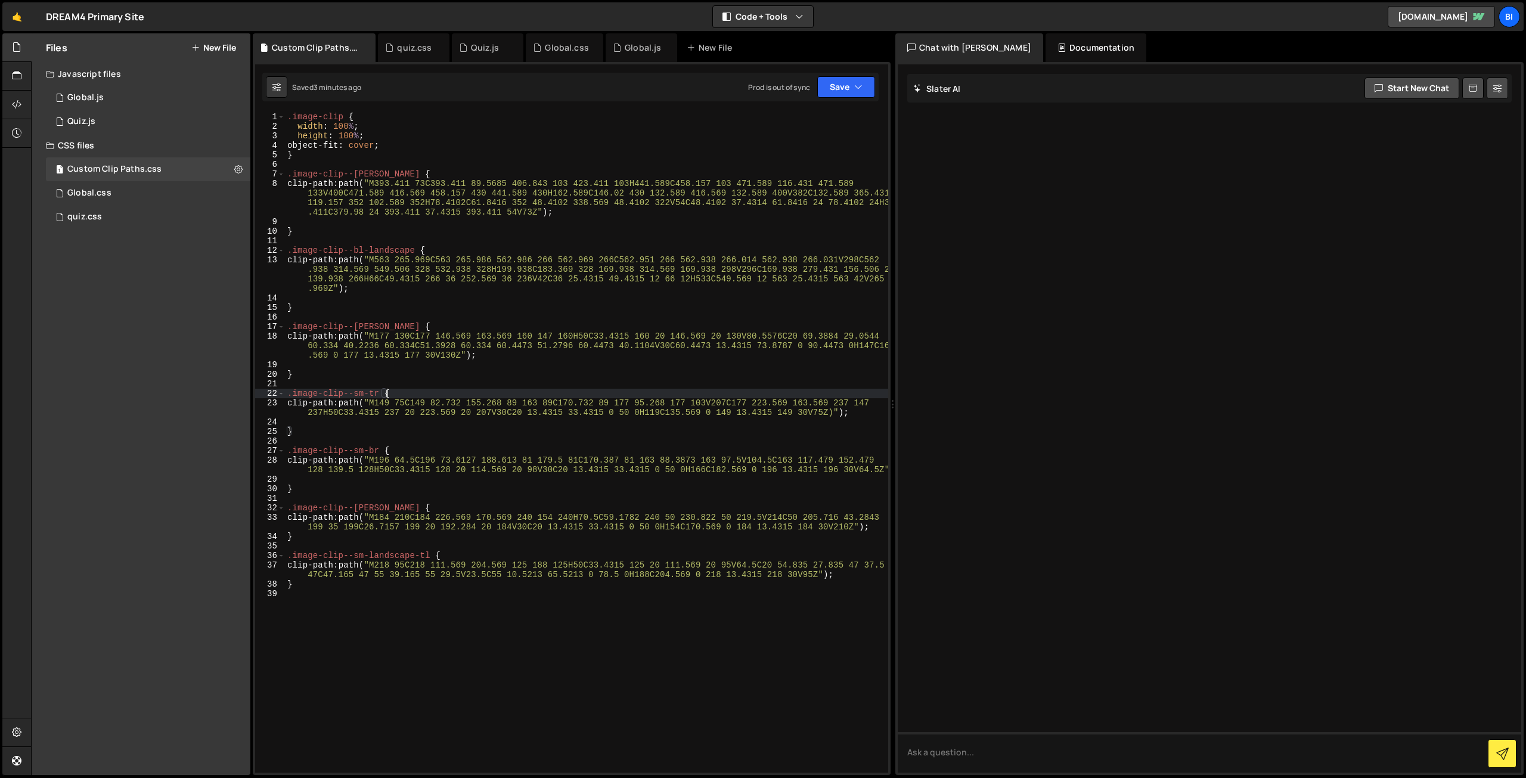
click at [418, 389] on div ".image-clip { width : 100 % ; height : 100 % ; object-fit : cover ; } .image-cl…" at bounding box center [586, 452] width 603 height 680
click at [433, 142] on div ".image-clip { width : 100 % ; height : 100 % ; object-fit : cover ; } .image-cl…" at bounding box center [586, 452] width 603 height 680
type textarea "object-fit: cover;"
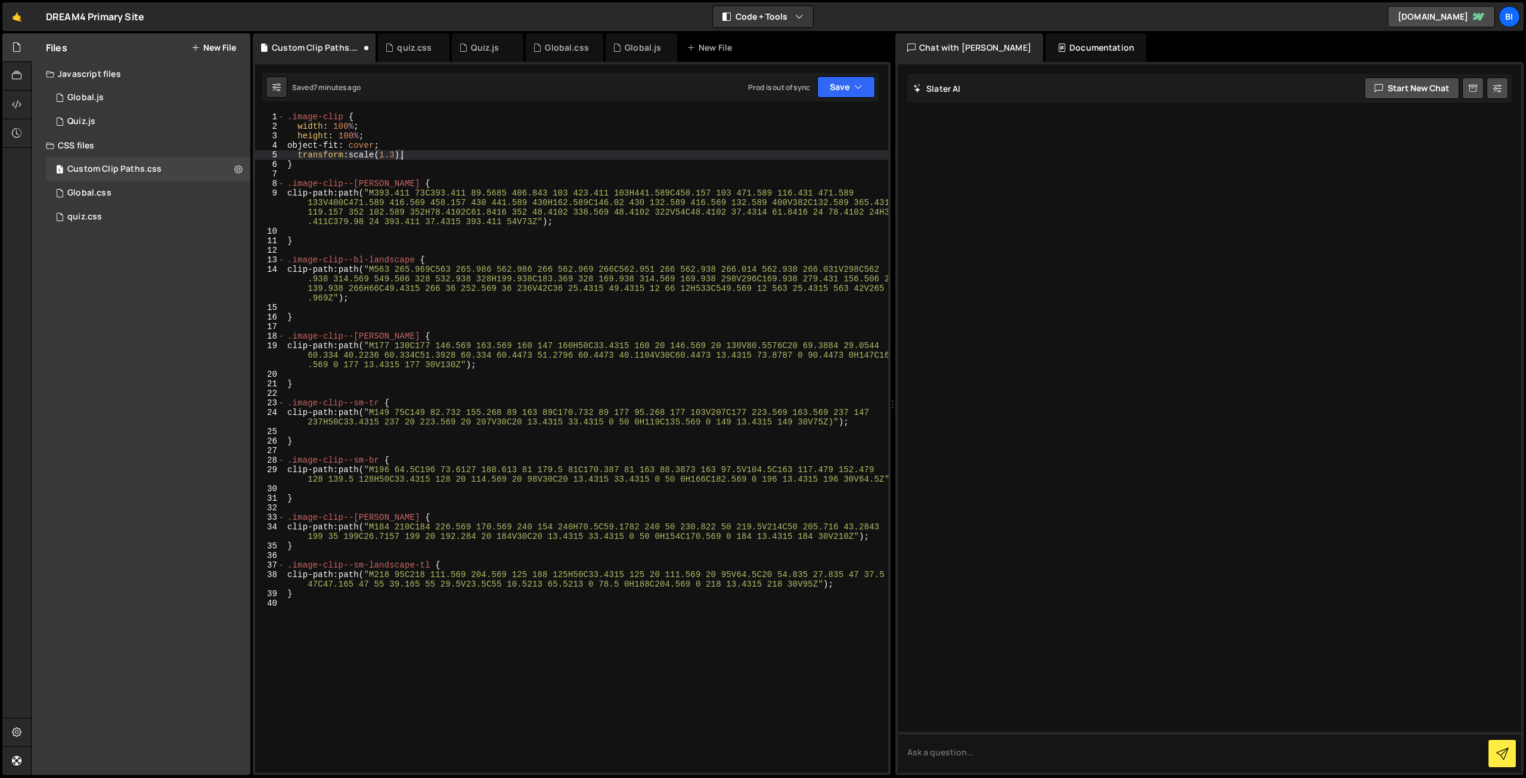
scroll to position [0, 8]
type textarea "transform: scale(1.3);"
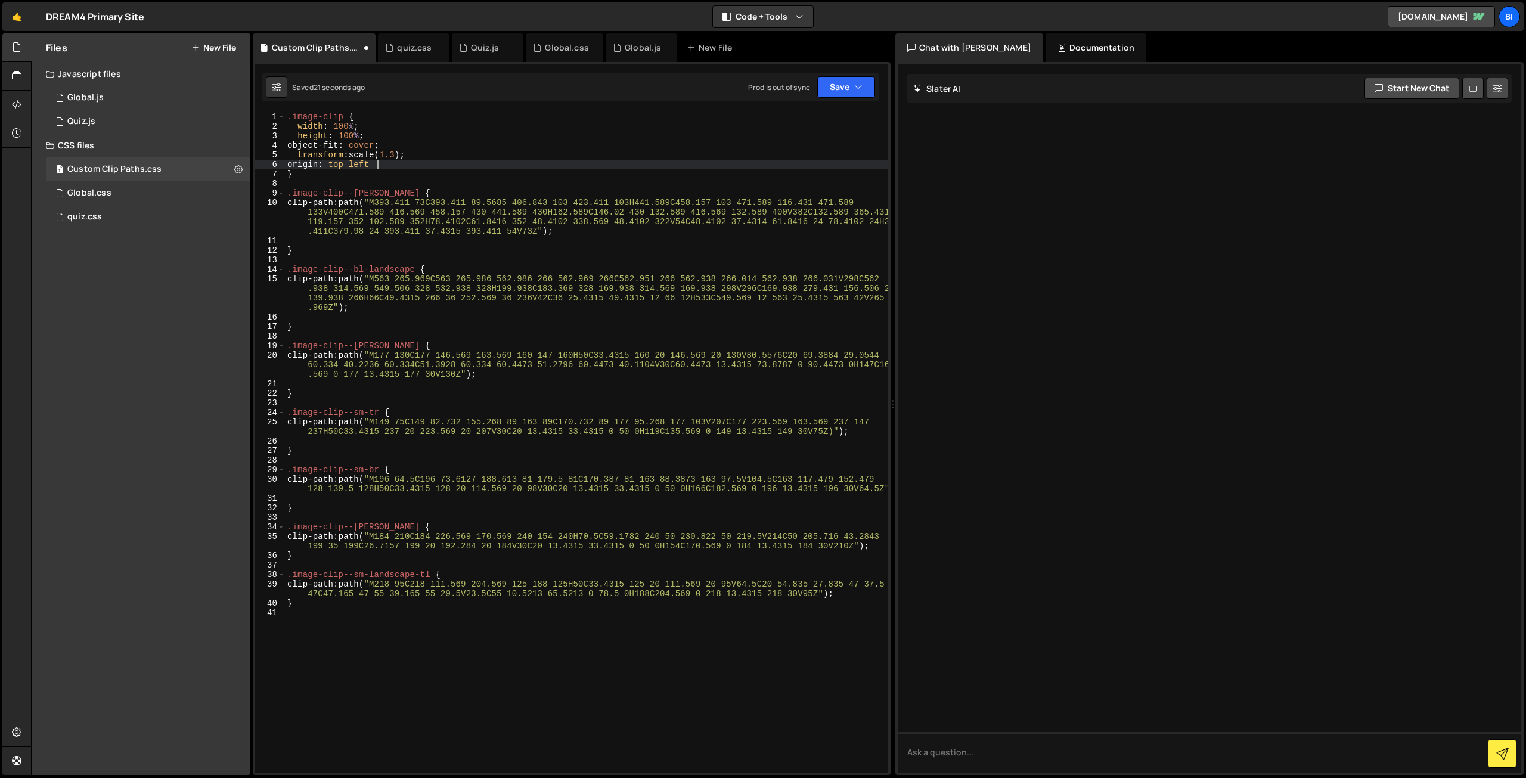
scroll to position [0, 6]
click at [340, 164] on div ".image-clip { width : 100 % ; height : 100 % ; object-fit : cover ; transform :…" at bounding box center [586, 452] width 603 height 680
click at [376, 166] on div ".image-clip { width : 100 % ; height : 100 % ; object-fit : cover ; transform :…" at bounding box center [586, 452] width 603 height 680
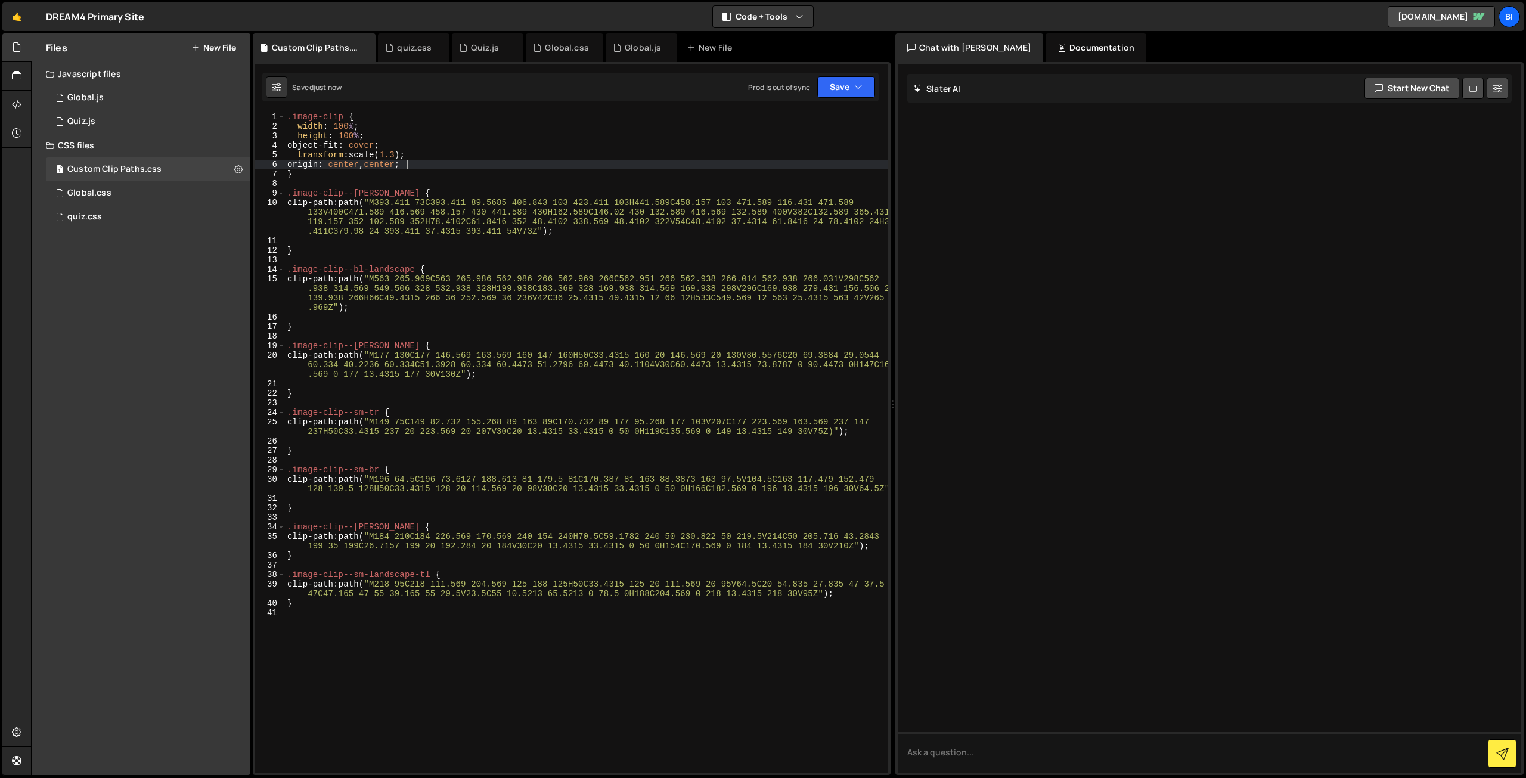
type textarea "origin: center, center;"
click at [355, 181] on div ".image-clip { width : 100 % ; height : 100 % ; object-fit : cover ; transform :…" at bounding box center [586, 452] width 603 height 680
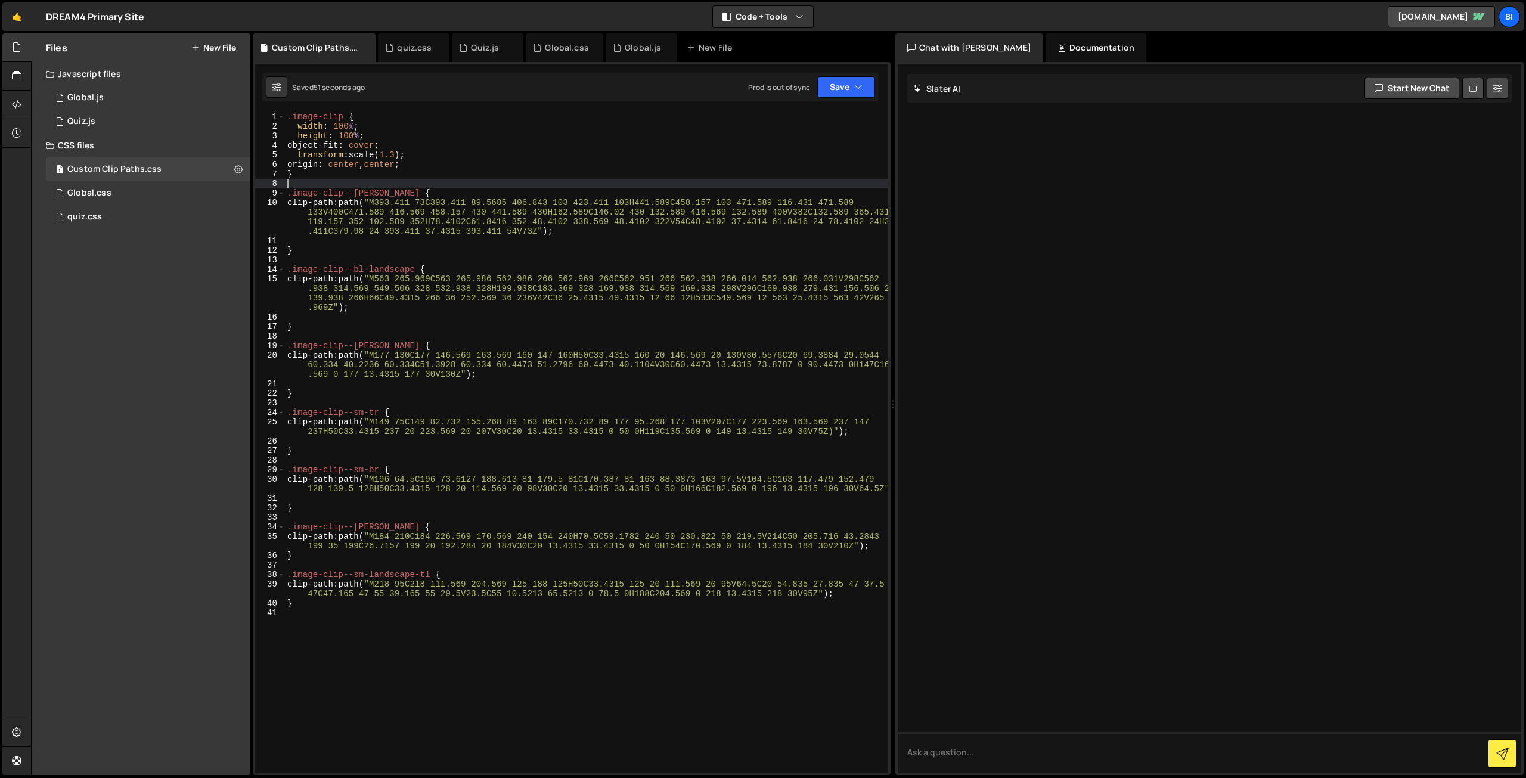
scroll to position [0, 0]
click at [427, 168] on div ".image-clip { width : 100 % ; height : 100 % ; object-fit : cover ; transform :…" at bounding box center [586, 452] width 603 height 680
type textarea "origin: center, center;"
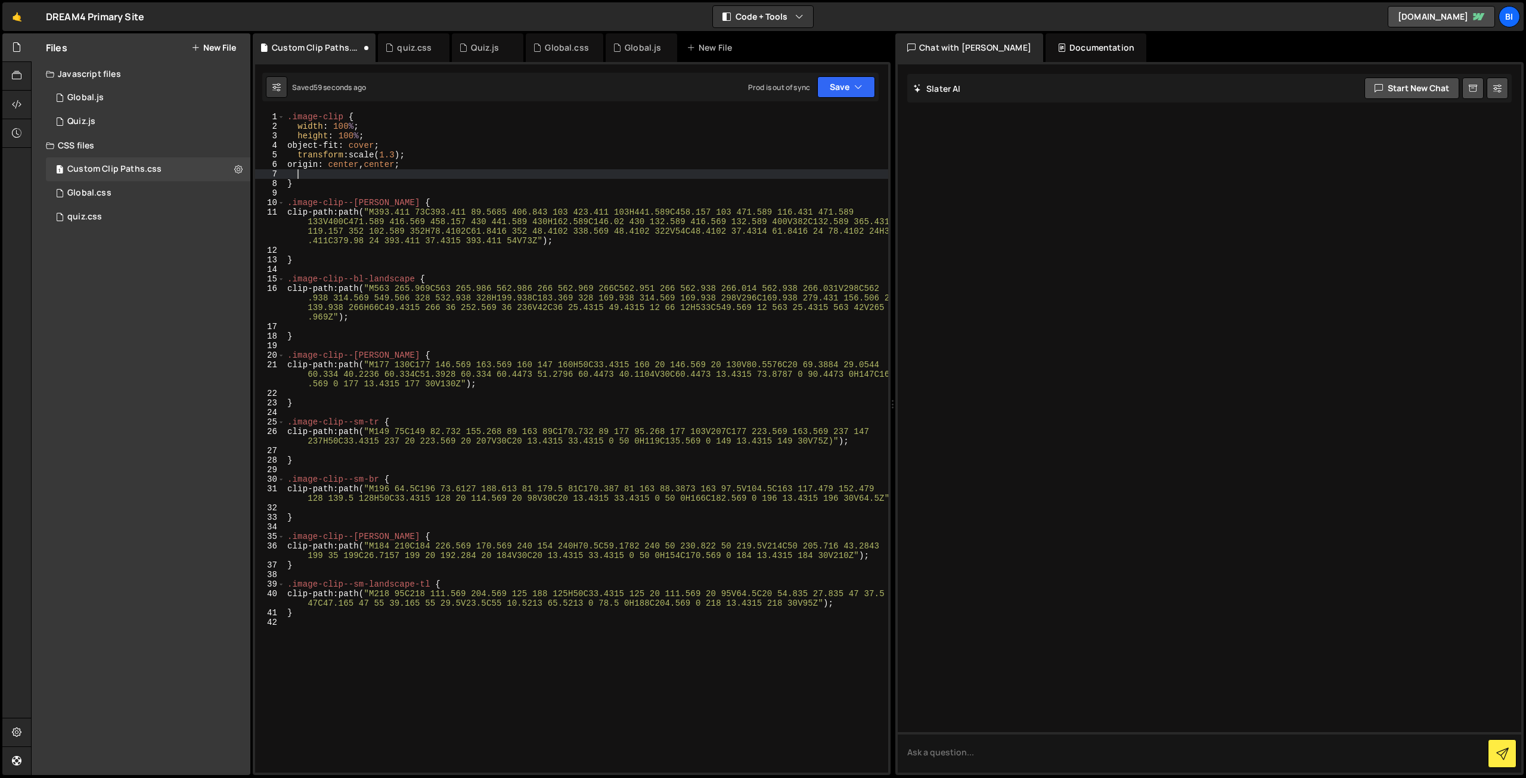
paste textarea "overflow: hidden;"
type textarea "overflow: hidden;"
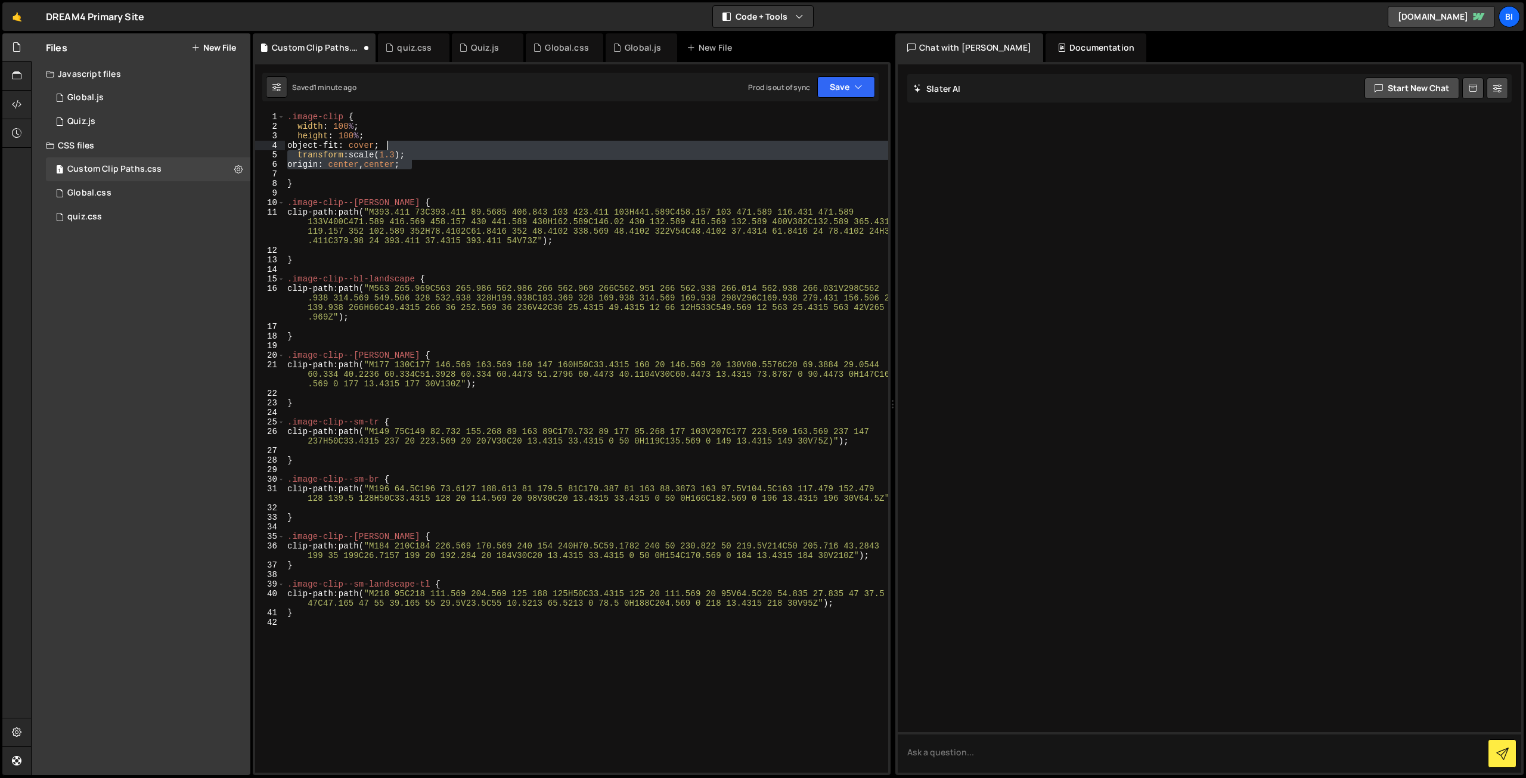
drag, startPoint x: 417, startPoint y: 162, endPoint x: 391, endPoint y: 144, distance: 31.8
click at [391, 144] on div ".image-clip { width : 100 % ; height : 100 % ; object-fit : cover ; transform :…" at bounding box center [586, 452] width 603 height 680
type textarea "object-fit: cover;"
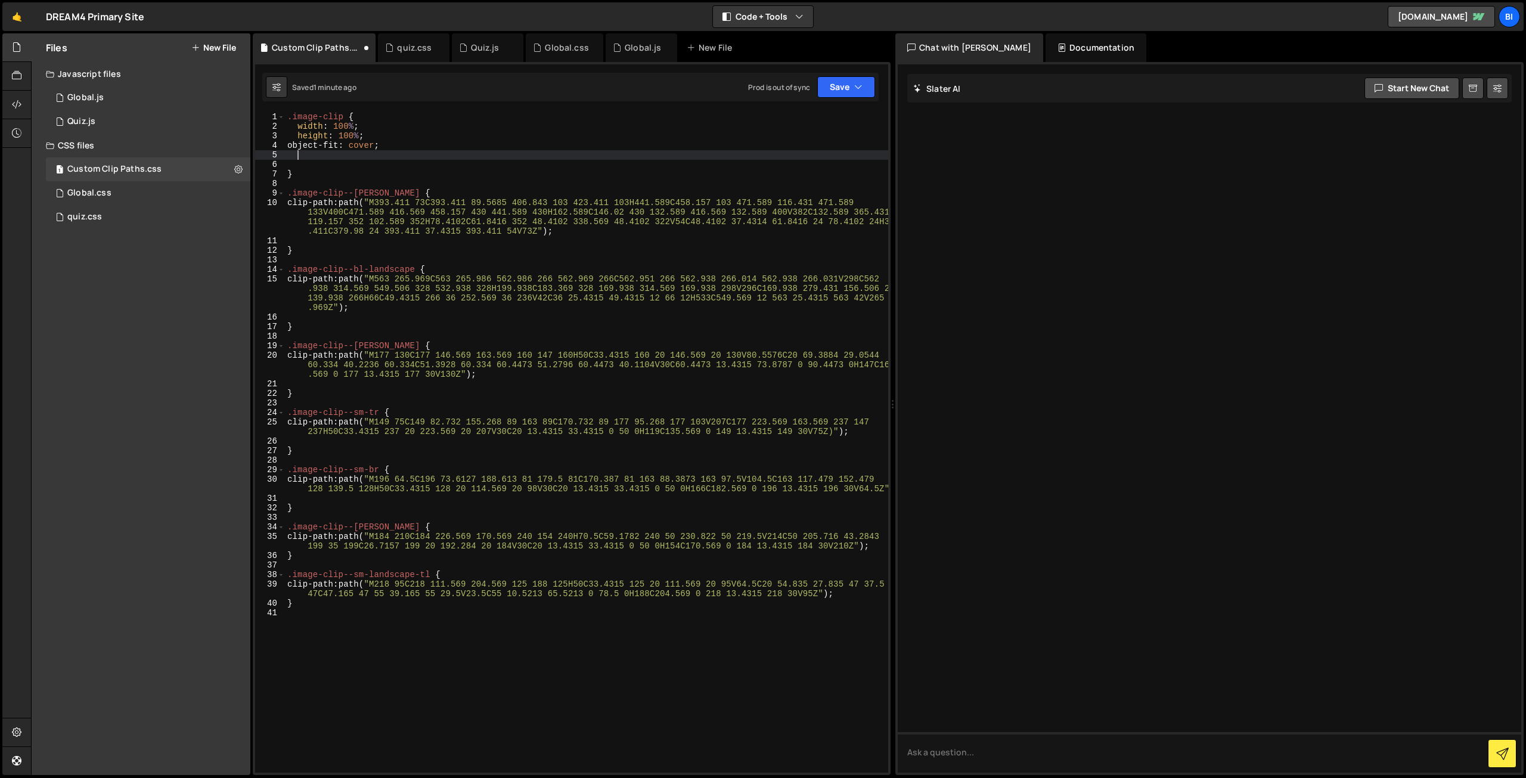
paste textarea "overflow: hidden;"
type textarea "overflow: hidden;"
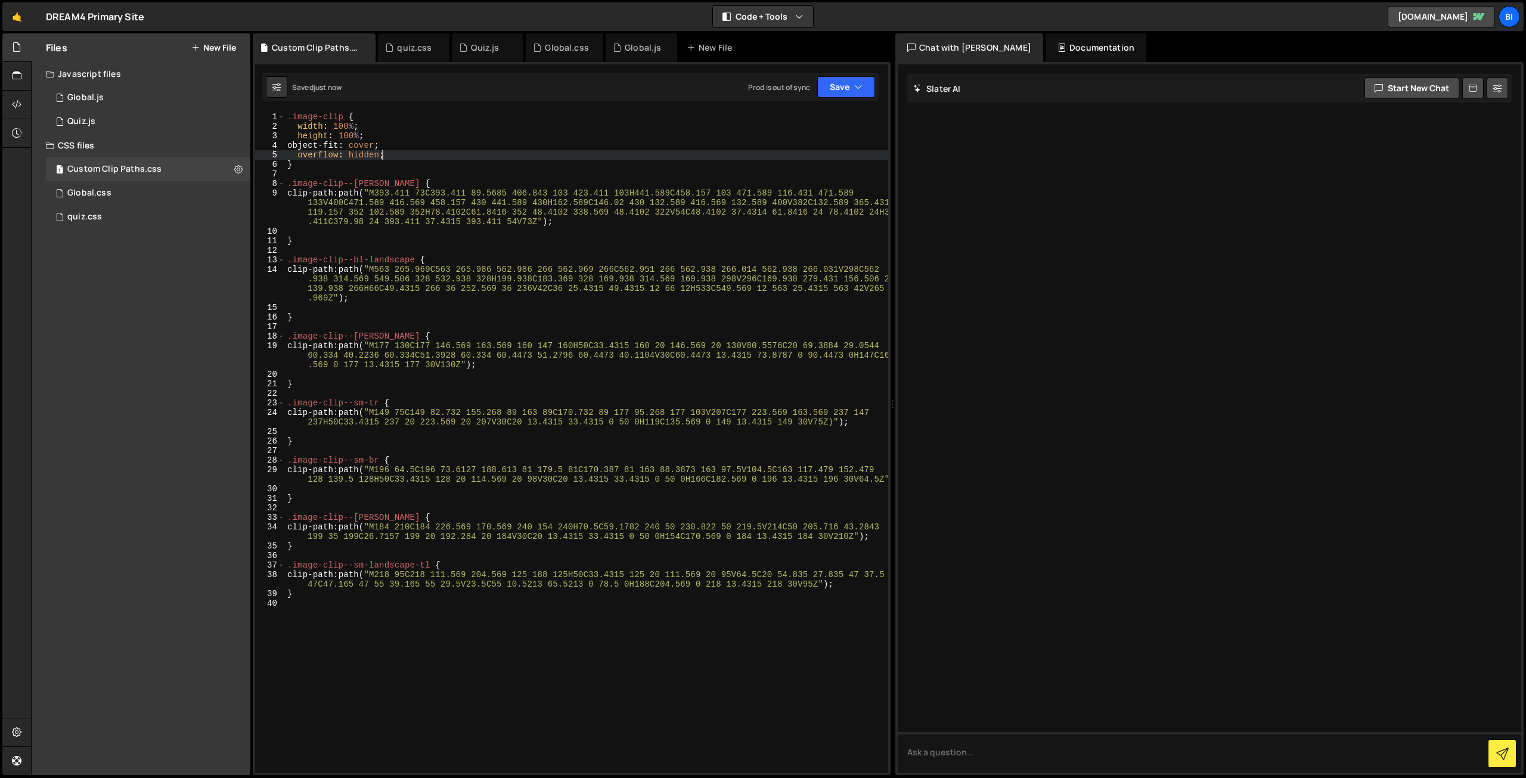
click at [342, 128] on div ".image-clip { width : 100 % ; height : 100 % ; object-fit : cover ; overflow : …" at bounding box center [586, 452] width 603 height 680
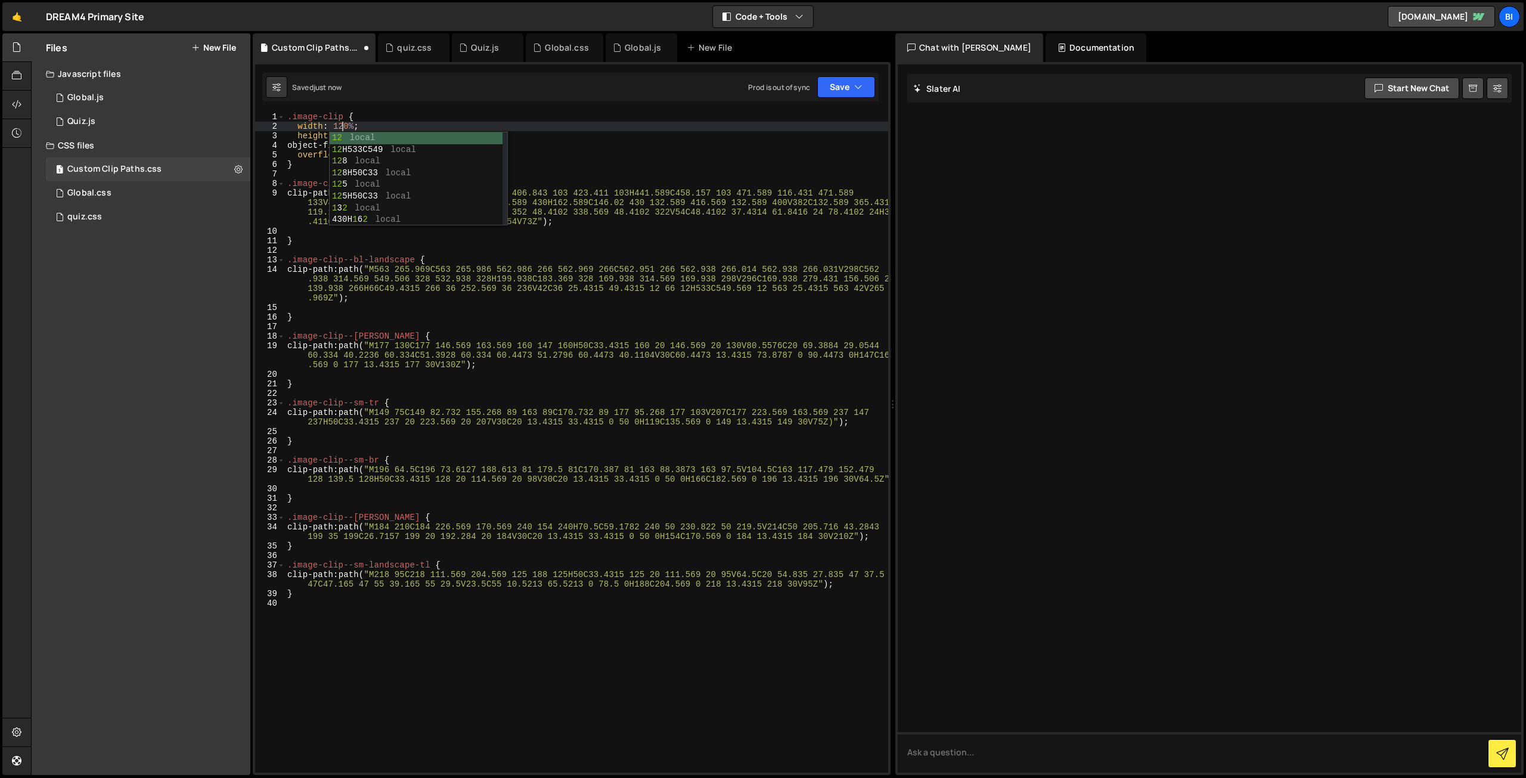
scroll to position [0, 4]
click at [342, 128] on div ".image-clip { width : 120 % ; height : 100 % ; object-fit : cover ; overflow : …" at bounding box center [586, 452] width 603 height 680
click at [346, 132] on div ".image-clip { width : 120 % ; height : 100 % ; object-fit : cover ; overflow : …" at bounding box center [586, 452] width 603 height 680
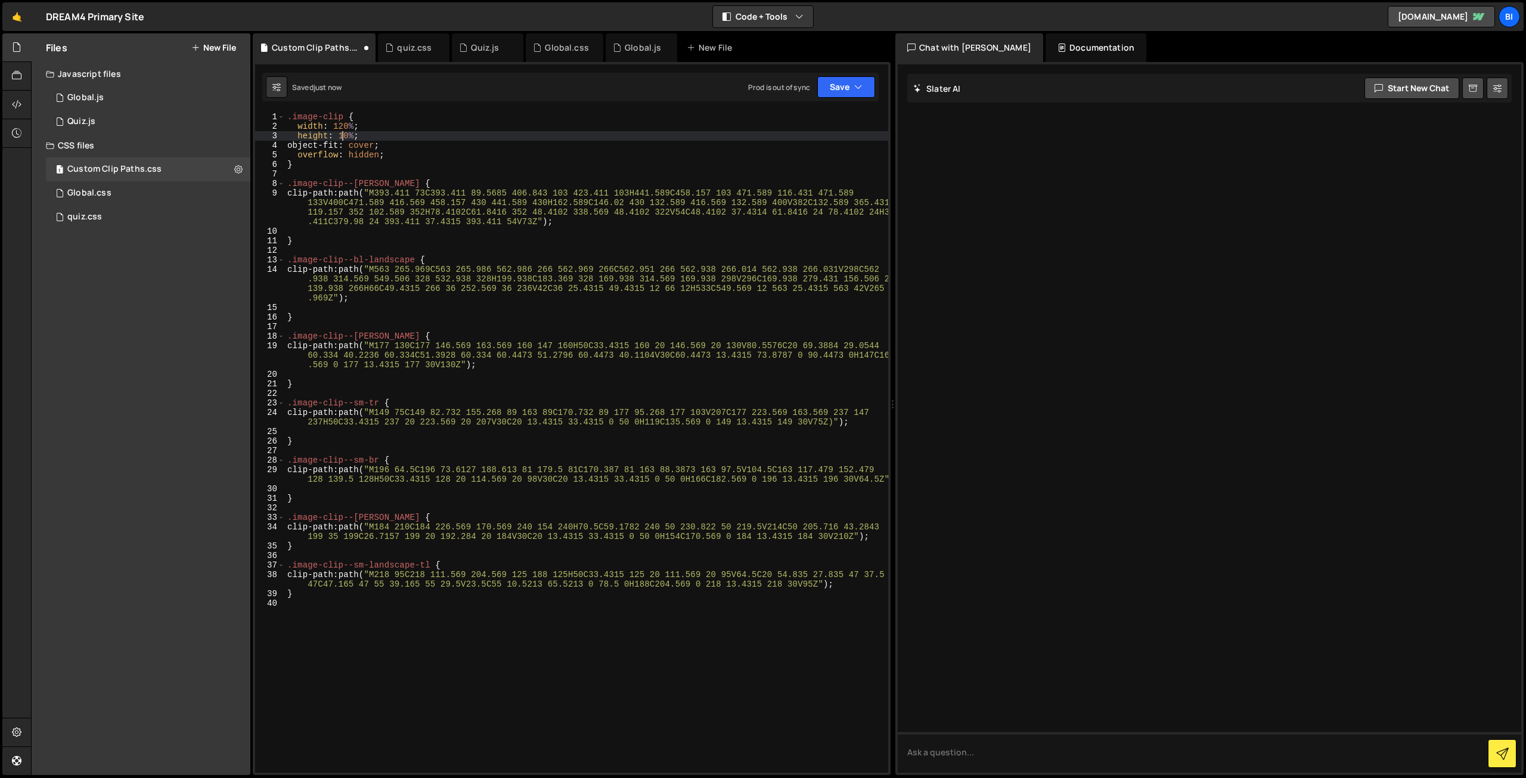
scroll to position [0, 4]
click at [346, 132] on div ".image-clip { width : 120 % ; height : 120 % ; object-fit : cover ; overflow : …" at bounding box center [586, 452] width 603 height 680
click at [365, 126] on div ".image-clip { width : 120 % ; height : 120 % ; object-fit : cover ; overflow : …" at bounding box center [586, 452] width 603 height 680
click at [390, 150] on div ".image-clip { width : 120 % ; height : 120 % ; object-fit : cover ; overflow : …" at bounding box center [586, 452] width 603 height 680
type textarea "overflow: hidden;"
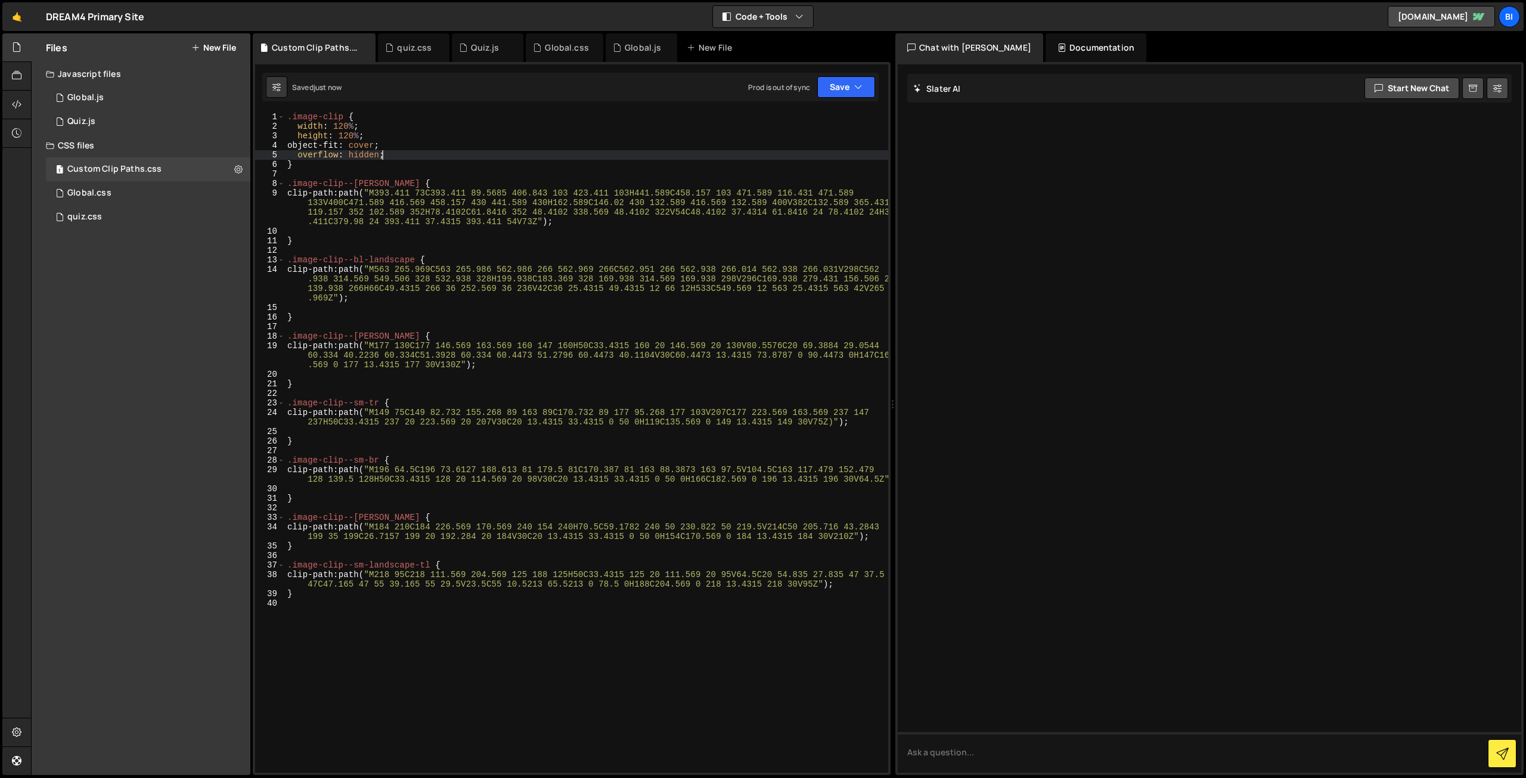
scroll to position [0, 0]
paste textarea
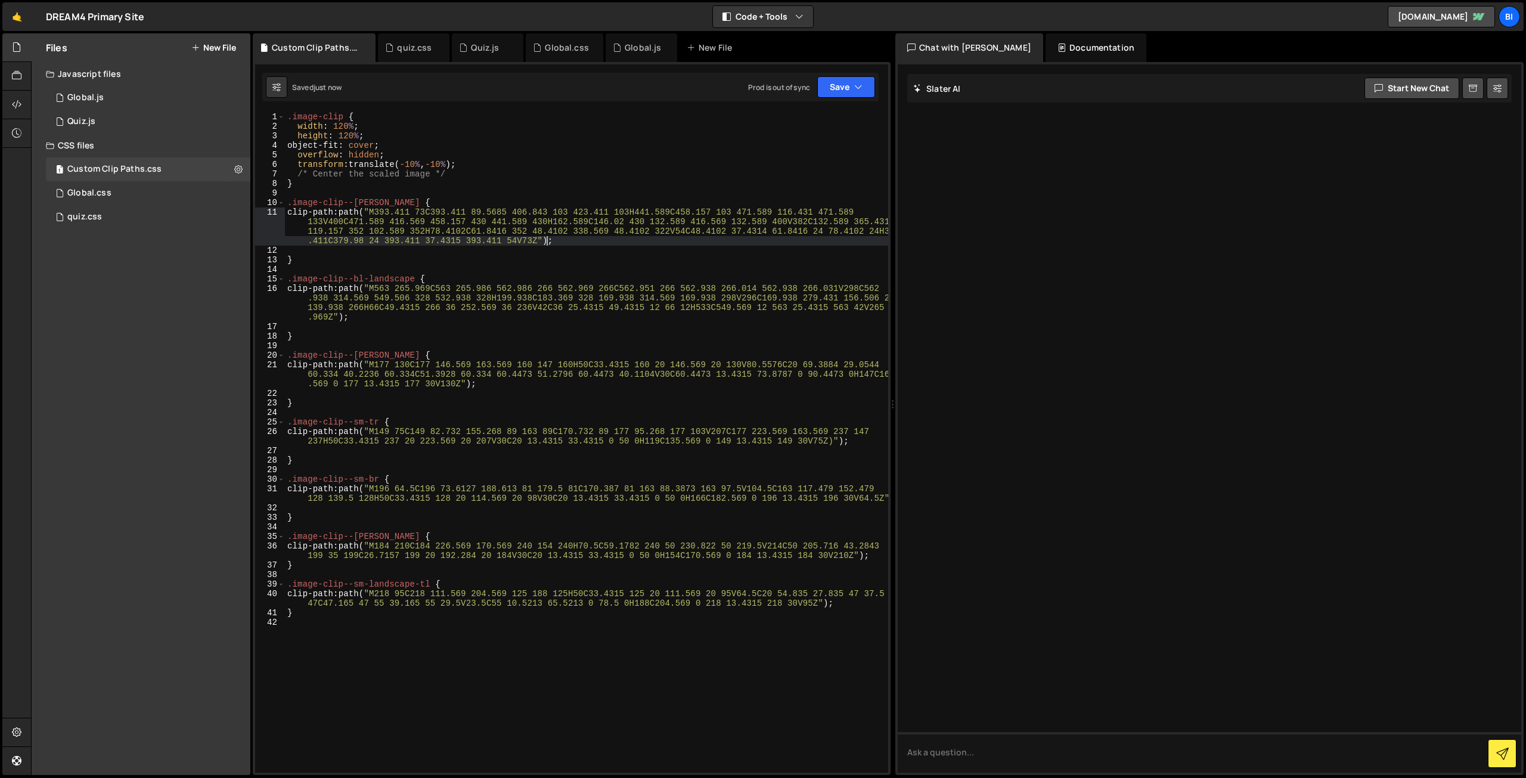
click at [571, 241] on div ".image-clip { width : 120 % ; height : 120 % ; object-fit : cover ; overflow : …" at bounding box center [586, 452] width 603 height 680
click at [377, 320] on div ".image-clip { width : 120 % ; height : 120 % ; object-fit : cover ; overflow : …" at bounding box center [586, 452] width 603 height 680
click at [553, 240] on div ".image-clip { width : 120 % ; height : 120 % ; object-fit : cover ; overflow : …" at bounding box center [586, 452] width 603 height 680
click at [454, 156] on div ".image-clip { width : 120 % ; height : 120 % ; object-fit : cover ; overflow : …" at bounding box center [586, 452] width 603 height 680
type textarea "overflow: hidden;"
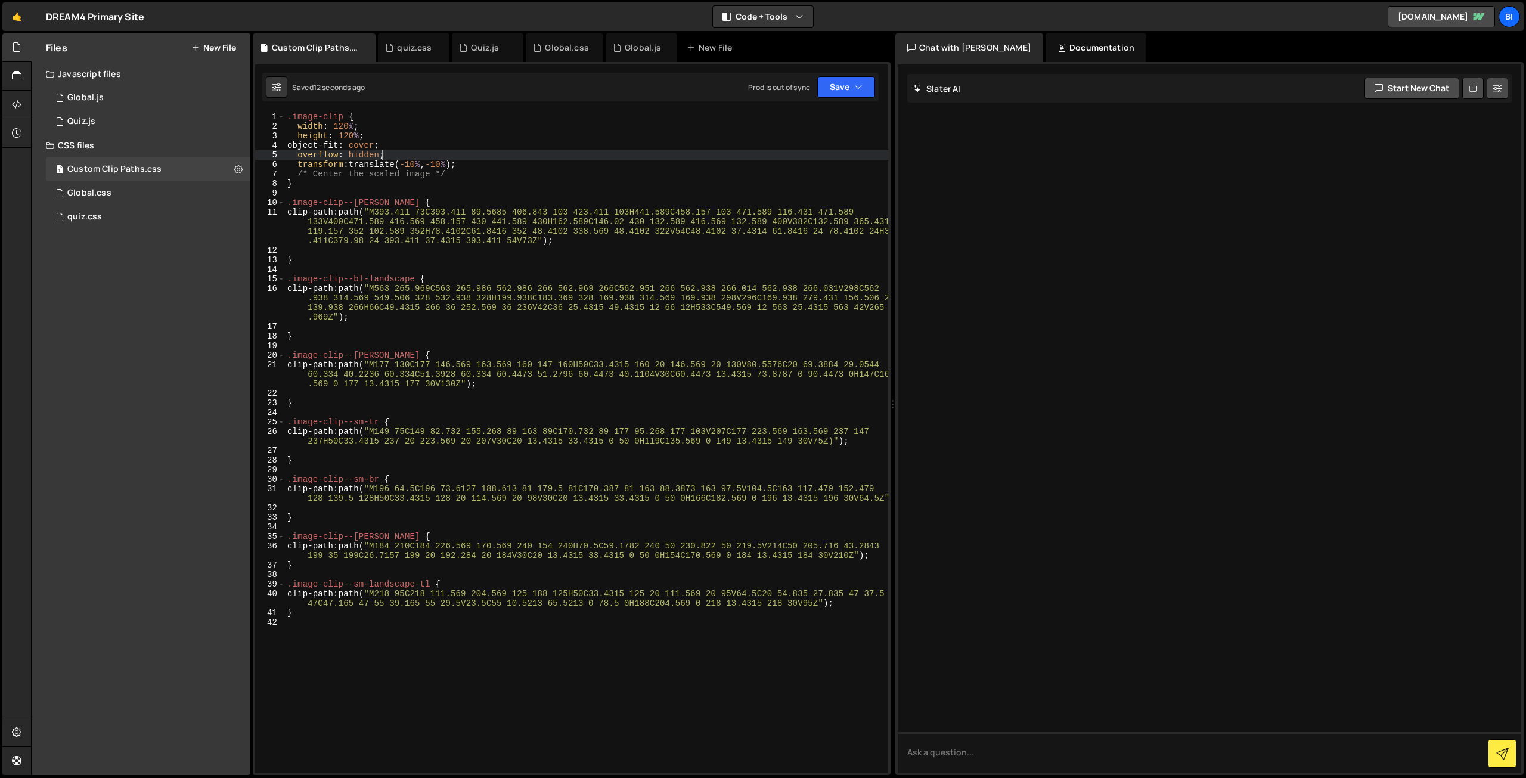
paste textarea
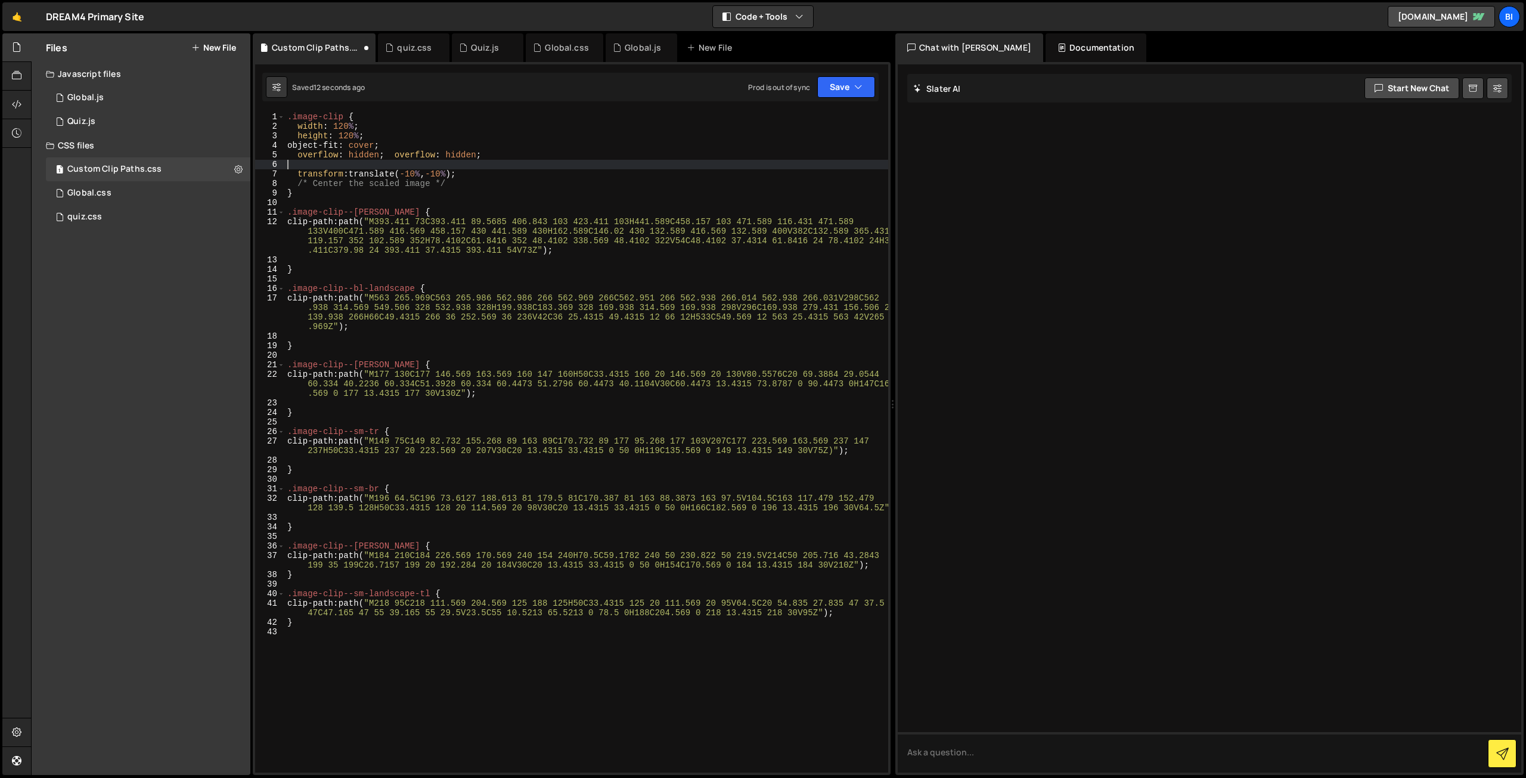
type textarea "overflow: hidden;"
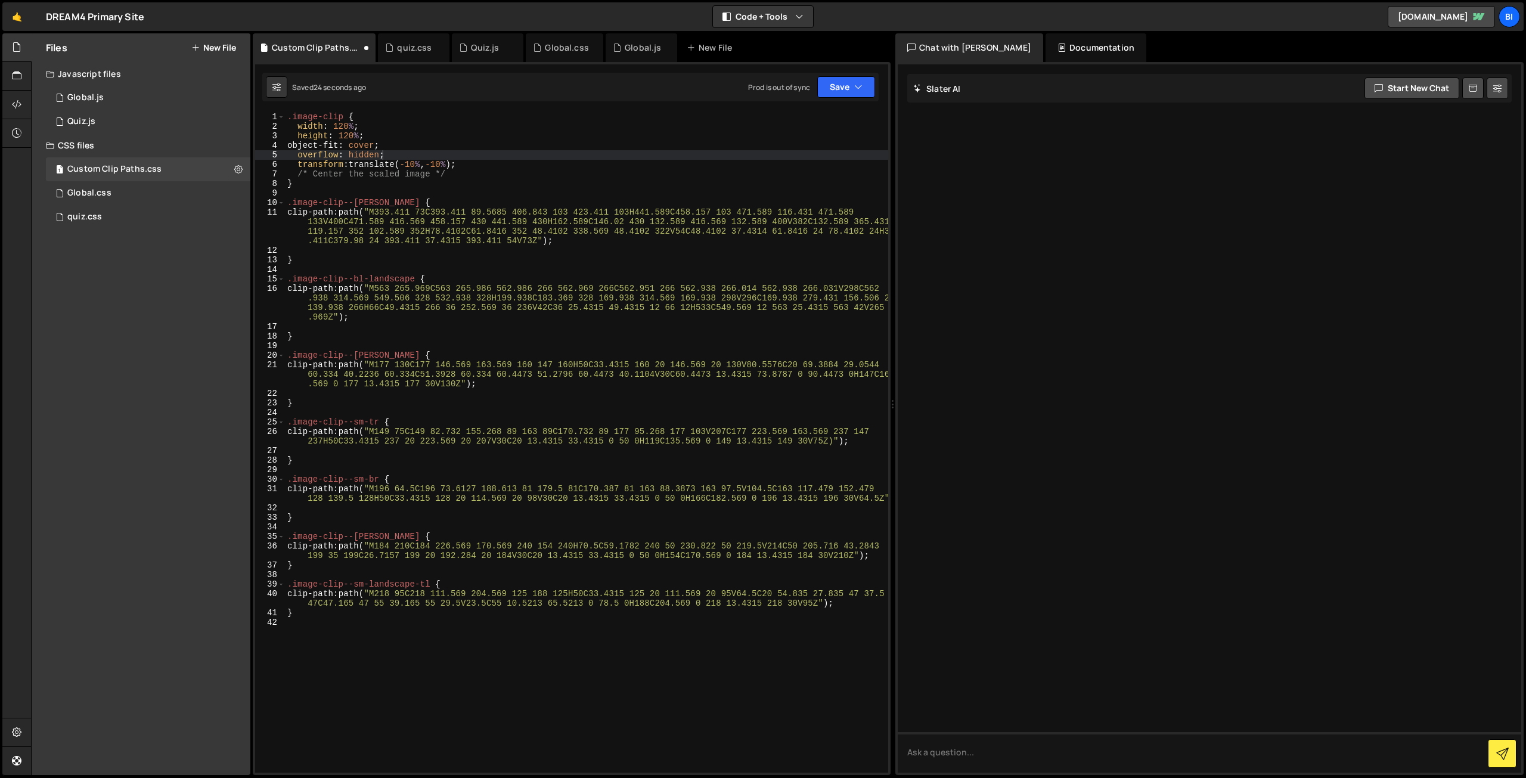
click at [305, 193] on div ".image-clip { width : 120 % ; height : 120 % ; object-fit : cover ; overflow : …" at bounding box center [586, 452] width 603 height 680
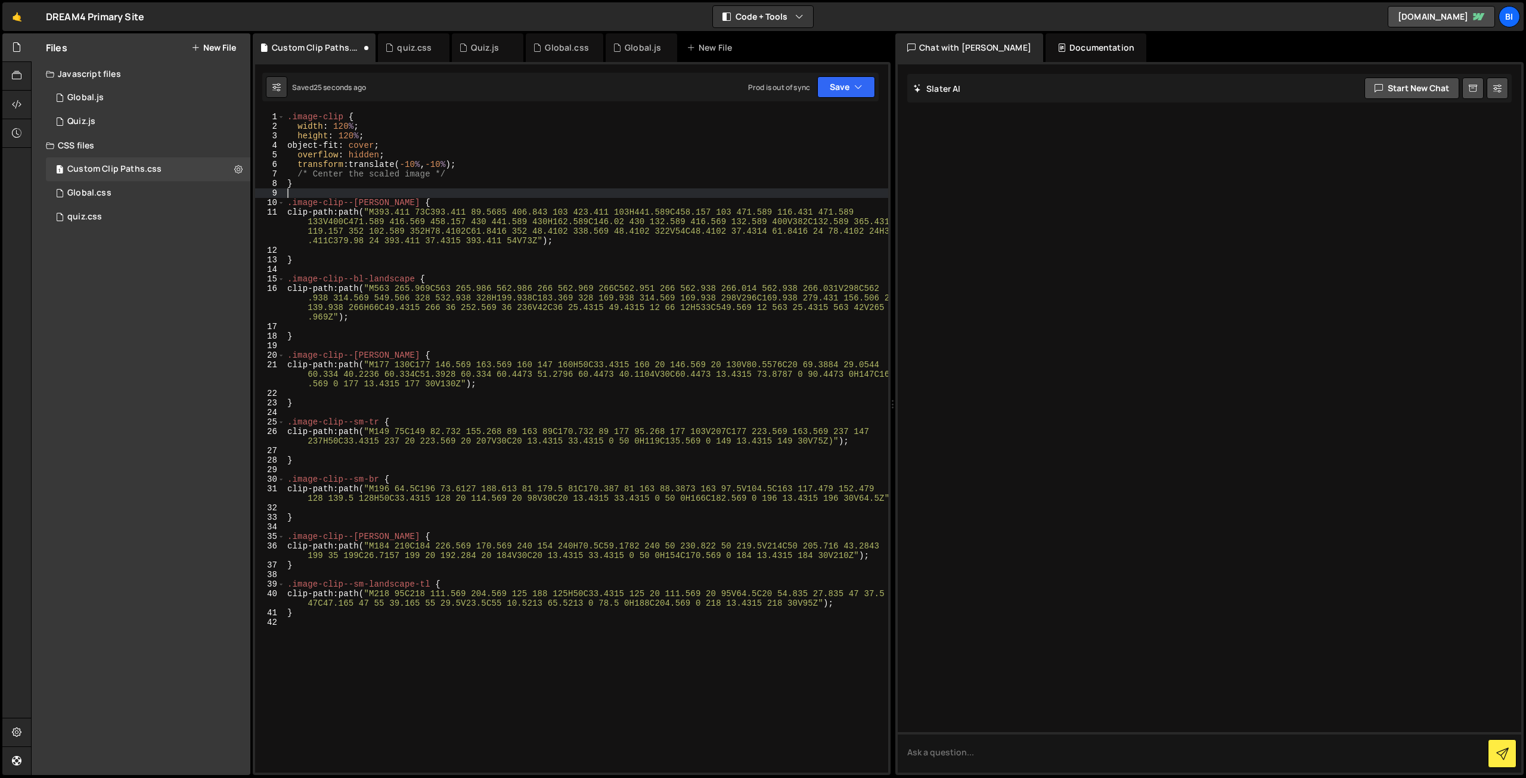
click at [331, 176] on div ".image-clip { width : 120 % ; height : 120 % ; object-fit : cover ; overflow : …" at bounding box center [586, 452] width 603 height 680
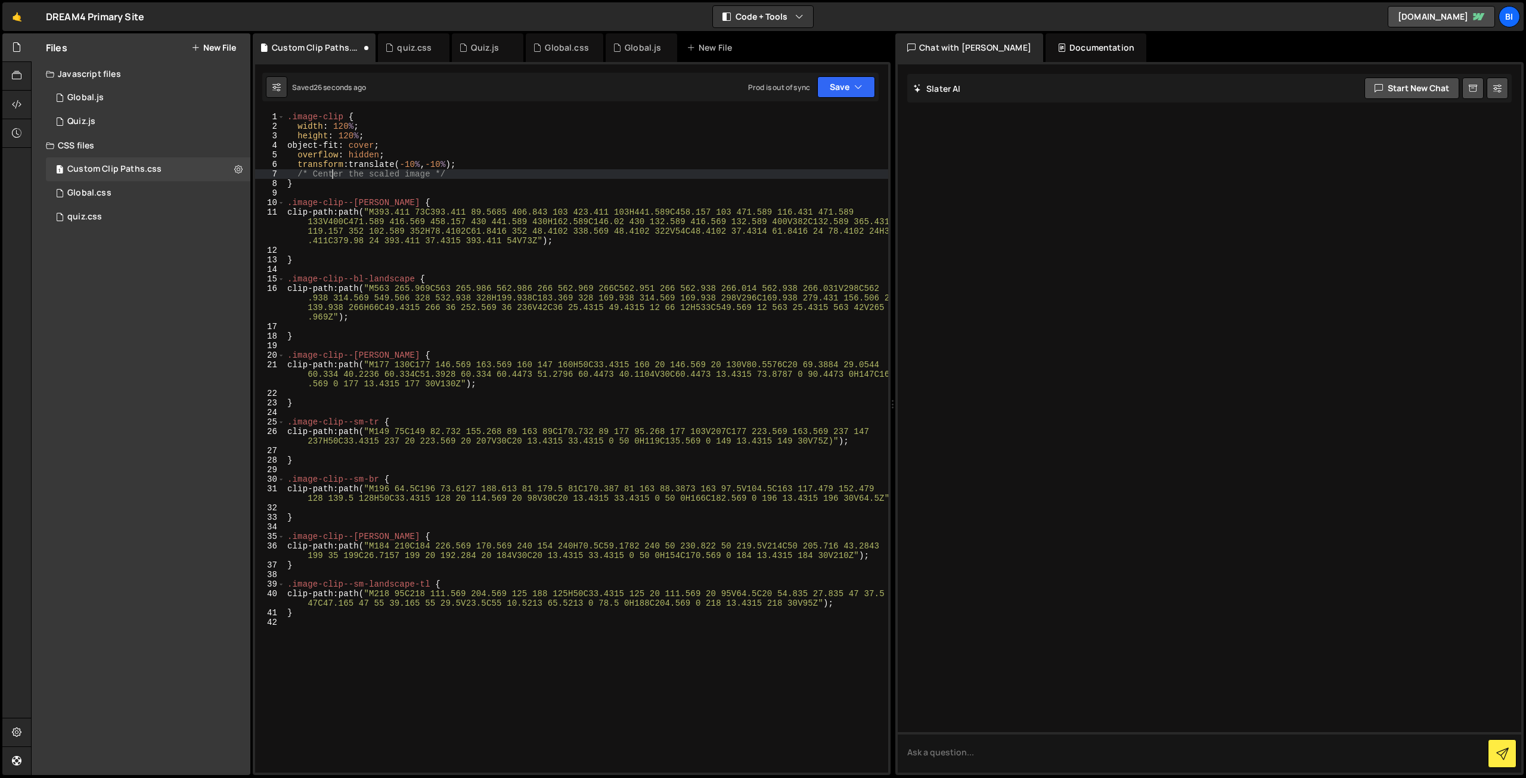
click at [331, 176] on div ".image-clip { width : 120 % ; height : 120 % ; object-fit : cover ; overflow : …" at bounding box center [586, 452] width 603 height 680
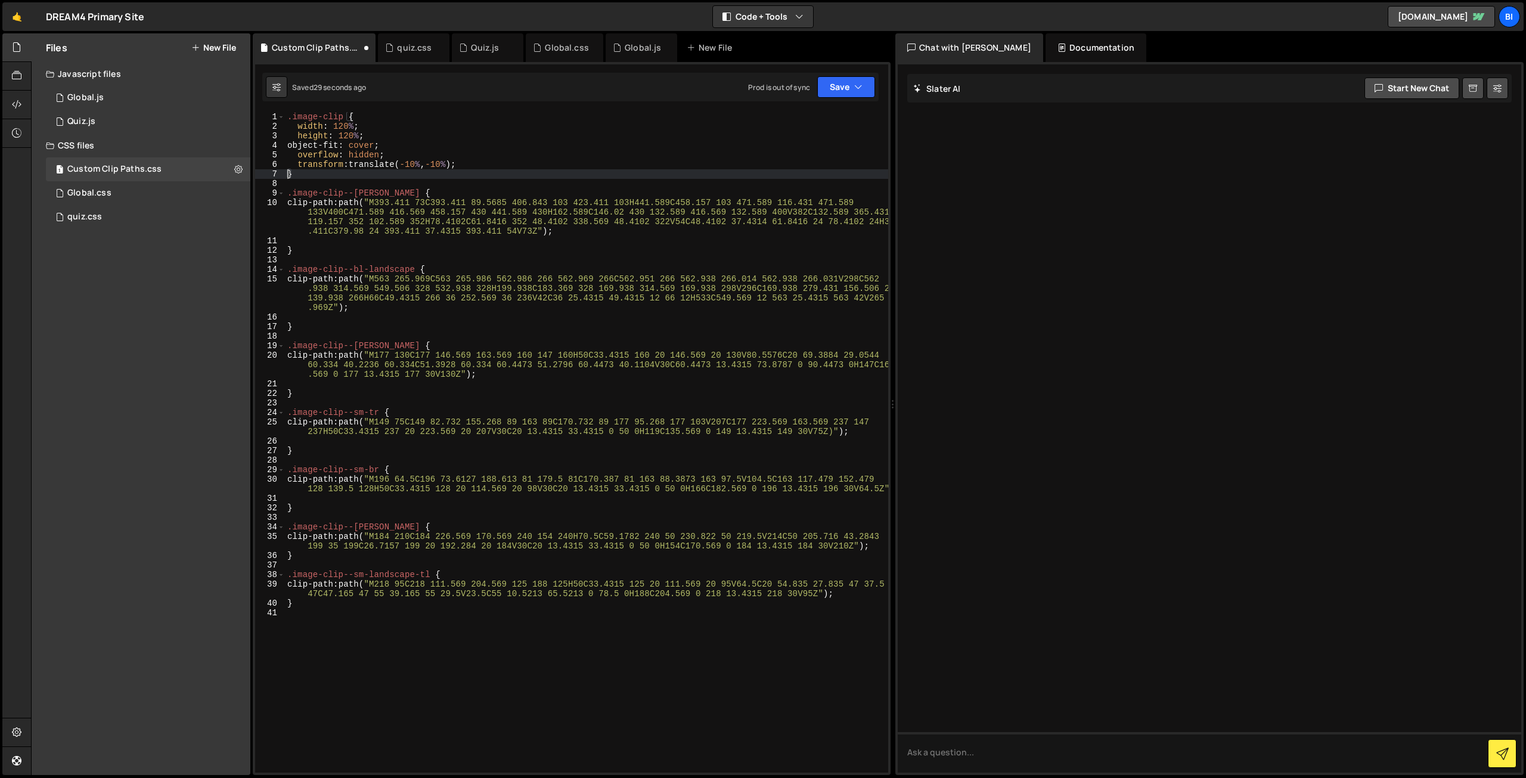
click at [456, 163] on div ".image-clip { width : 120 % ; height : 120 % ; object-fit : cover ; overflow : …" at bounding box center [586, 452] width 603 height 680
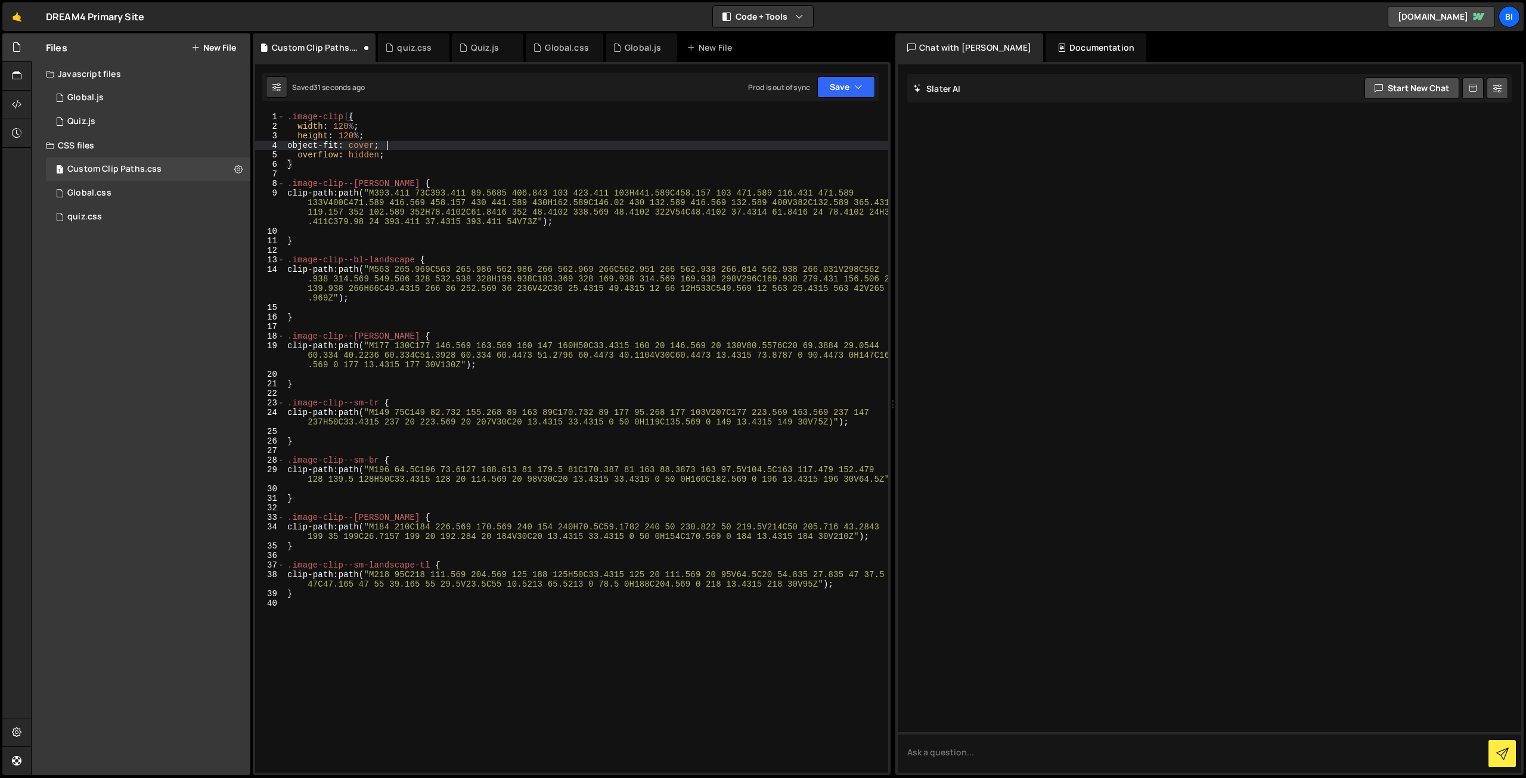
click at [441, 147] on div ".image-clip { width : 120 % ; height : 120 % ; object-fit : cover ; overflow : …" at bounding box center [586, 452] width 603 height 680
type textarea "object-fit: cover;"
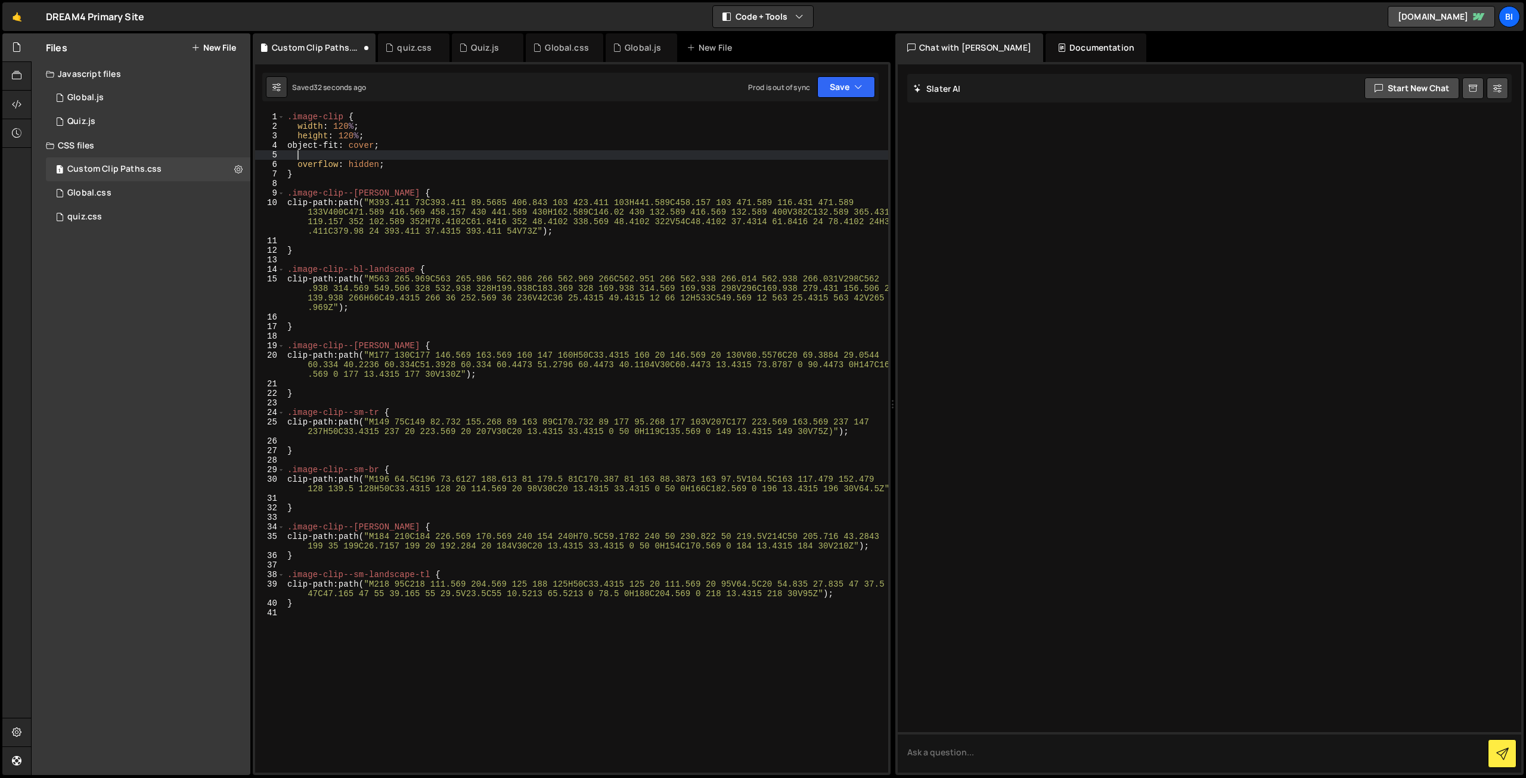
paste textarea
click at [291, 125] on div ".image-clip { width : 120 % ; height : 120 % ; object-fit : cover ; transform :…" at bounding box center [586, 452] width 603 height 680
type textarea "width: 120%; height: 120%;"
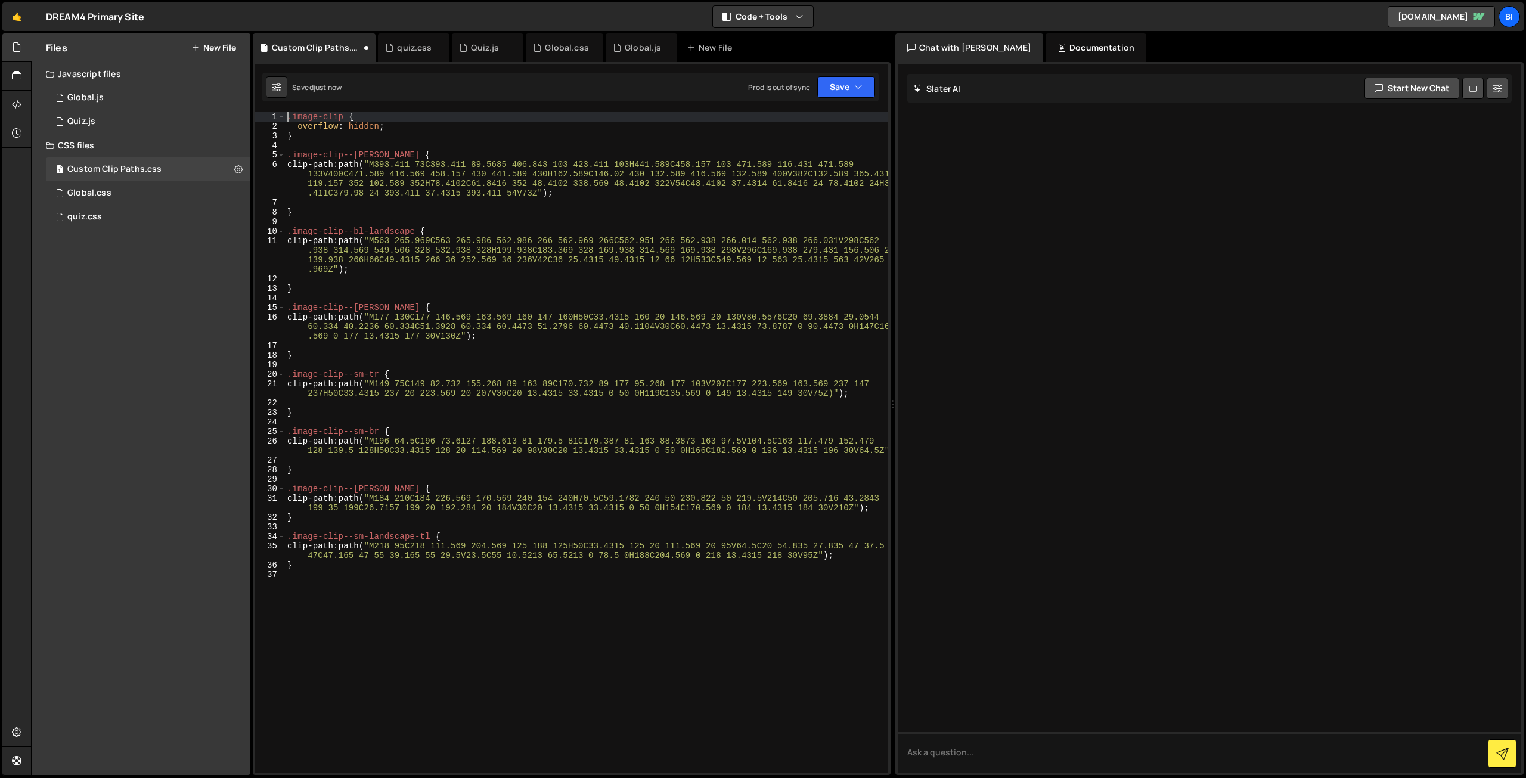
type textarea ".image-clip {"
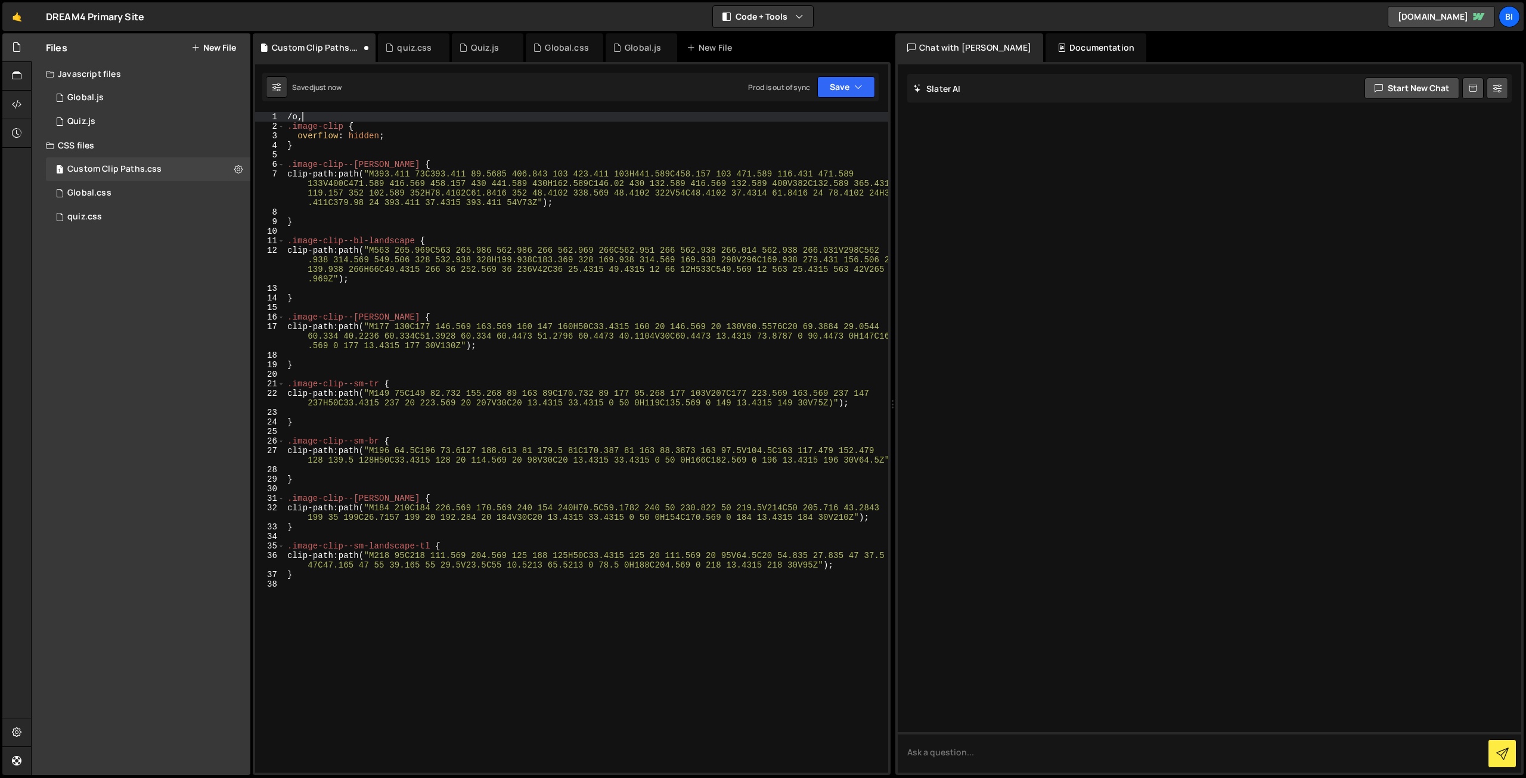
type textarea "/"
type textarea ".image-clip_container {"
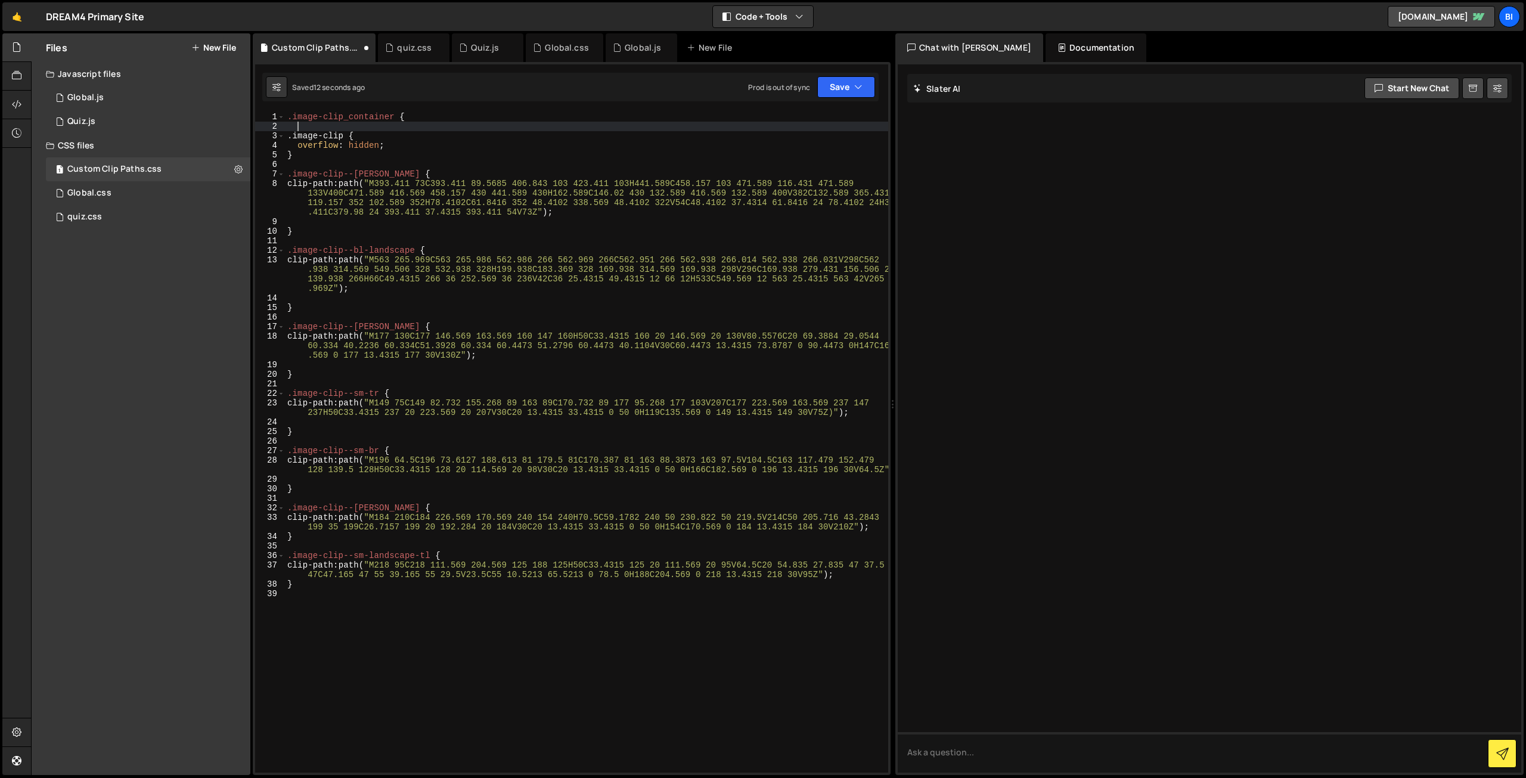
paste textarea "transform: translate(-10%, -10%);"
type textarea "transform: translate(-10%, -10%);"
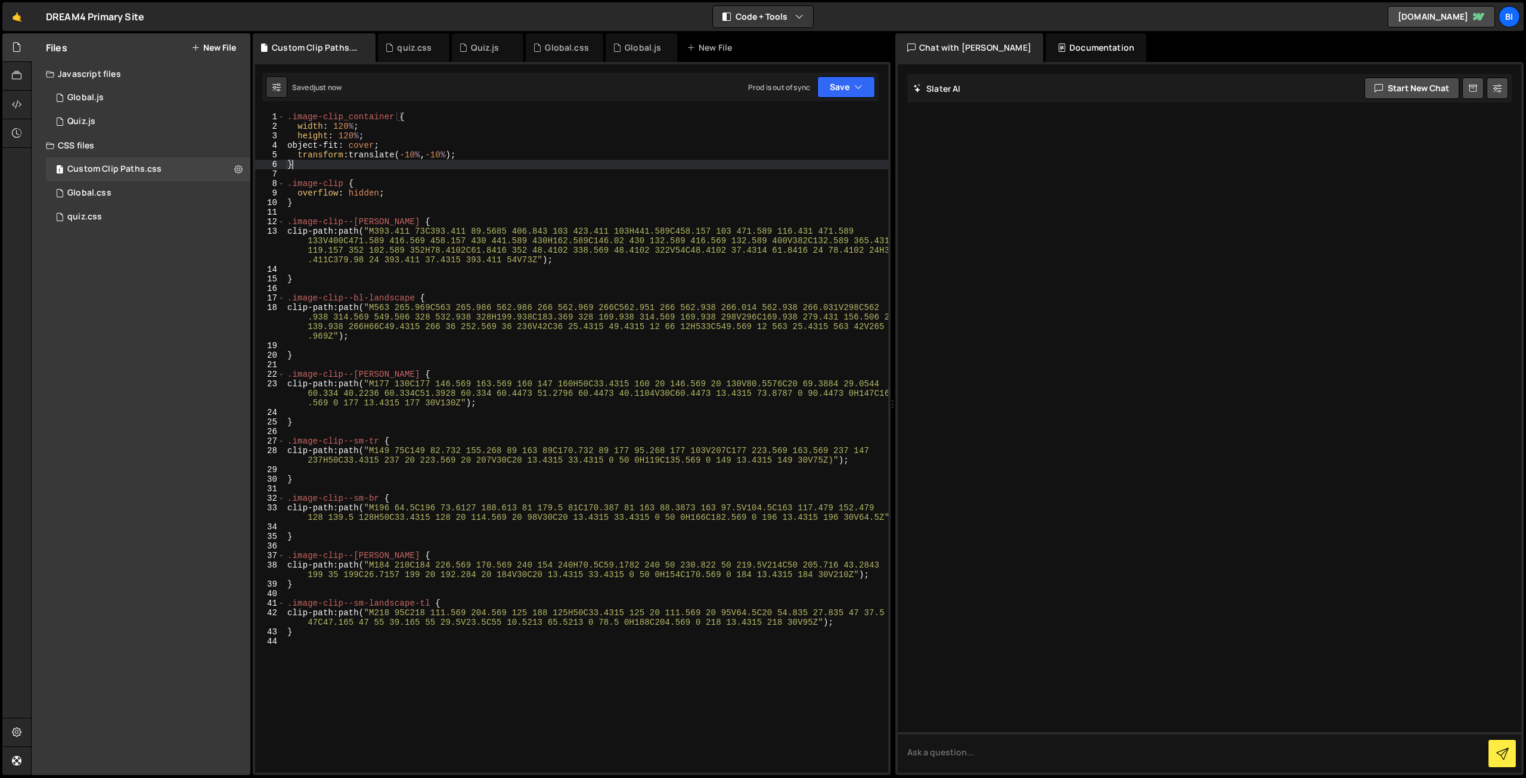
click at [300, 119] on div ".image-clip_container { width : 120 % ; height : 120 % ; object-fit : cover ; t…" at bounding box center [586, 452] width 603 height 680
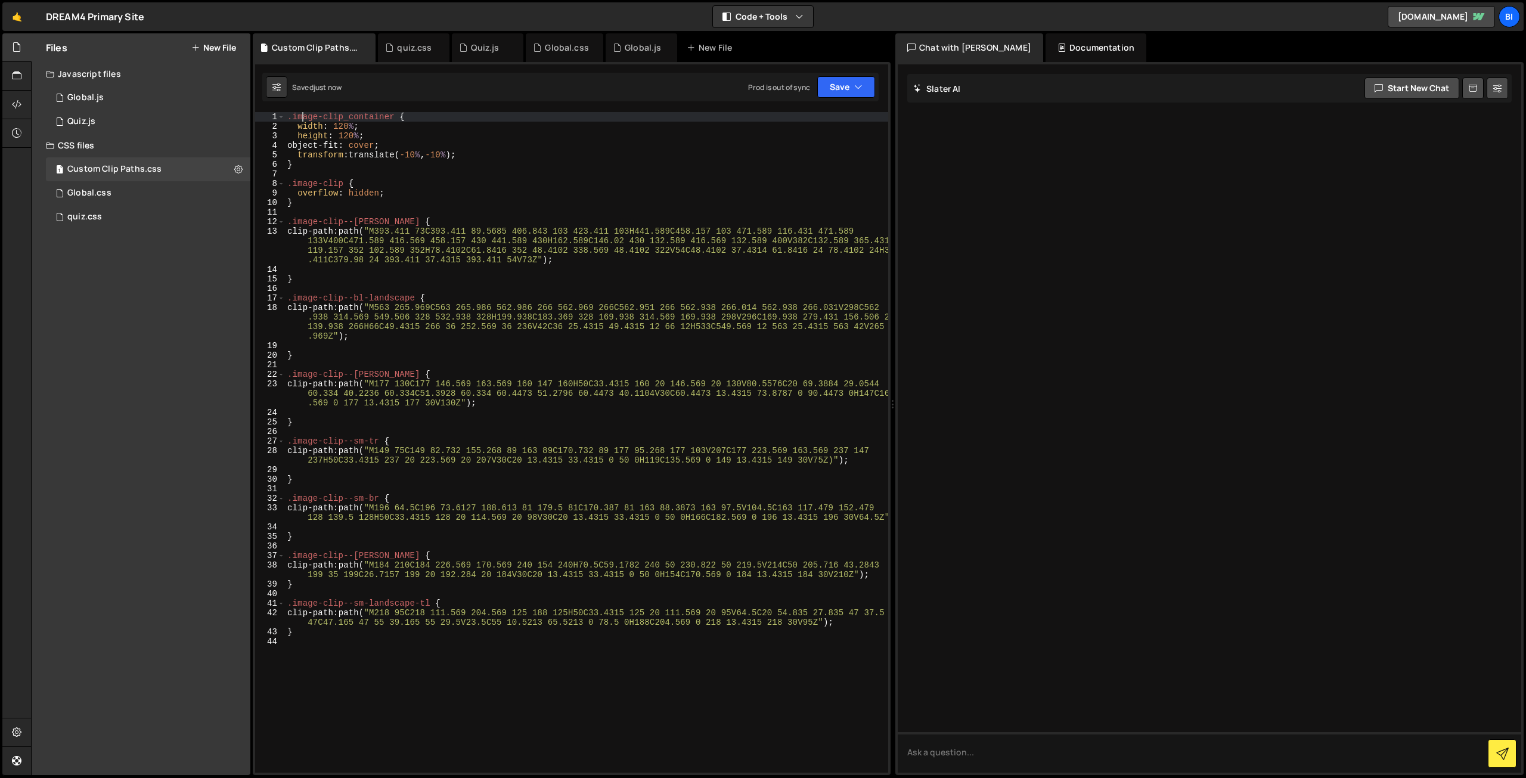
click at [300, 119] on div ".image-clip_container { width : 120 % ; height : 120 % ; object-fit : cover ; t…" at bounding box center [586, 452] width 603 height 680
click at [392, 115] on div ".image-clip_container { width : 120 % ; height : 120 % ; object-fit : cover ; t…" at bounding box center [586, 452] width 603 height 680
click at [504, 154] on div ".image-clip_container { width : 120 % ; height : 120 % ; object-fit : cover ; t…" at bounding box center [586, 452] width 603 height 680
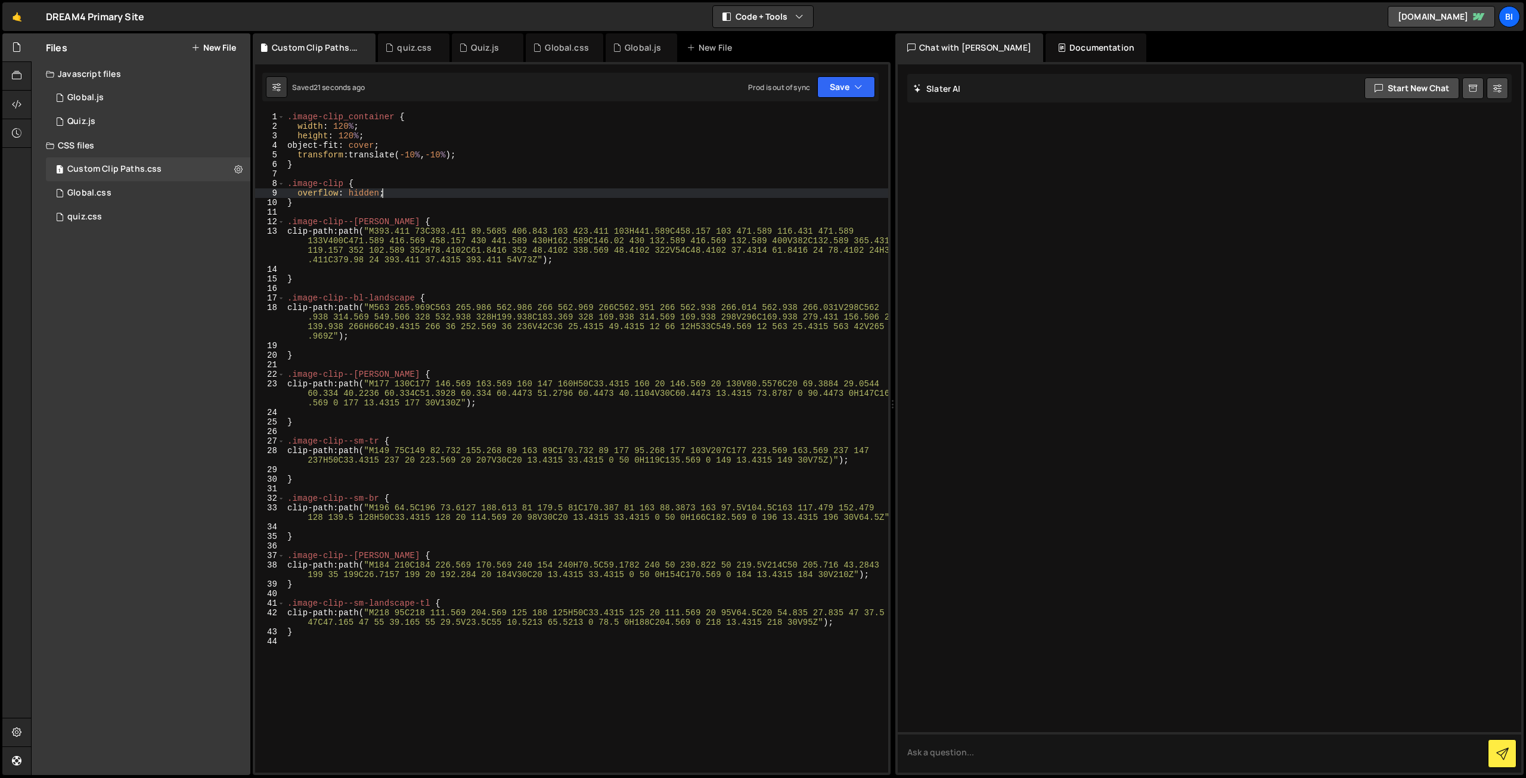
click at [403, 190] on div ".image-clip_container { width : 120 % ; height : 120 % ; object-fit : cover ; t…" at bounding box center [586, 452] width 603 height 680
click at [379, 168] on div ".image-clip_container { width : 120 % ; height : 120 % ; object-fit : cover ; t…" at bounding box center [586, 452] width 603 height 680
click at [430, 197] on div ".image-clip_container { width : 120 % ; height : 120 % ; object-fit : cover ; t…" at bounding box center [586, 452] width 603 height 680
click at [414, 184] on div ".image-clip_container { width : 120 % ; height : 120 % ; object-fit : cover ; t…" at bounding box center [586, 452] width 603 height 680
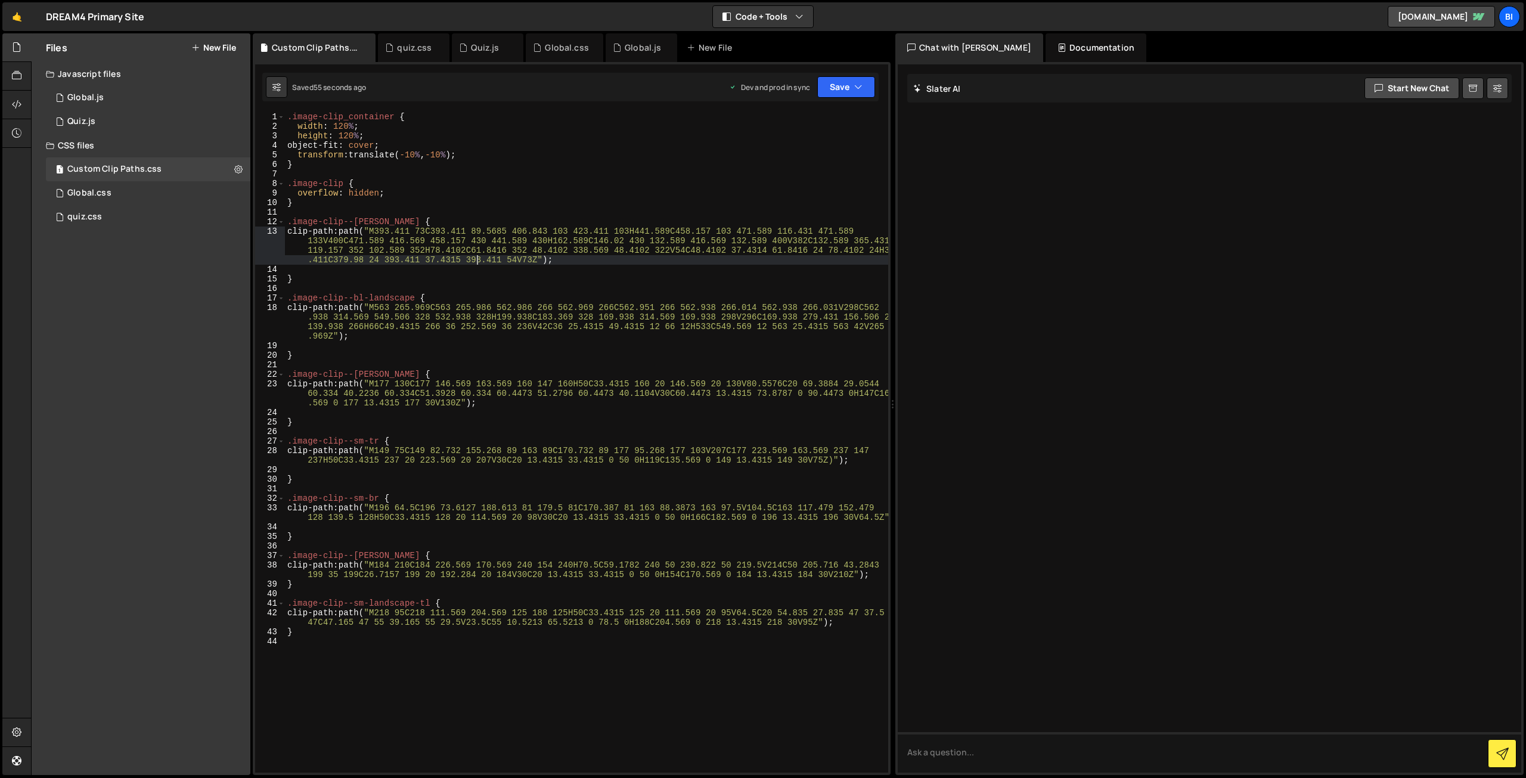
click at [479, 259] on div ".image-clip_container { width : 120 % ; height : 120 % ; object-fit : cover ; t…" at bounding box center [586, 452] width 603 height 680
type textarea "clip-path: path("M393.411 73C393.411 89.5685 406.843 103 423.411 103H441.589C45…"
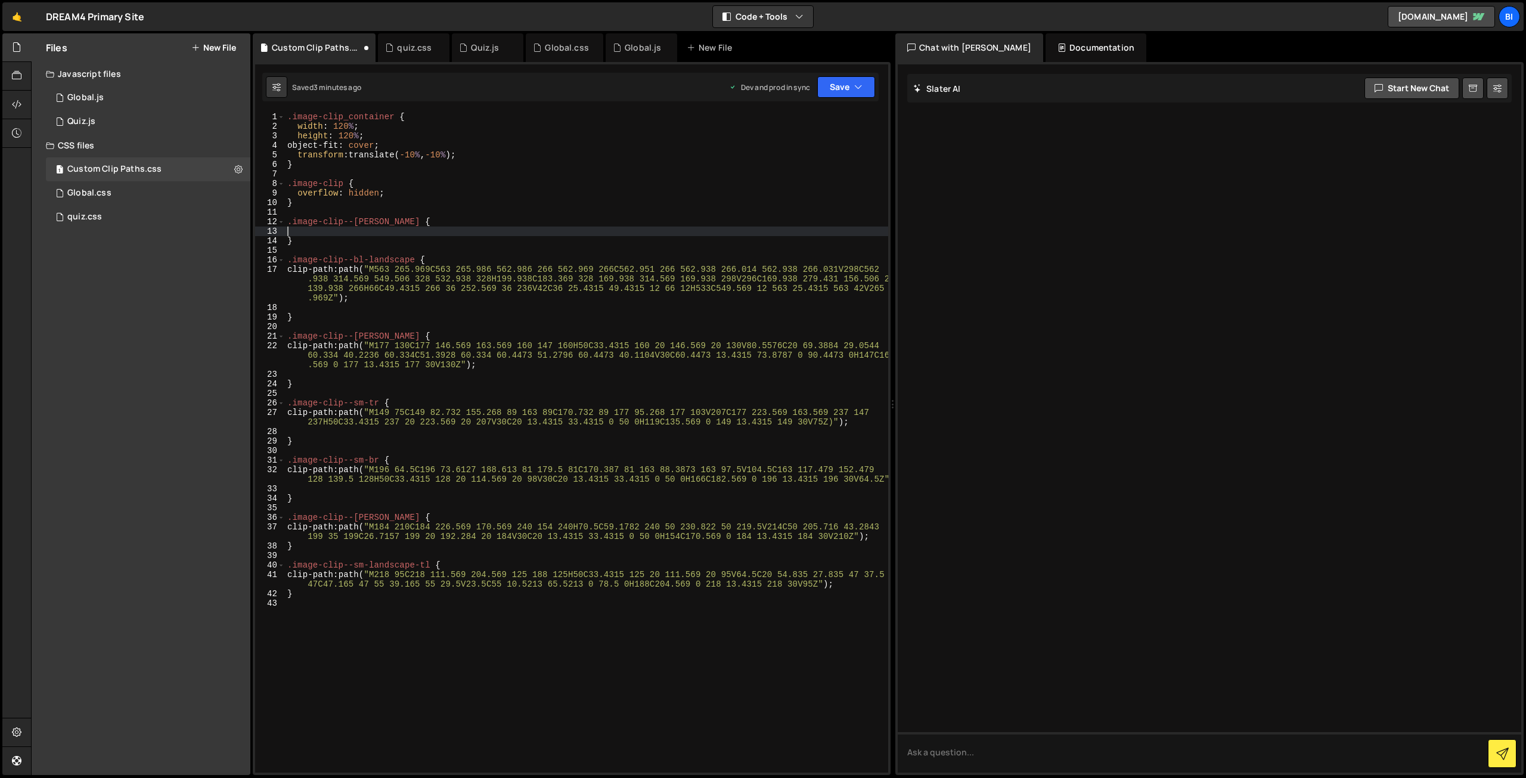
click at [423, 148] on div ".image-clip_container { width : 120 % ; height : 120 % ; object-fit : cover ; t…" at bounding box center [586, 452] width 603 height 680
type textarea "object-fit: cover;"
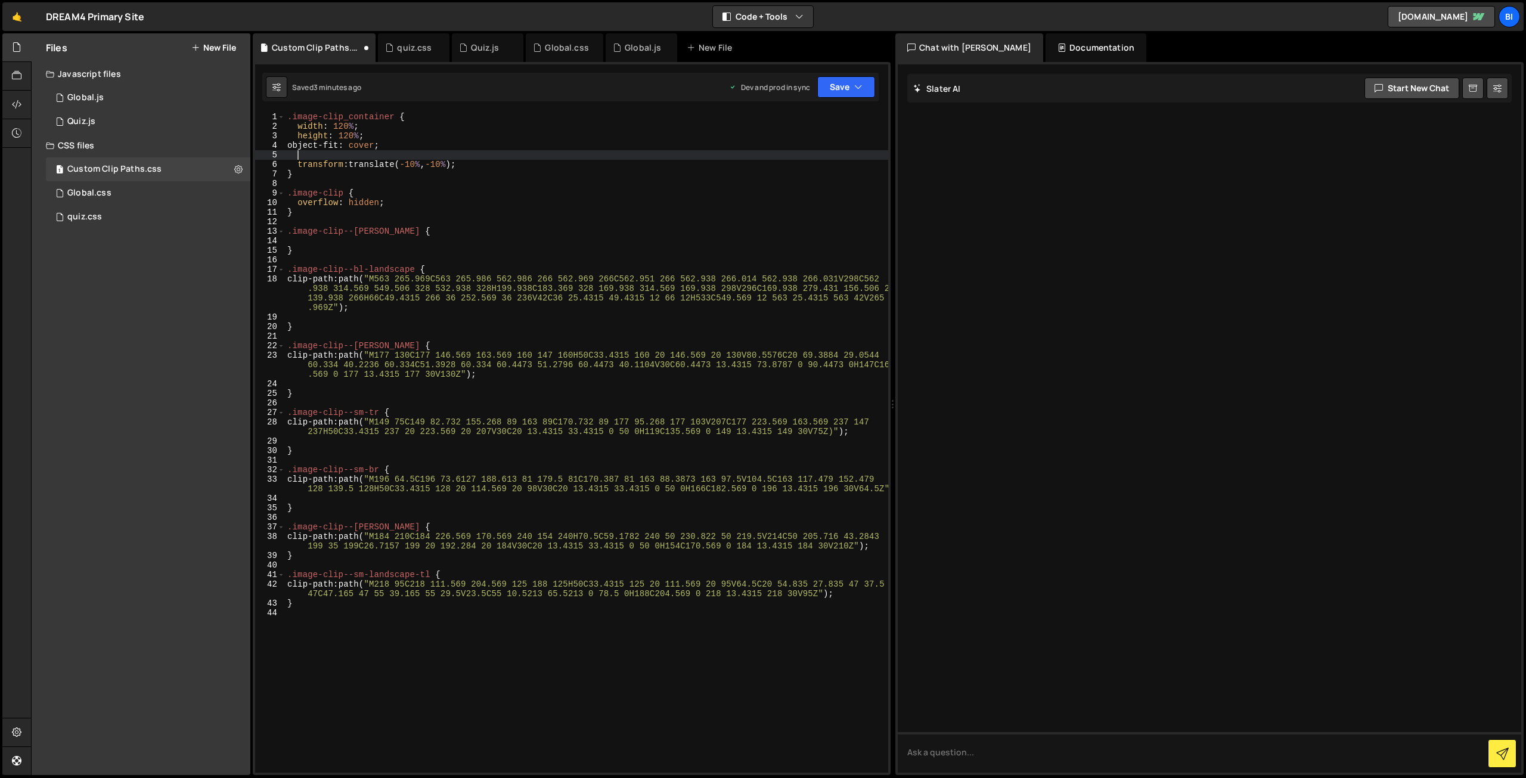
paste textarea "object-position: center center;"
type textarea "object-position: center center;"
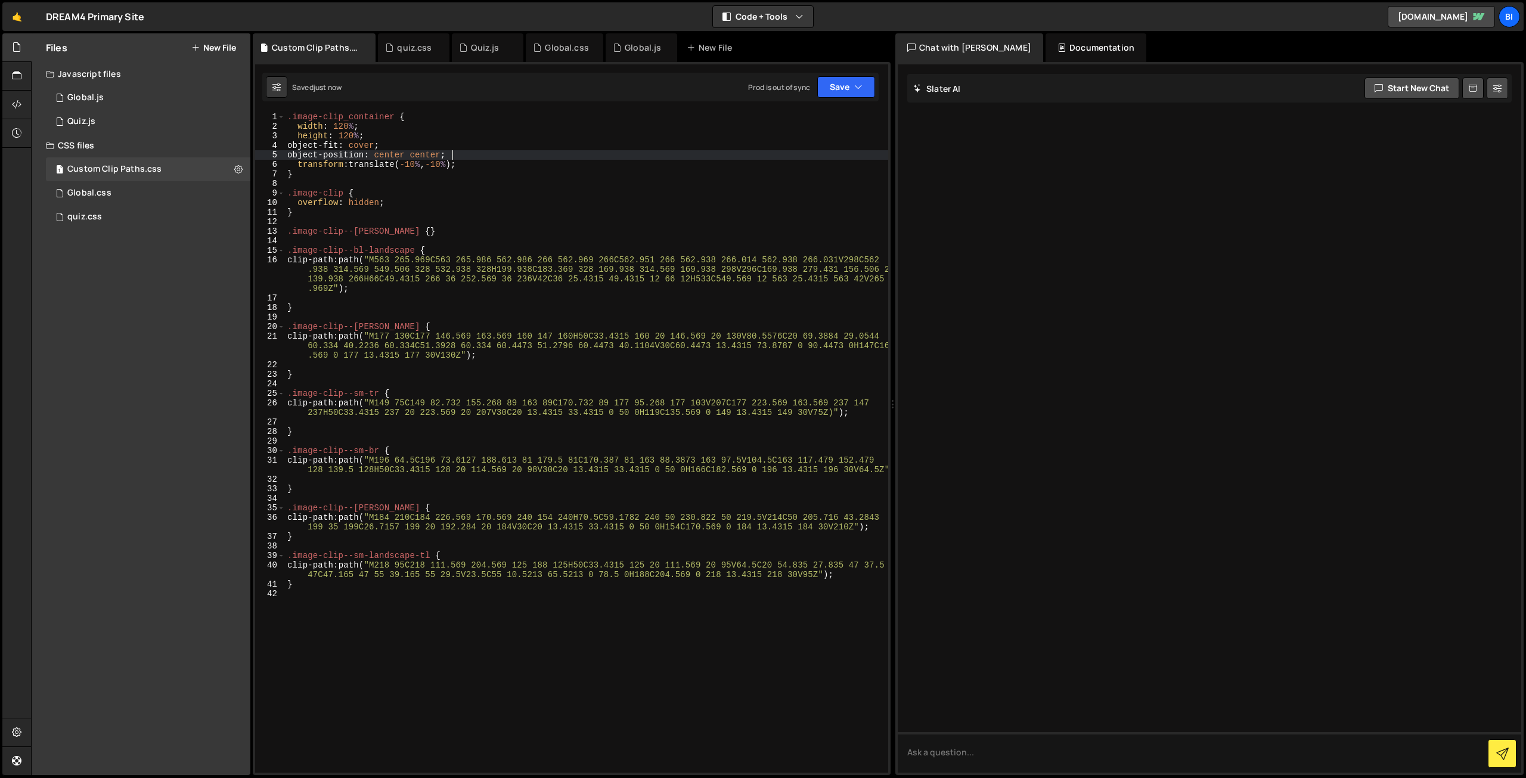
click at [454, 184] on div ".image-clip_container { width : 120 % ; height : 120 % ; object-fit : cover ; o…" at bounding box center [586, 452] width 603 height 680
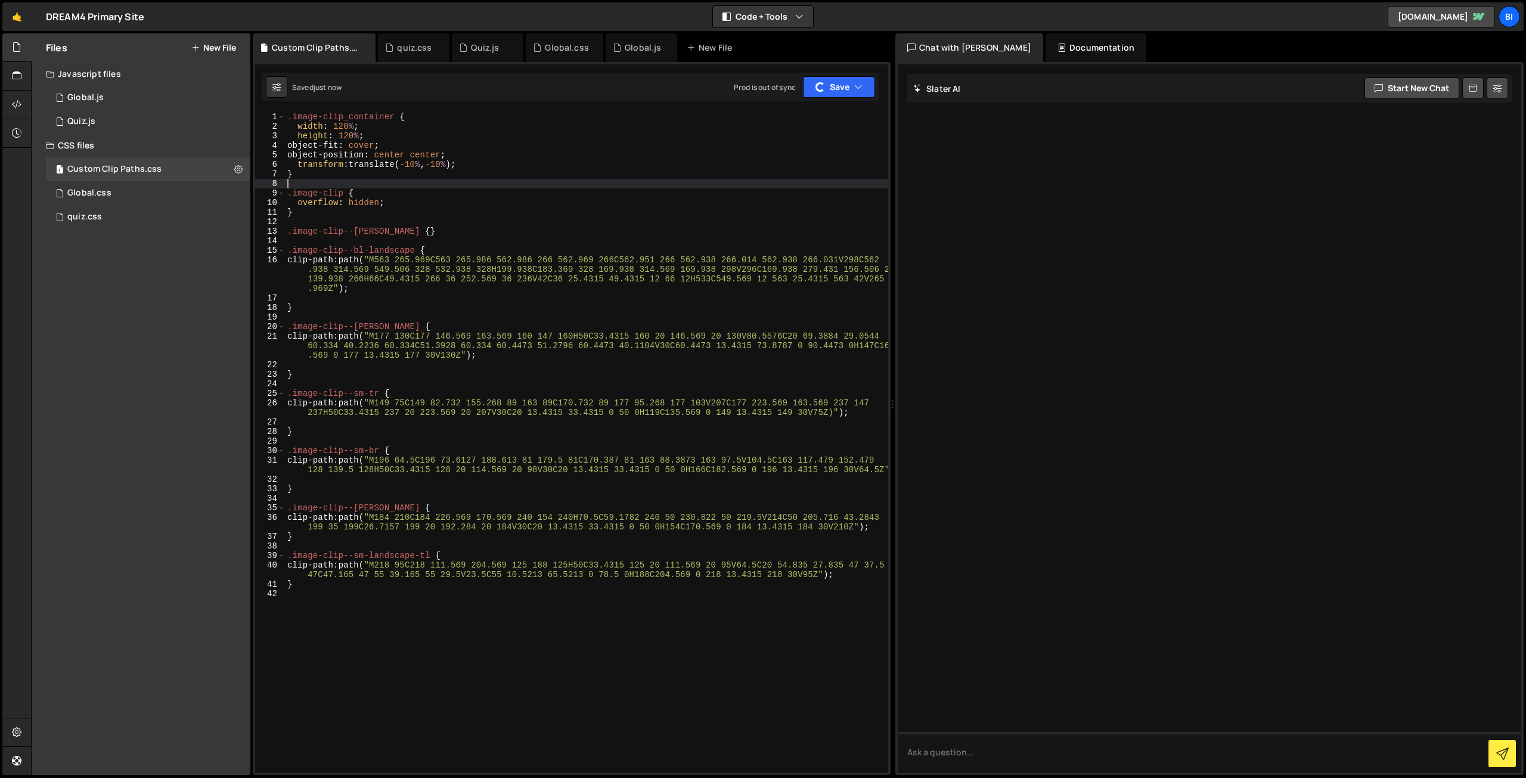
click at [467, 185] on div ".image-clip_container { width : 120 % ; height : 120 % ; object-fit : cover ; o…" at bounding box center [586, 452] width 603 height 680
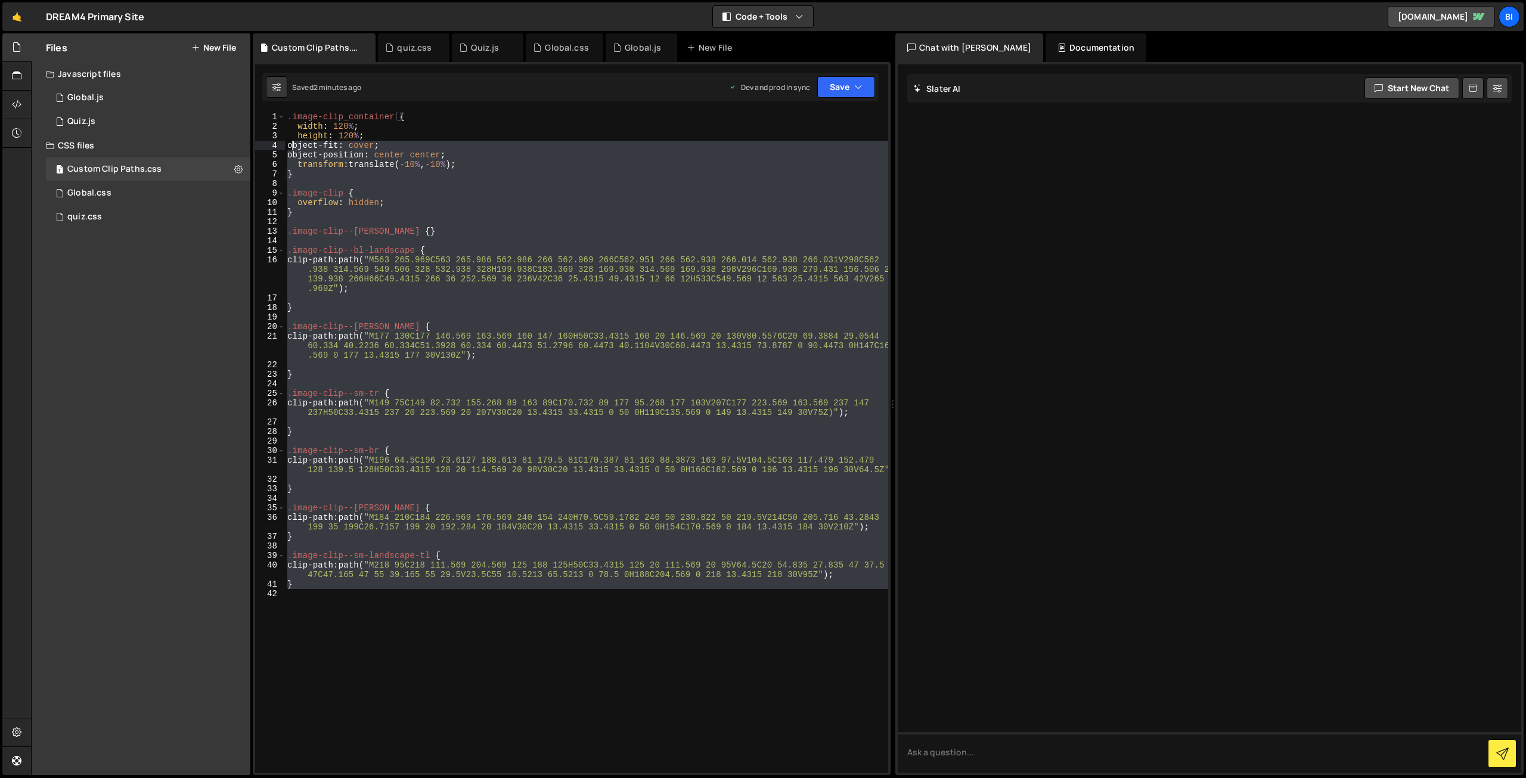
drag, startPoint x: 389, startPoint y: 591, endPoint x: 292, endPoint y: 110, distance: 490.8
click at [292, 110] on div "autoAlpha: 1, 186 187 188 189 190 191 192 193 194 195 196 197 198 199 200 201 2…" at bounding box center [572, 418] width 638 height 713
type textarea ".image-clip_container { width: 120%;"
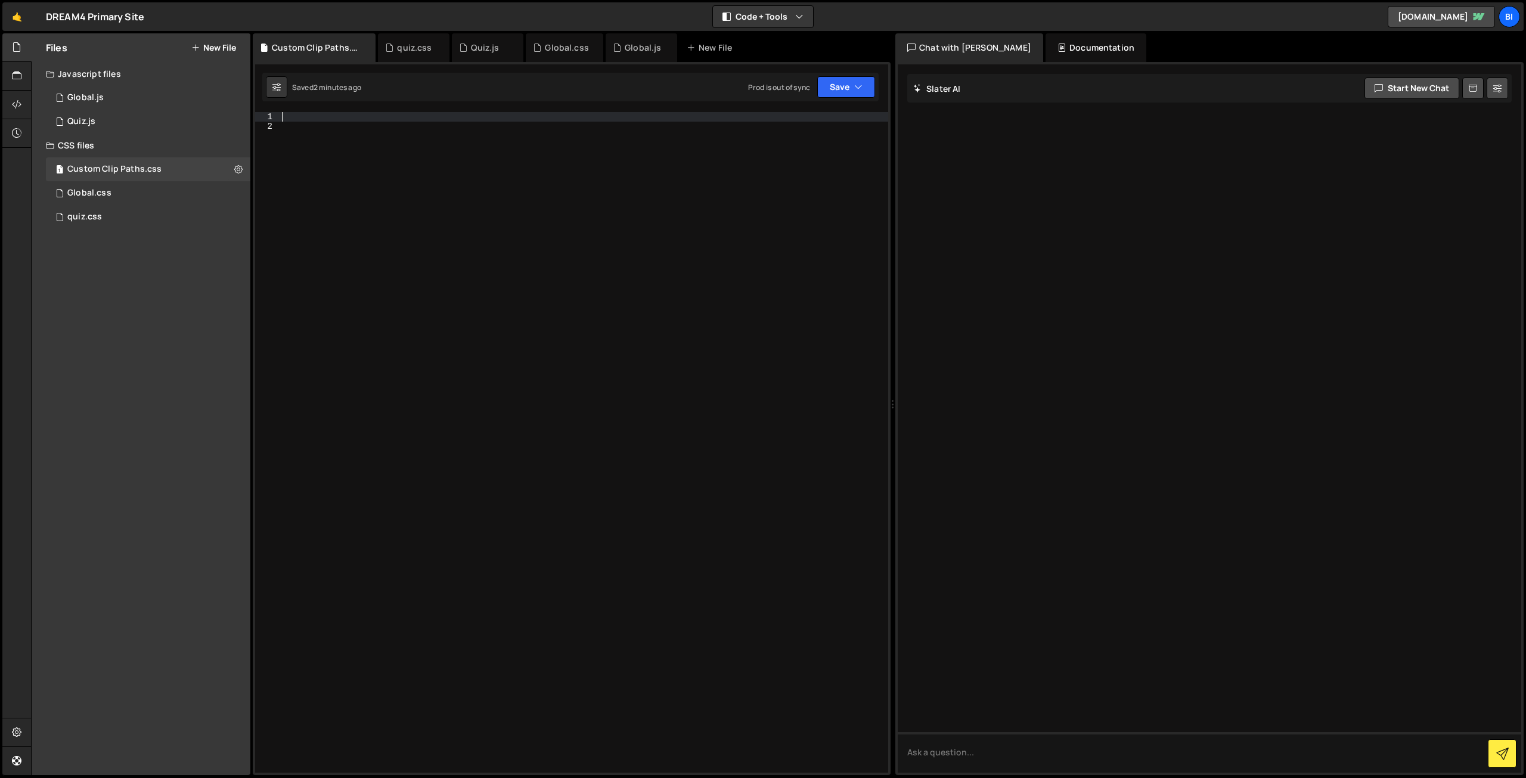
click at [390, 188] on div at bounding box center [584, 452] width 609 height 680
type textarea ".img-container {"
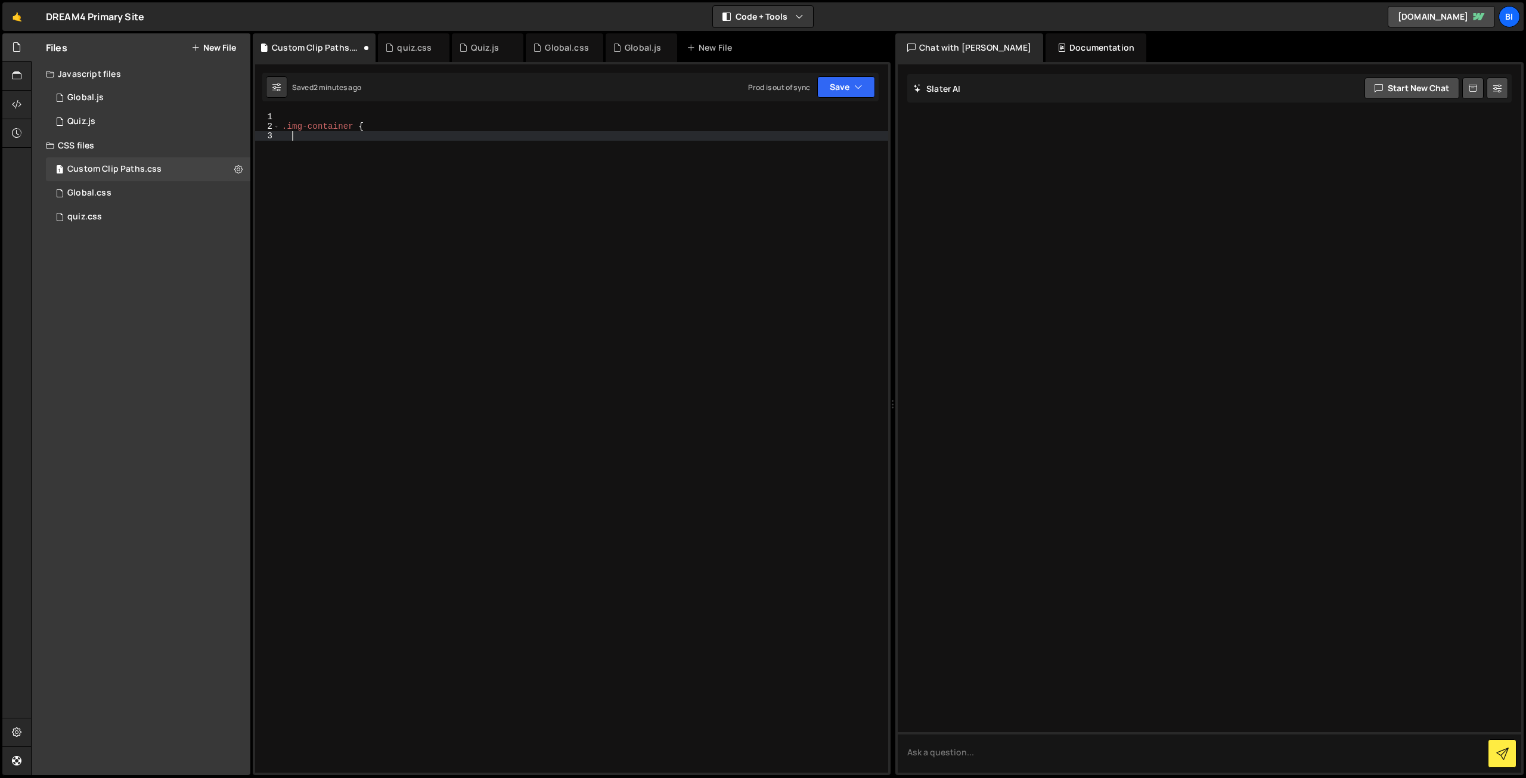
type textarea "&"
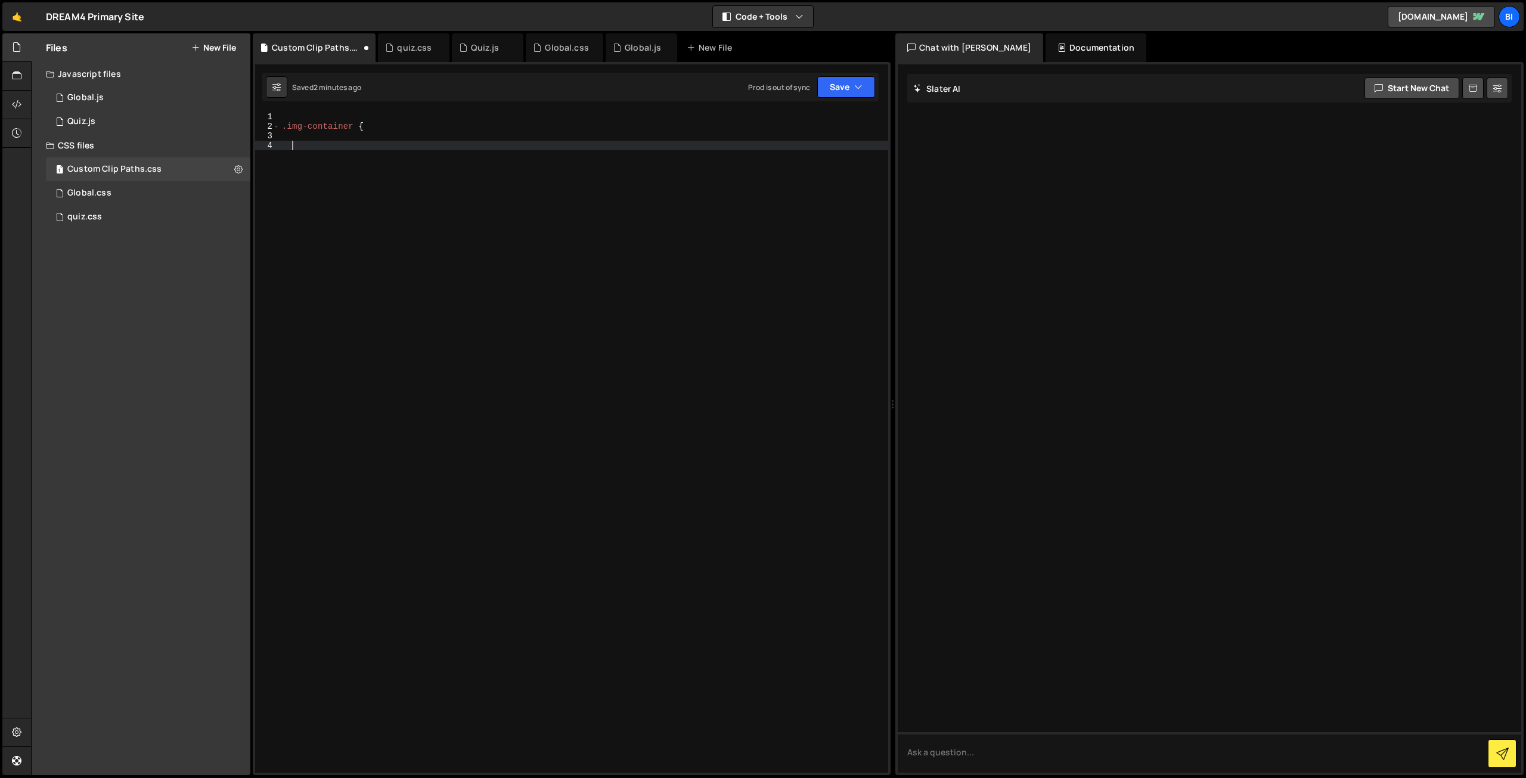
type textarea "}"
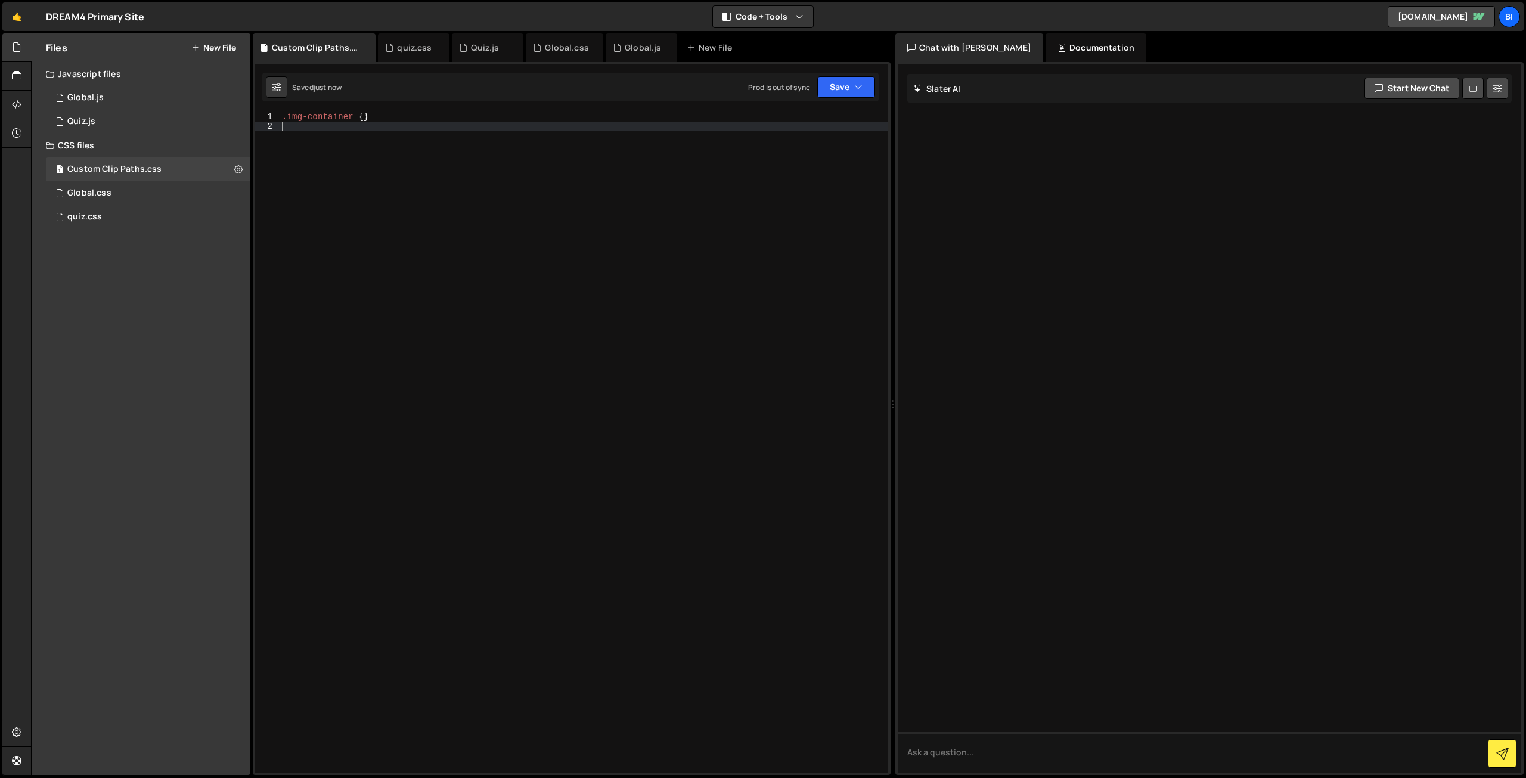
type textarea ".img-container {}"
type textarea ".img-container {"
type textarea "&"
type textarea ".img-container {"
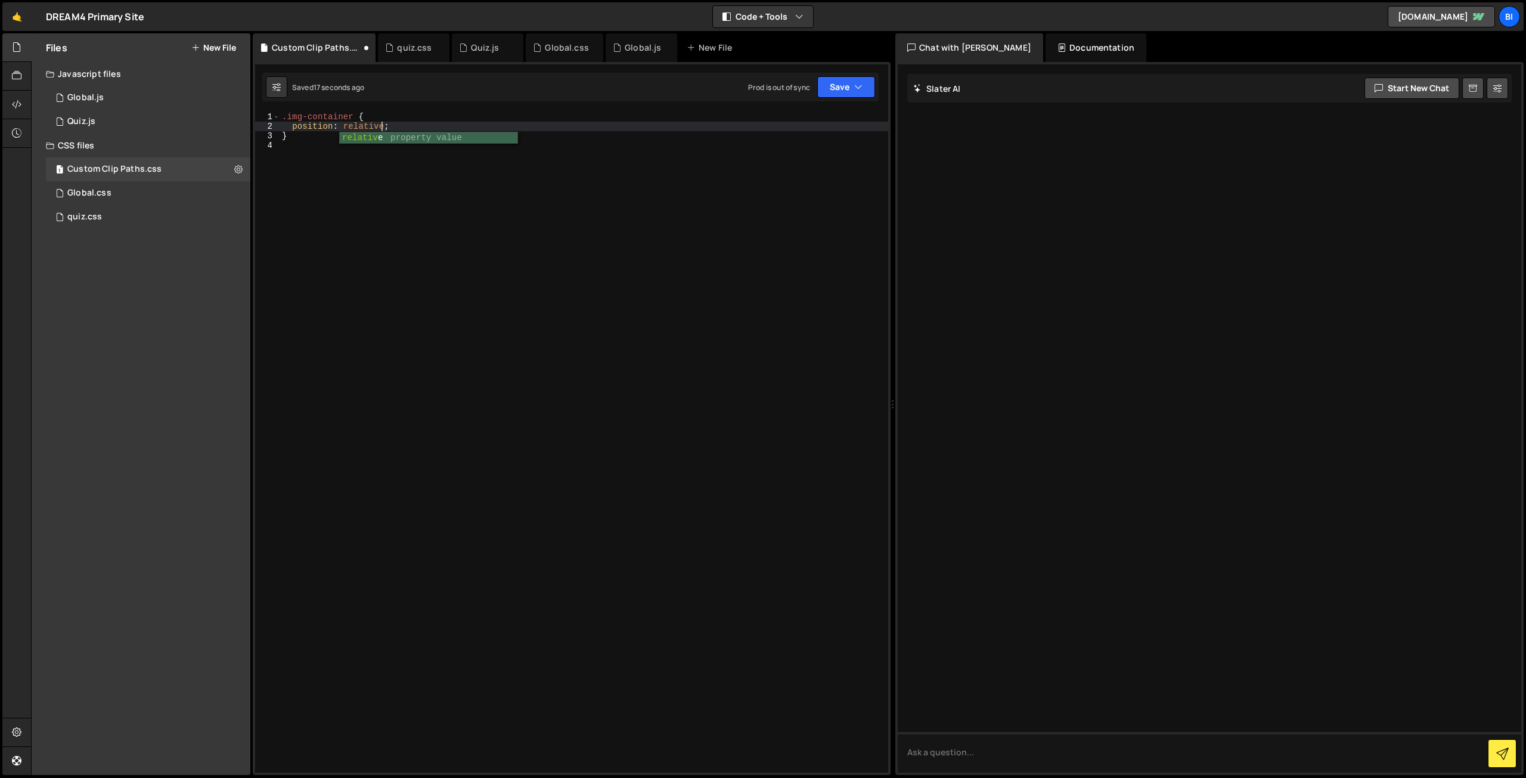
scroll to position [0, 6]
type textarea "}"
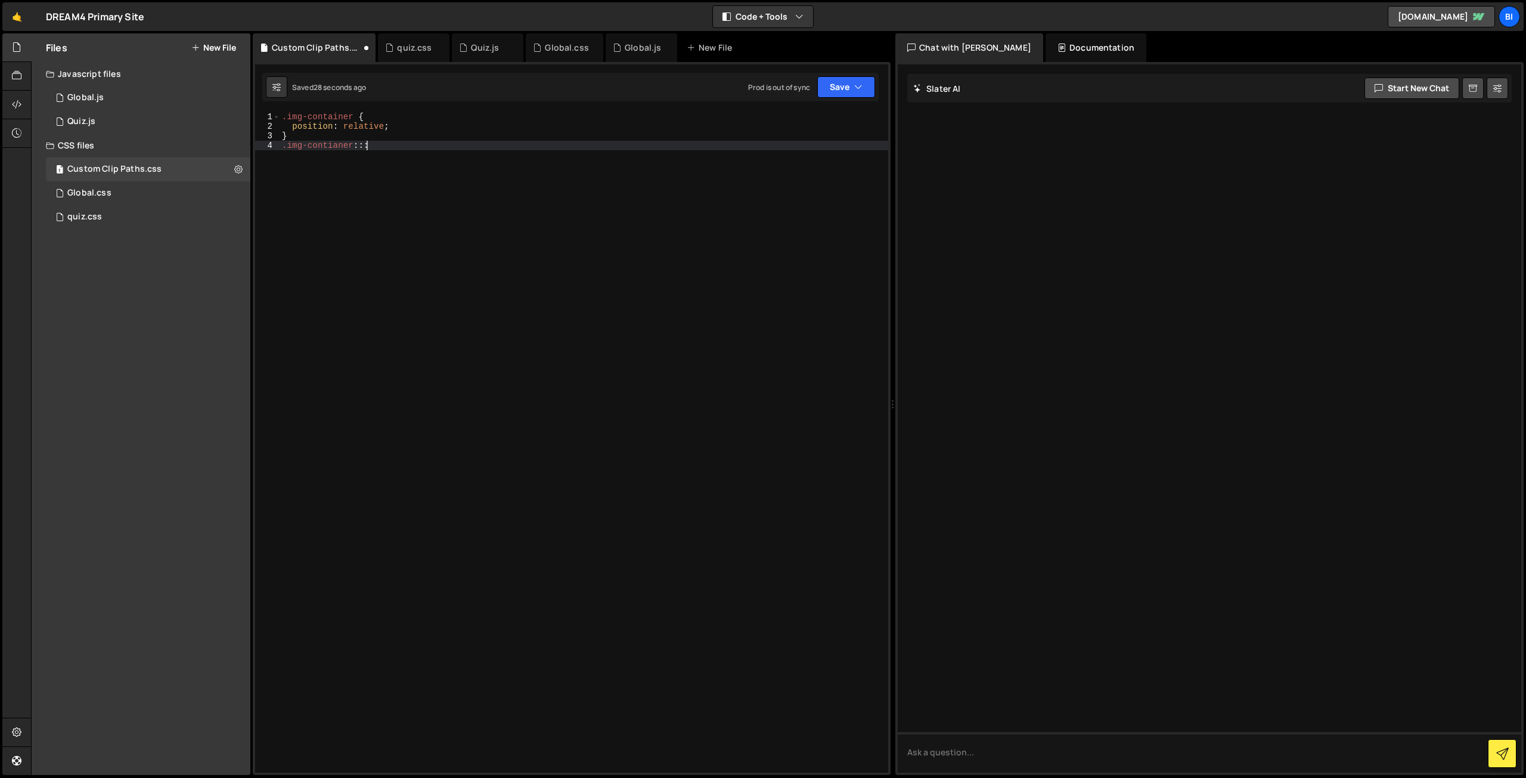
scroll to position [0, 5]
type textarea ".img-contianer::before {"
type textarea "content: '';"
type textarea "width: 40px;"
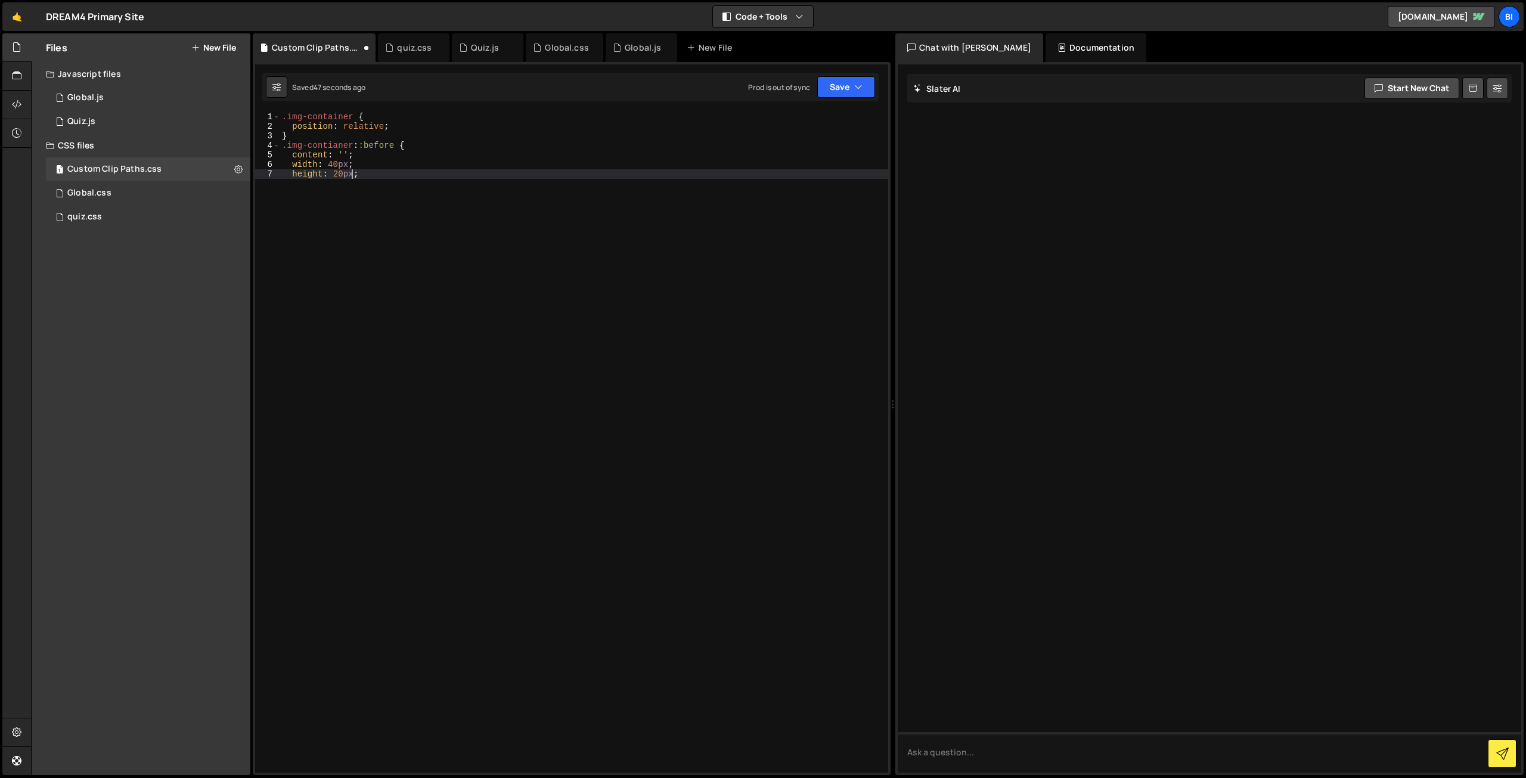
type textarea "height: 20px;"
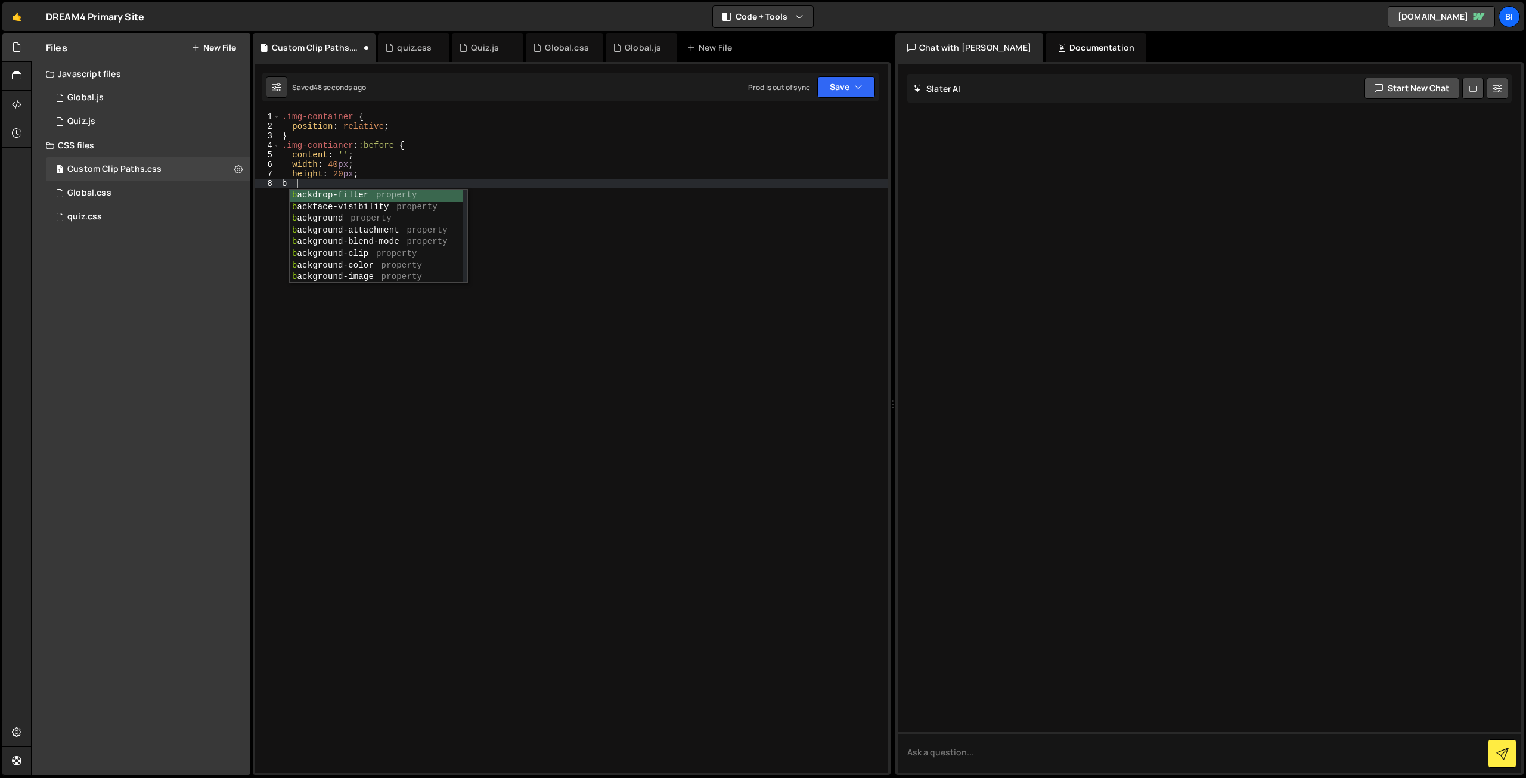
scroll to position [0, 0]
type textarea "border-radius: 3rem;;"
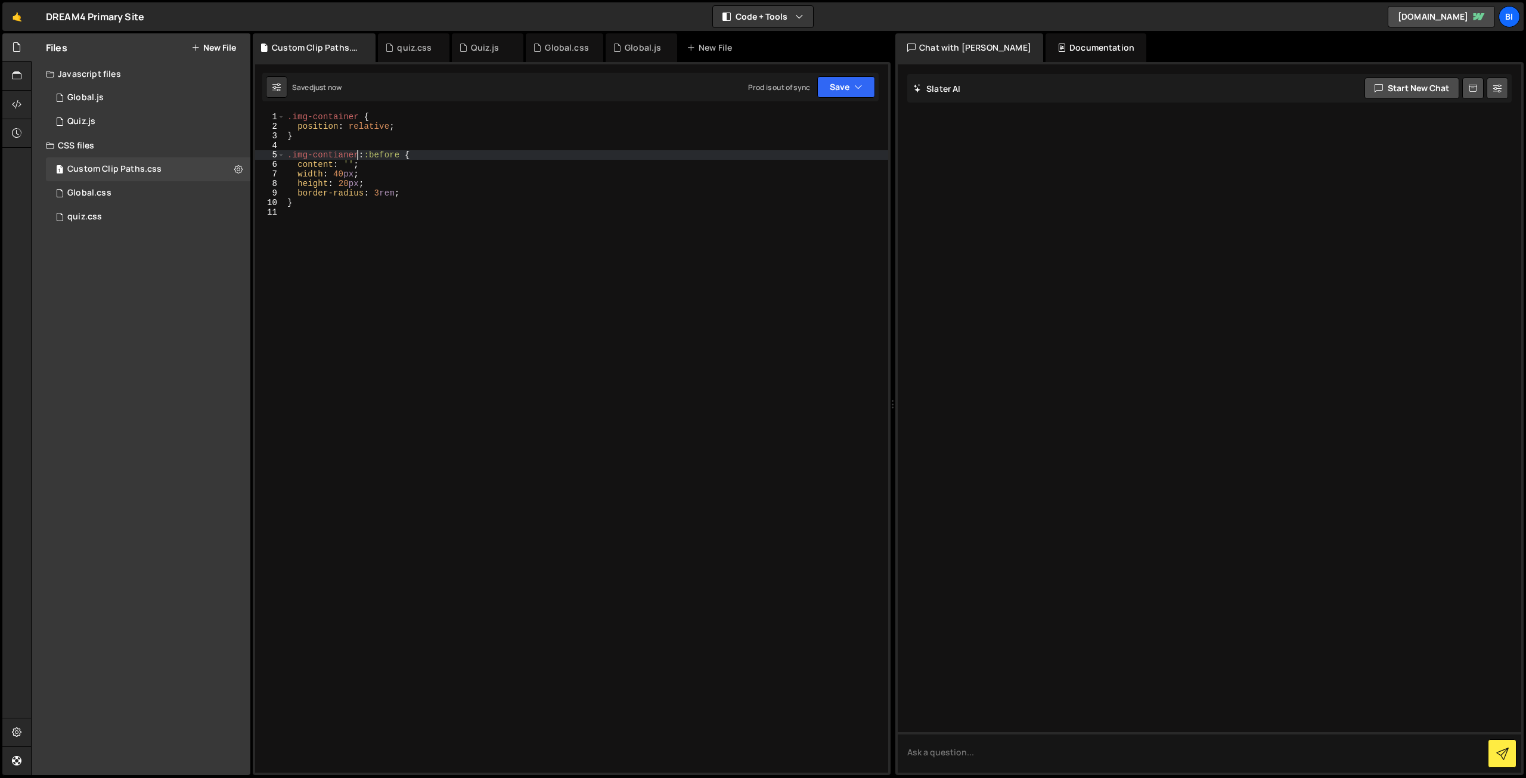
click at [358, 153] on div ".img-container { position : relative ; } .img-contianer : :before { content : '…" at bounding box center [586, 452] width 603 height 680
type textarea "content: '';"
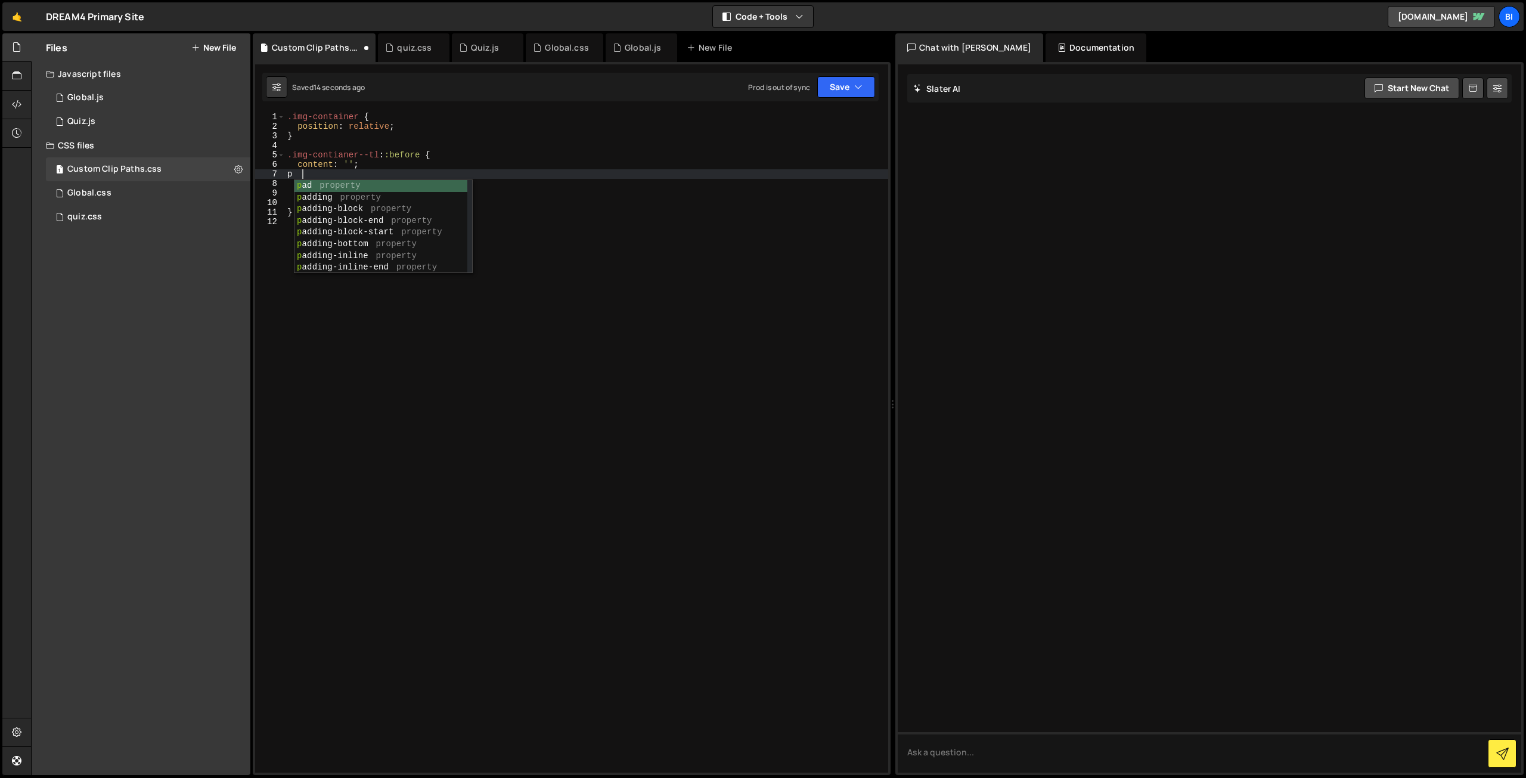
scroll to position [0, 0]
type textarea "position: absolute;;"
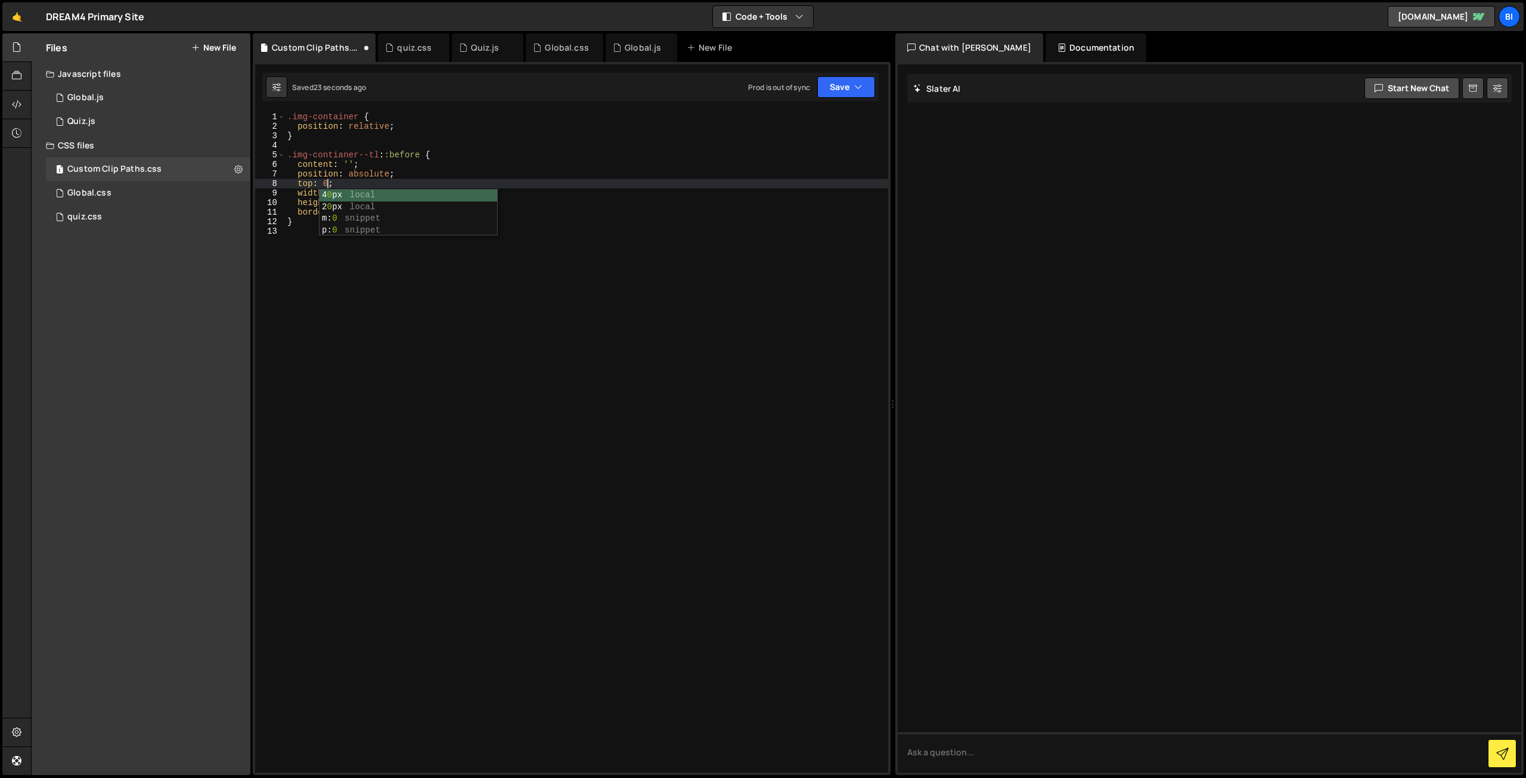
scroll to position [0, 2]
type textarea "top: 0;"
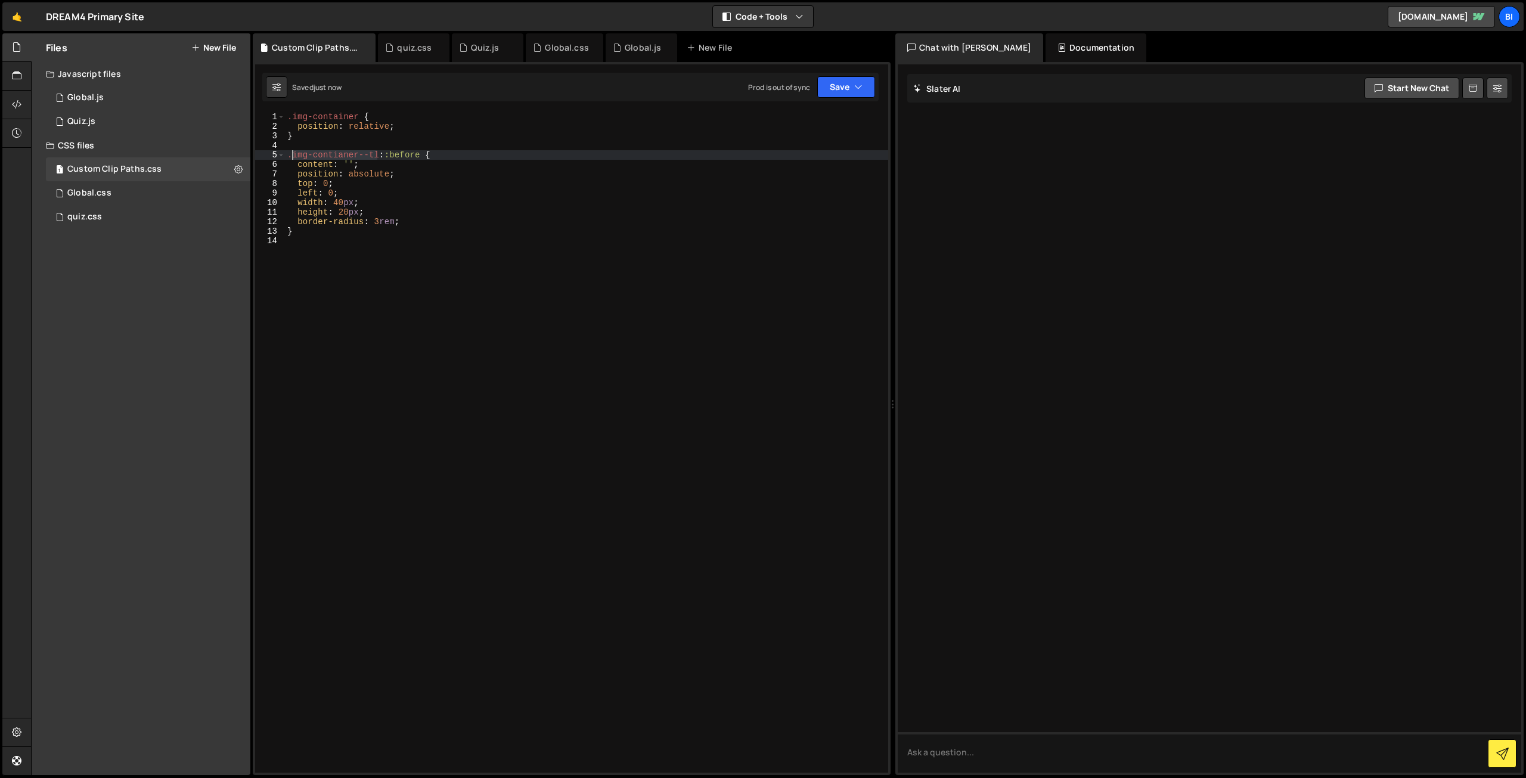
drag, startPoint x: 377, startPoint y: 152, endPoint x: 293, endPoint y: 154, distance: 83.5
click at [293, 154] on div ".img-container { position : relative ; } .img-contianer--tl : :before { content…" at bounding box center [586, 452] width 603 height 680
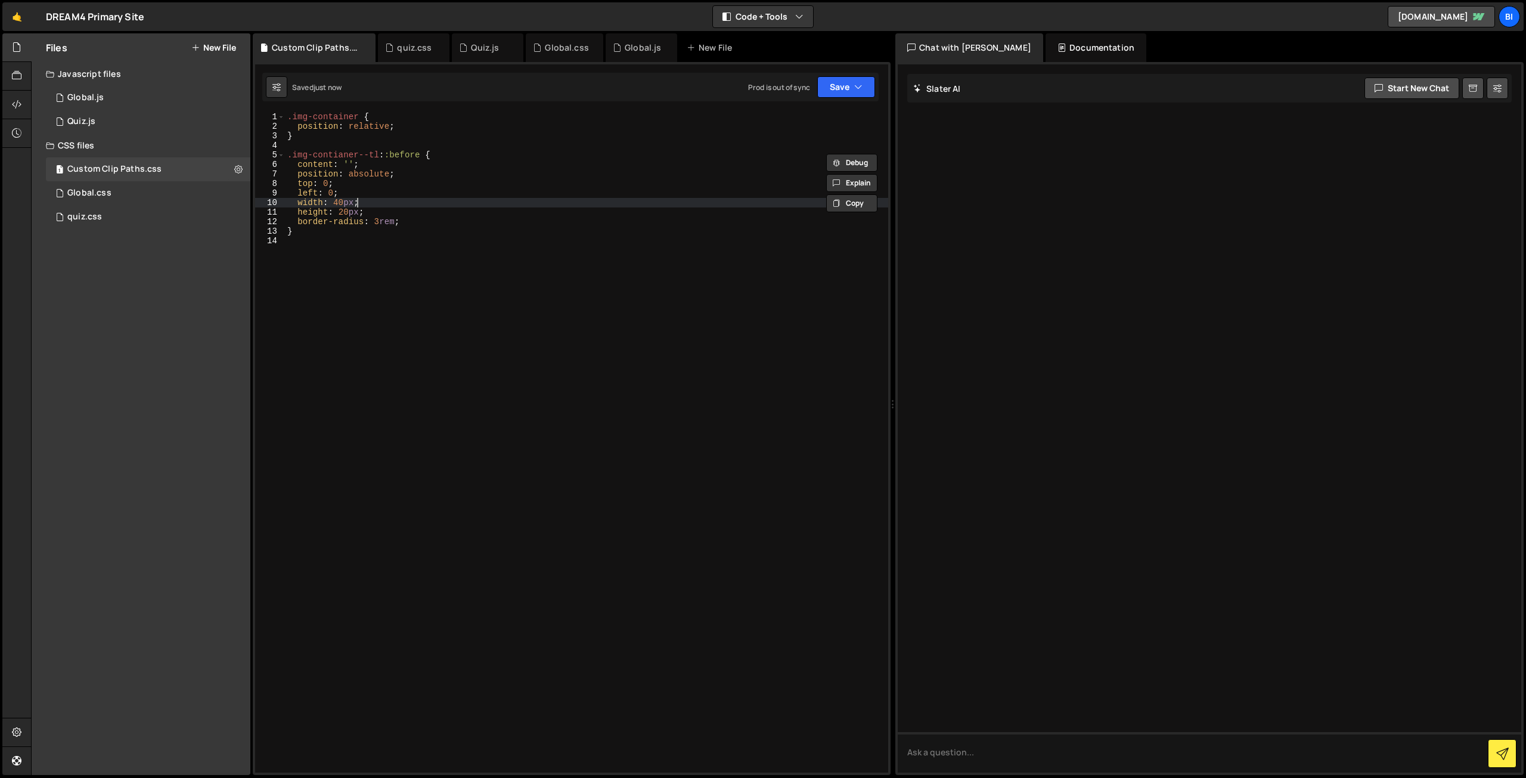
click at [374, 202] on div ".img-container { position : relative ; } .img-contianer--tl : :before { content…" at bounding box center [586, 452] width 603 height 680
click at [522, 232] on div ".img-container { position : relative ; } .img-contianer--tl : :before { content…" at bounding box center [586, 452] width 603 height 680
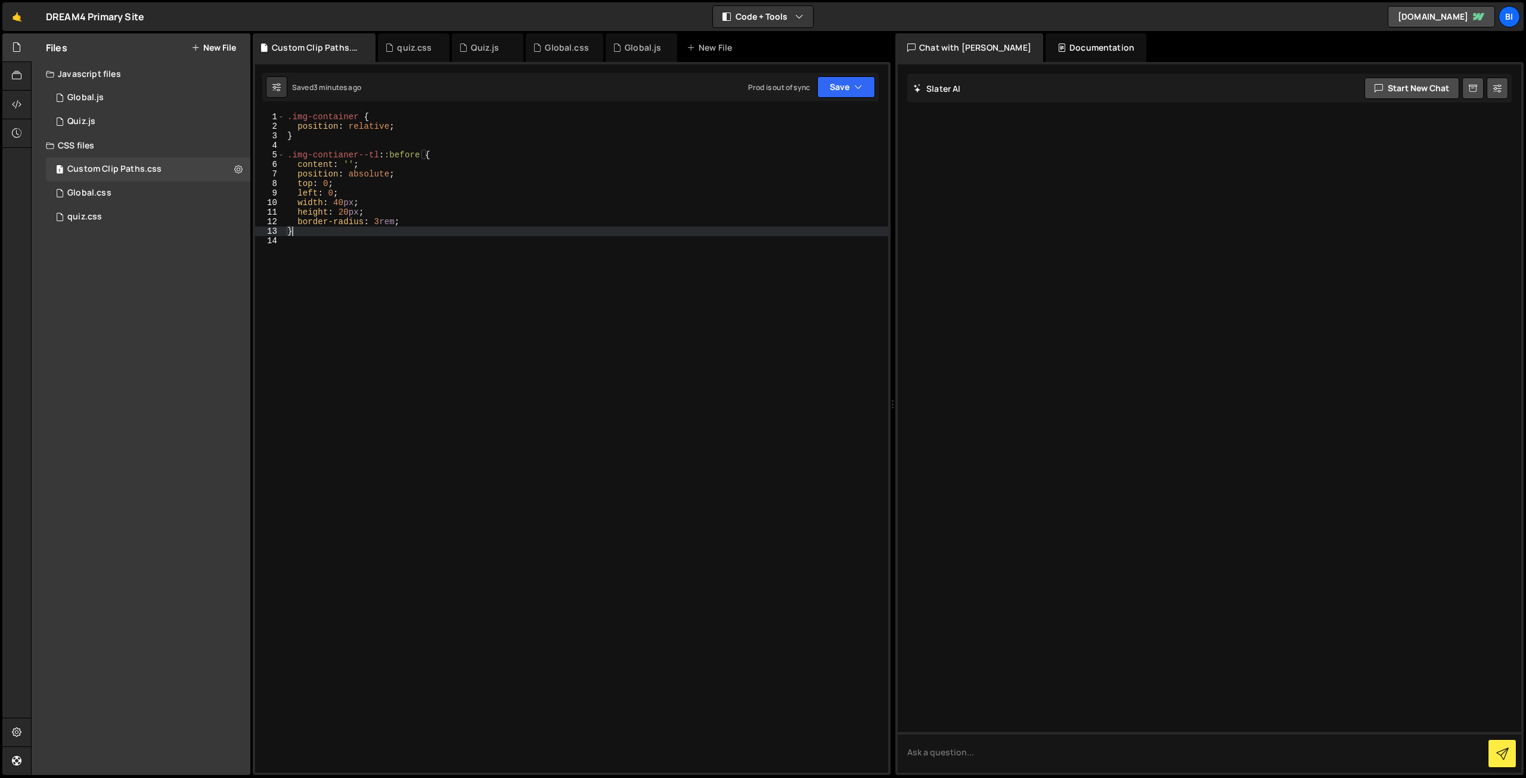
scroll to position [0, 0]
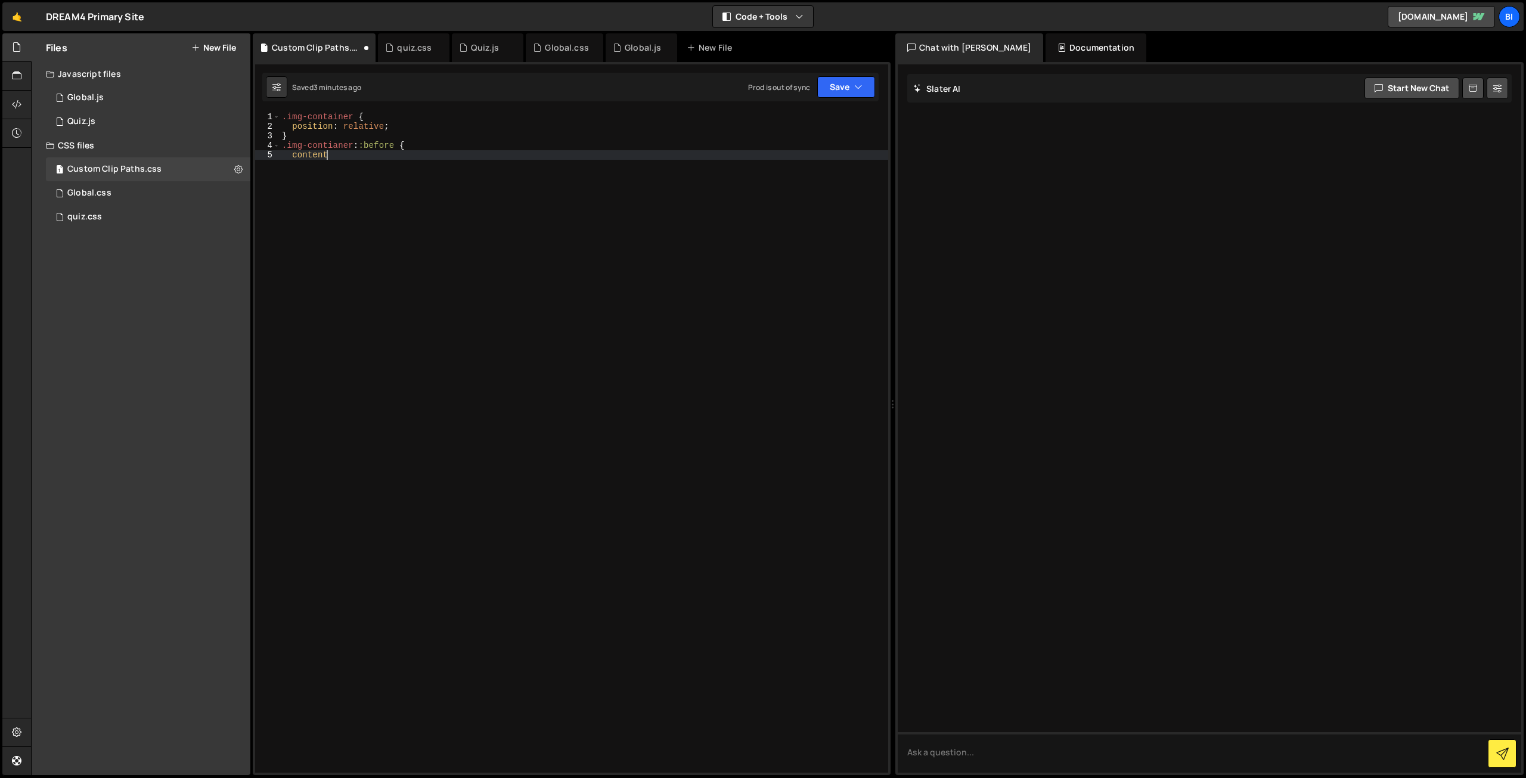
type textarea "content;"
type textarea ".img-contianer"
type textarea ".img-container { &"
type textarea ".img-container {"
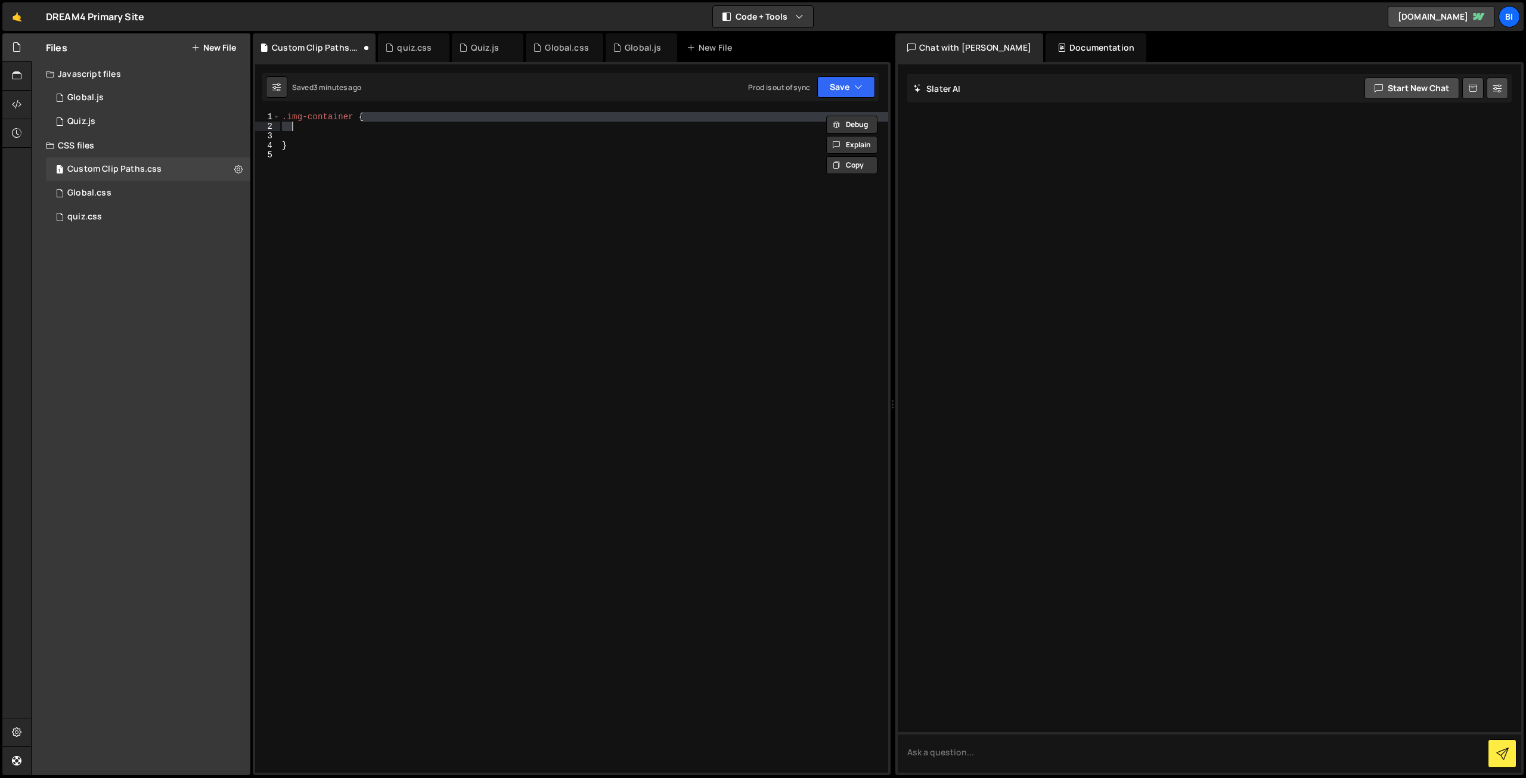
type textarea "}"
type textarea "&"
type textarea ".image"
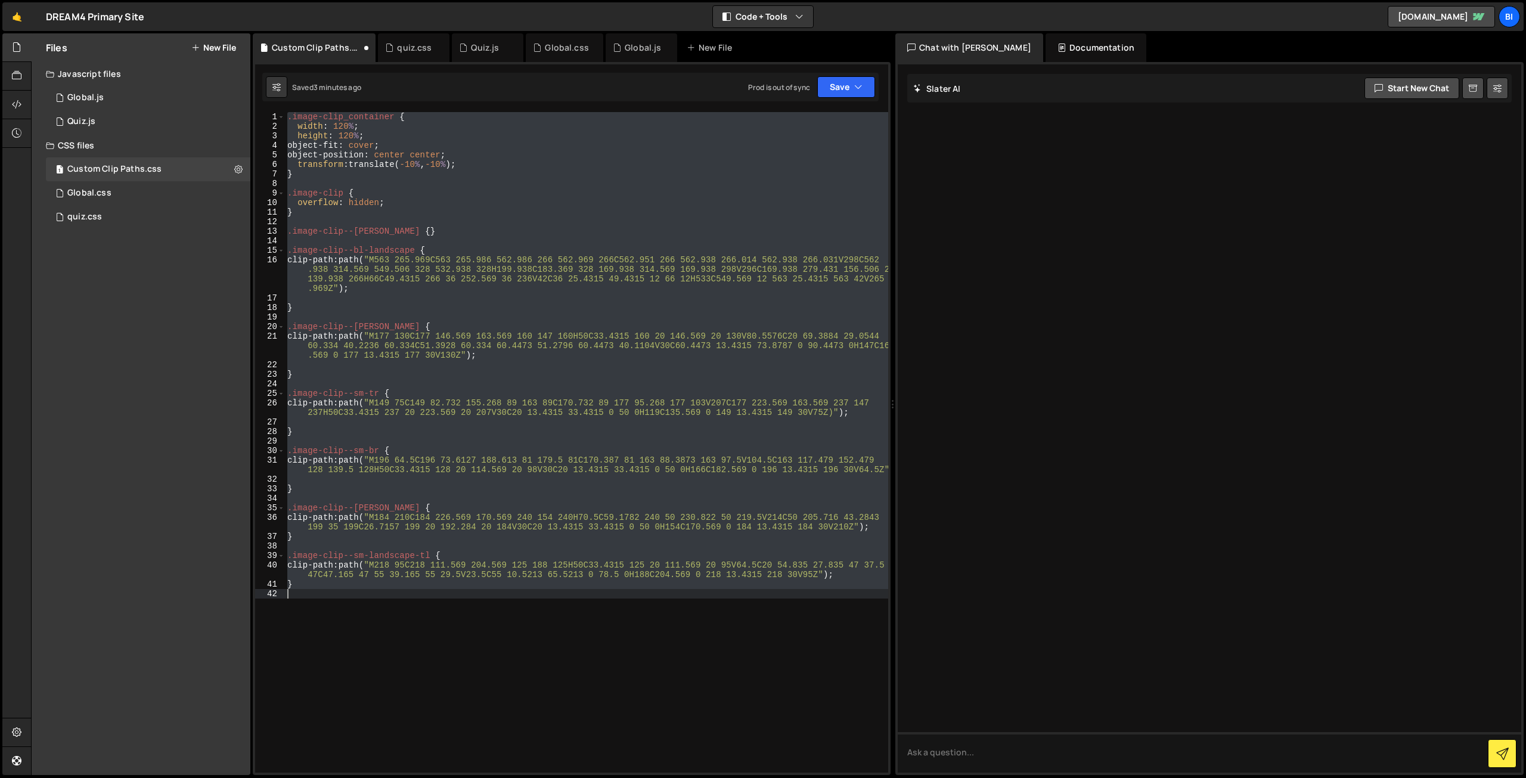
click at [538, 233] on div ".image-clip_container { width : 120 % ; height : 120 % ; object-fit : cover ; o…" at bounding box center [586, 442] width 603 height 661
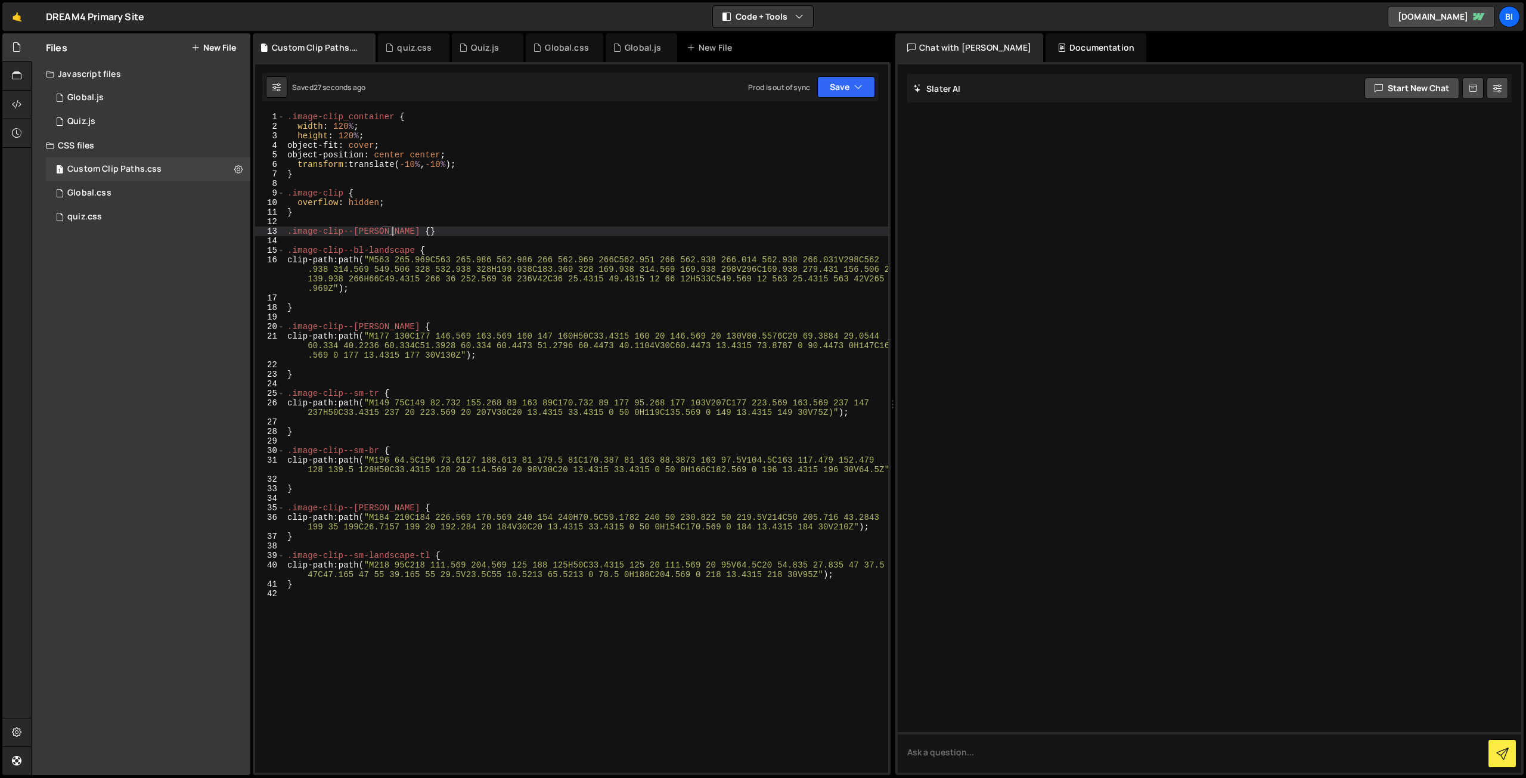
click at [369, 374] on div ".image-clip_container { width : 120 % ; height : 120 % ; object-fit : cover ; o…" at bounding box center [586, 452] width 603 height 680
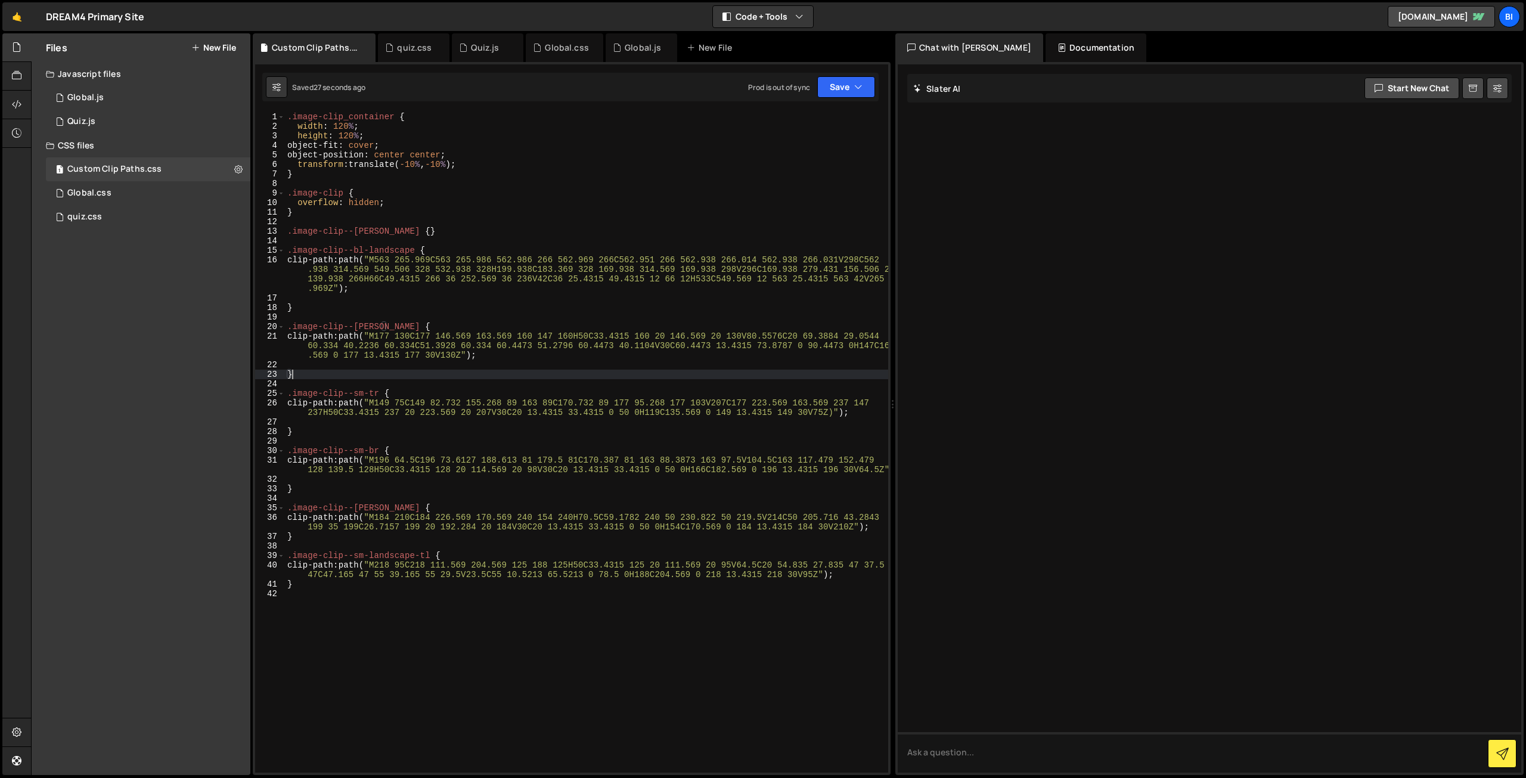
paste textarea "image-clip--sm-tr"
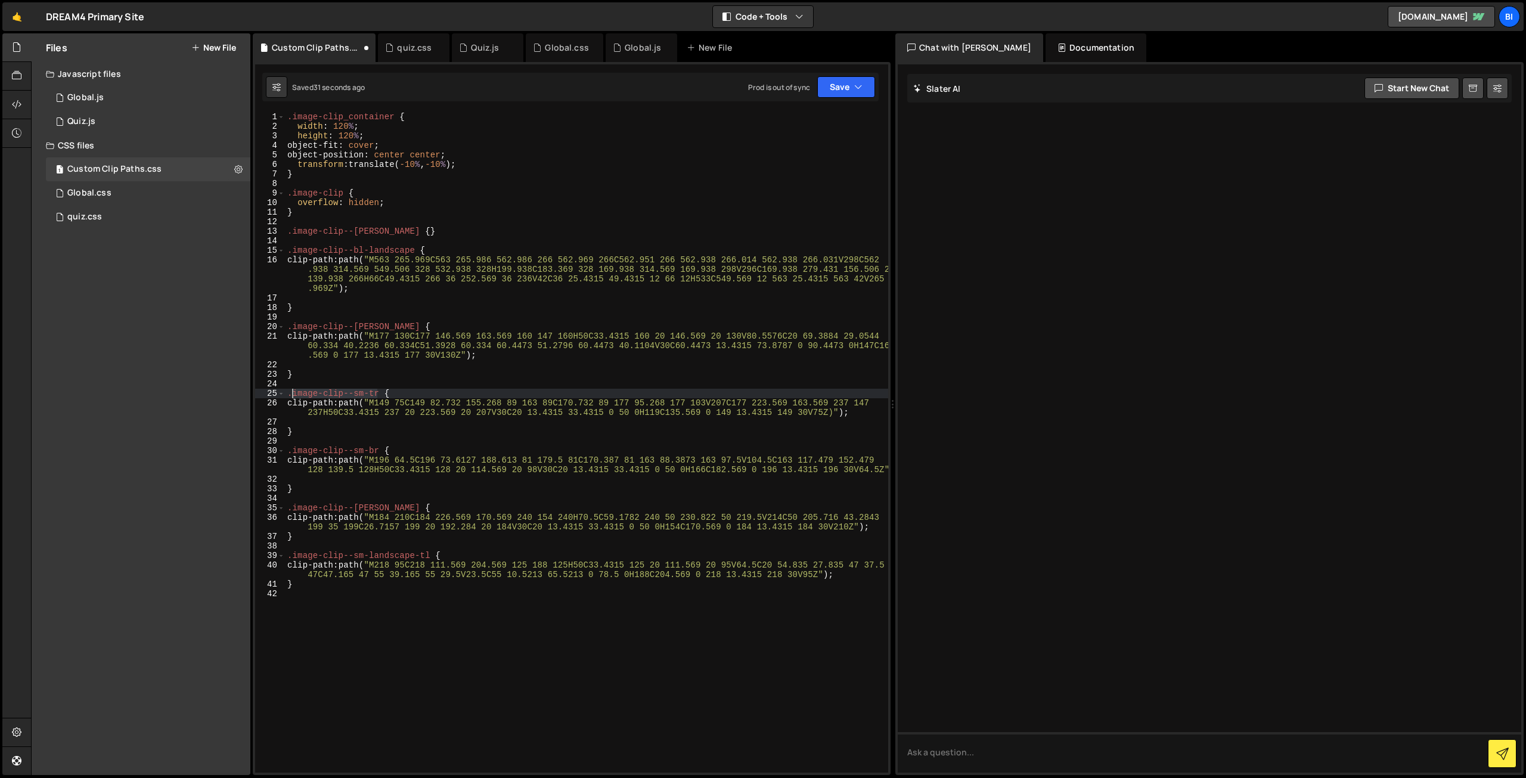
drag, startPoint x: 376, startPoint y: 393, endPoint x: 292, endPoint y: 391, distance: 83.5
click at [292, 391] on div ".image-clip_container { width : 120 % ; height : 120 % ; object-fit : cover ; o…" at bounding box center [586, 452] width 603 height 680
paste textarea "}"
click at [354, 375] on div ".image-clip_container { width : 120 % ; height : 120 % ; object-fit : cover ; o…" at bounding box center [586, 452] width 603 height 680
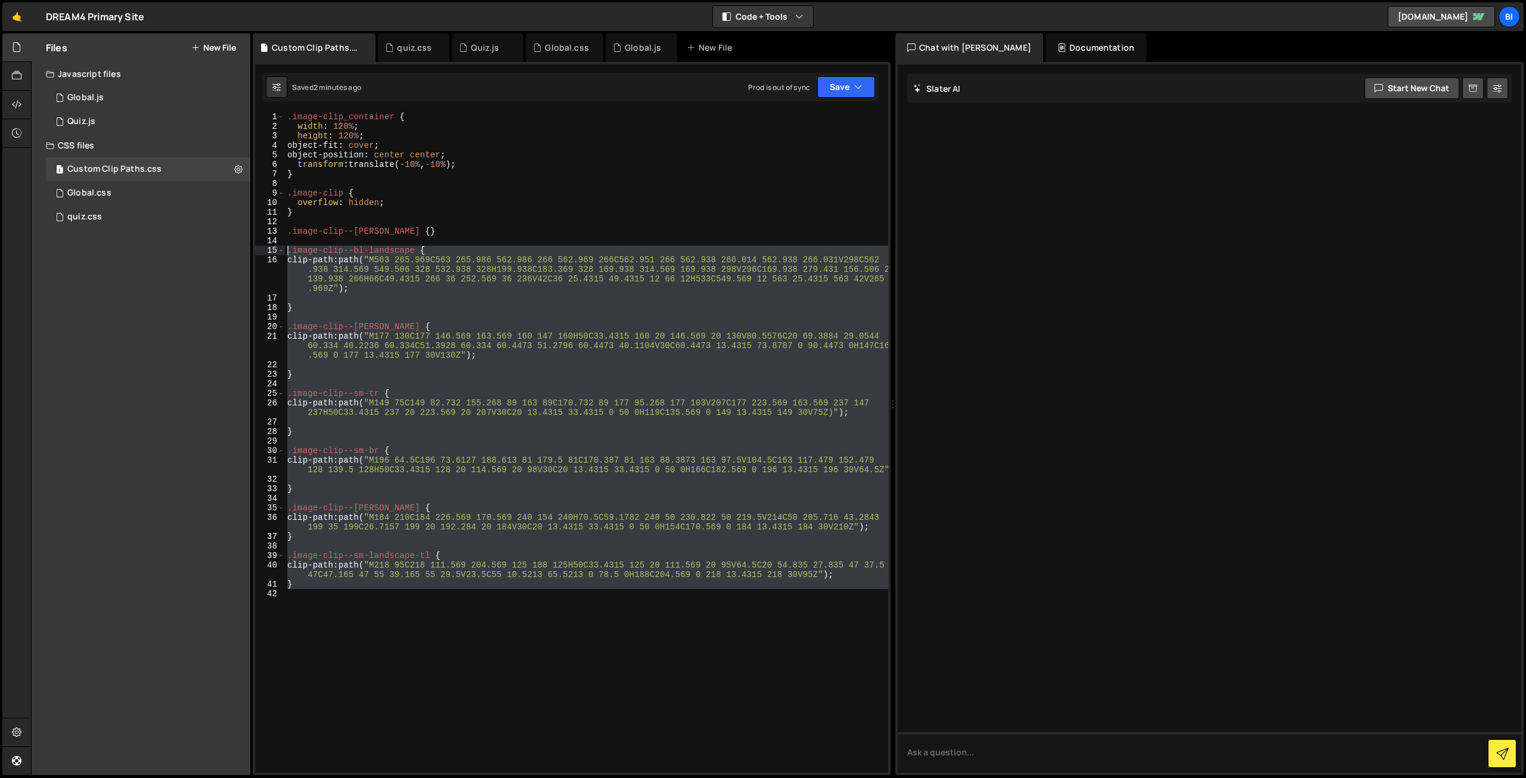
drag, startPoint x: 343, startPoint y: 596, endPoint x: 244, endPoint y: 248, distance: 361.4
click at [244, 248] on div "Files New File Javascript files 1 Global.js 0 1 Quiz.js 0 CSS files 1 Custom Cl…" at bounding box center [778, 404] width 1495 height 742
click at [453, 236] on div ".image-clip_container { width : 120 % ; height : 120 % ; object-fit : cover ; o…" at bounding box center [586, 452] width 603 height 680
drag, startPoint x: 331, startPoint y: 643, endPoint x: 210, endPoint y: 252, distance: 409.4
click at [210, 252] on div "Files New File Javascript files 1 Global.js 0 1 Quiz.js 0 CSS files 1 Custom Cl…" at bounding box center [778, 404] width 1495 height 742
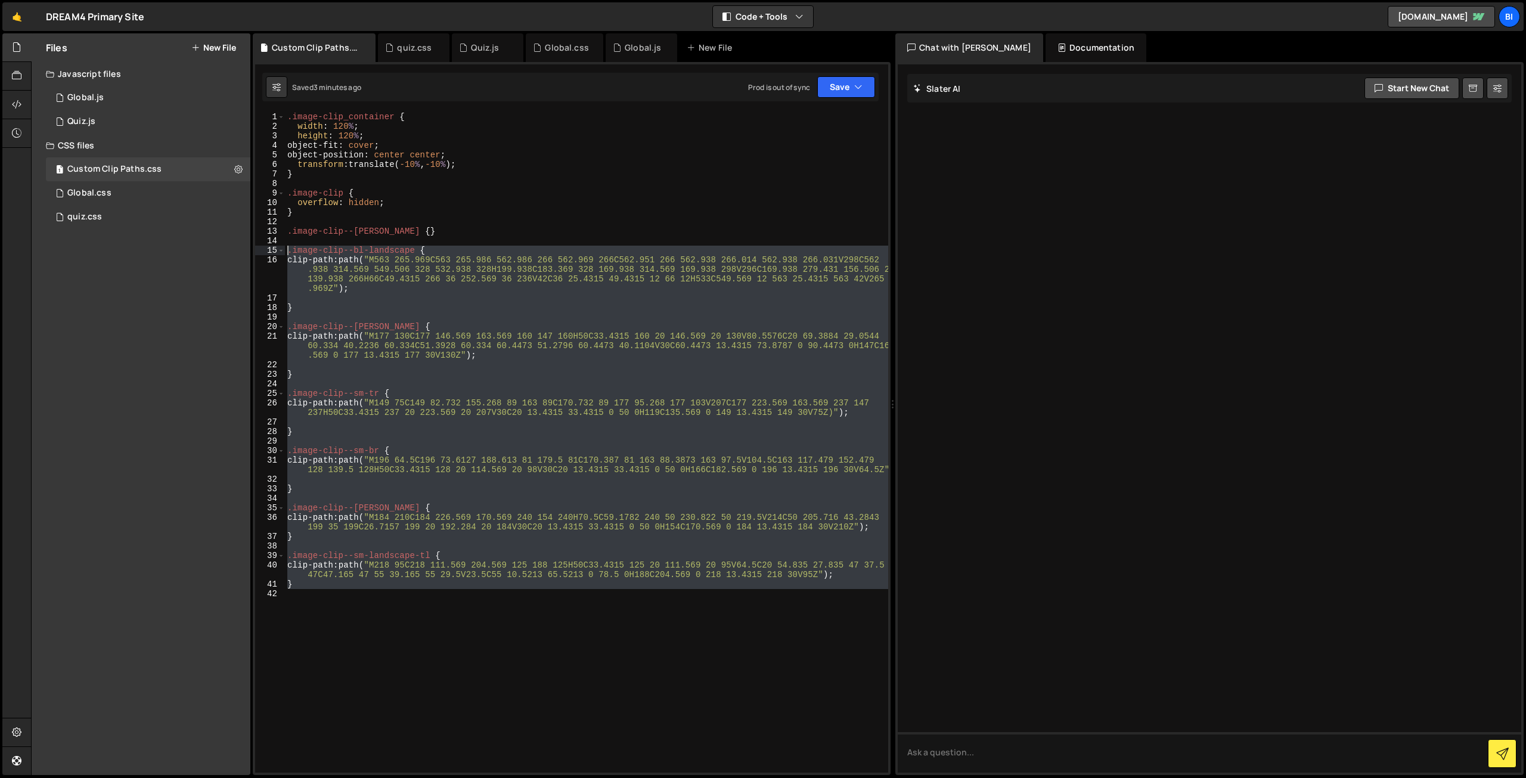
paste textarea "}"
type textarea "}"
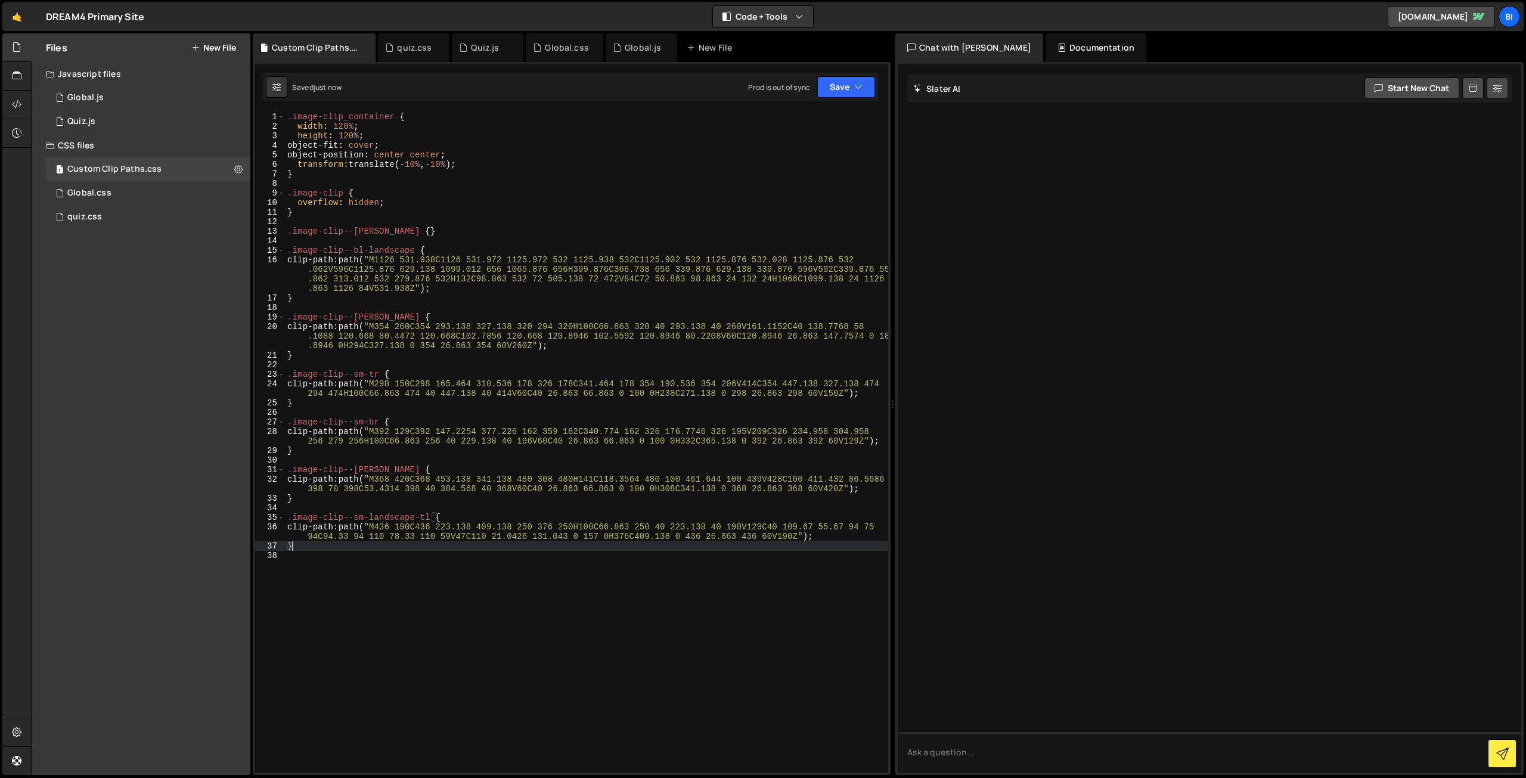
click at [522, 241] on div ".image-clip_container { width : 120 % ; height : 120 % ; object-fit : cover ; o…" at bounding box center [586, 452] width 603 height 680
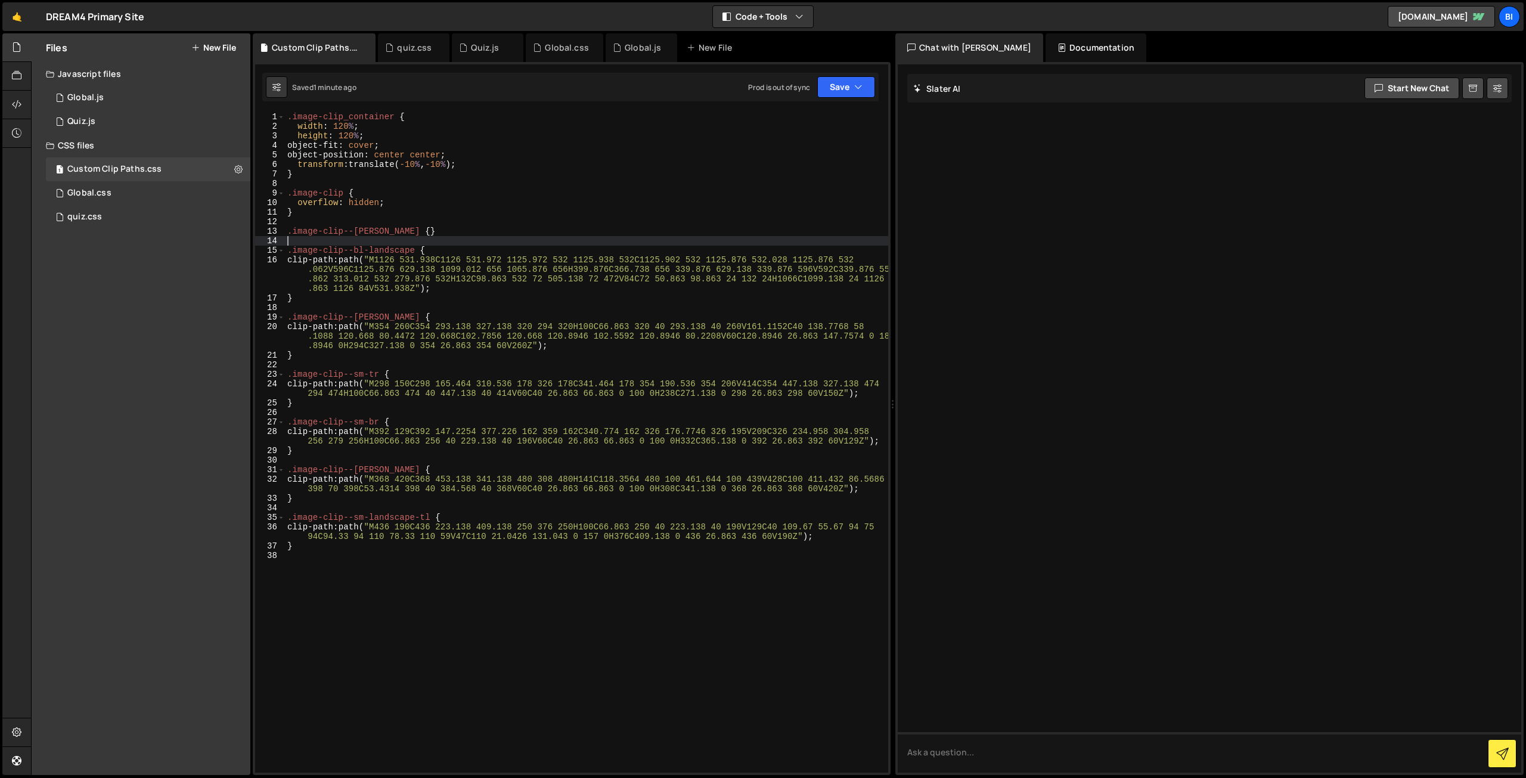
click at [357, 272] on div ".image-clip_container { width : 120 % ; height : 120 % ; object-fit : cover ; o…" at bounding box center [586, 452] width 603 height 680
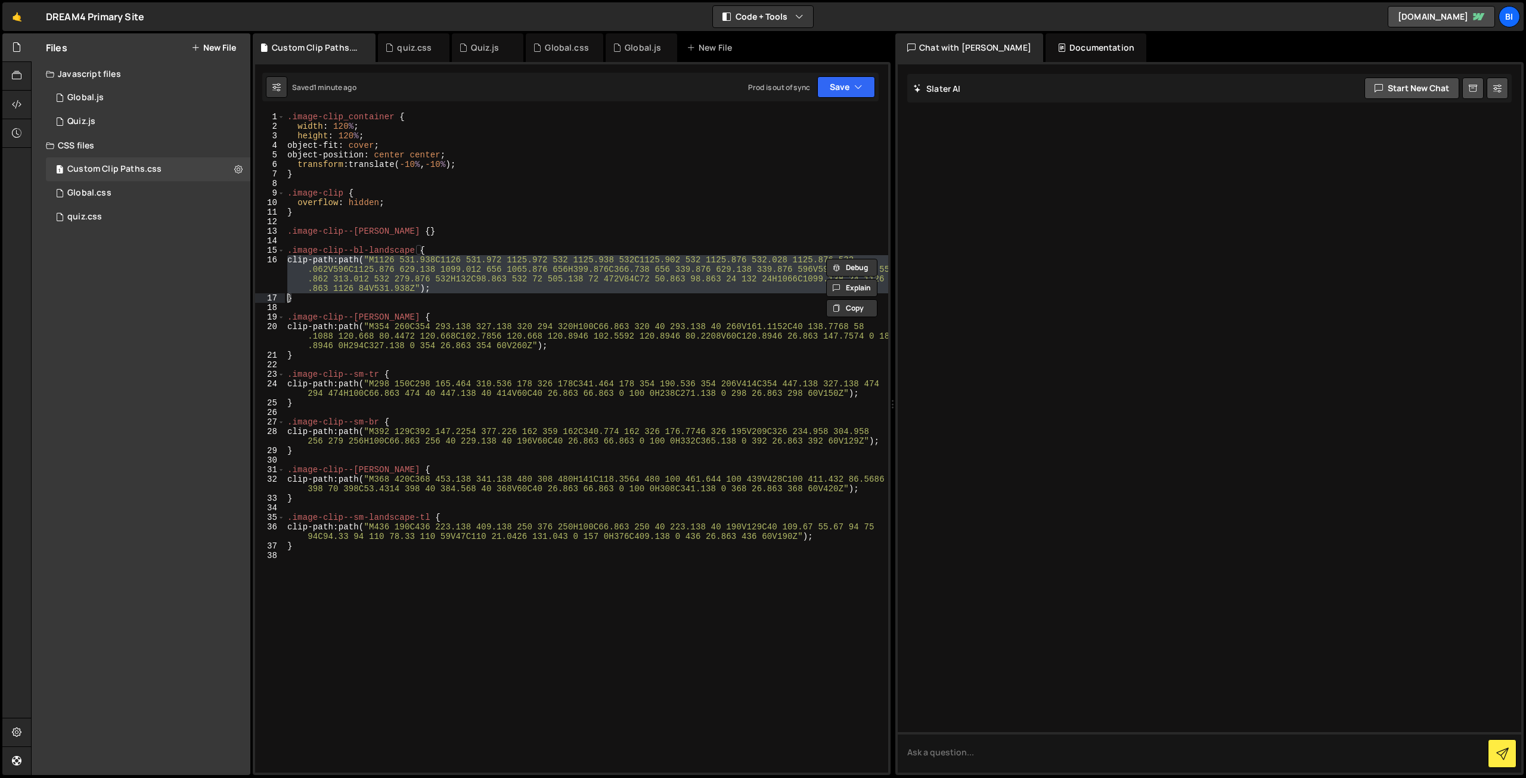
paste textarea
click at [364, 343] on div ".image-clip_container { width : 120 % ; height : 120 % ; object-fit : cover ; o…" at bounding box center [586, 452] width 603 height 680
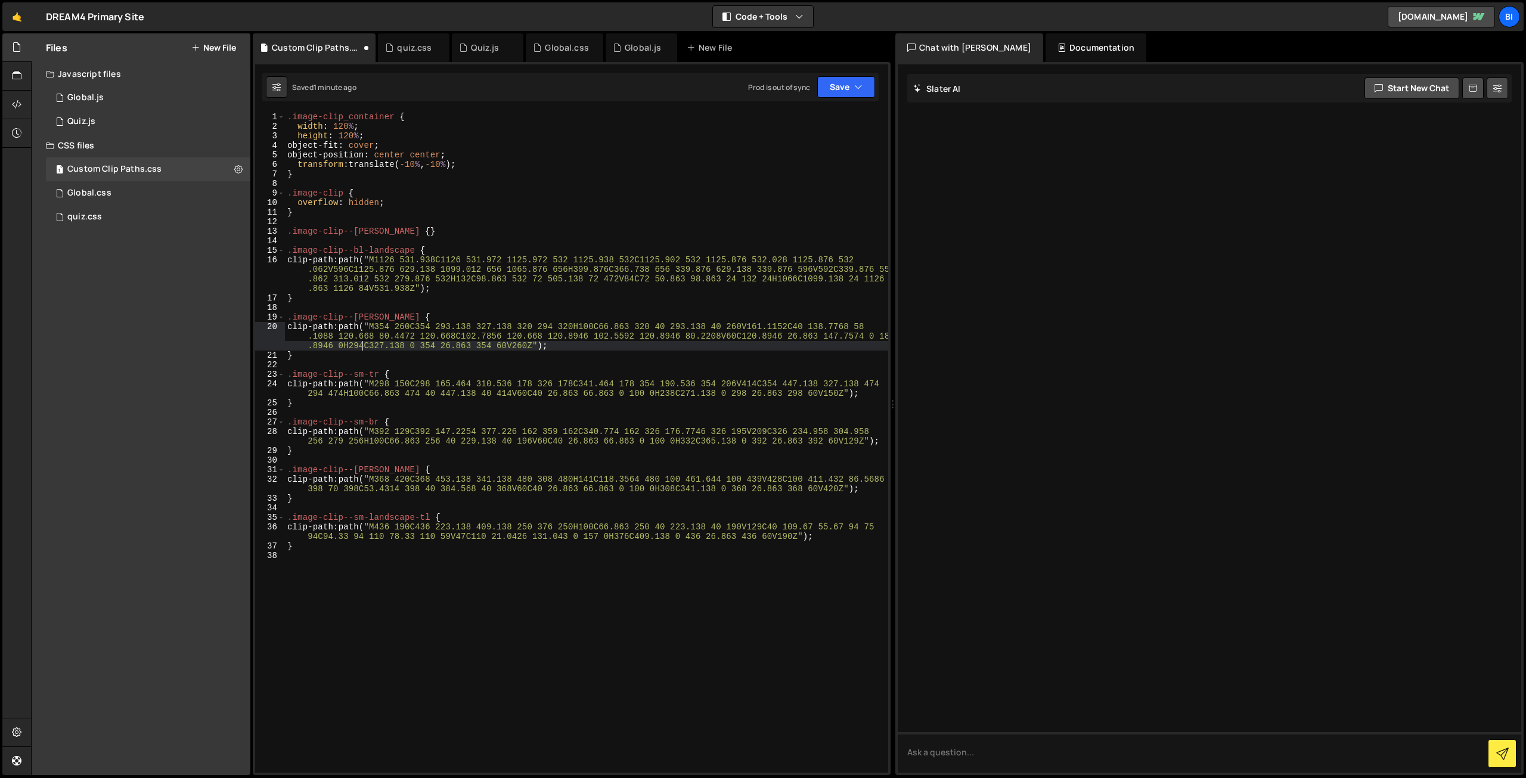
click at [364, 343] on div ".image-clip_container { width : 120 % ; height : 120 % ; object-fit : cover ; o…" at bounding box center [586, 452] width 603 height 680
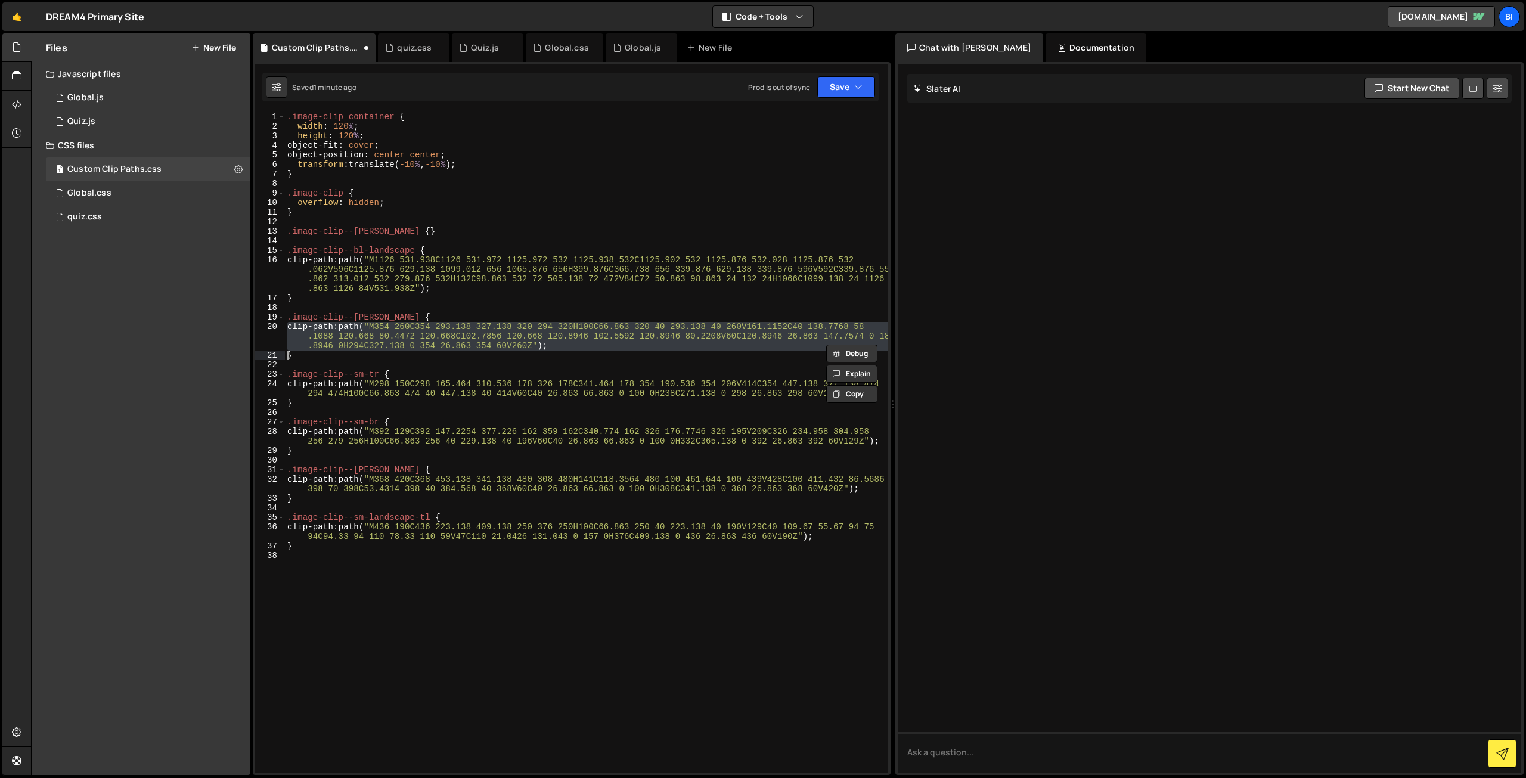
click at [364, 343] on div ".image-clip_container { width : 120 % ; height : 120 % ; object-fit : cover ; o…" at bounding box center [586, 452] width 603 height 680
paste textarea
type textarea "}"
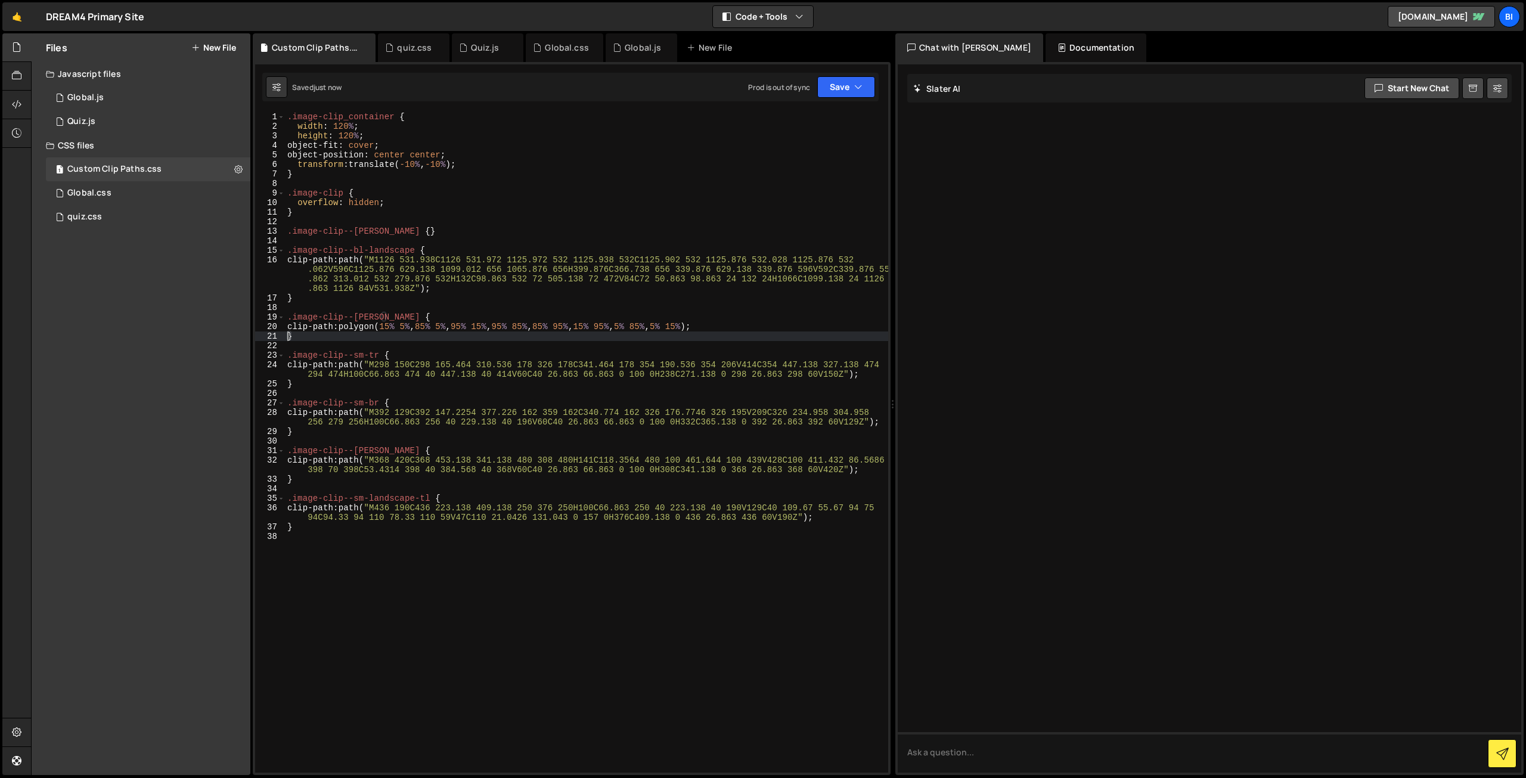
click at [450, 308] on div ".image-clip_container { width : 120 % ; height : 120 % ; object-fit : cover ; o…" at bounding box center [586, 452] width 603 height 680
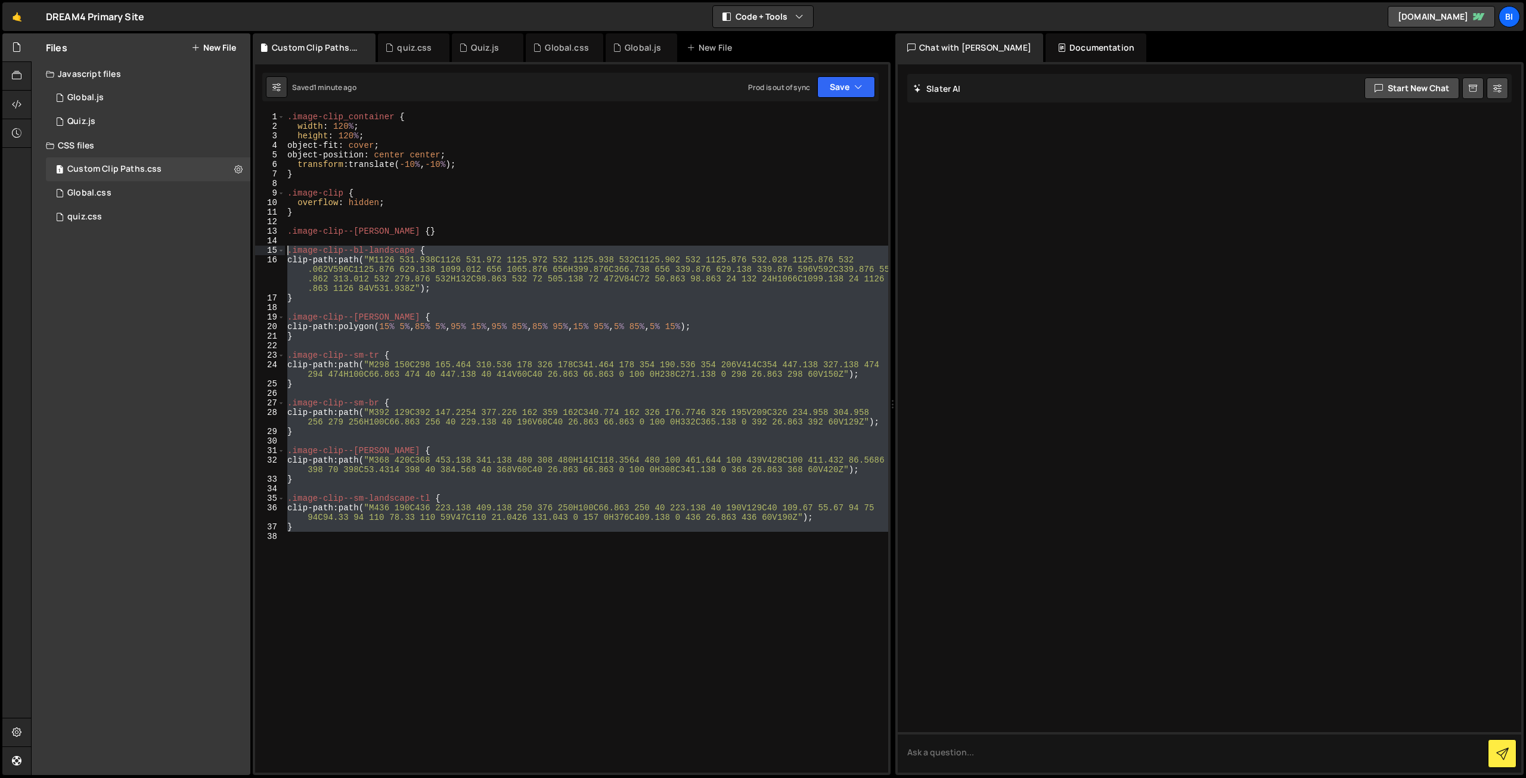
drag, startPoint x: 388, startPoint y: 585, endPoint x: 206, endPoint y: 252, distance: 379.7
click at [206, 252] on div "Files New File Javascript files 1 Global.js 0 1 Quiz.js 0 CSS files 1 Custom Cl…" at bounding box center [778, 404] width 1495 height 742
paste textarea "}"
paste textarea
type textarea "}"
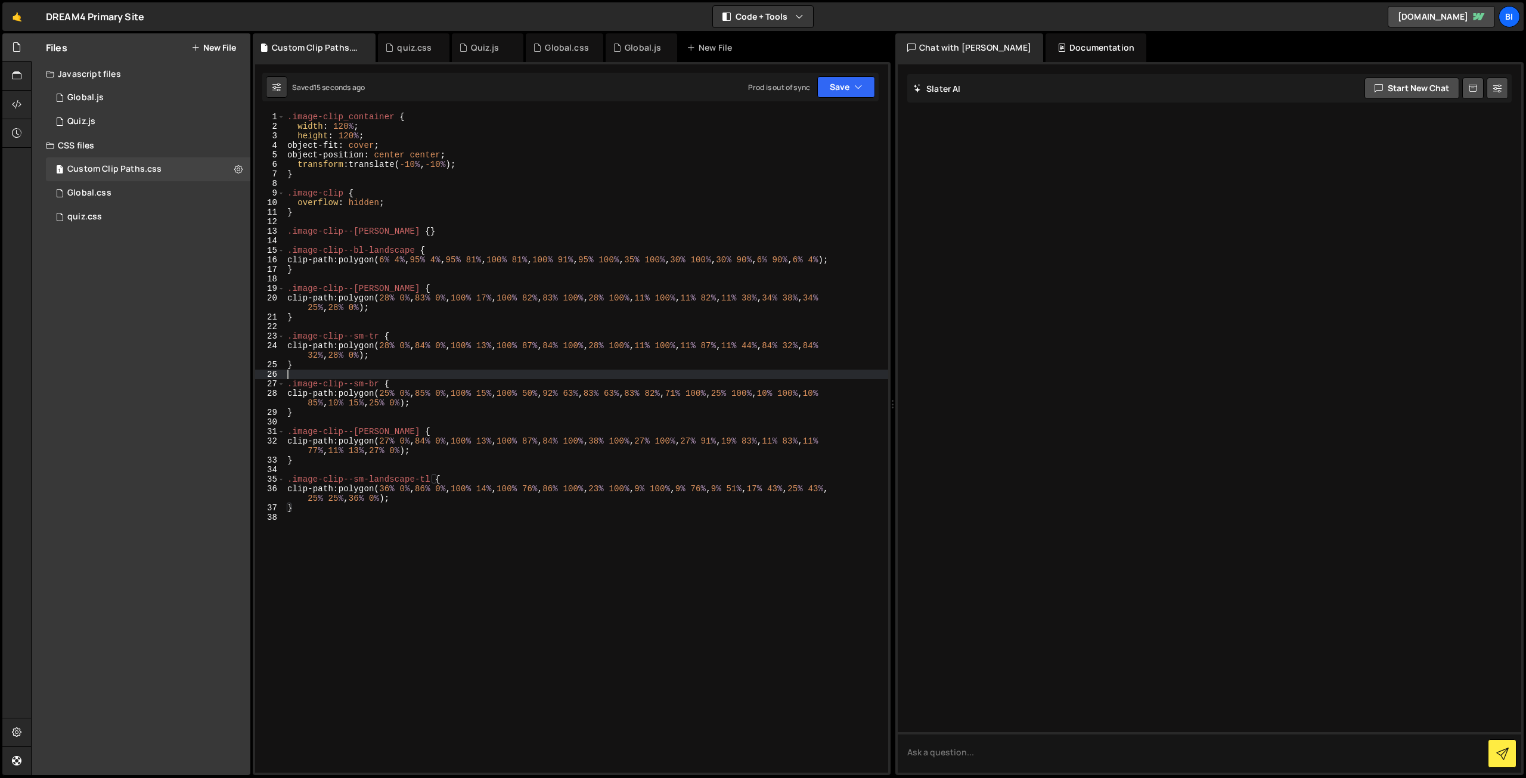
click at [330, 377] on div ".image-clip_container { width : 120 % ; height : 120 % ; object-fit : cover ; o…" at bounding box center [586, 452] width 603 height 680
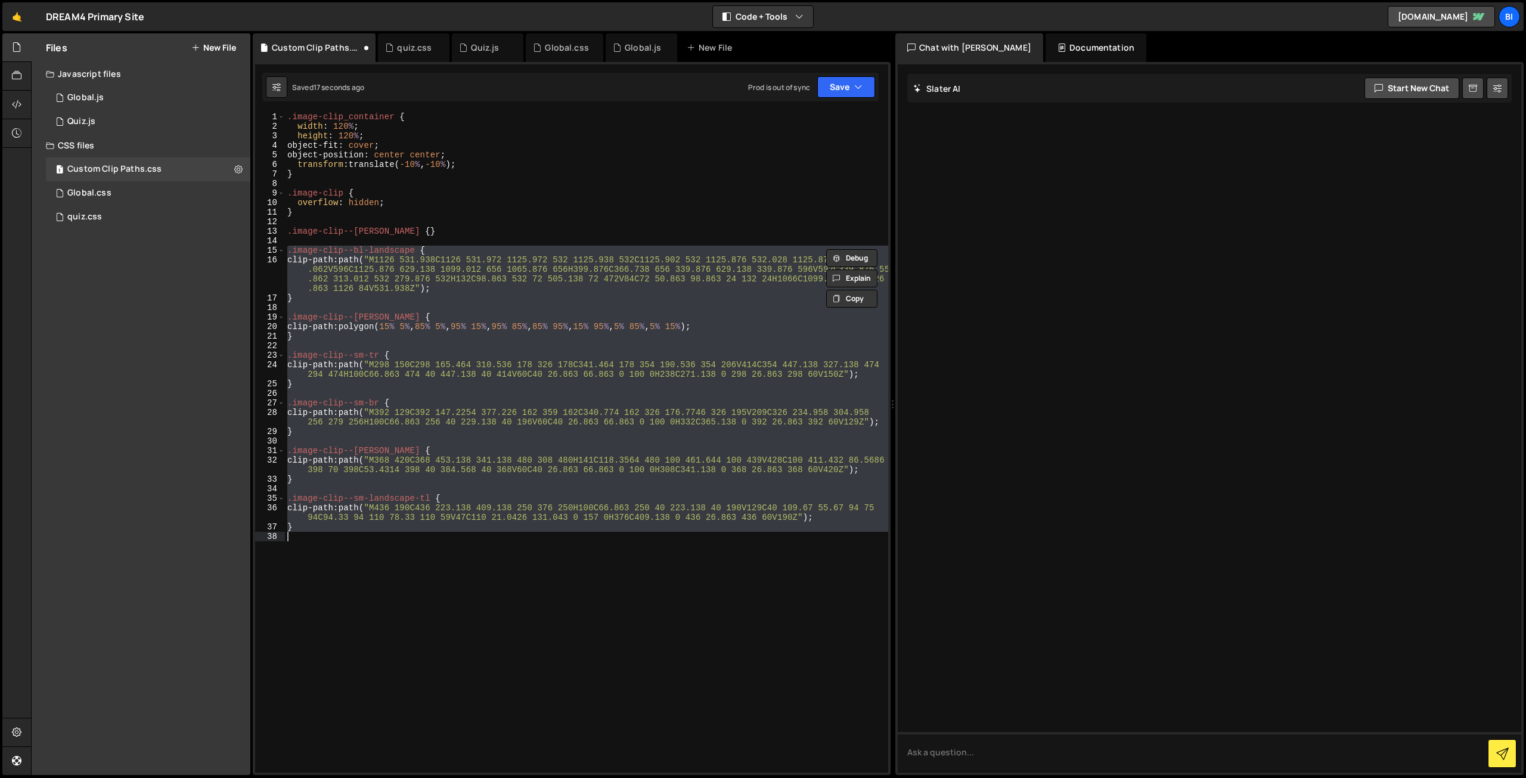
click at [408, 327] on div ".image-clip_container { width : 120 % ; height : 120 % ; object-fit : cover ; o…" at bounding box center [586, 452] width 603 height 680
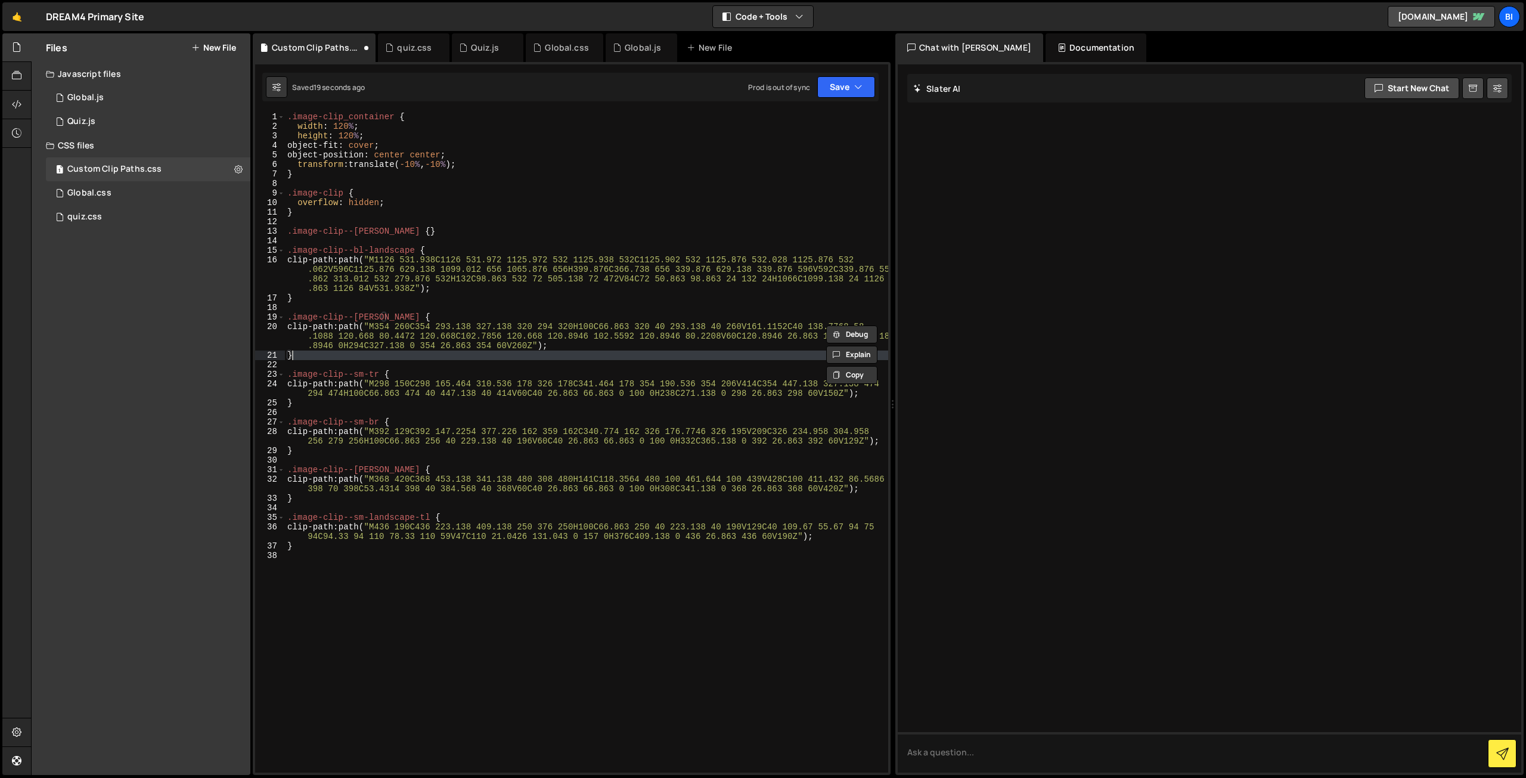
click at [412, 360] on div ".image-clip_container { width : 120 % ; height : 120 % ; object-fit : cover ; o…" at bounding box center [586, 452] width 603 height 680
click at [453, 451] on div ".image-clip_container { width : 120 % ; height : 120 % ; object-fit : cover ; o…" at bounding box center [586, 452] width 603 height 680
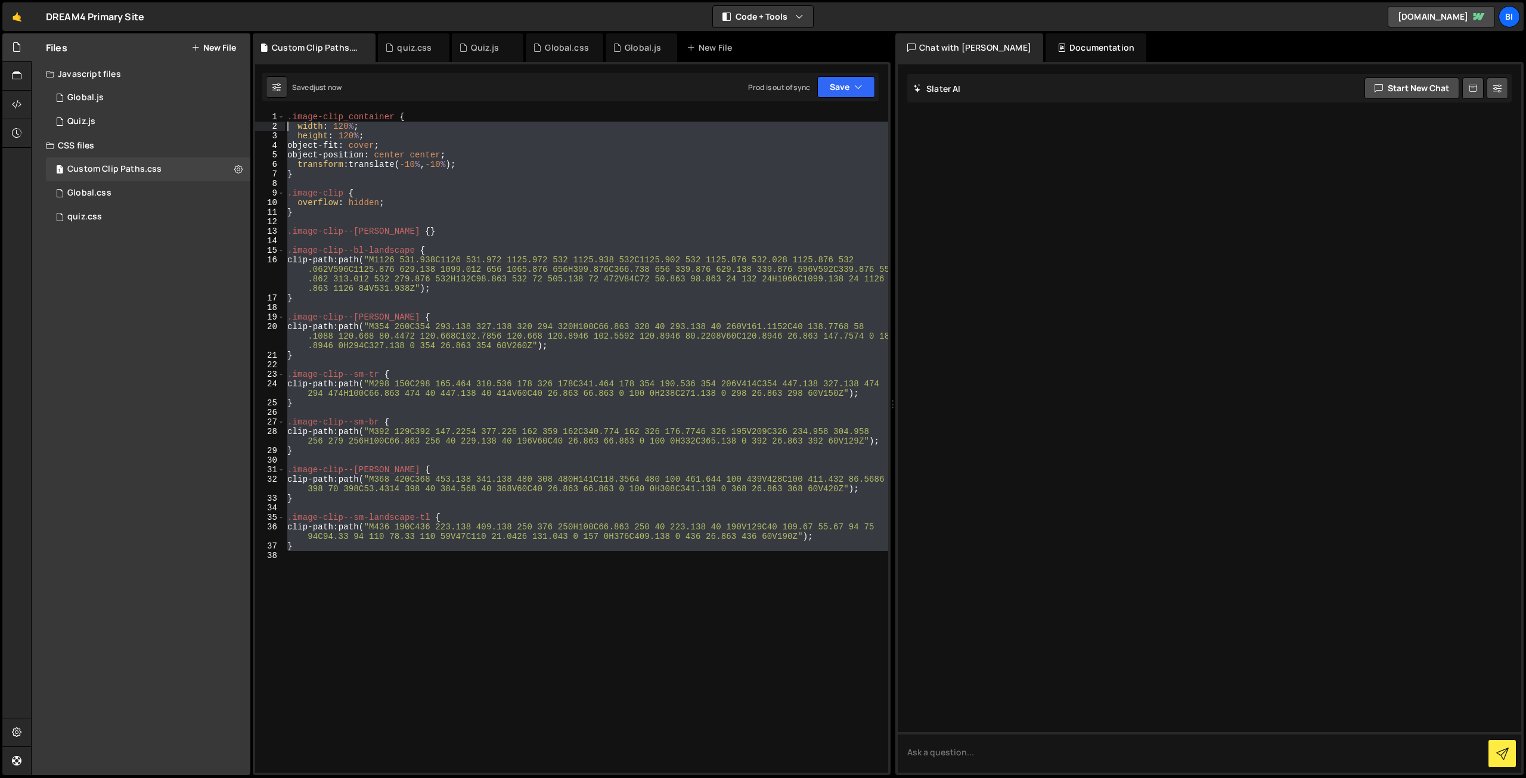
drag, startPoint x: 407, startPoint y: 577, endPoint x: 252, endPoint y: 114, distance: 487.9
click at [252, 114] on div "Files New File Javascript files 1 Global.js 0 1 Quiz.js 0 CSS files 1 Custom Cl…" at bounding box center [778, 404] width 1495 height 742
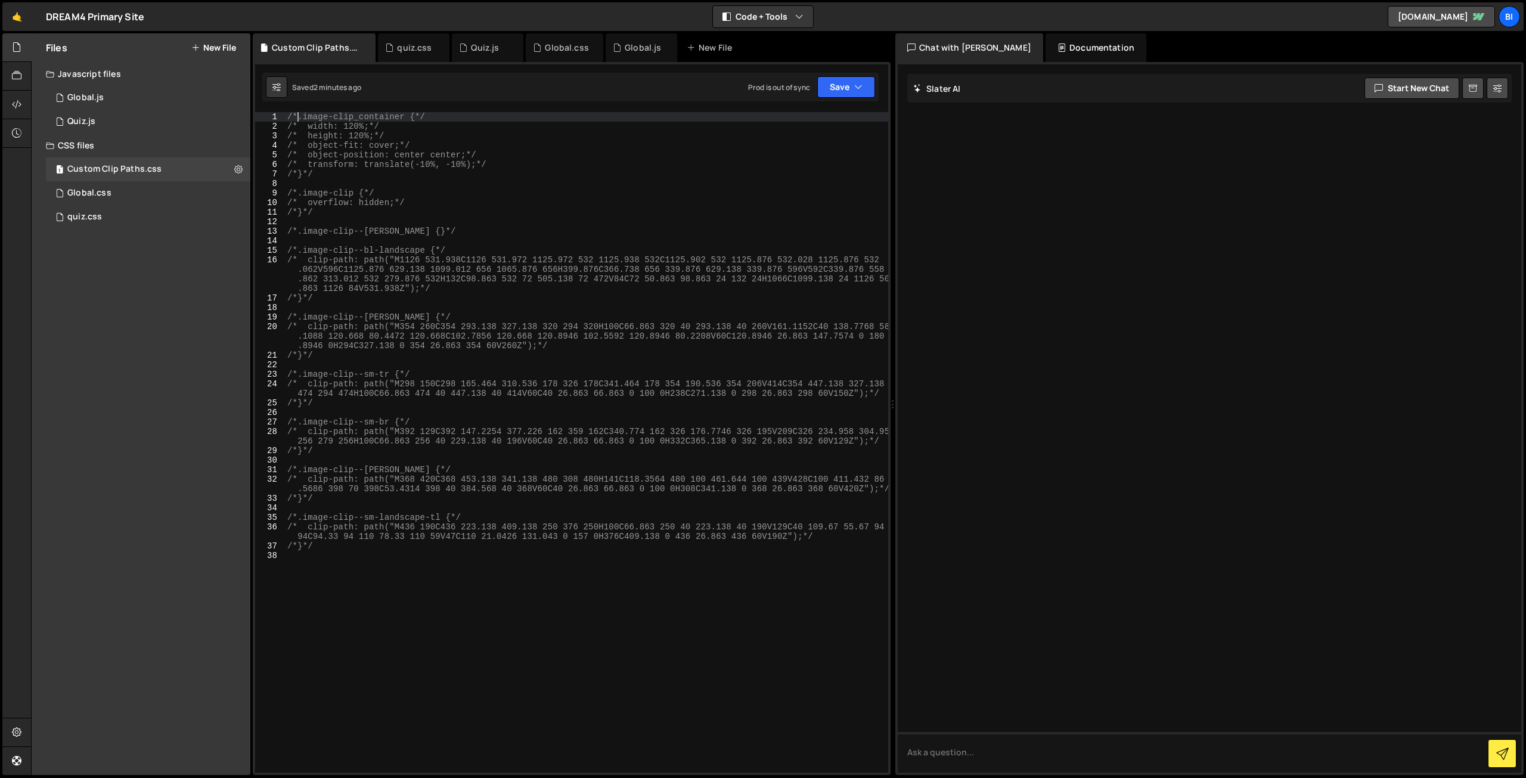
click at [390, 497] on div "/*.image-clip_container {*/ /* width: 120%;*/ /* height: 120%;*/ /* object-fit:…" at bounding box center [586, 452] width 603 height 680
type textarea "/*}*/"
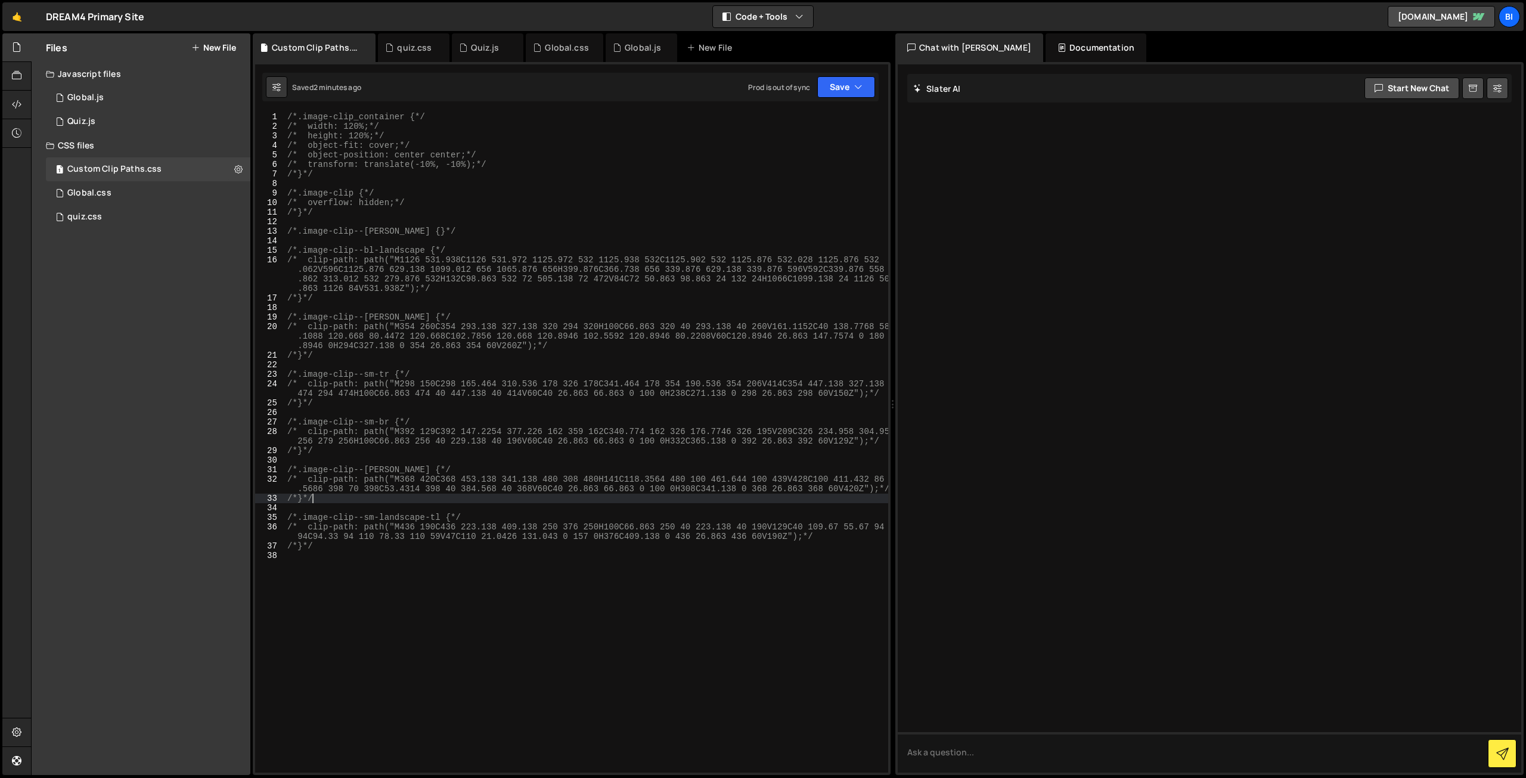
click at [386, 583] on div "/*.image-clip_container {*/ /* width: 120%;*/ /* height: 120%;*/ /* object-fit:…" at bounding box center [586, 452] width 603 height 680
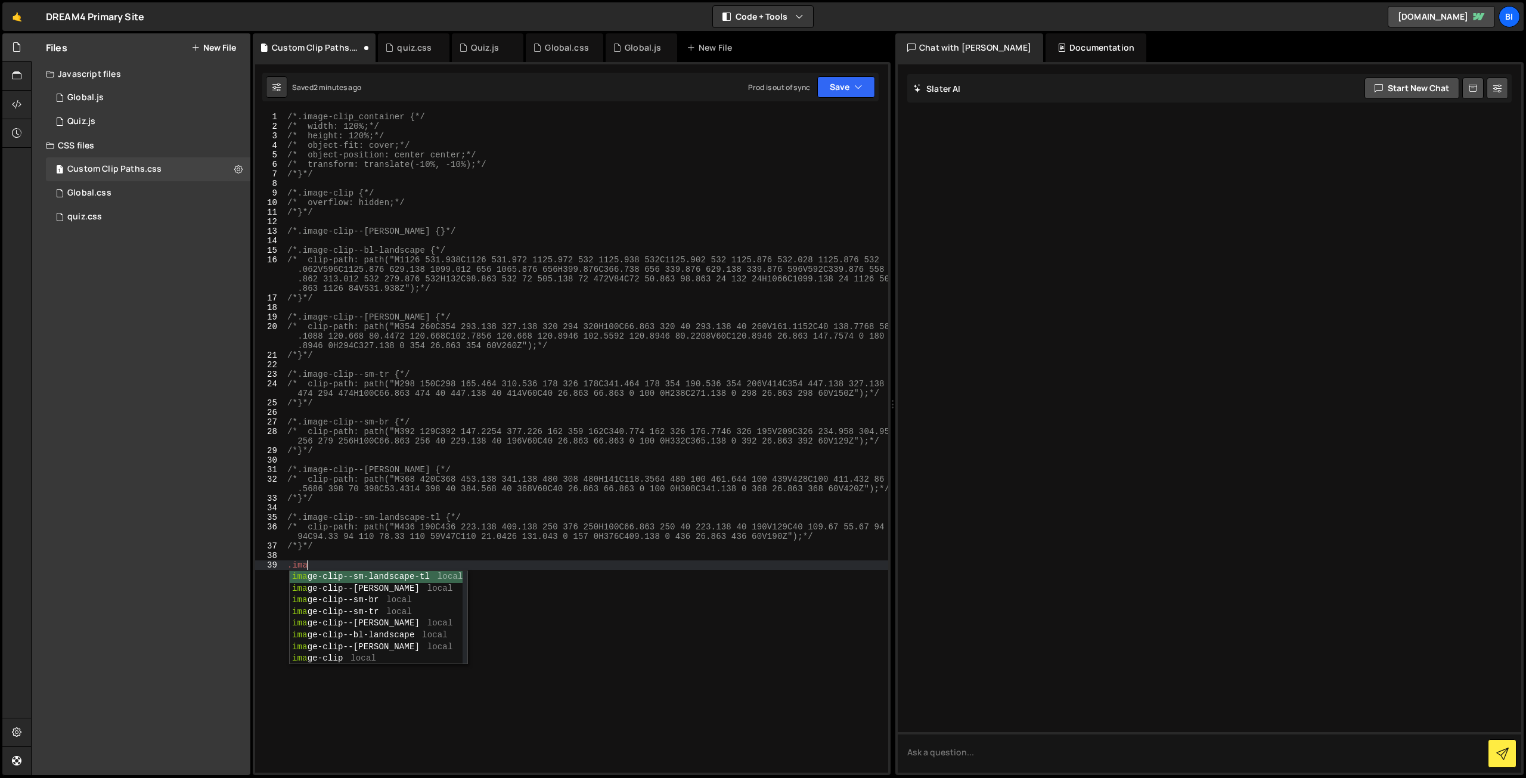
scroll to position [0, 1]
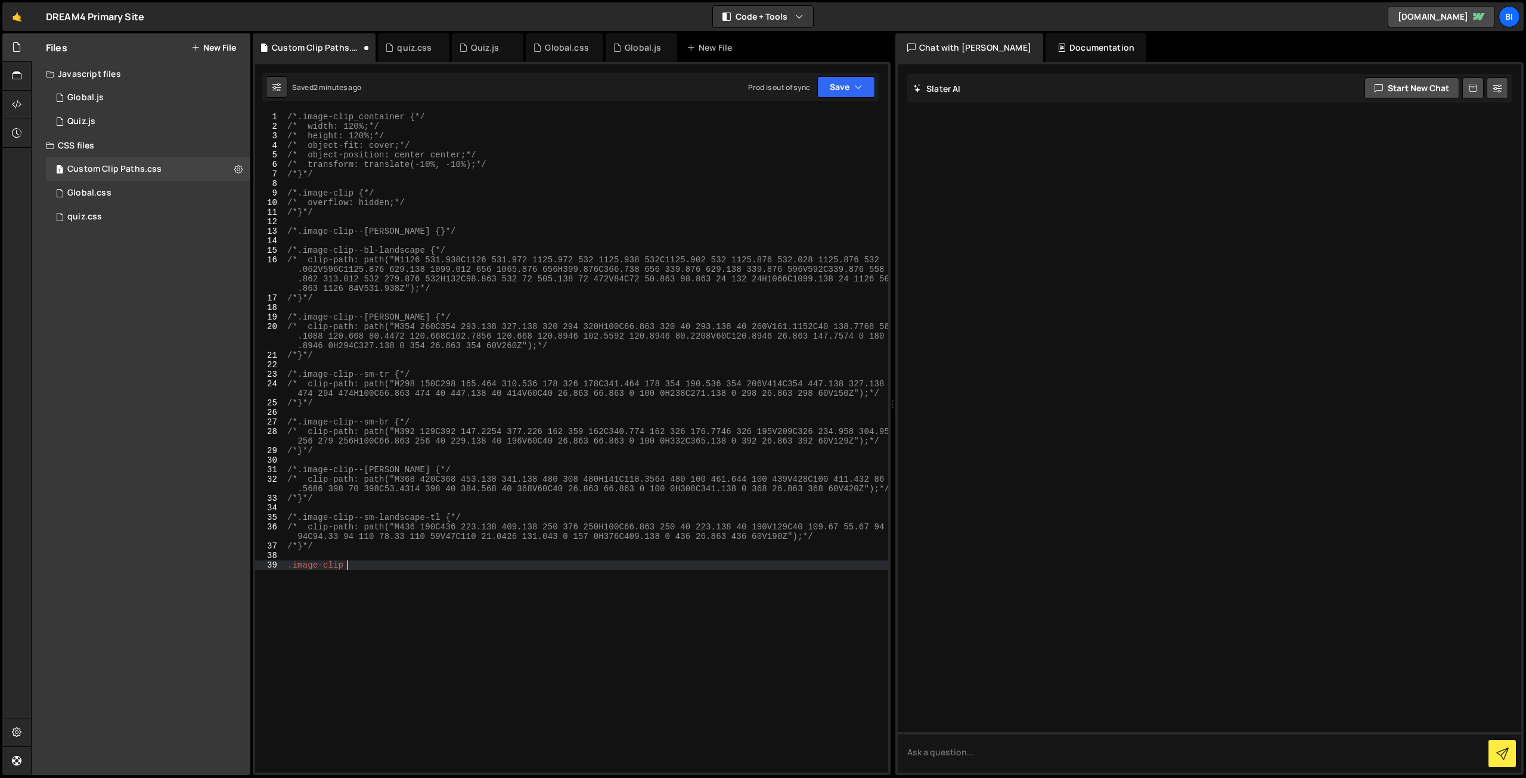
type textarea ".image-clip {"
type textarea "width: 100%;"
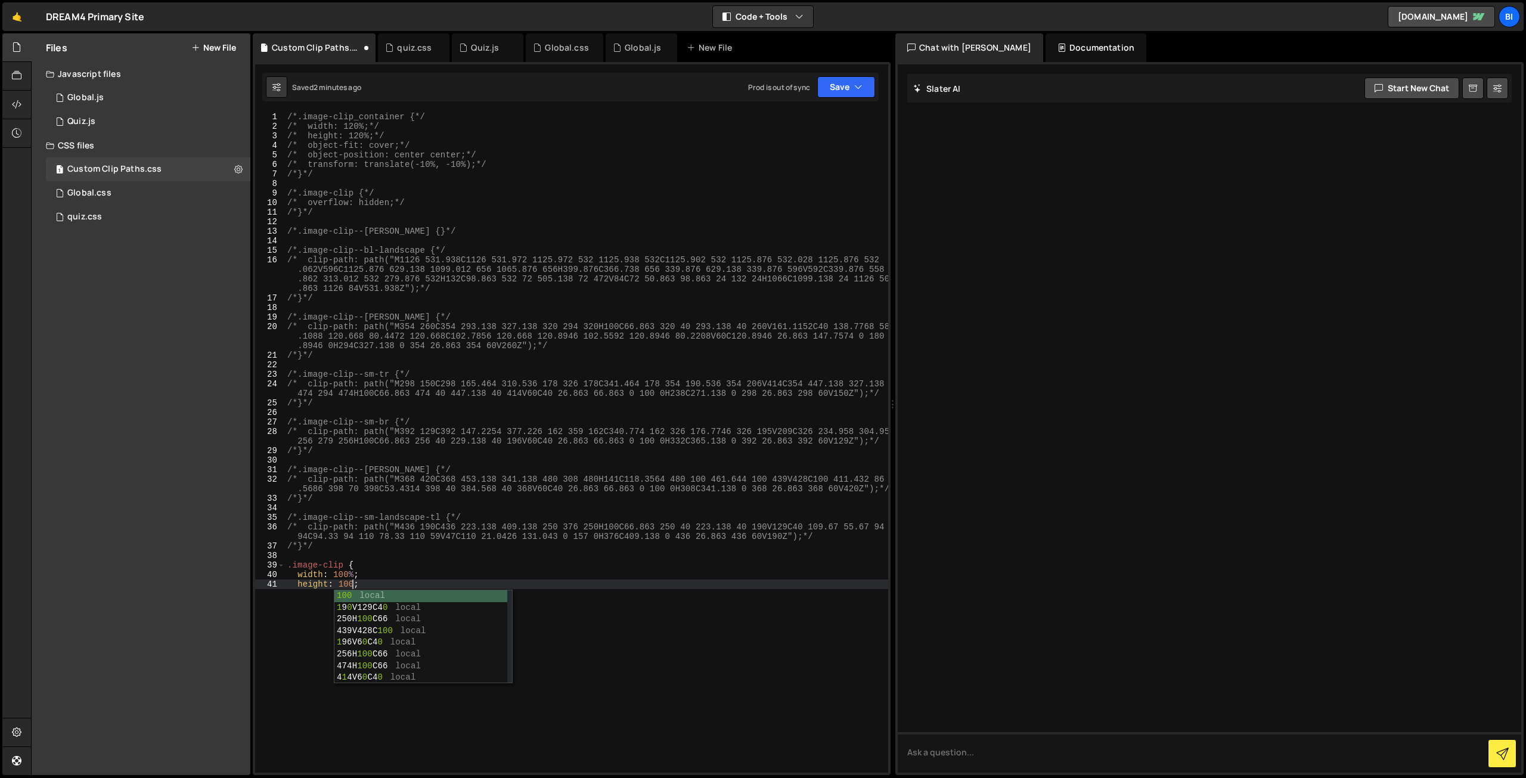
scroll to position [0, 4]
type textarea "height: 100%;"
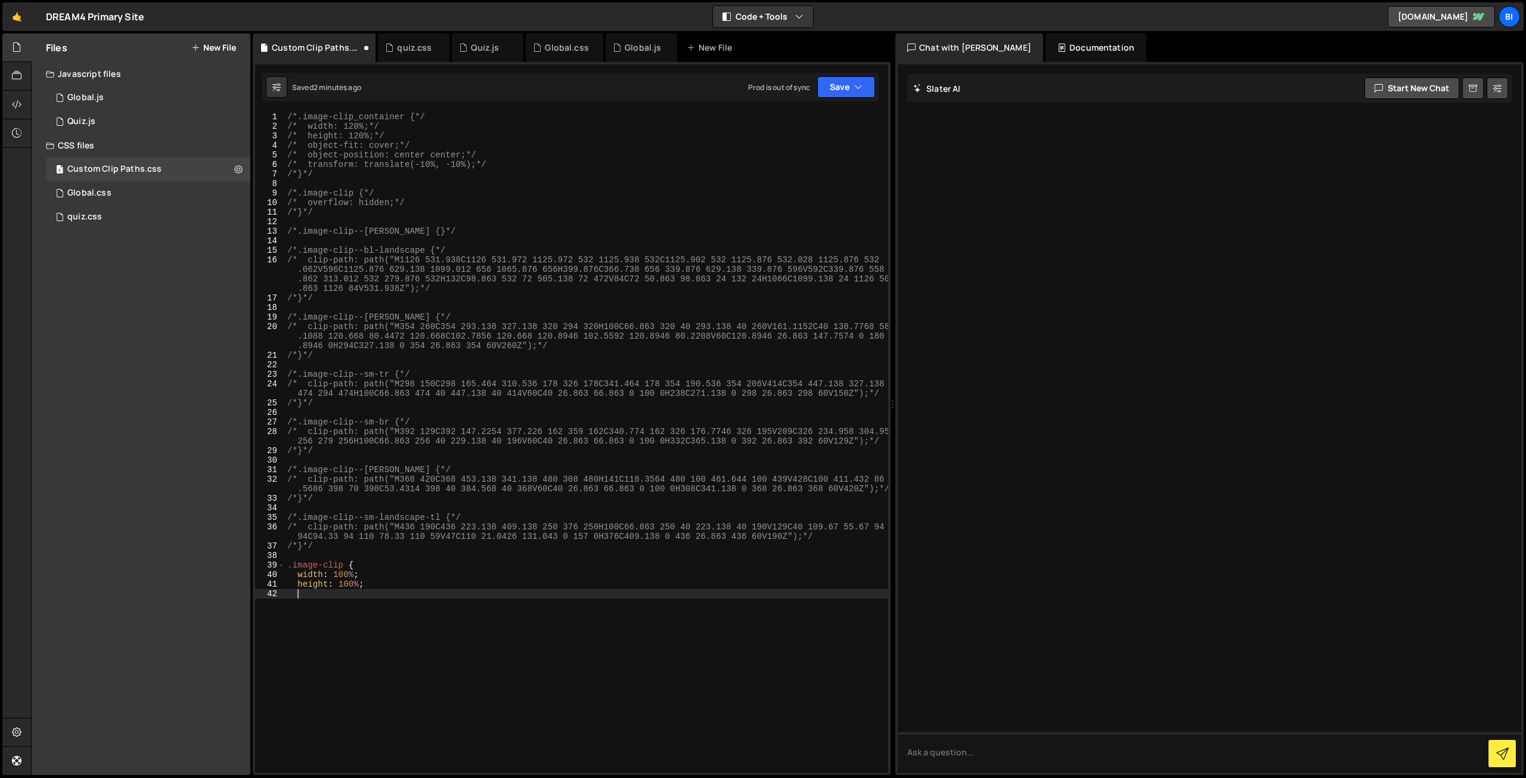
scroll to position [0, 0]
type textarea "i"
type textarea "object-fit: cover;"
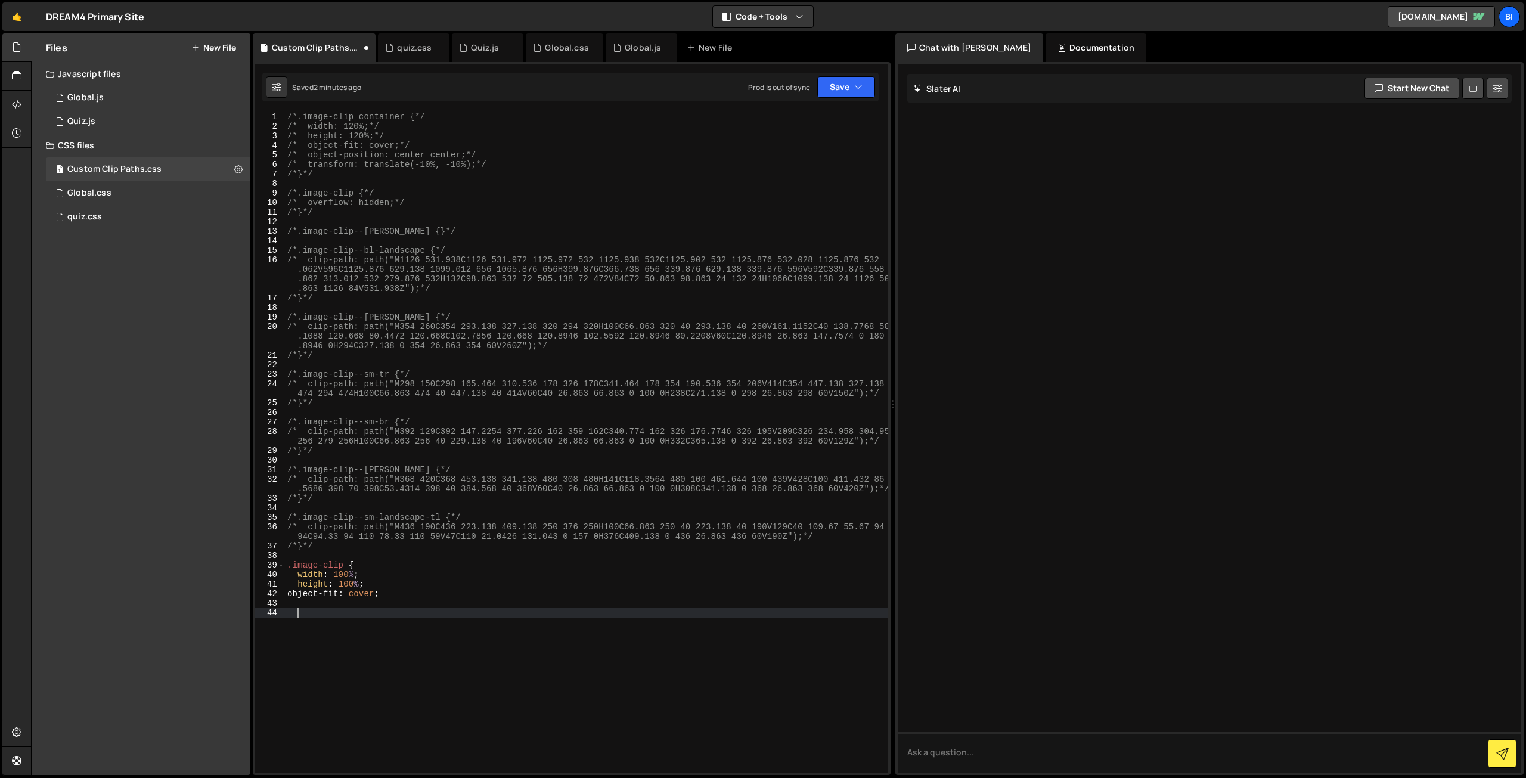
type textarea "}"
type textarea ".image-clip--r-side {"
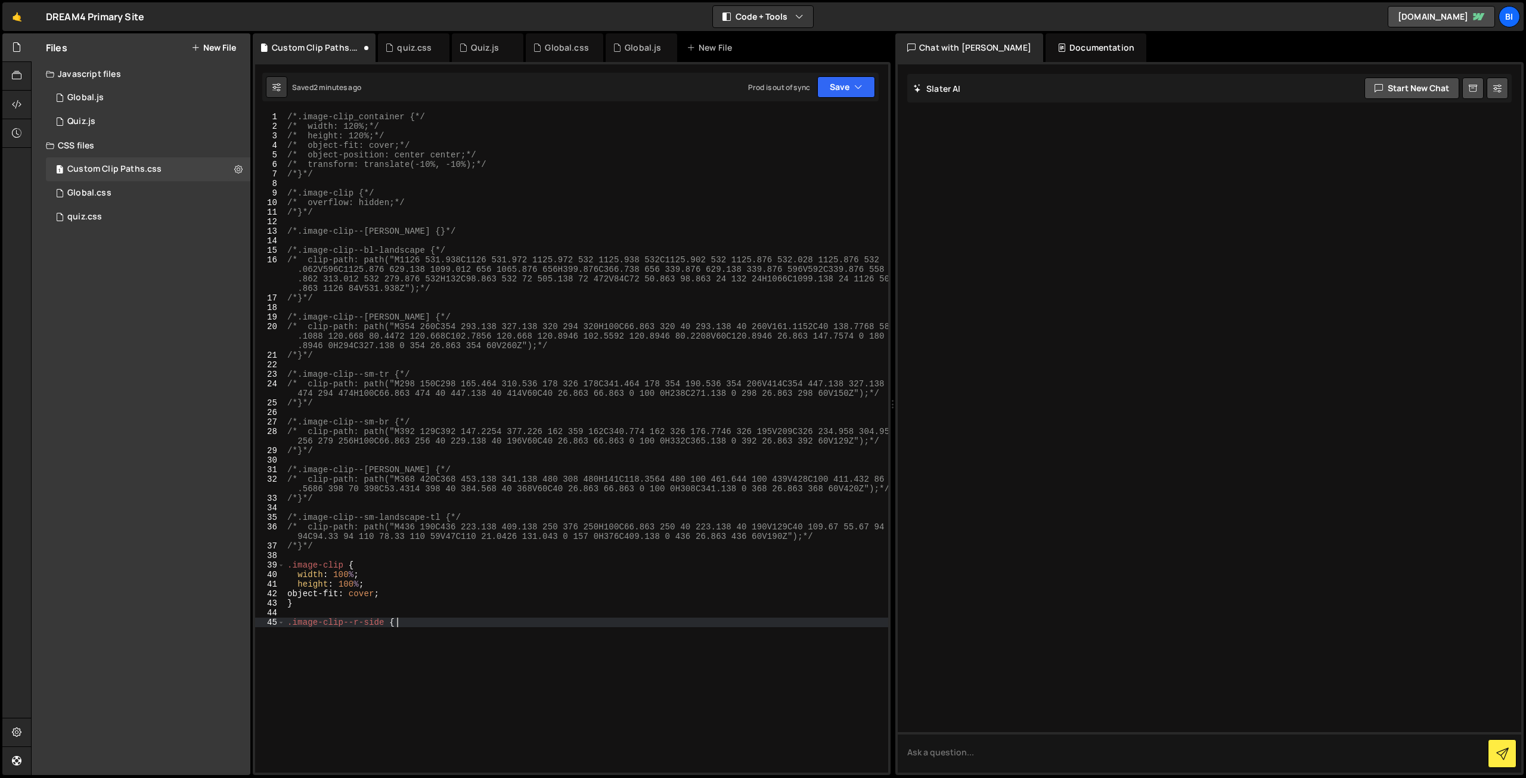
scroll to position [0, 0]
paste textarea "M301.919 184.526C301.919 195.572 310.873 204.526 321.919 204.526H324C335.046 20…"
type textarea "M301.919 184.526C301.919 195.572 310.873 204.526 321.919 204.526H324C335.046 20…"
paste textarea "M301.919 184.526C301.919 195.572 310.873 204.526 321.919 204.526H324C335.046 20…"
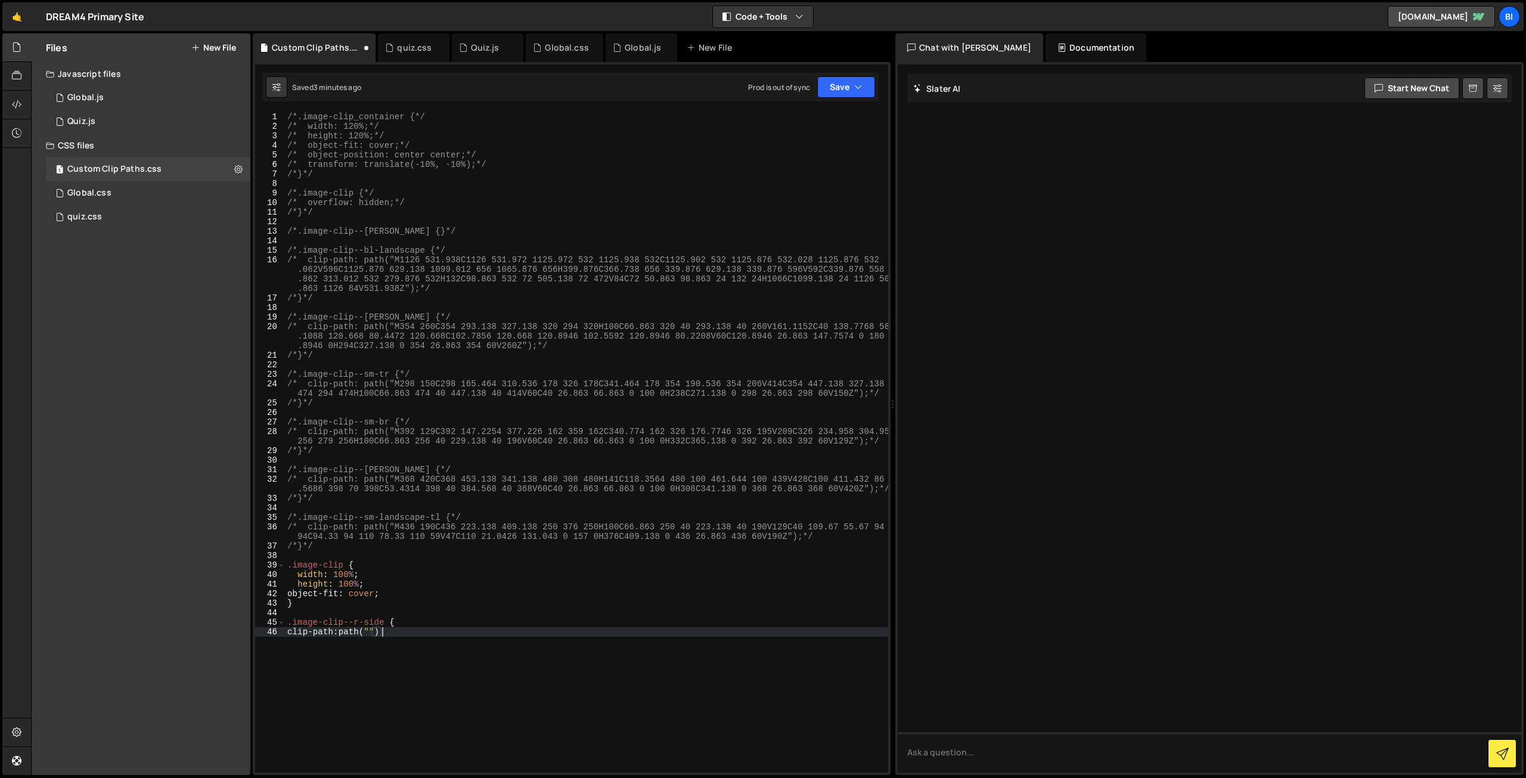
scroll to position [0, 6]
paste textarea "M301.919 184.526C301.919 195.572 310.873 204.526 321.919 204.526H324C335.046 20…"
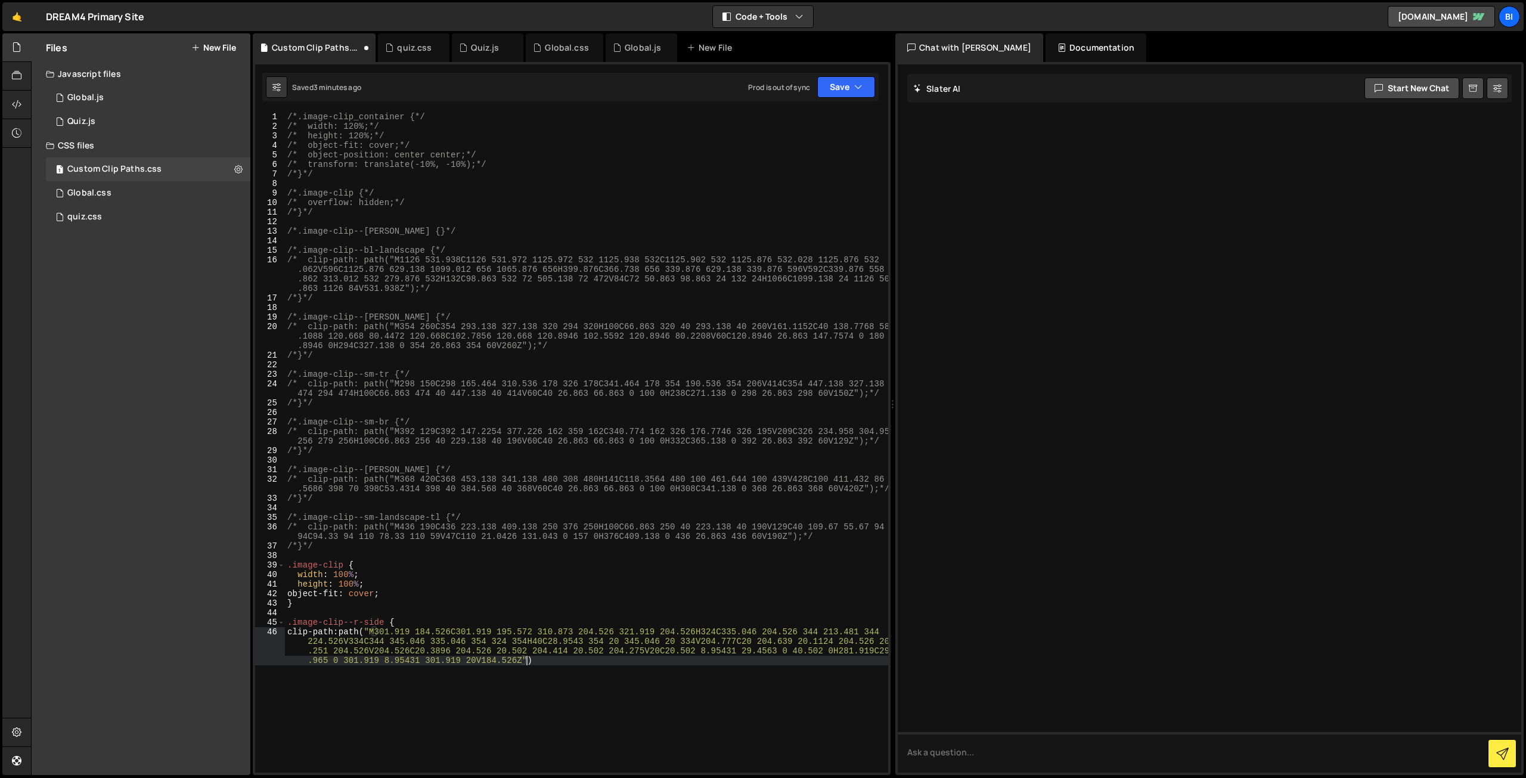
type textarea "clip-path: path("M301.919 184.526C301.919 195.572 310.873 204.526 321.919 204.5…"
click at [379, 624] on div "/*.image-clip_container {*/ /* width: 120%;*/ /* height: 120%;*/ /* object-fit:…" at bounding box center [586, 452] width 603 height 680
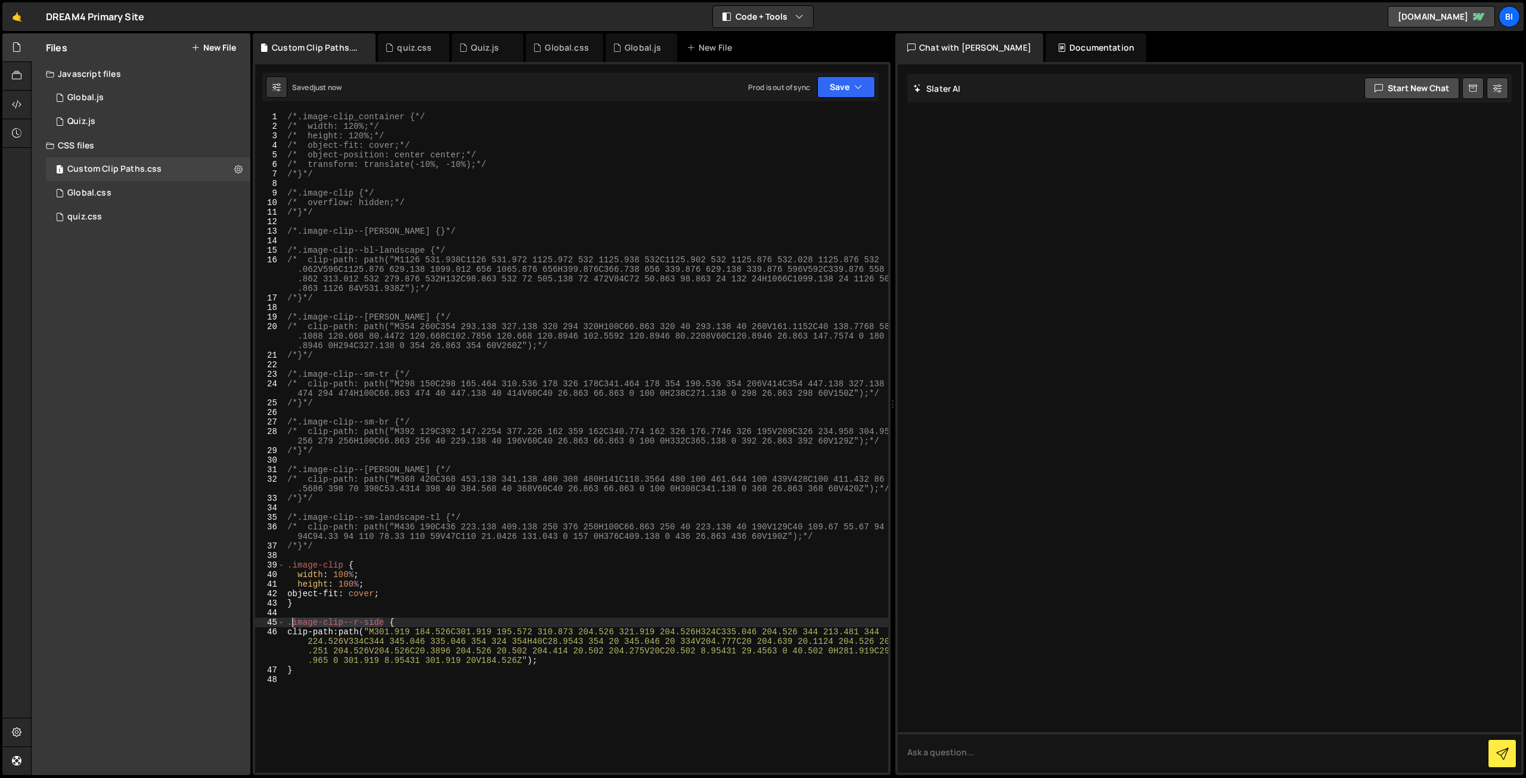
drag, startPoint x: 380, startPoint y: 624, endPoint x: 292, endPoint y: 625, distance: 88.2
click at [292, 625] on div "/*.image-clip_container {*/ /* width: 120%;*/ /* height: 120%;*/ /* object-fit:…" at bounding box center [586, 452] width 603 height 680
click at [327, 571] on div "/*.image-clip_container {*/ /* width: 120%;*/ /* height: 120%;*/ /* object-fit:…" at bounding box center [586, 452] width 603 height 680
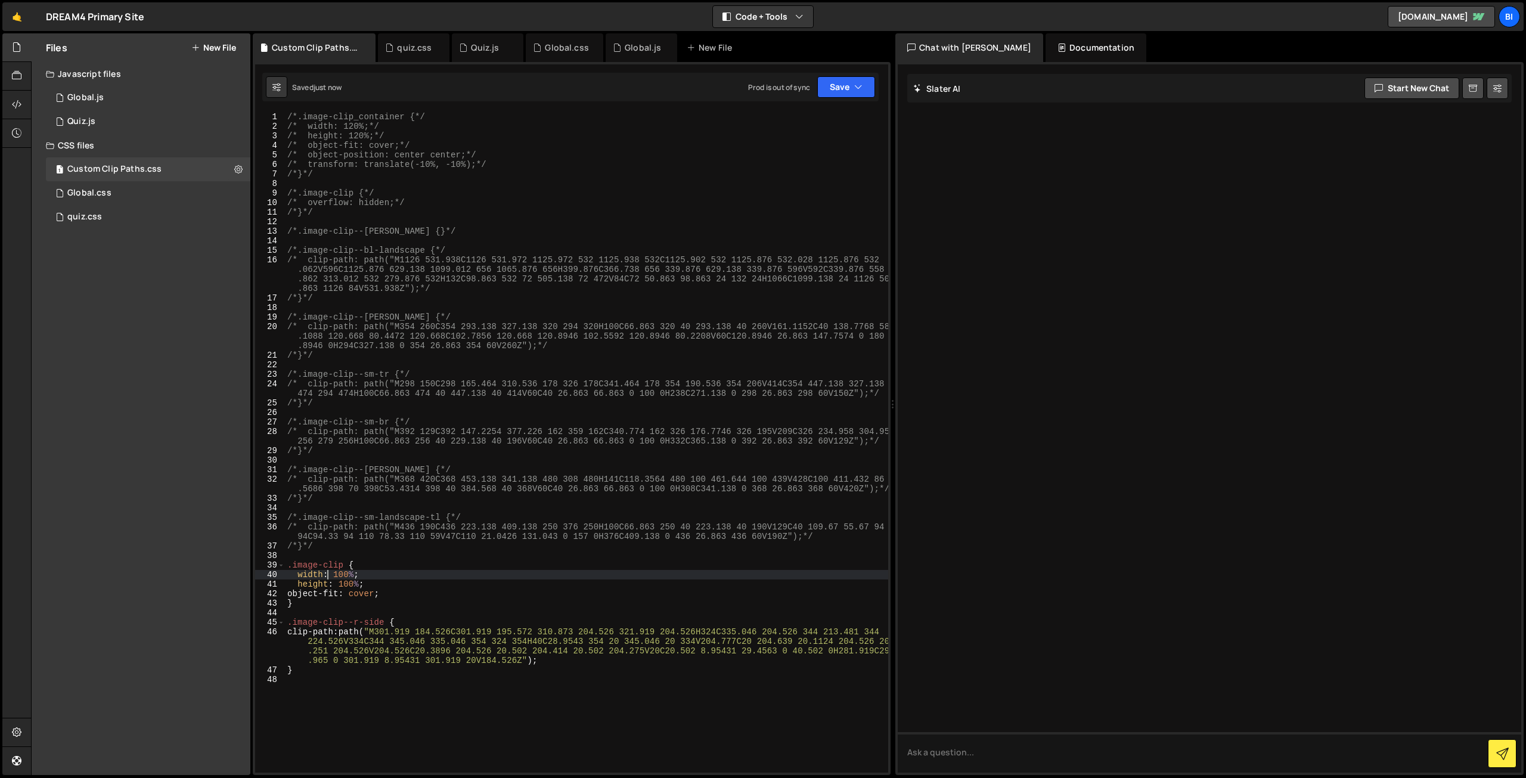
type textarea "width: 100%;"
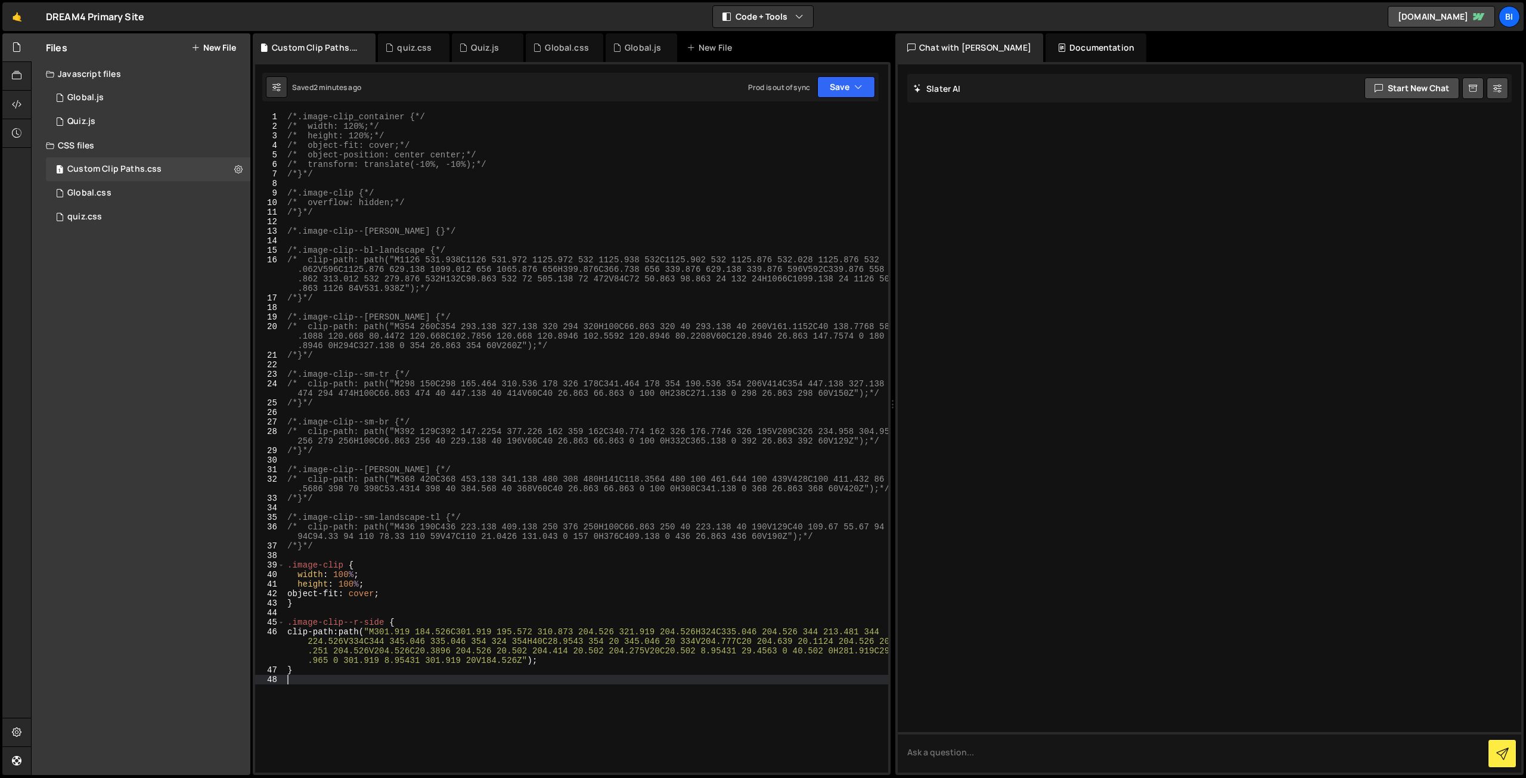
click at [467, 710] on div "/*.image-clip_container {*/ /* width: 120%;*/ /* height: 120%;*/ /* object-fit:…" at bounding box center [586, 452] width 603 height 680
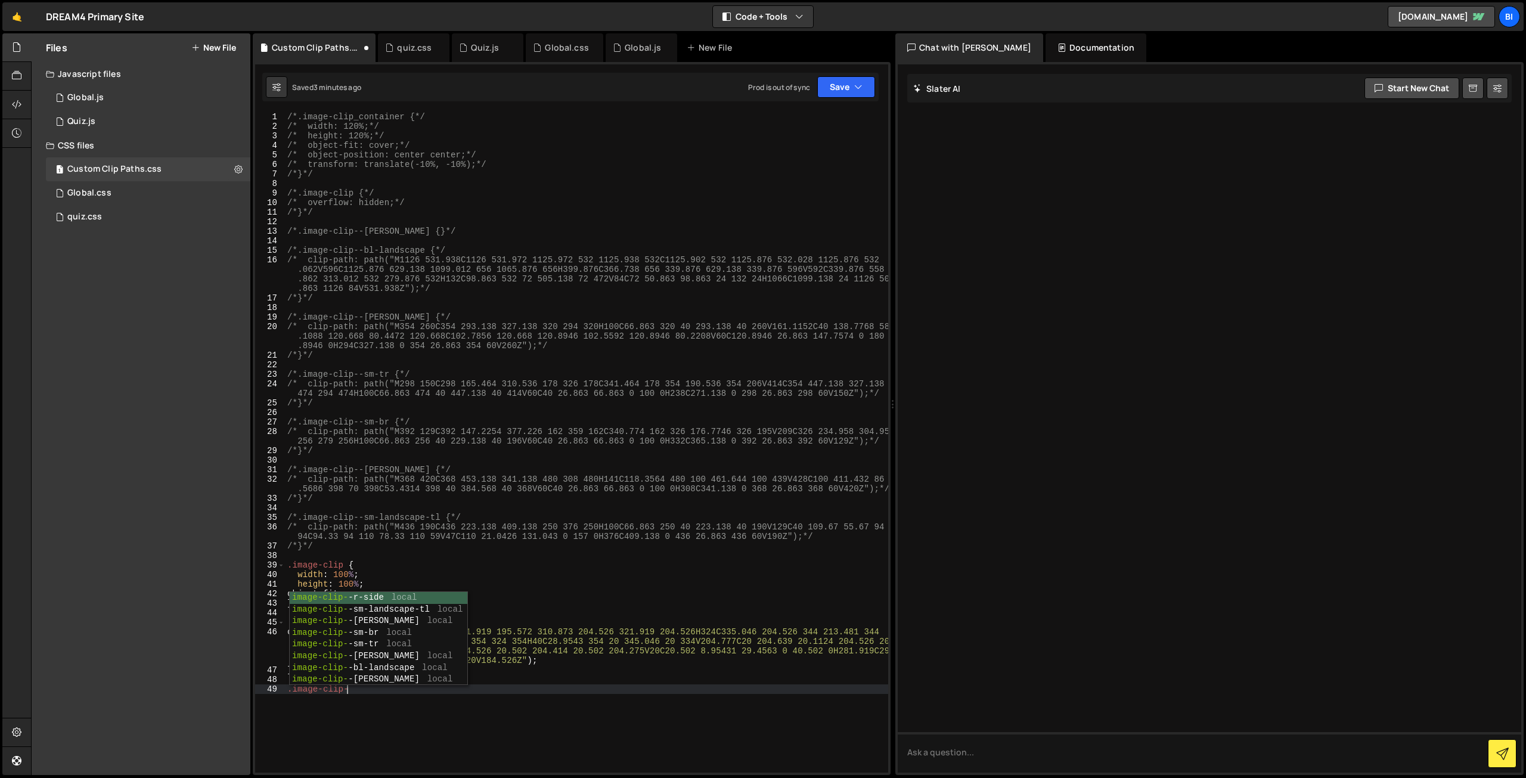
scroll to position [0, 4]
type textarea ".image-clip--left-bottom {"
paste textarea "M324 0C335.046 0 344 8.95436 344 20.0001L343.999 220V334C343.999 345.046 335.04…"
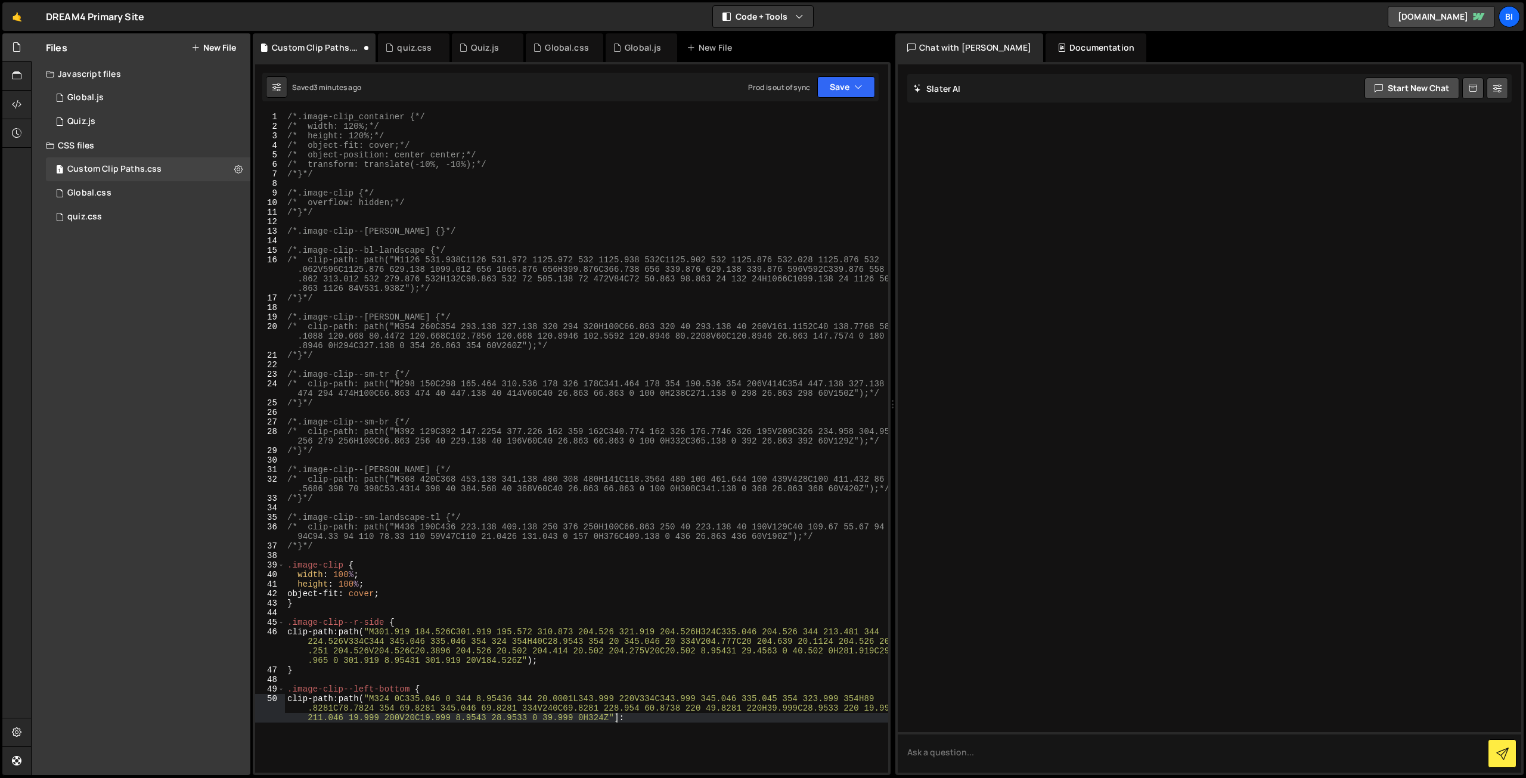
scroll to position [0, 103]
type textarea "clip-path: path("M324 0C335.046 0 344 8.95436 344 20.0001L343.999 220V334C343.9…"
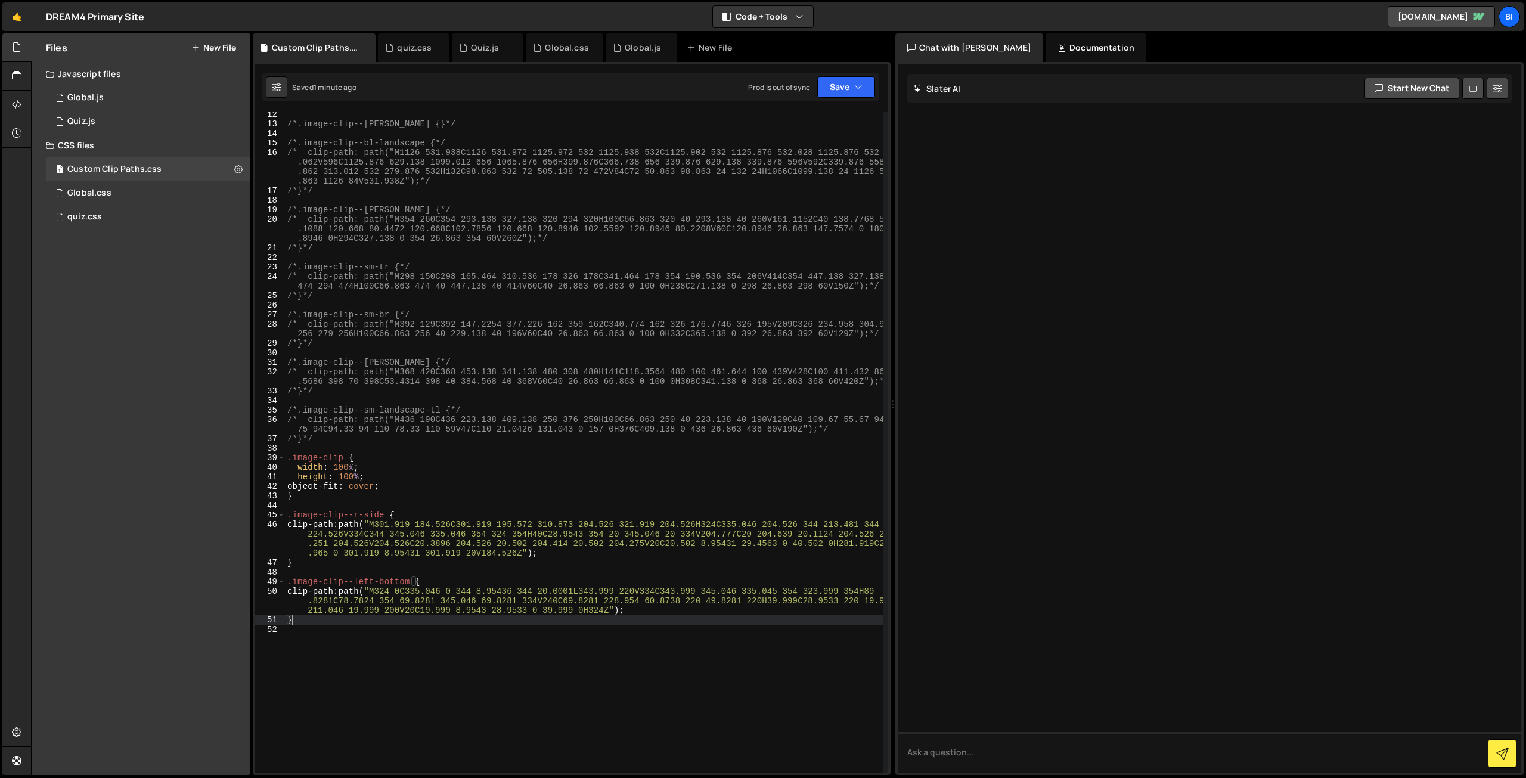
click at [396, 491] on div "/*.image-clip--[PERSON_NAME] {}*/ /*.image-clip--bl-landscape {*/ /* clip-path:…" at bounding box center [584, 450] width 599 height 680
type textarea "object-fit: cover;"
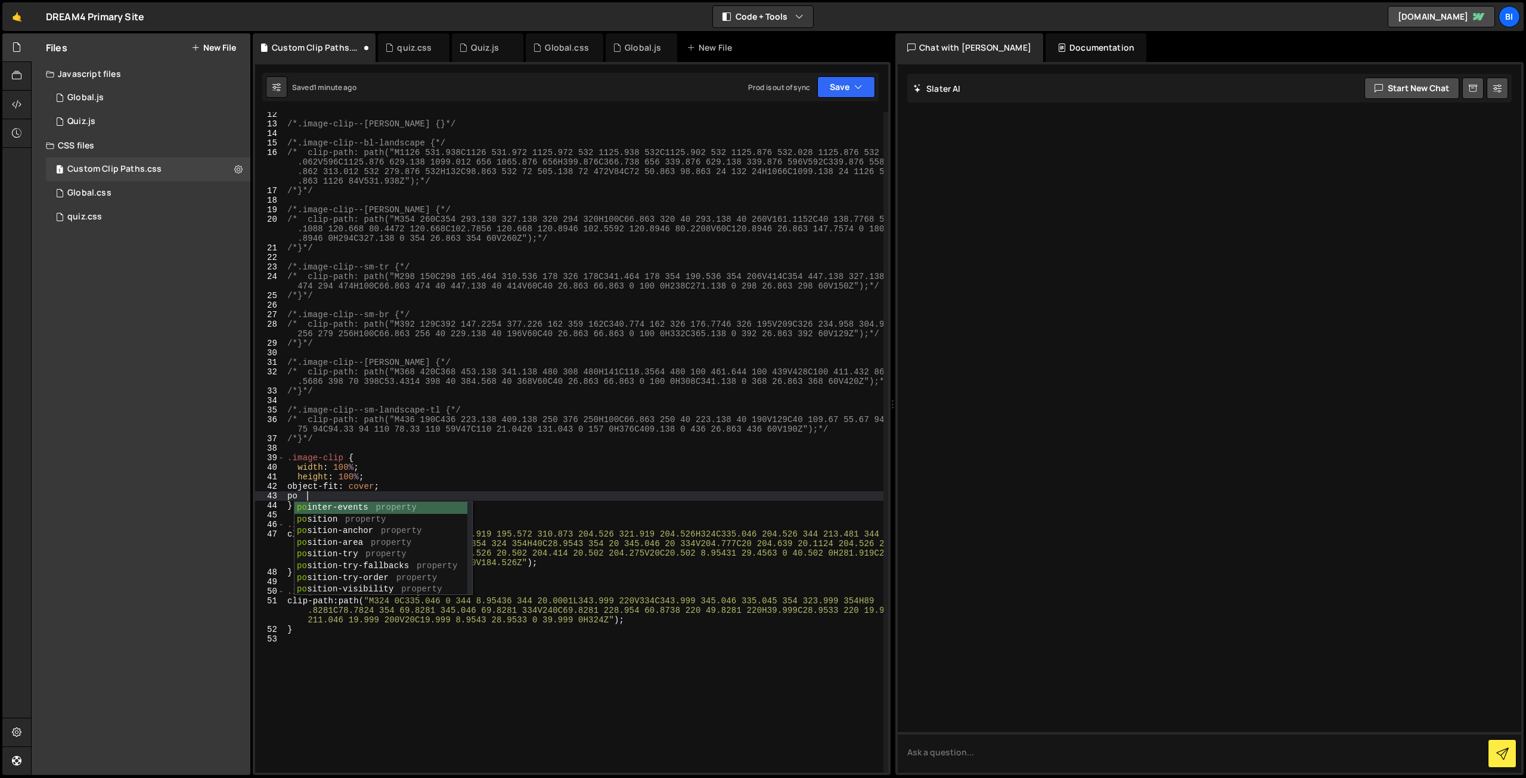
scroll to position [0, 1]
type textarea "p"
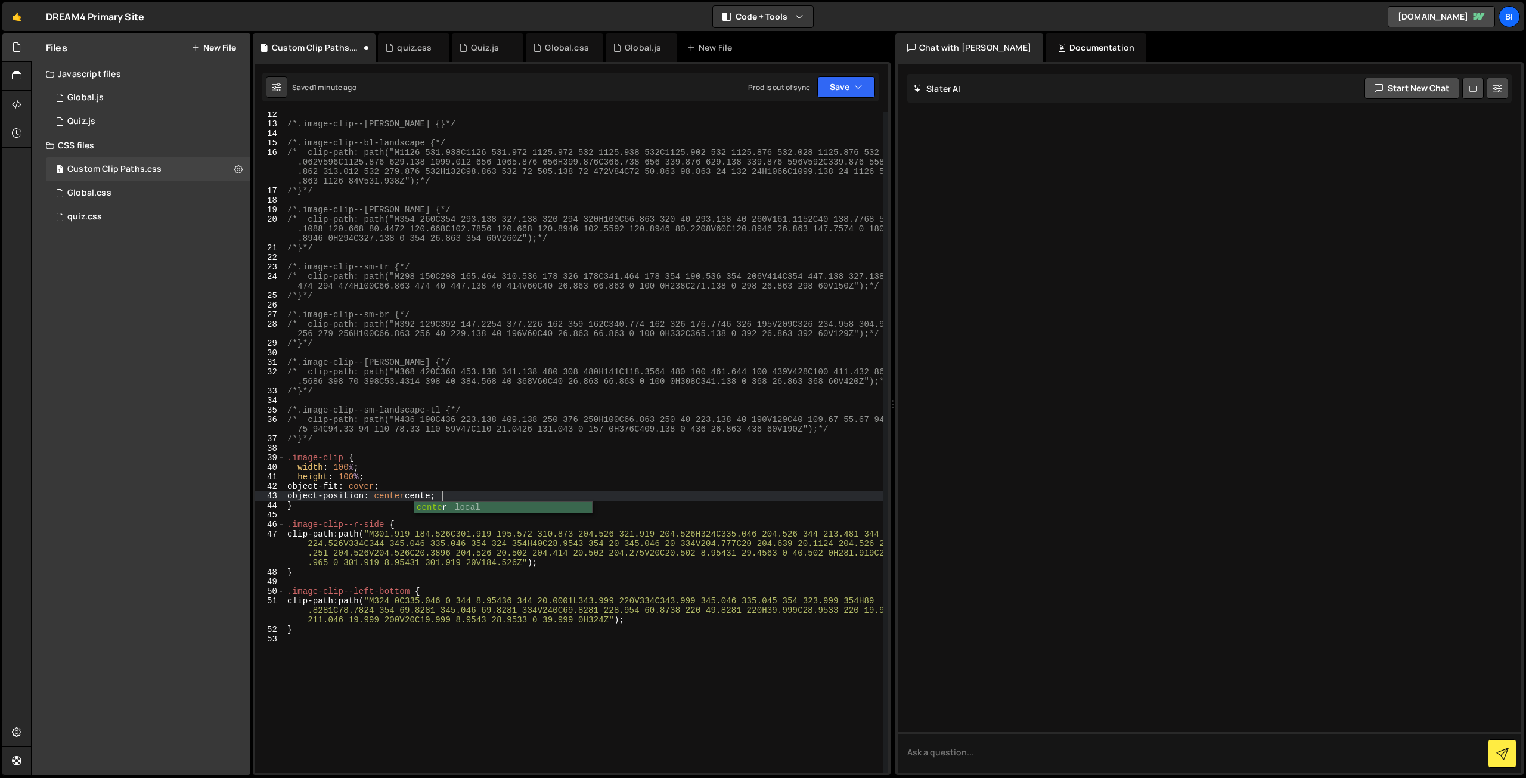
scroll to position [0, 11]
type textarea "object-position: center center;"
